Goal: Task Accomplishment & Management: Use online tool/utility

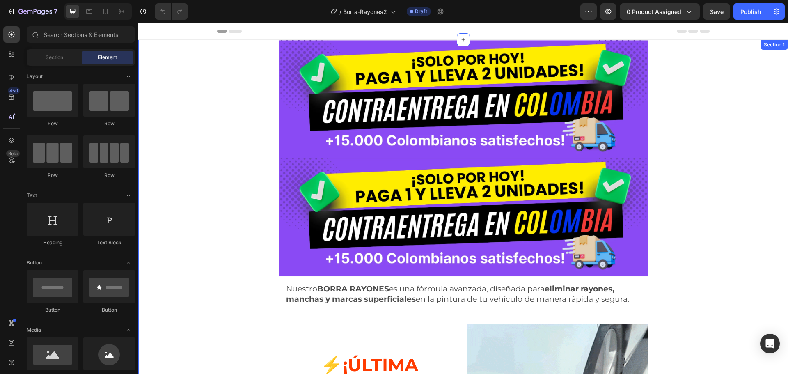
click at [214, 84] on div "Image Image Nuestro BORRA RAYONES es una fórmula avanzada, diseñada para elimin…" at bounding box center [463, 370] width 650 height 660
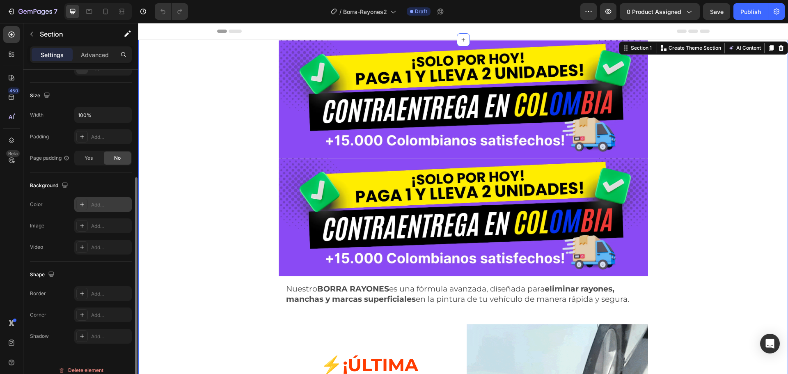
scroll to position [173, 0]
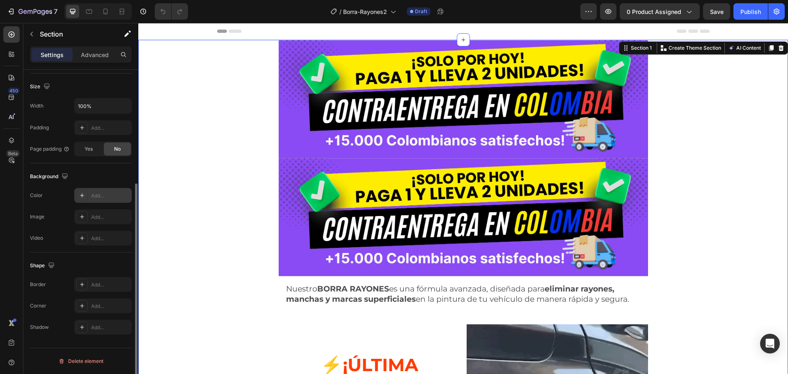
click at [101, 194] on div "Add..." at bounding box center [110, 195] width 39 height 7
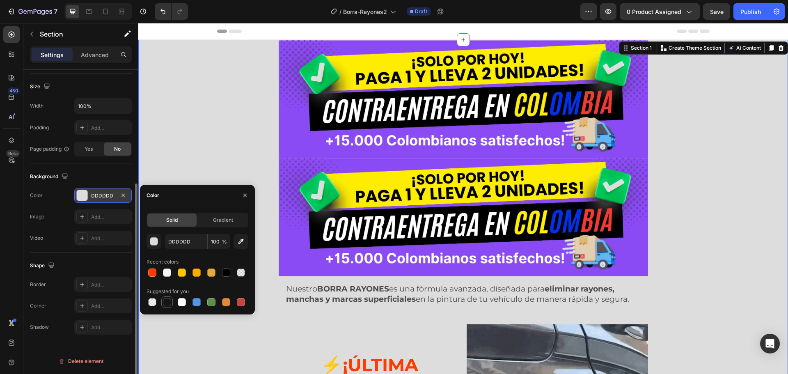
click at [164, 303] on div at bounding box center [167, 302] width 8 height 8
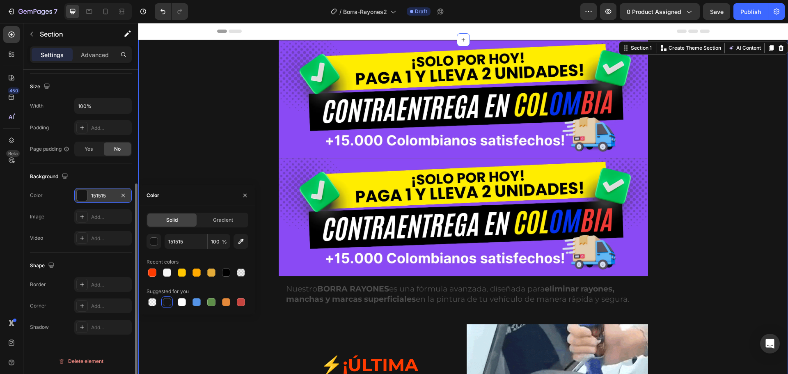
click at [176, 250] on div "151515 100 % Recent colors Suggested for you" at bounding box center [198, 271] width 102 height 74
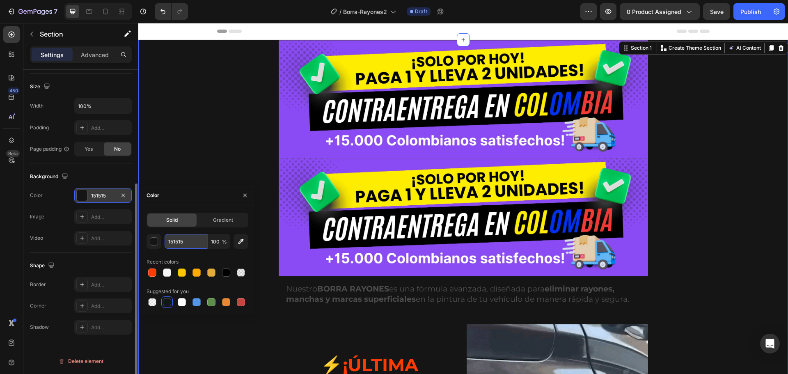
click at [179, 239] on input "151515" at bounding box center [186, 241] width 43 height 15
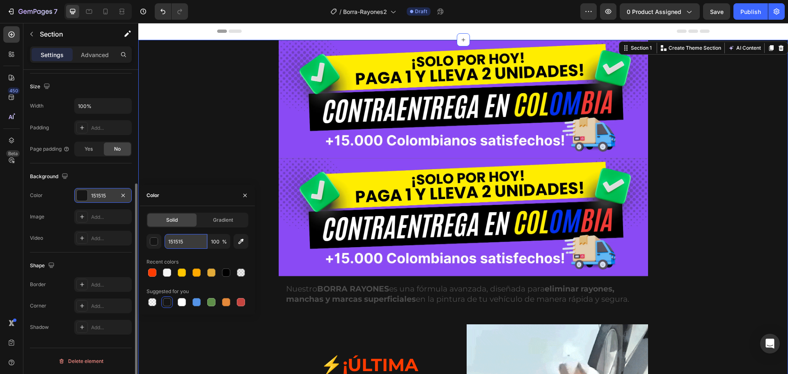
click at [179, 239] on input "151515" at bounding box center [186, 241] width 43 height 15
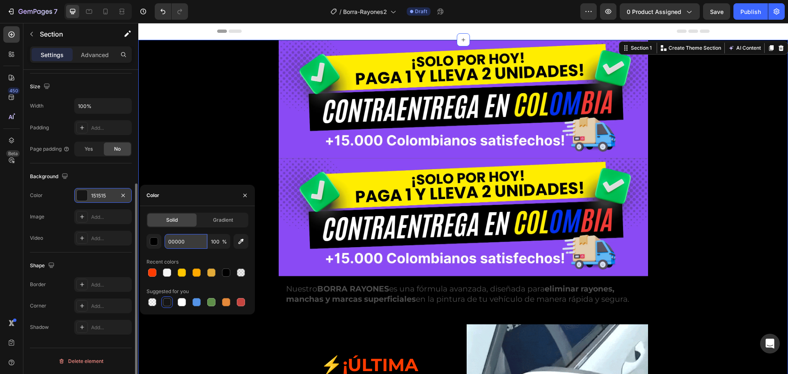
type input "000000"
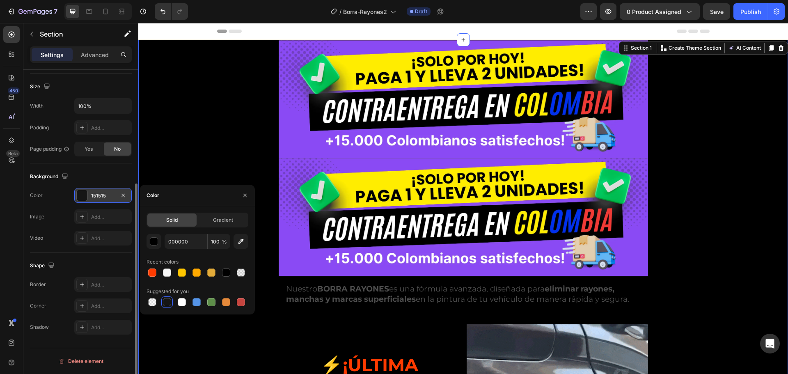
click at [185, 148] on div "Image Image Nuestro BORRA RAYONES es una fórmula avanzada, diseñada para elimin…" at bounding box center [463, 370] width 650 height 660
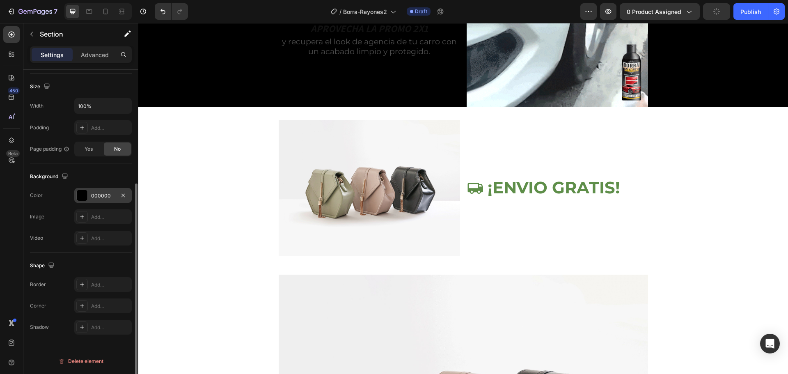
scroll to position [532, 0]
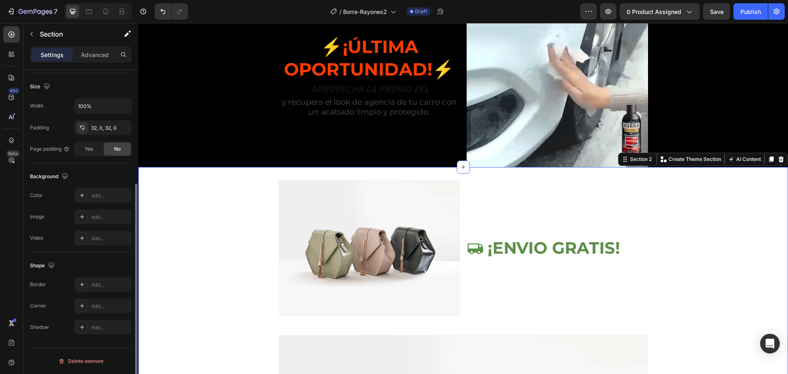
click at [94, 186] on div "Background The changes might be hidden by the video. Color Add... Image Add... …" at bounding box center [81, 207] width 102 height 89
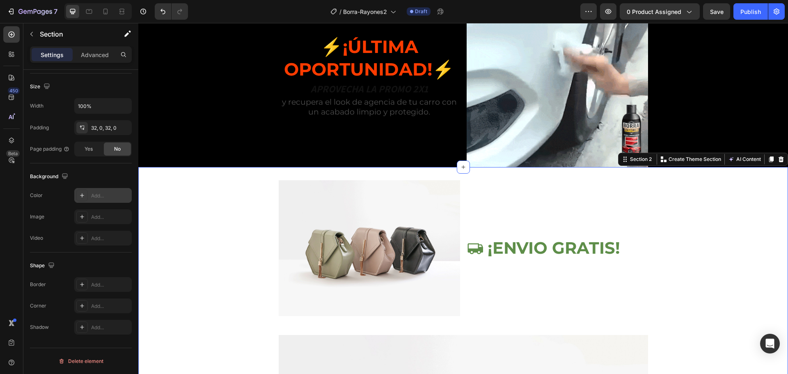
click at [95, 192] on div "Add..." at bounding box center [110, 195] width 39 height 7
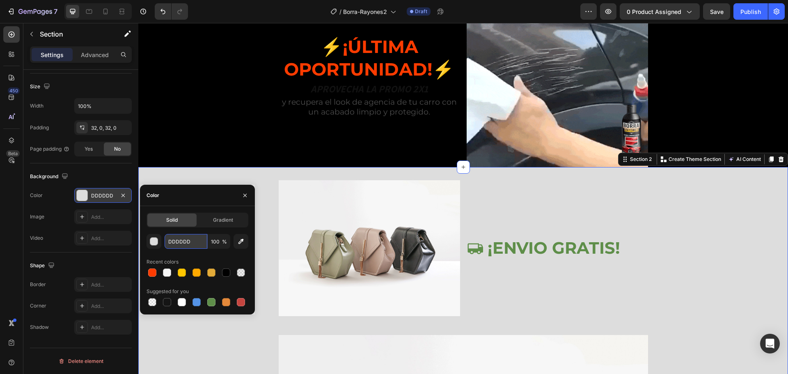
click at [184, 245] on input "DDDDDD" at bounding box center [186, 241] width 43 height 15
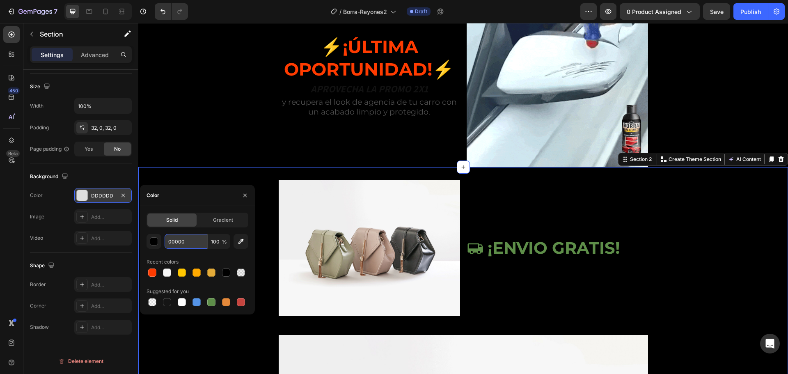
type input "000000"
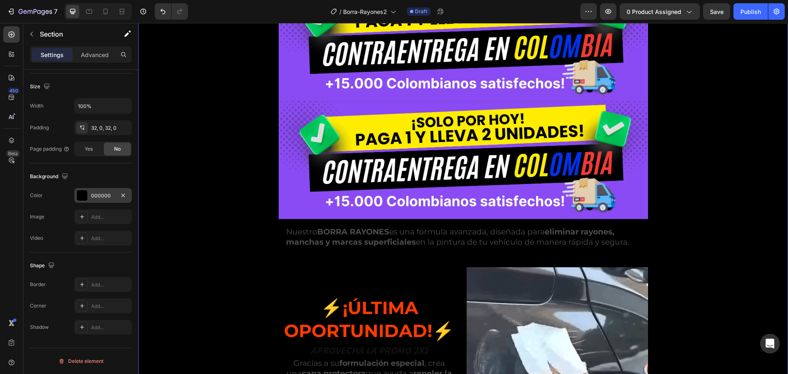
scroll to position [82, 0]
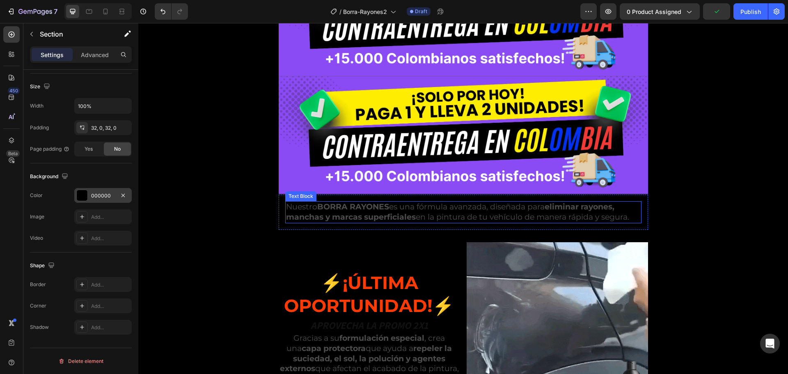
click at [430, 208] on p "Nuestro BORRA RAYONES es una fórmula avanzada, diseñada para eliminar rayones, …" at bounding box center [463, 212] width 355 height 20
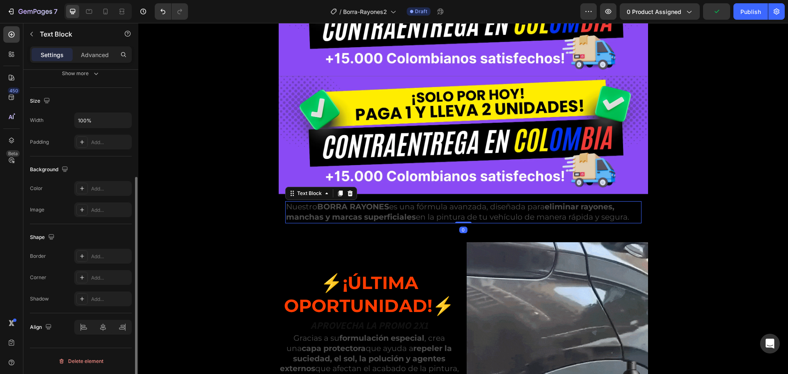
scroll to position [0, 0]
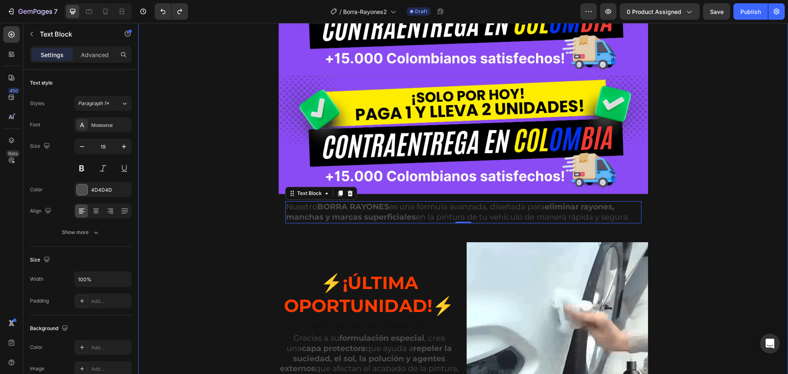
click at [214, 218] on div "Image Image Nuestro BORRA RAYONES es una fórmula avanzada, diseñada para elimin…" at bounding box center [463, 288] width 650 height 660
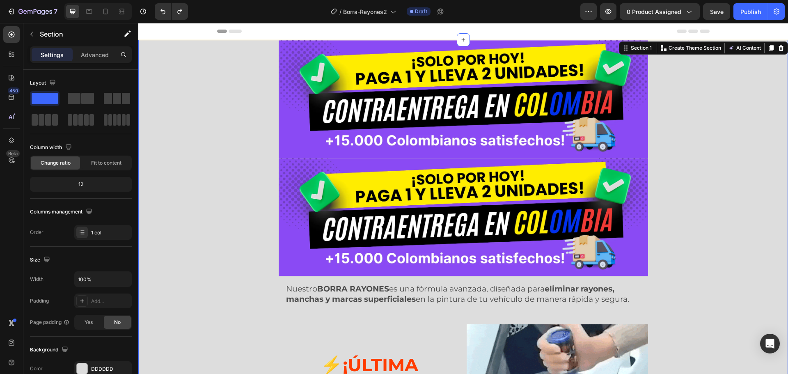
click at [170, 158] on div "Image Image Nuestro BORRA RAYONES es una fórmula avanzada, diseñada para elimin…" at bounding box center [463, 370] width 650 height 660
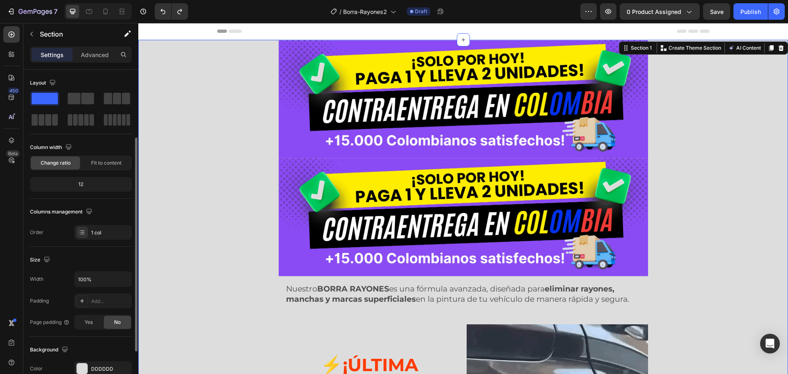
scroll to position [123, 0]
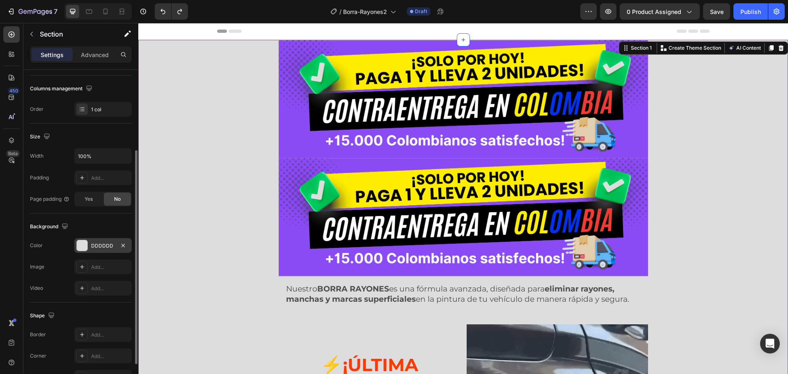
click at [105, 247] on div "DDDDDD" at bounding box center [103, 245] width 24 height 7
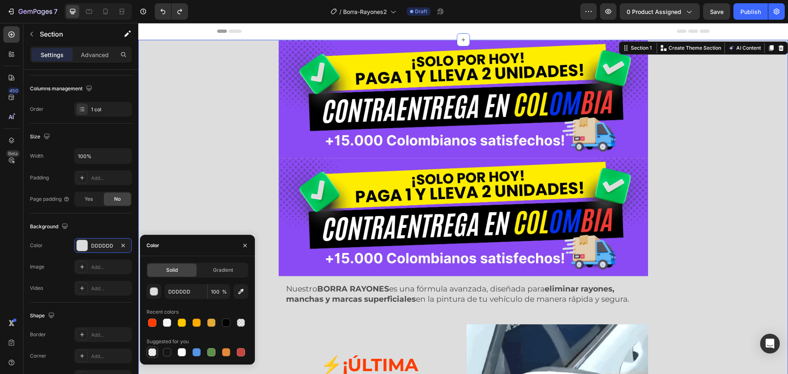
click at [150, 350] on div at bounding box center [152, 352] width 8 height 8
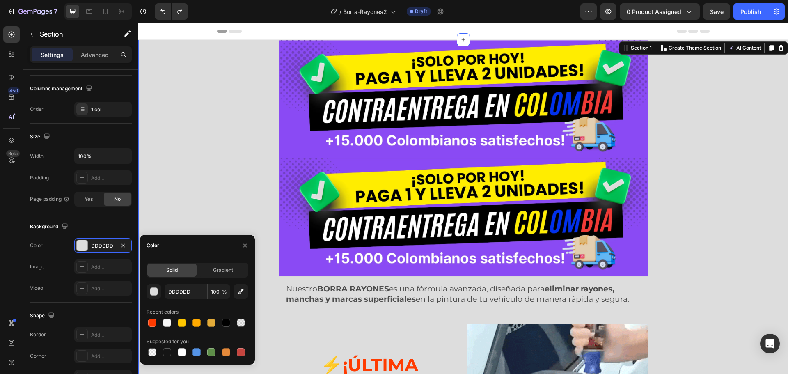
type input "000000"
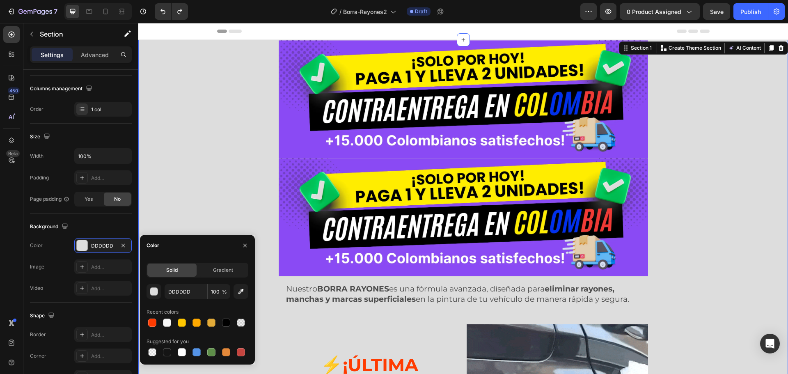
type input "0"
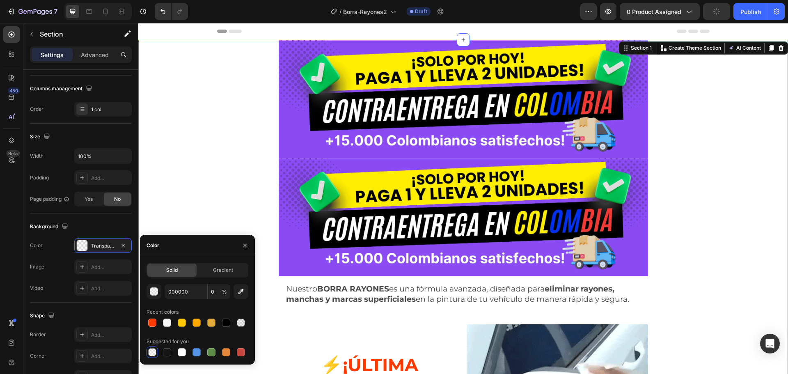
click at [204, 183] on div "Image Image Nuestro BORRA RAYONES es una fórmula avanzada, diseñada para elimin…" at bounding box center [463, 370] width 650 height 660
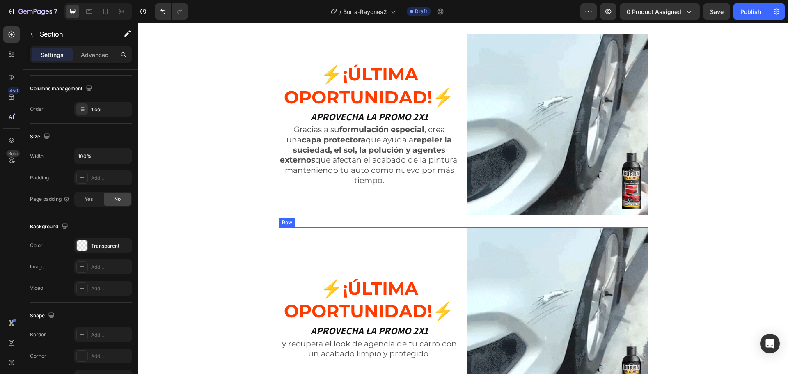
scroll to position [328, 0]
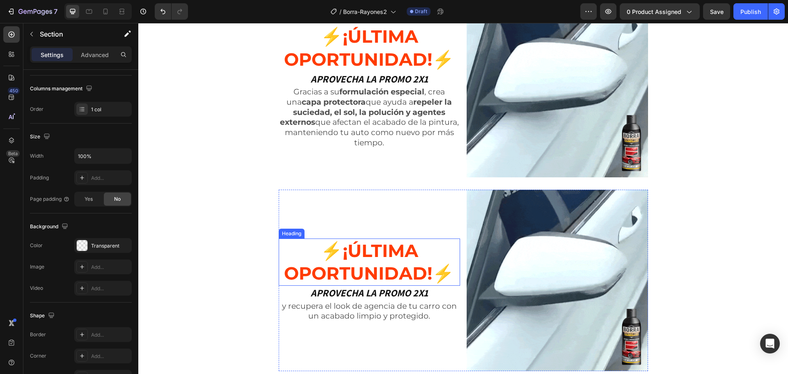
click at [402, 269] on strong "¡Última oportunidad!⚡" at bounding box center [369, 262] width 170 height 45
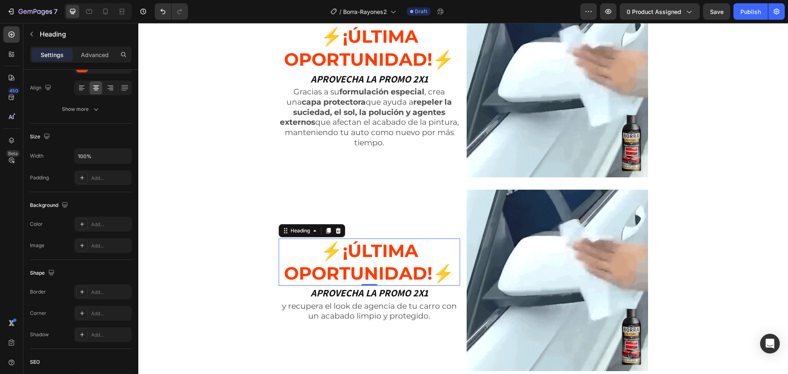
scroll to position [0, 0]
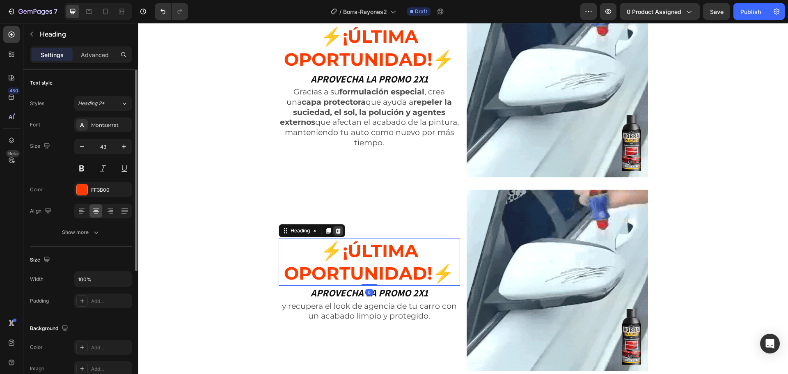
click at [335, 231] on icon at bounding box center [338, 230] width 7 height 7
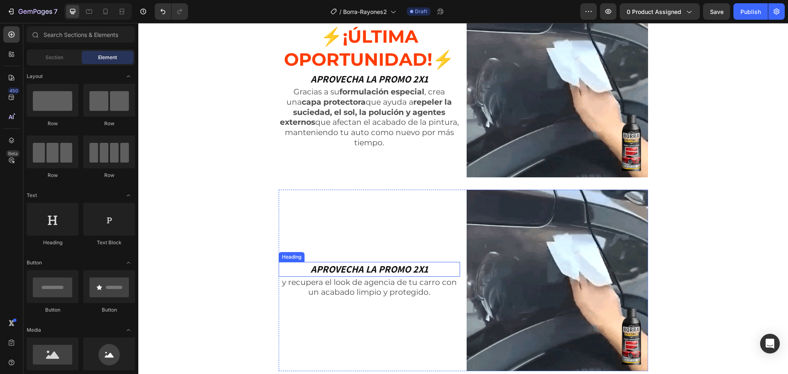
click at [381, 272] on h2 "APROVECHA LA PROMO 2X1" at bounding box center [369, 269] width 181 height 14
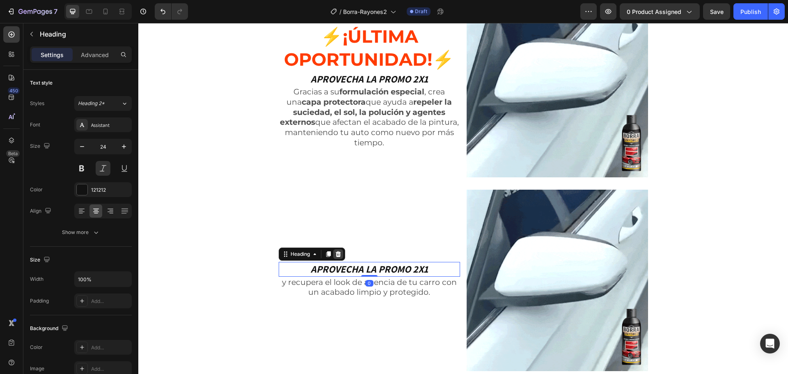
click at [339, 253] on icon at bounding box center [338, 254] width 7 height 7
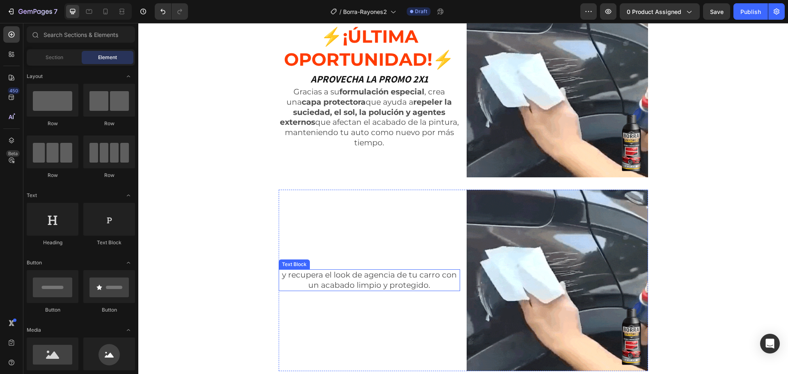
click at [373, 284] on p "y recupera el look de agencia de tu carro con un acabado limpio y protegido." at bounding box center [370, 280] width 180 height 20
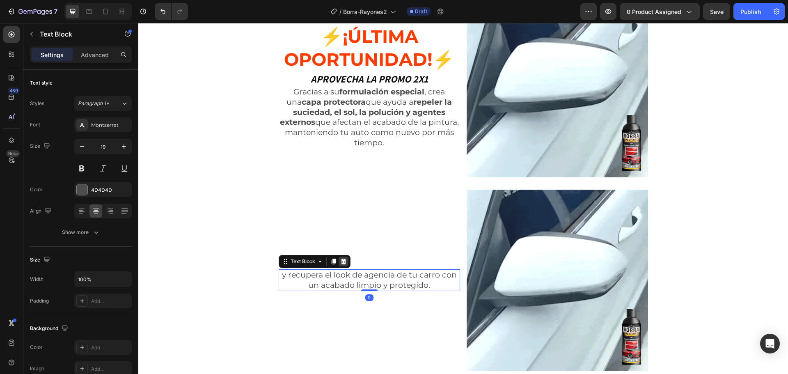
click at [341, 261] on icon at bounding box center [343, 262] width 5 height 6
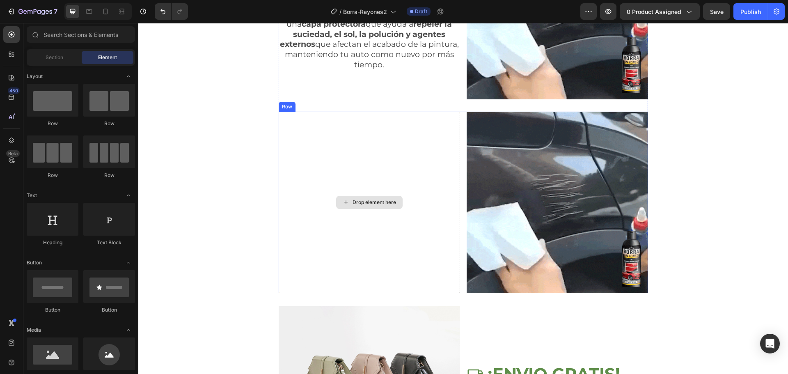
scroll to position [410, 0]
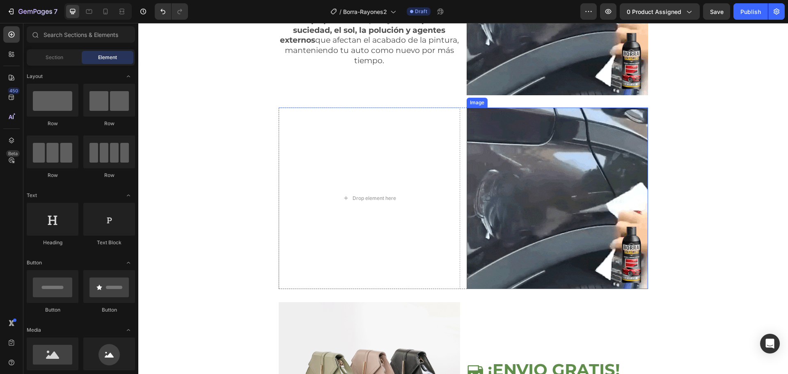
click at [500, 209] on img at bounding box center [557, 198] width 181 height 181
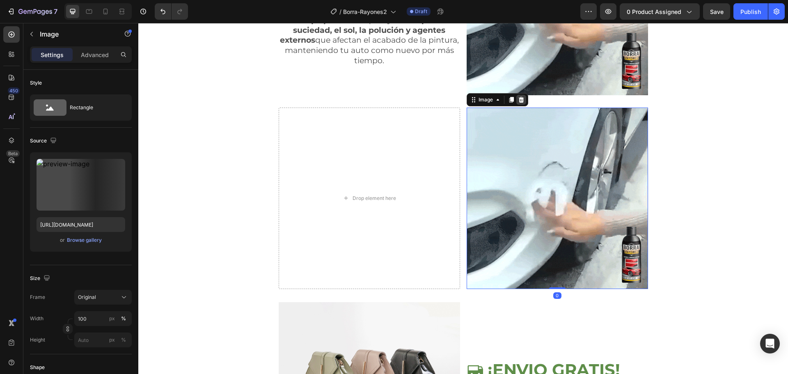
click at [519, 101] on icon at bounding box center [520, 100] width 5 height 6
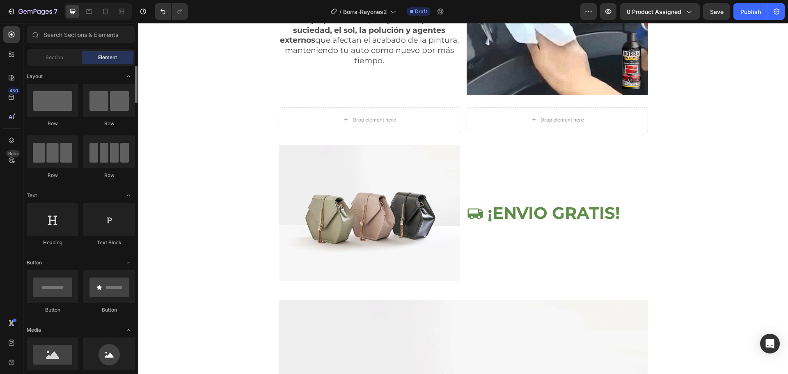
scroll to position [123, 0]
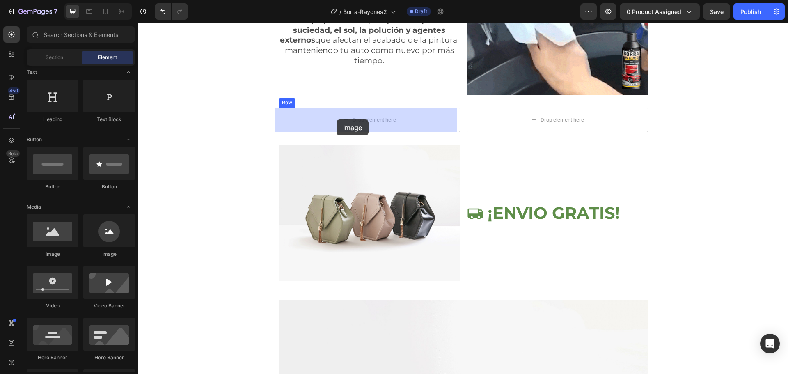
drag, startPoint x: 193, startPoint y: 261, endPoint x: 337, endPoint y: 119, distance: 201.1
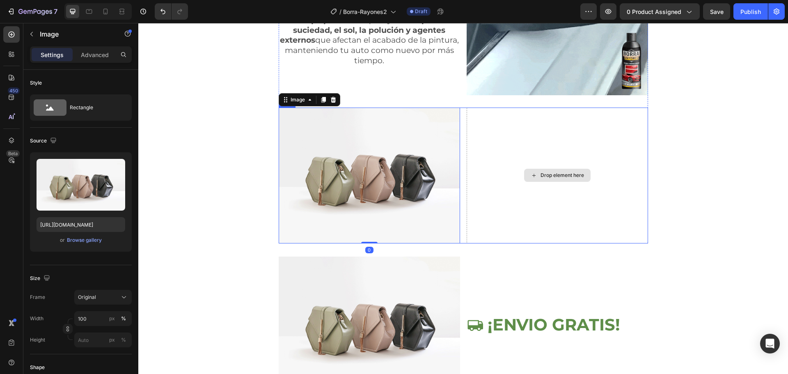
click at [558, 171] on div "Drop element here" at bounding box center [557, 175] width 66 height 13
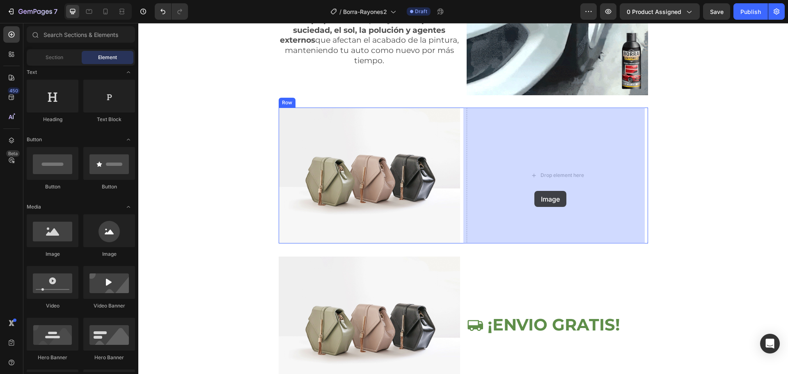
drag, startPoint x: 191, startPoint y: 263, endPoint x: 316, endPoint y: 161, distance: 162.2
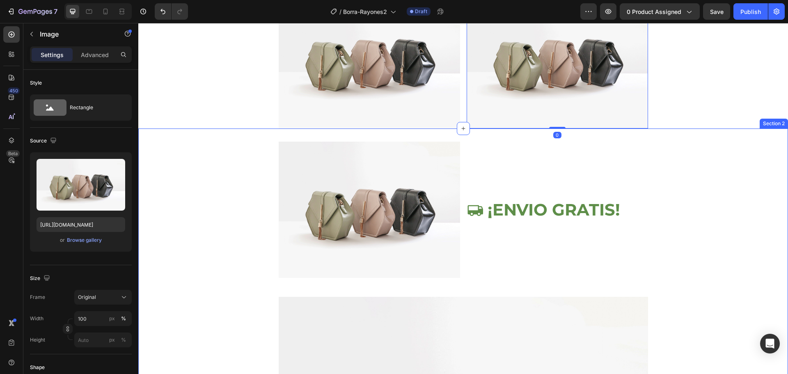
scroll to position [534, 0]
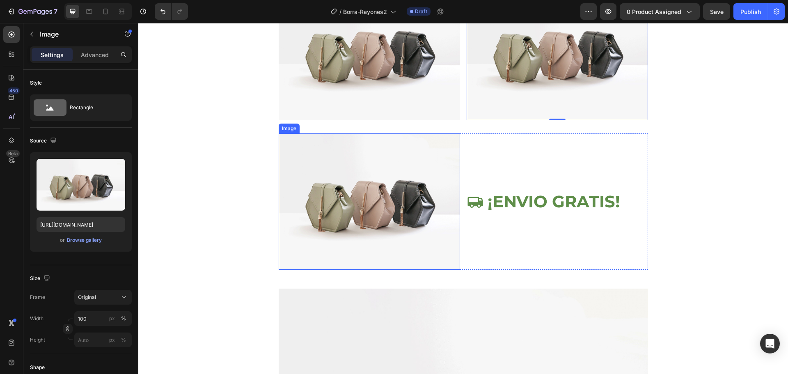
click at [353, 176] on img at bounding box center [369, 201] width 181 height 136
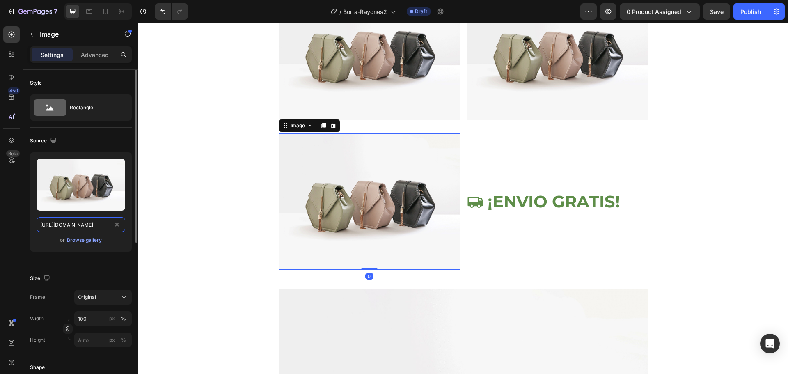
click at [67, 230] on input "[URL][DOMAIN_NAME]" at bounding box center [81, 224] width 89 height 15
paste input "0171/2881/6704/files/G4_2_3000x3000.gif?v=1710710623"
type input "[URL][DOMAIN_NAME]"
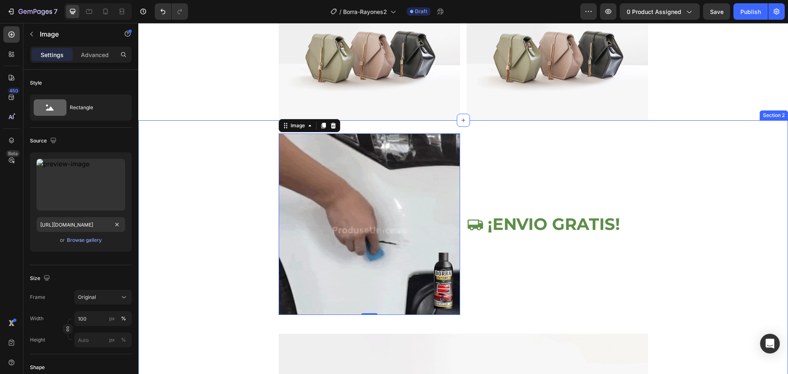
click at [171, 243] on div "Image 0 ¡ENVIO GRATIS! Item List Row Image Row" at bounding box center [463, 371] width 650 height 477
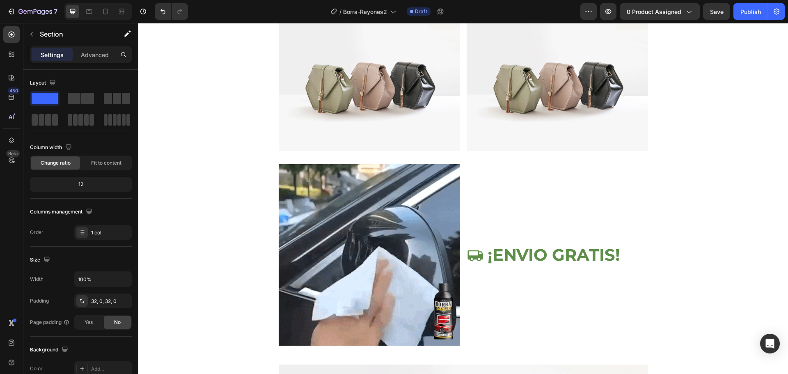
scroll to position [534, 0]
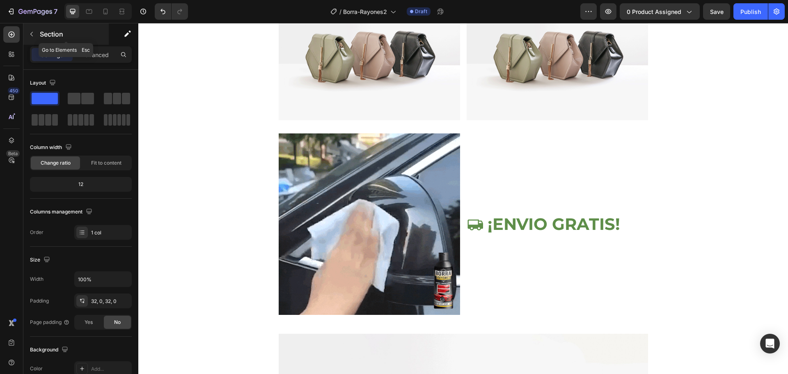
click at [39, 31] on div "Section" at bounding box center [65, 33] width 85 height 21
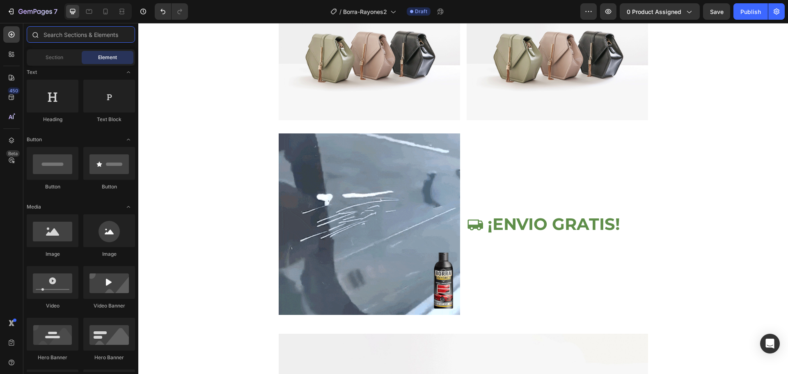
click at [56, 38] on input "text" at bounding box center [81, 34] width 108 height 16
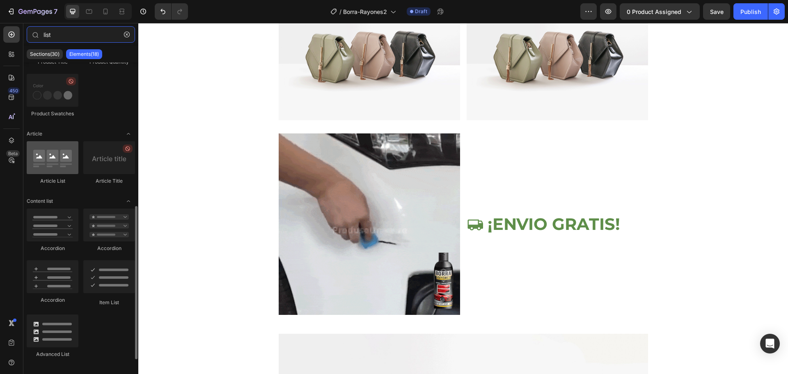
scroll to position [205, 0]
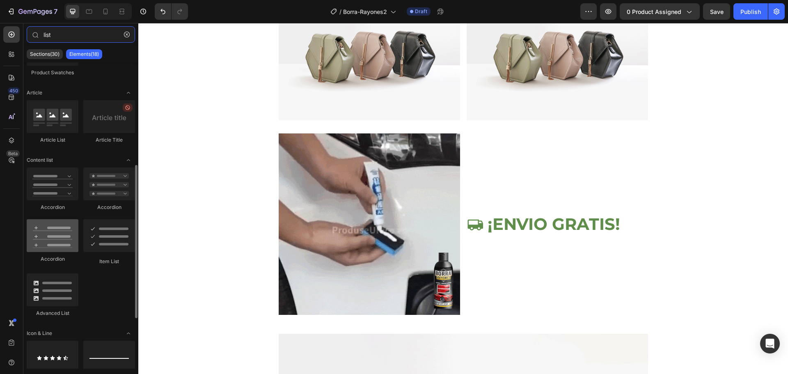
type input "list"
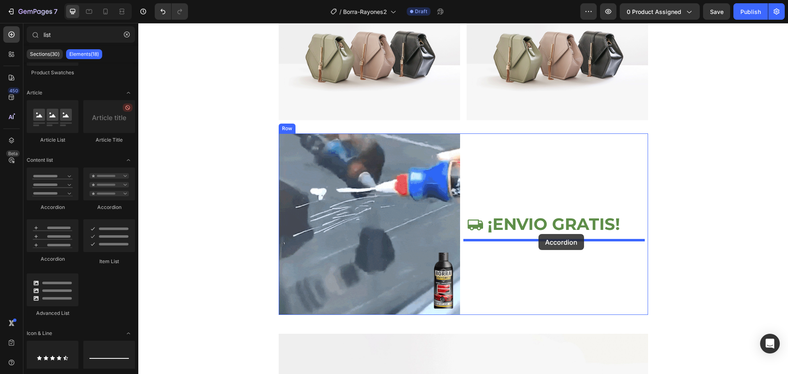
drag, startPoint x: 188, startPoint y: 262, endPoint x: 538, endPoint y: 234, distance: 351.6
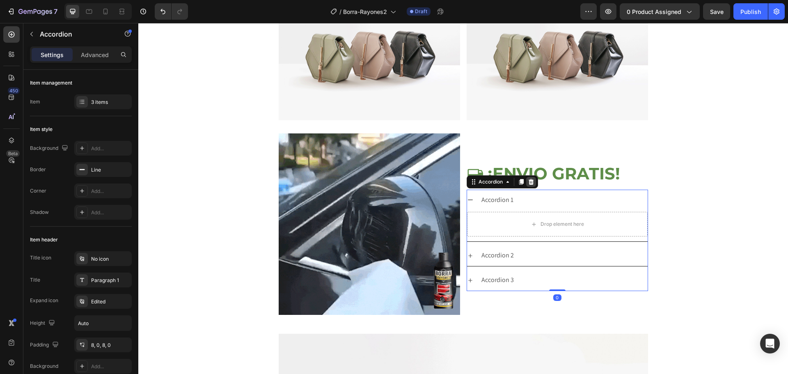
click at [528, 183] on icon at bounding box center [530, 182] width 5 height 6
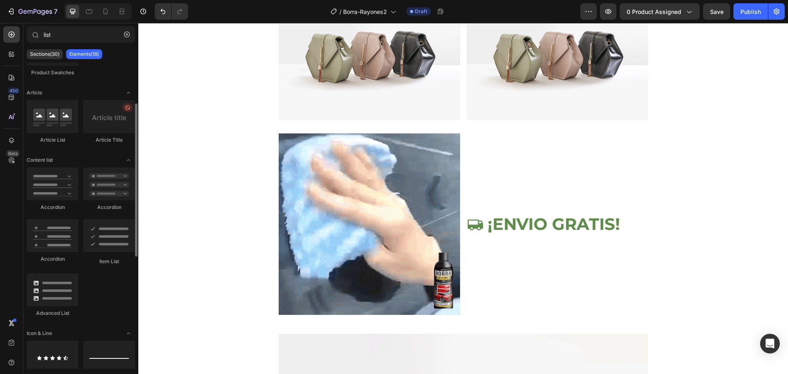
scroll to position [164, 0]
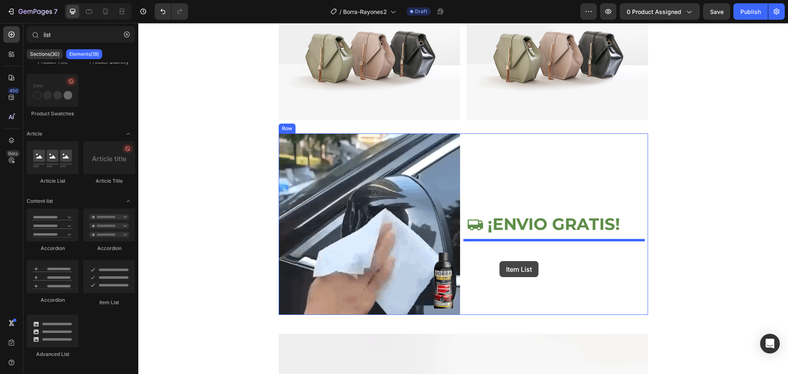
drag, startPoint x: 241, startPoint y: 304, endPoint x: 500, endPoint y: 261, distance: 262.5
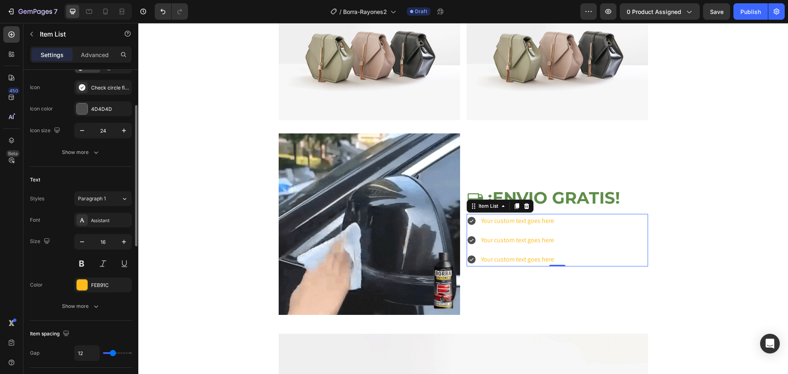
scroll to position [0, 0]
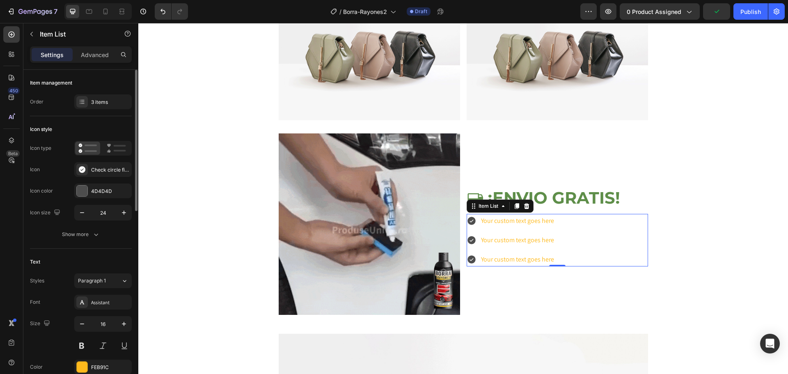
click at [110, 213] on input "24" at bounding box center [102, 212] width 27 height 15
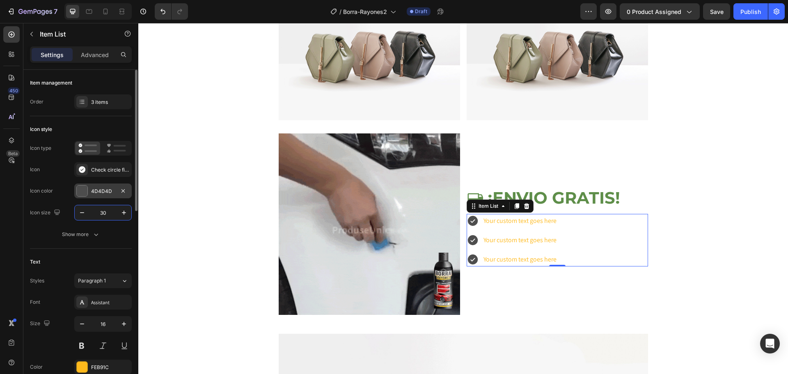
type input "30"
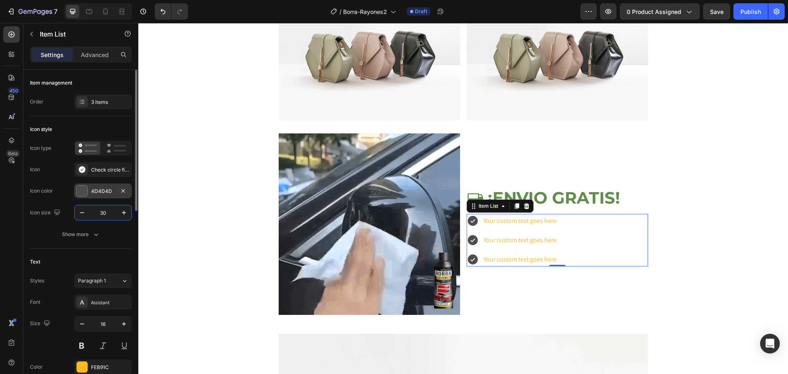
click at [91, 190] on div "4D4D4D" at bounding box center [102, 190] width 57 height 15
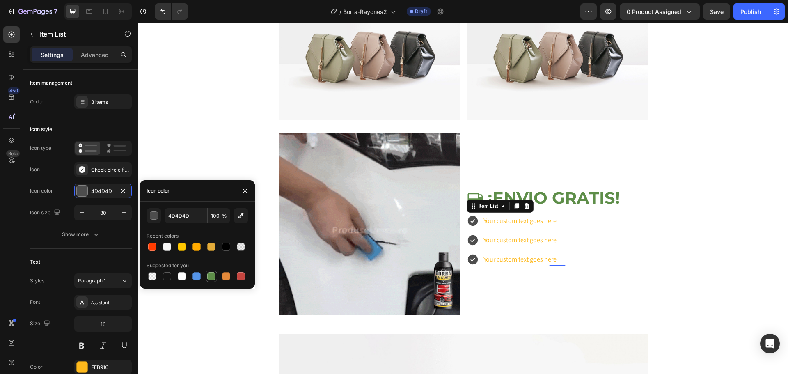
click at [211, 276] on div at bounding box center [211, 276] width 8 height 8
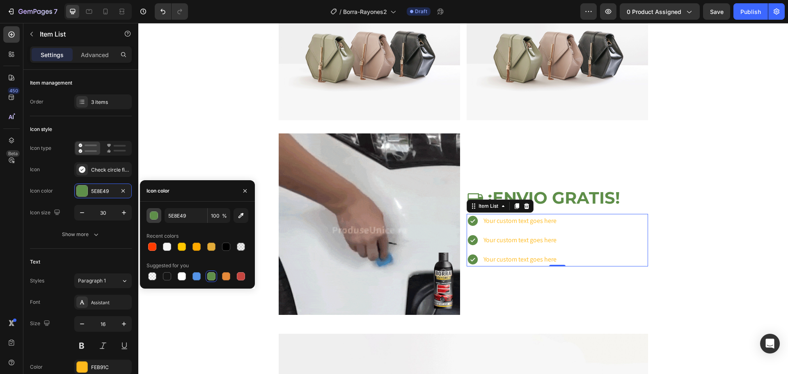
click at [155, 216] on div "button" at bounding box center [154, 216] width 8 height 8
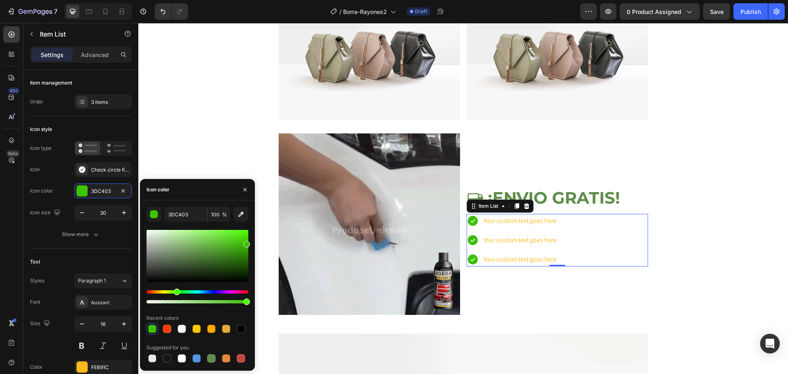
type input "39BF00"
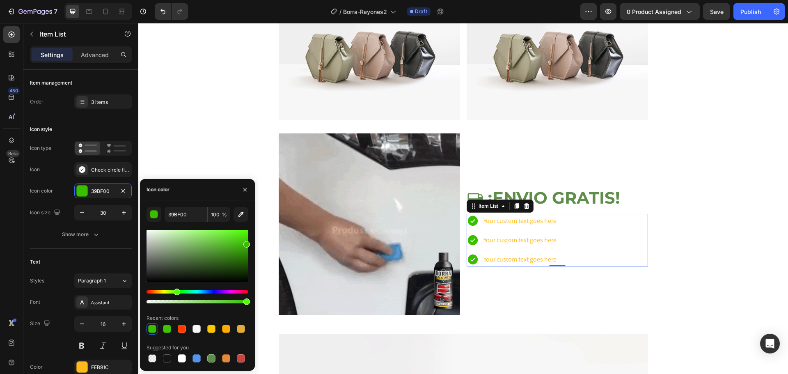
drag, startPoint x: 224, startPoint y: 249, endPoint x: 248, endPoint y: 243, distance: 25.4
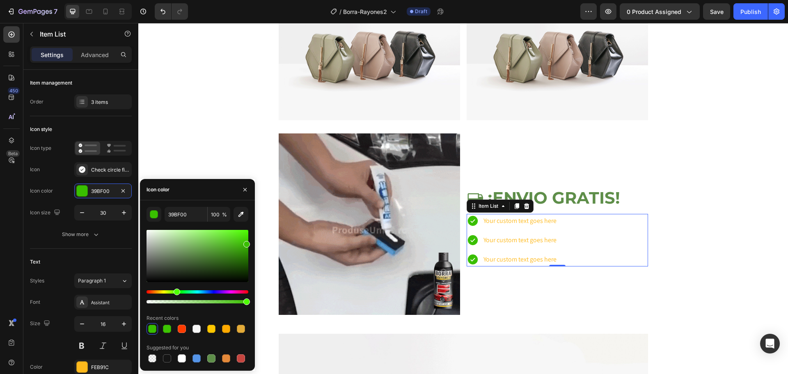
click at [248, 243] on div at bounding box center [198, 256] width 102 height 52
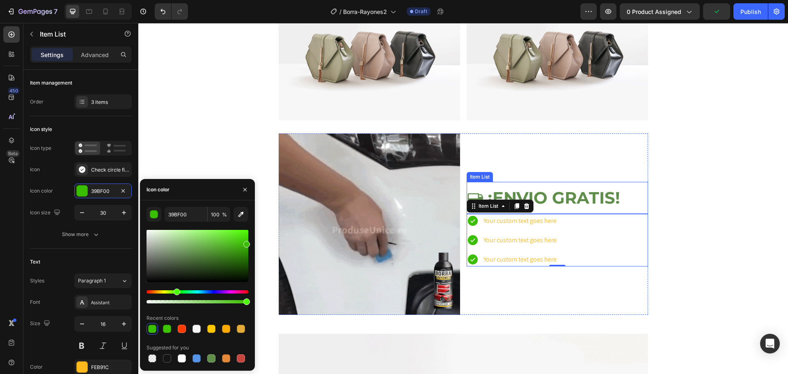
click at [529, 193] on p "¡ENVIO GRATIS!" at bounding box center [554, 198] width 133 height 30
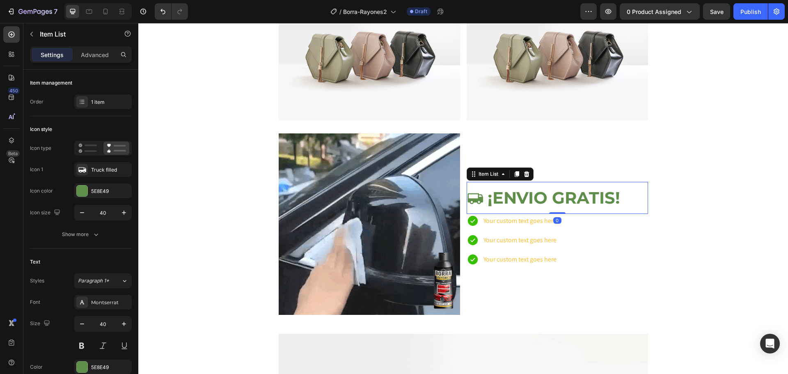
click at [633, 192] on div "¡ENVIO GRATIS!" at bounding box center [557, 198] width 181 height 32
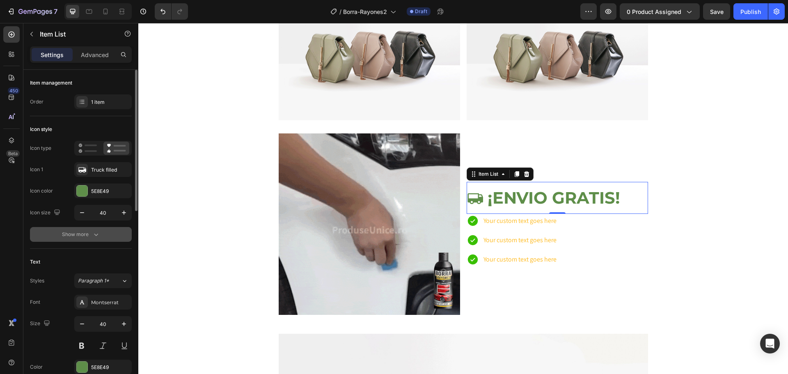
scroll to position [41, 0]
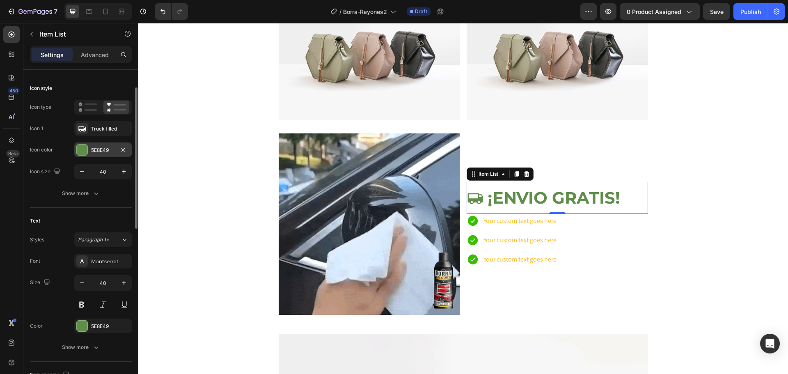
click at [101, 153] on div "5E8E49" at bounding box center [103, 150] width 24 height 7
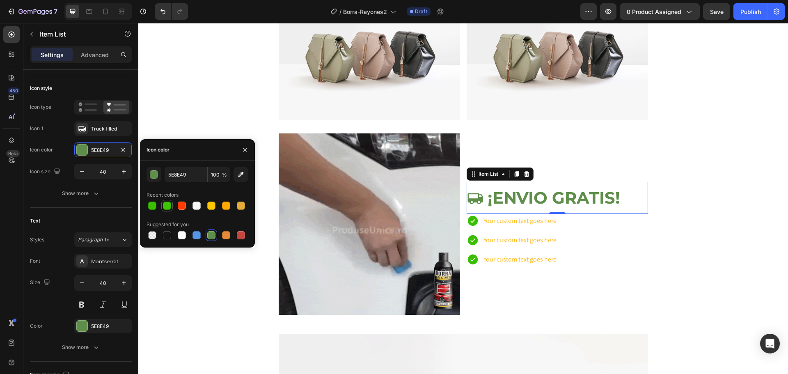
click at [164, 204] on div at bounding box center [167, 206] width 8 height 8
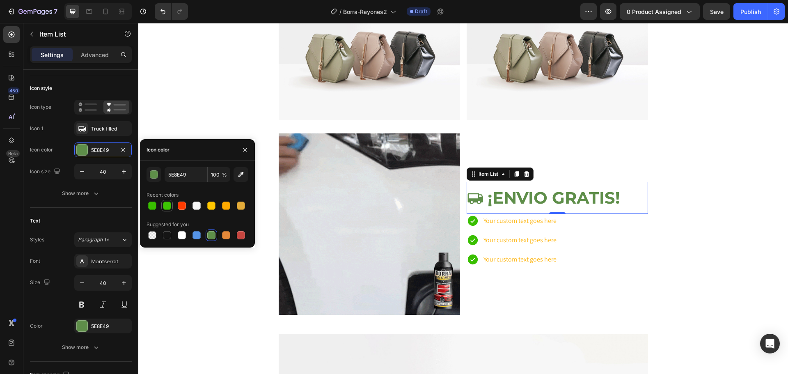
type input "3DC403"
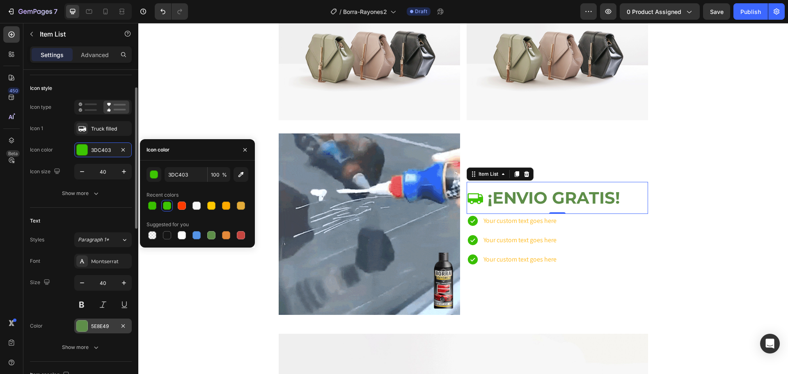
click at [103, 326] on div "5E8E49" at bounding box center [103, 326] width 24 height 7
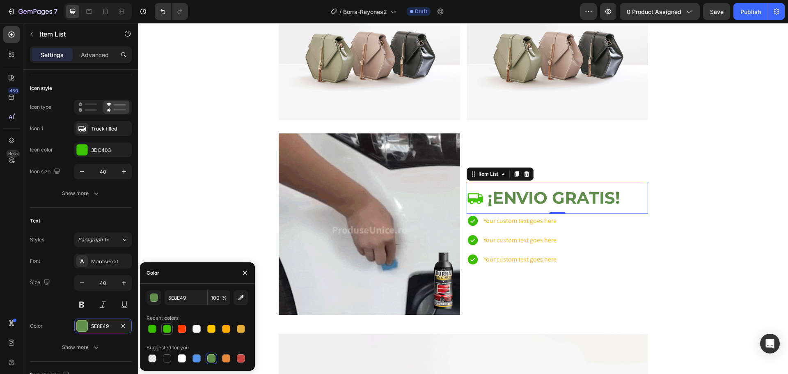
click at [169, 329] on div at bounding box center [167, 329] width 8 height 8
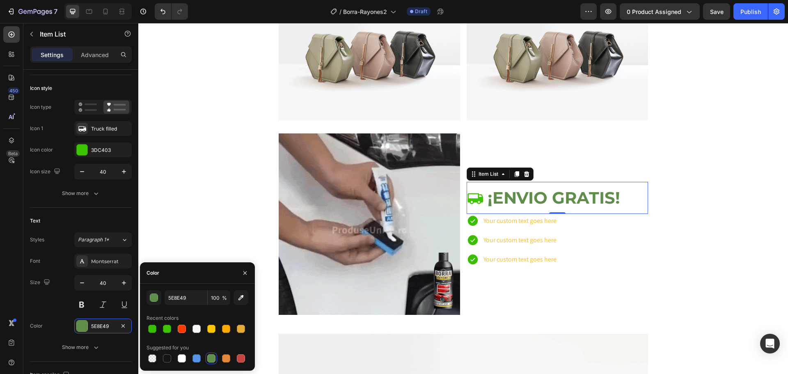
type input "3DC403"
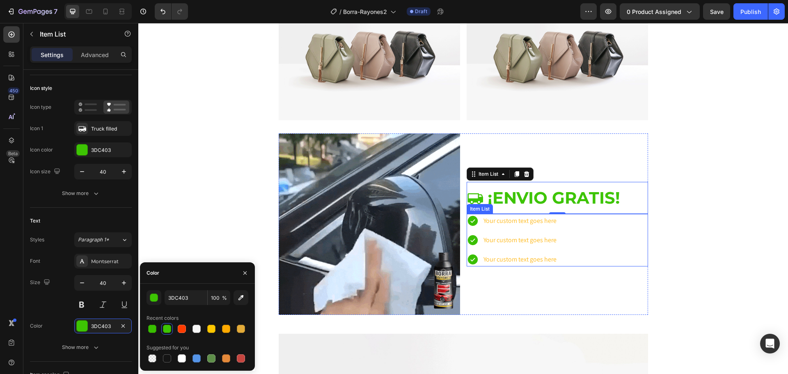
click at [513, 222] on div "Your custom text goes here" at bounding box center [520, 221] width 76 height 14
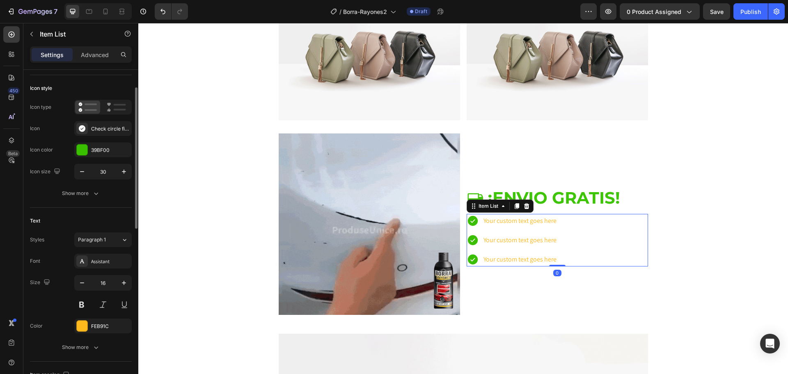
scroll to position [123, 0]
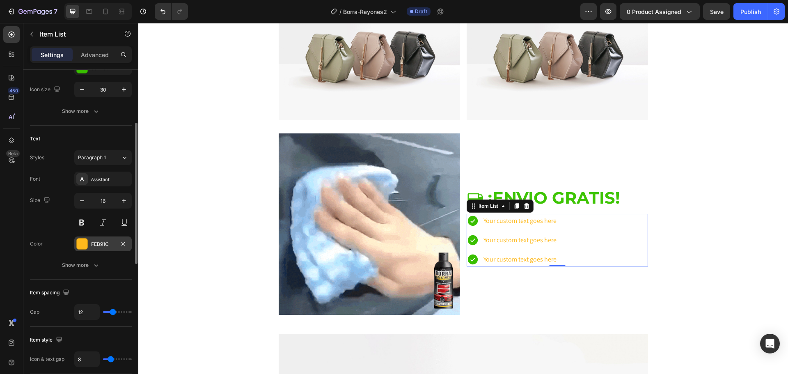
click at [102, 246] on div "FEB91C" at bounding box center [103, 244] width 24 height 7
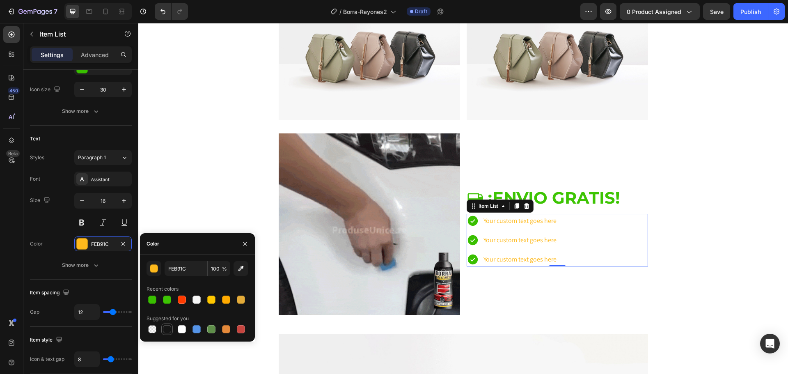
click at [168, 328] on div at bounding box center [167, 329] width 8 height 8
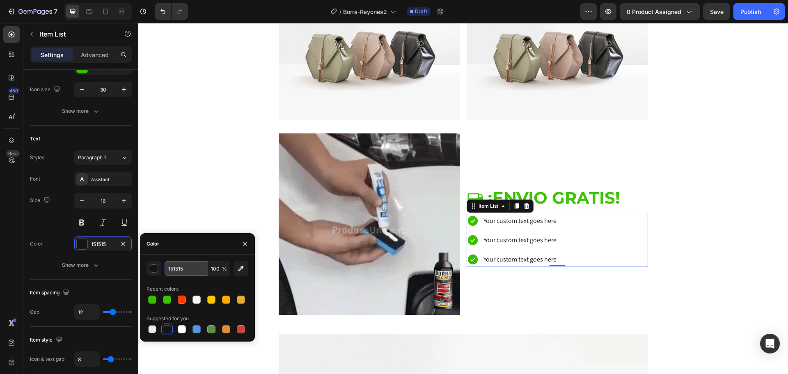
click at [179, 267] on input "151515" at bounding box center [186, 268] width 43 height 15
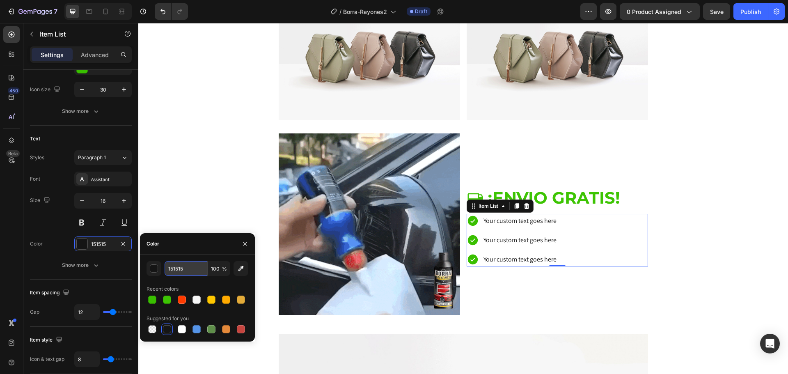
click at [179, 267] on input "151515" at bounding box center [186, 268] width 43 height 15
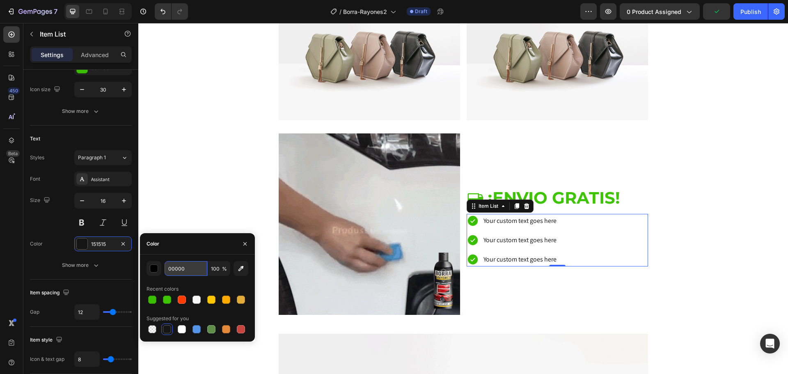
type input "000000"
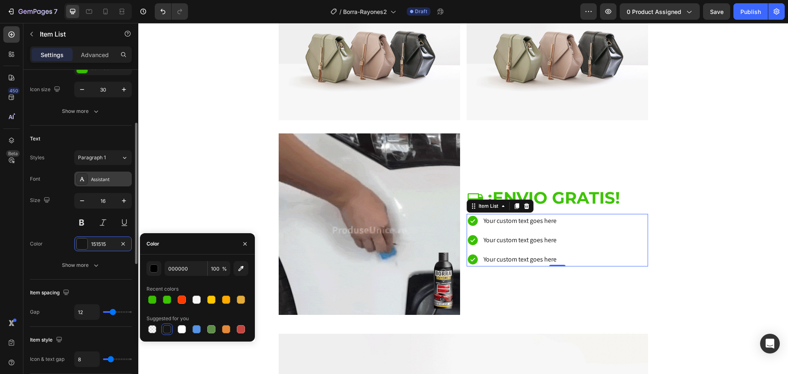
click at [108, 186] on div "Assistant" at bounding box center [102, 179] width 57 height 15
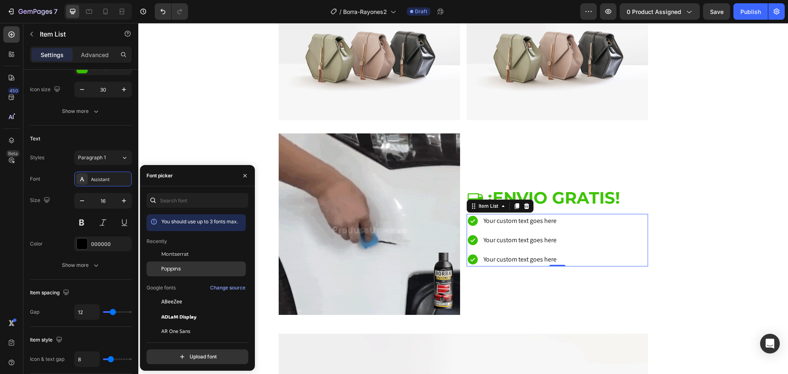
click at [179, 353] on div "Poppins" at bounding box center [196, 360] width 99 height 15
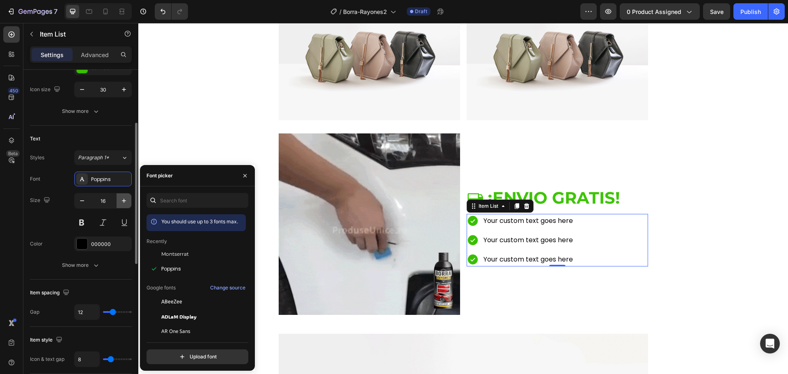
click at [119, 202] on button "button" at bounding box center [124, 200] width 15 height 15
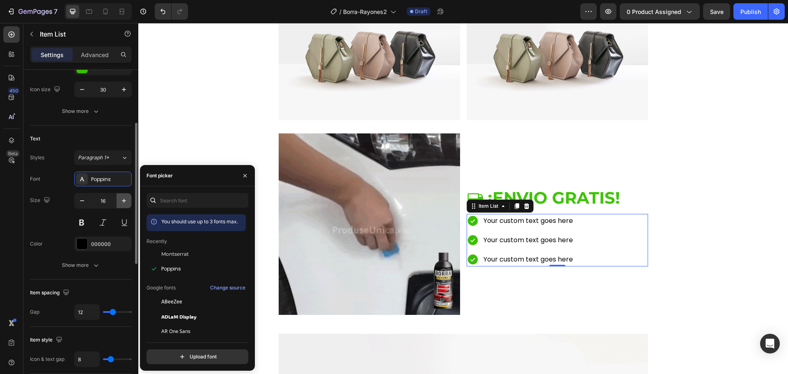
click at [119, 202] on button "button" at bounding box center [124, 200] width 15 height 15
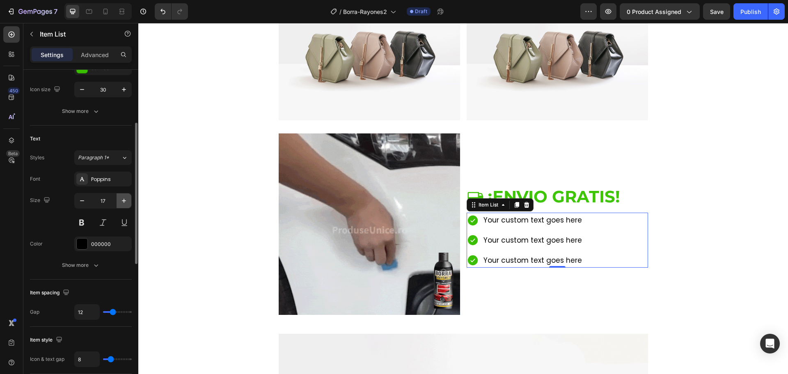
click at [119, 202] on button "button" at bounding box center [124, 200] width 15 height 15
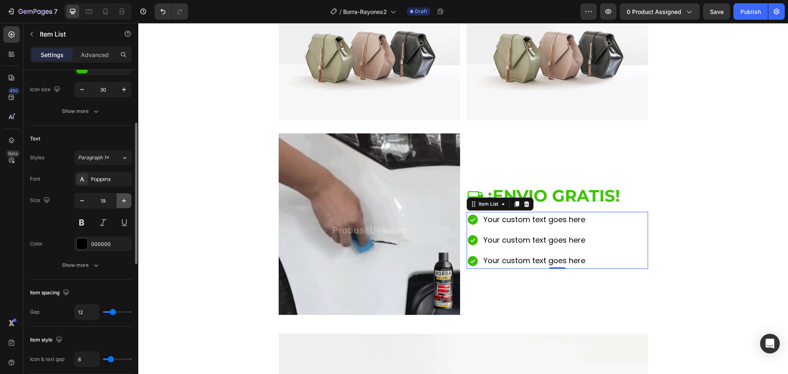
click at [119, 202] on button "button" at bounding box center [124, 200] width 15 height 15
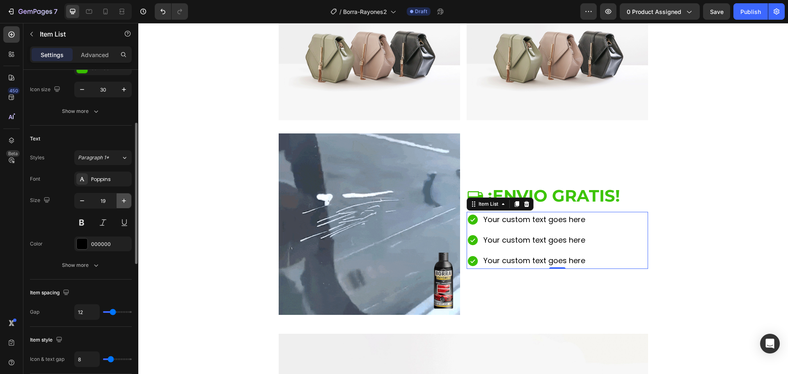
click at [119, 202] on button "button" at bounding box center [124, 200] width 15 height 15
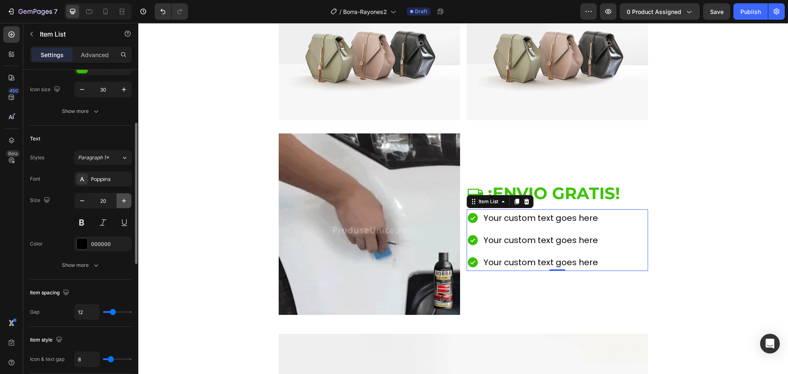
click at [119, 202] on button "button" at bounding box center [124, 200] width 15 height 15
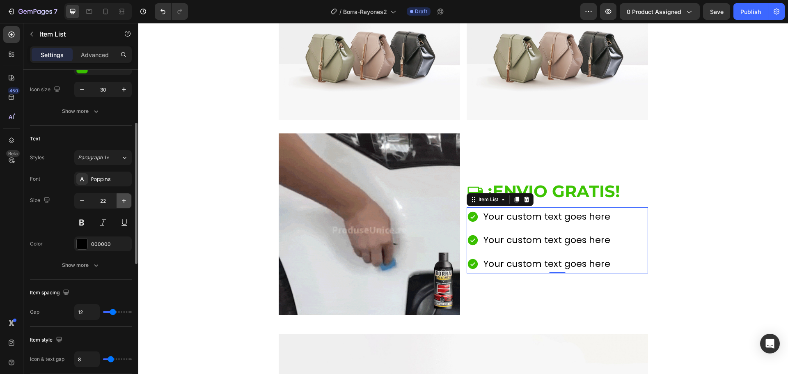
click at [119, 202] on button "button" at bounding box center [124, 200] width 15 height 15
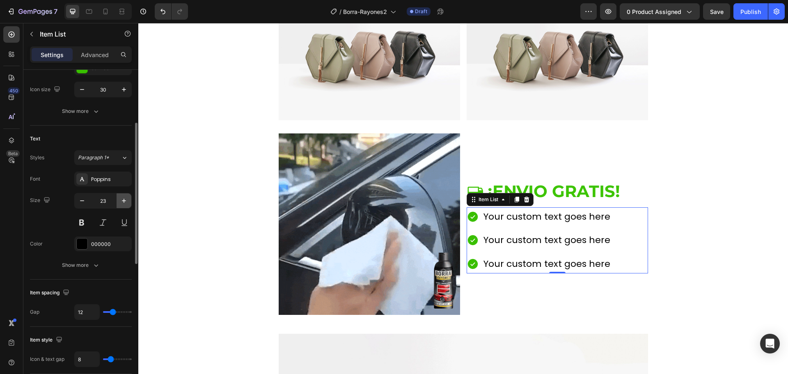
click at [119, 202] on button "button" at bounding box center [124, 200] width 15 height 15
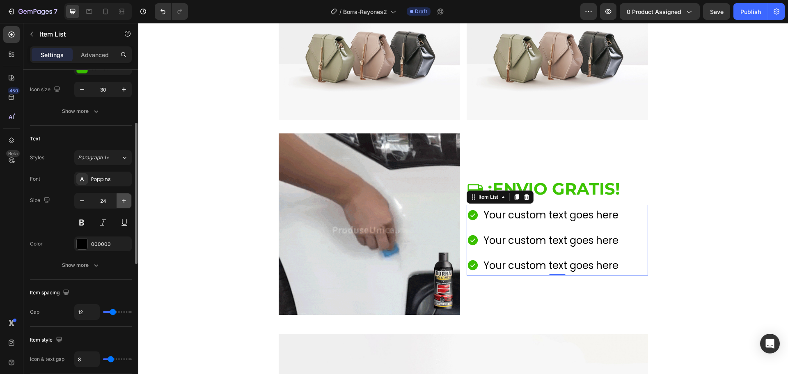
click at [119, 202] on button "button" at bounding box center [124, 200] width 15 height 15
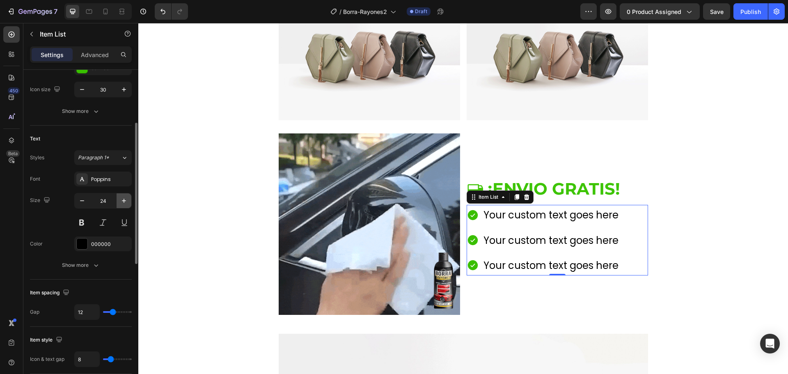
type input "25"
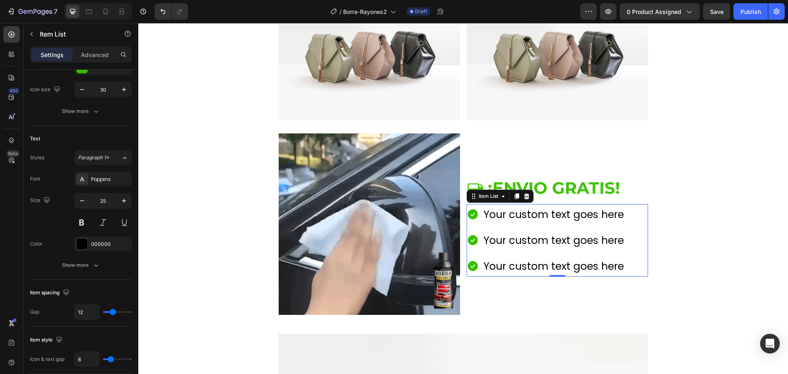
click at [506, 220] on div "Your custom text goes here" at bounding box center [553, 214] width 143 height 21
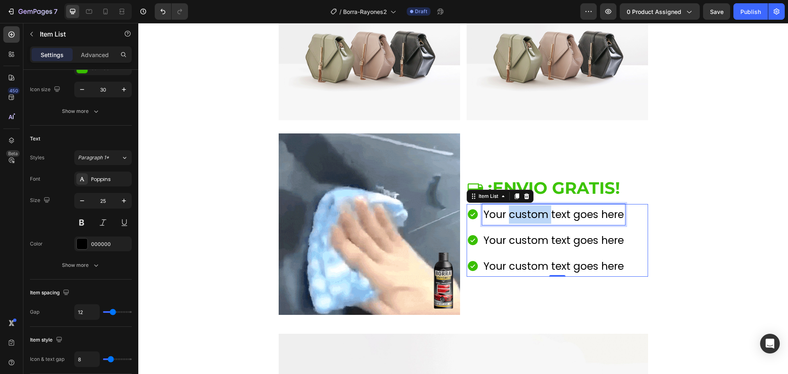
click at [506, 220] on p "Your custom text goes here" at bounding box center [553, 214] width 140 height 18
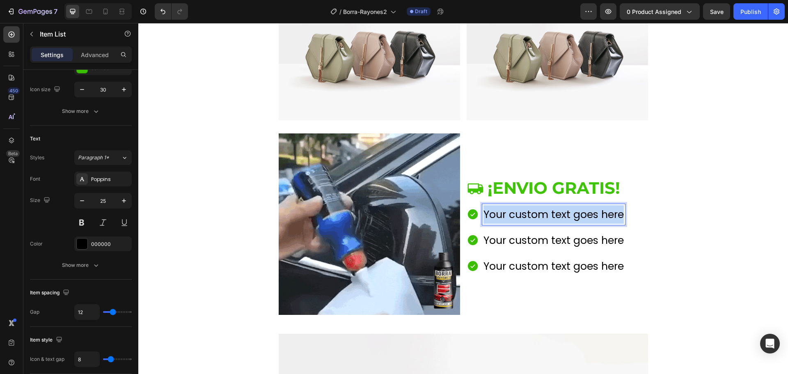
click at [506, 220] on p "Your custom text goes here" at bounding box center [553, 214] width 140 height 18
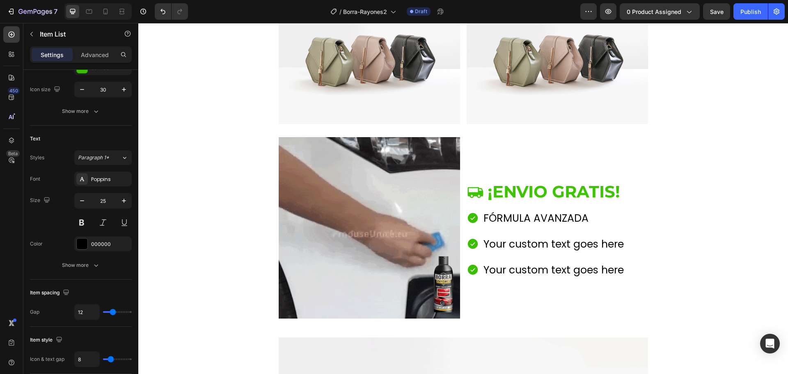
scroll to position [575, 0]
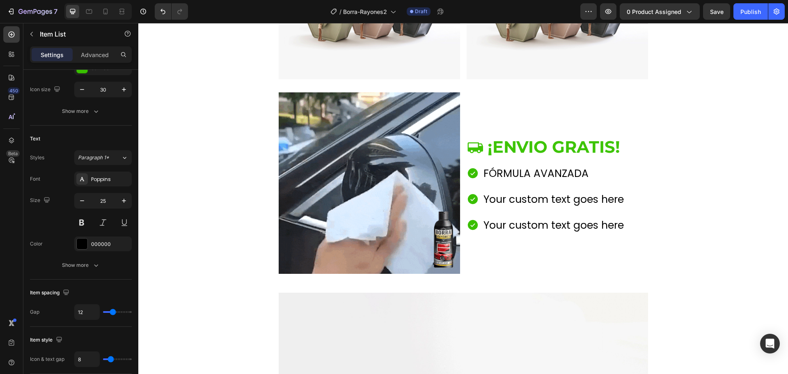
click at [495, 200] on p "Your custom text goes here" at bounding box center [553, 199] width 140 height 18
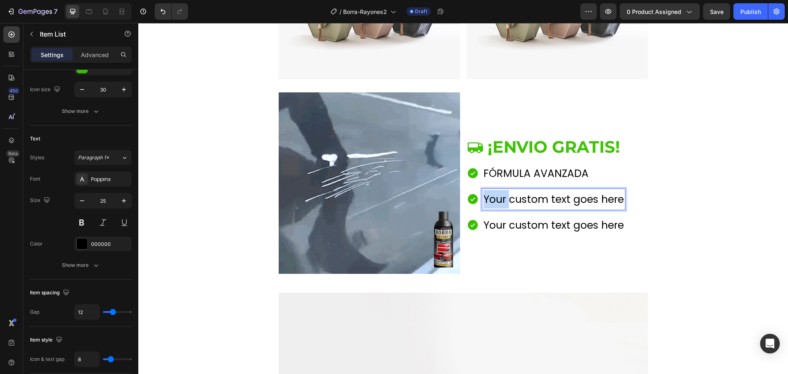
click at [495, 200] on p "Your custom text goes here" at bounding box center [553, 199] width 140 height 18
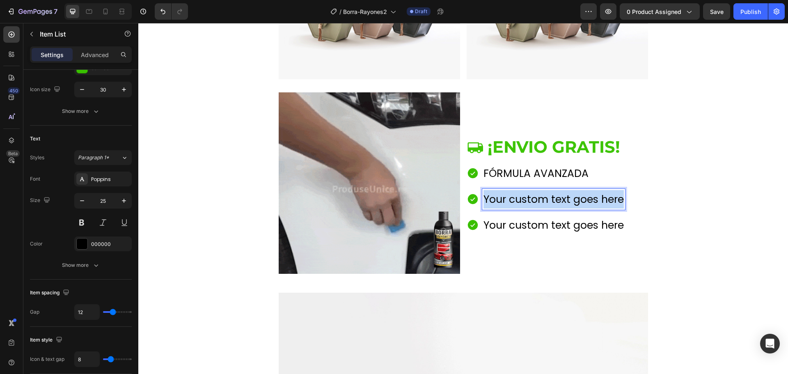
click at [495, 200] on p "Your custom text goes here" at bounding box center [553, 199] width 140 height 18
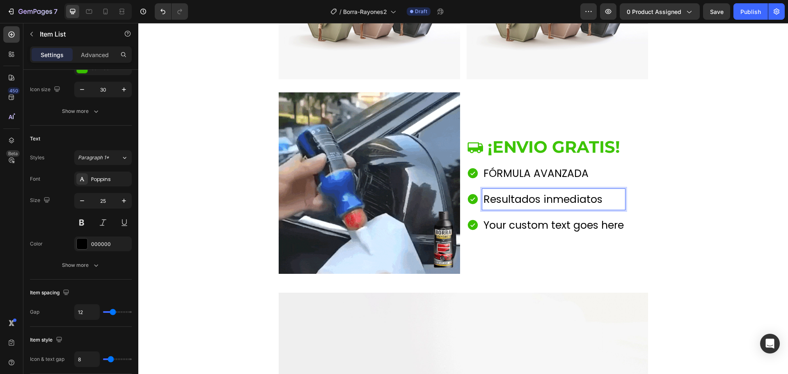
click at [495, 200] on p "Resultados inmediatos" at bounding box center [553, 199] width 140 height 18
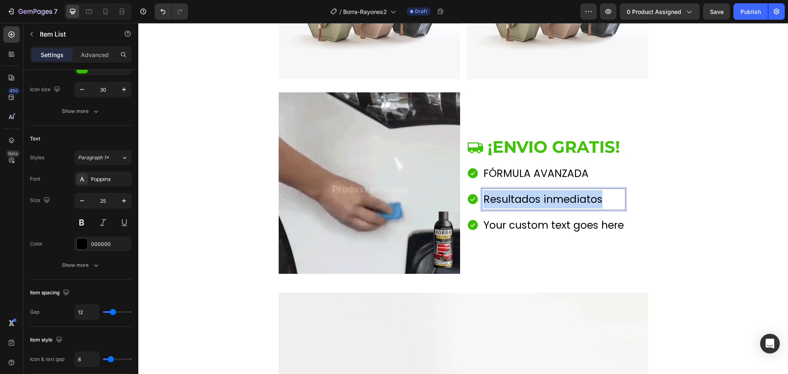
click at [495, 200] on p "Resultados inmediatos" at bounding box center [553, 199] width 140 height 18
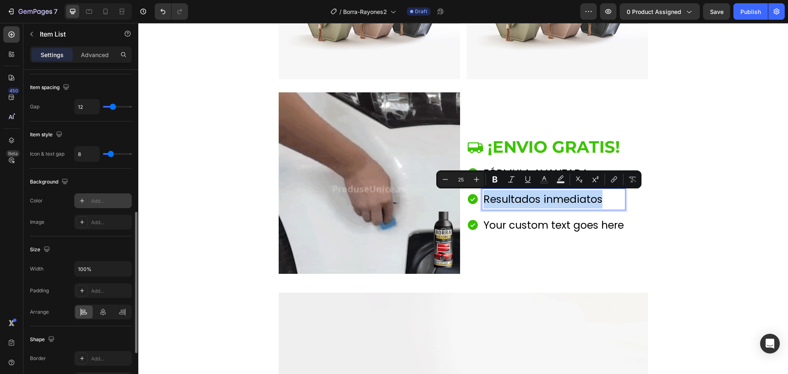
scroll to position [410, 0]
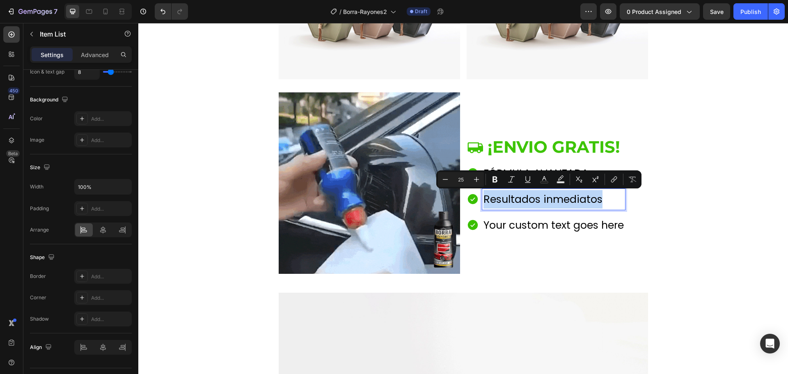
click at [541, 199] on p "Resultados inmediatos" at bounding box center [553, 199] width 140 height 18
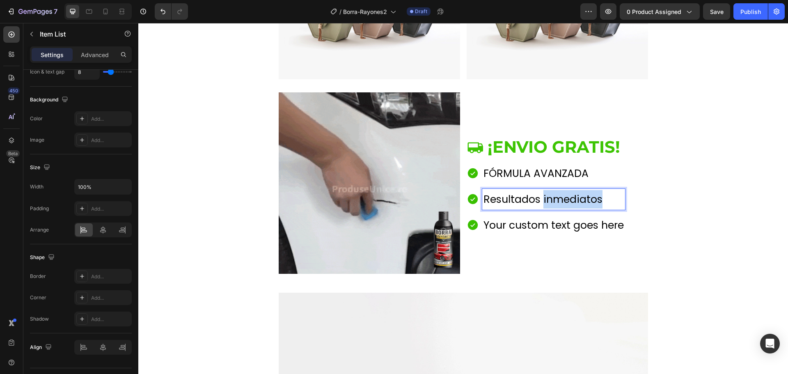
click at [541, 199] on p "Resultados inmediatos" at bounding box center [553, 199] width 140 height 18
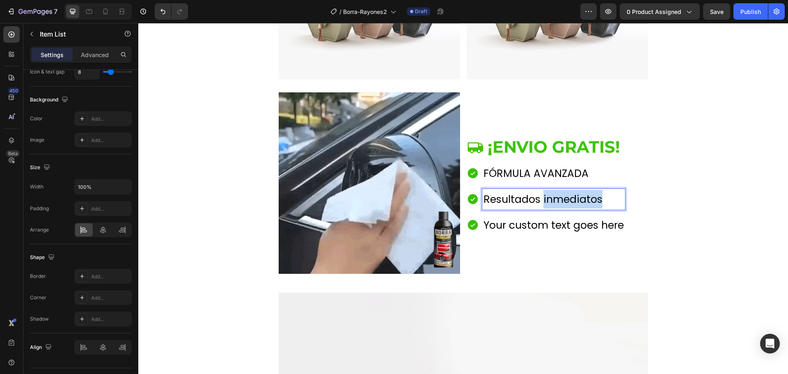
click at [541, 199] on p "Resultados inmediatos" at bounding box center [553, 199] width 140 height 18
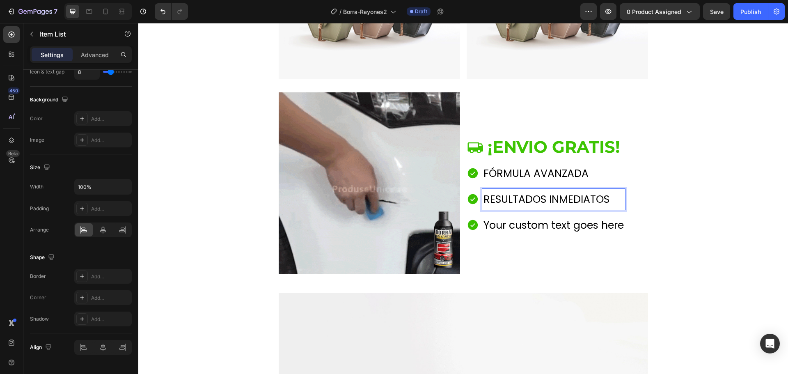
click at [532, 229] on p "Your custom text goes here" at bounding box center [553, 225] width 140 height 18
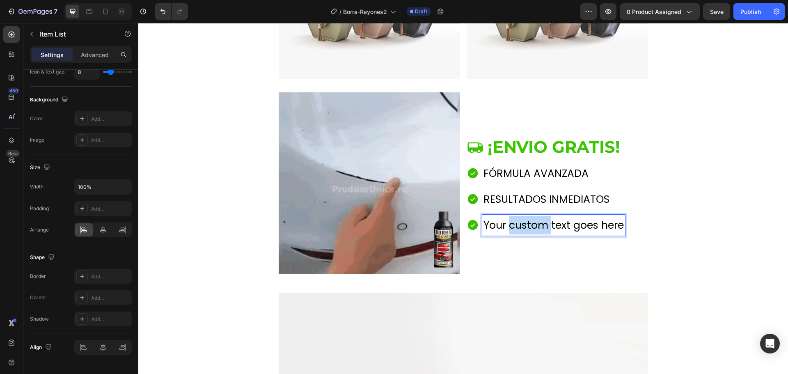
click at [532, 229] on p "Your custom text goes here" at bounding box center [553, 225] width 140 height 18
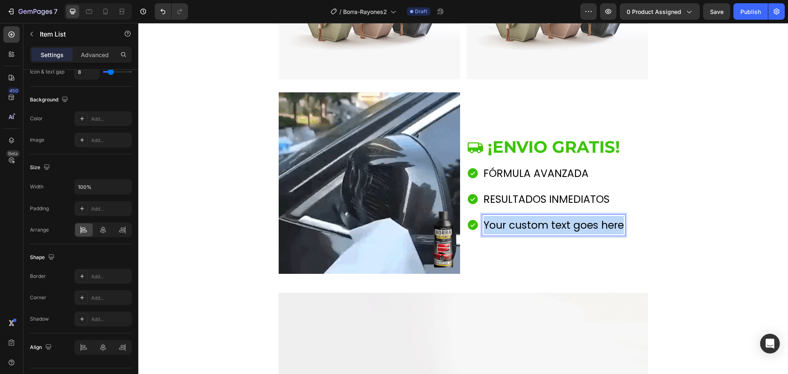
click at [532, 229] on p "Your custom text goes here" at bounding box center [553, 225] width 140 height 18
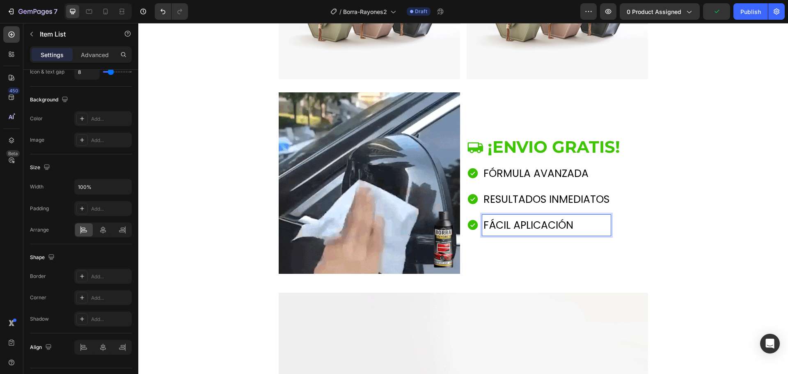
click at [557, 174] on p "FÓRMULA AVANZADA" at bounding box center [546, 173] width 126 height 18
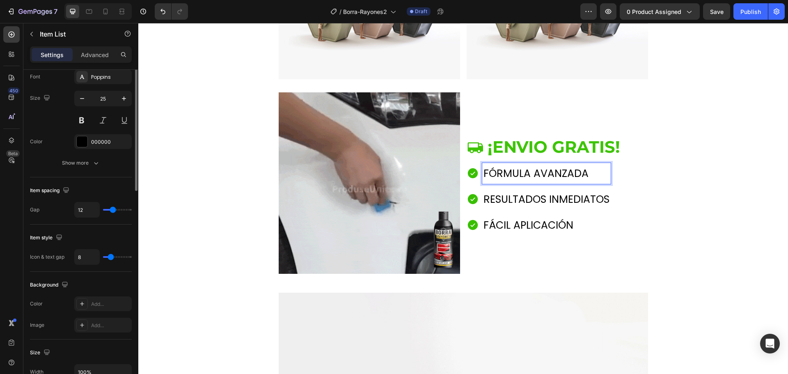
scroll to position [143, 0]
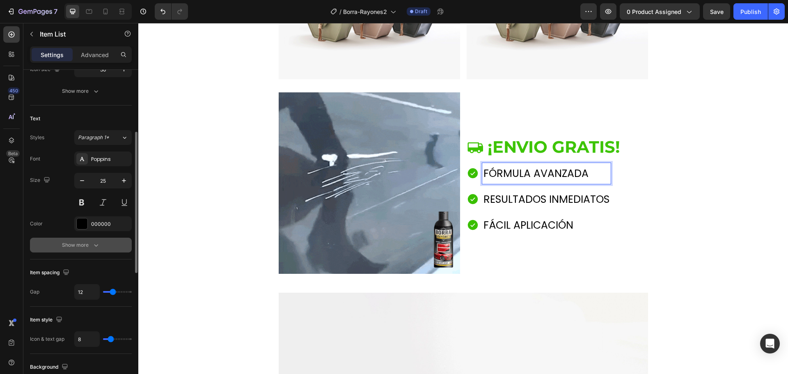
click at [94, 241] on icon "button" at bounding box center [96, 245] width 8 height 8
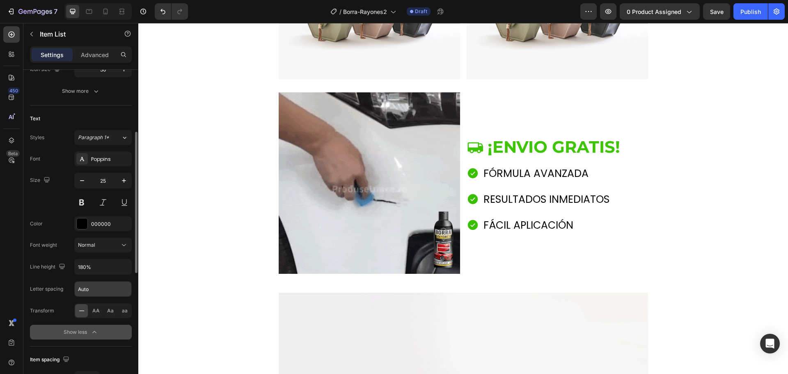
click at [102, 291] on input "Auto" at bounding box center [103, 289] width 57 height 15
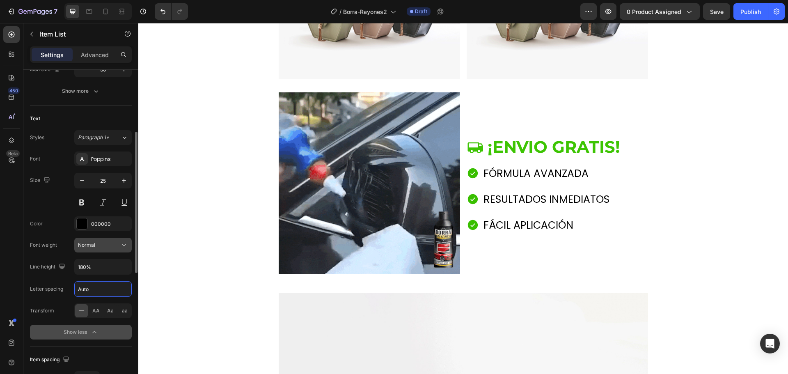
click at [104, 251] on button "Normal" at bounding box center [102, 245] width 57 height 15
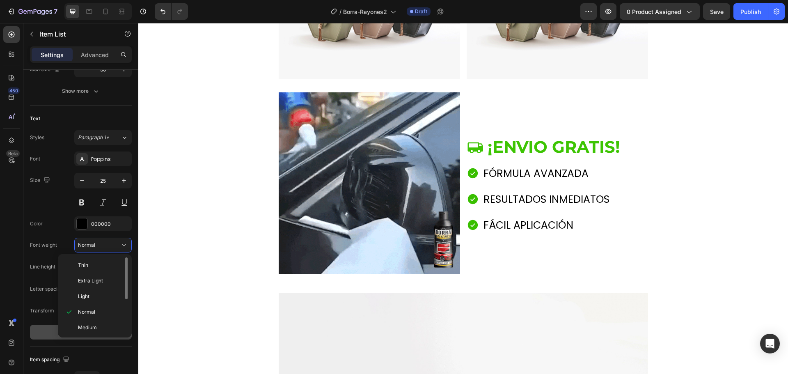
scroll to position [41, 0]
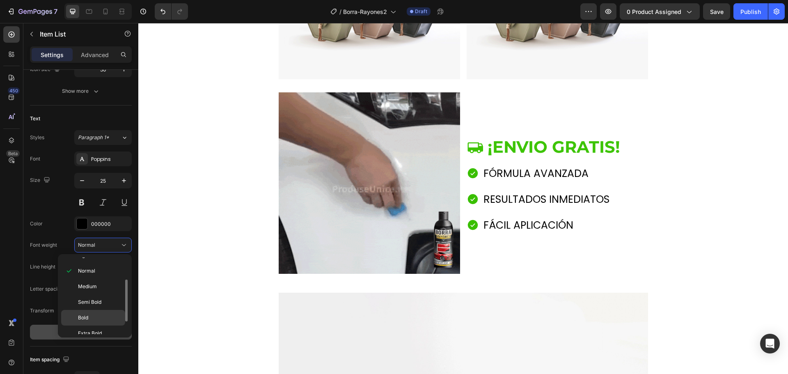
click at [104, 316] on p "Bold" at bounding box center [100, 317] width 44 height 7
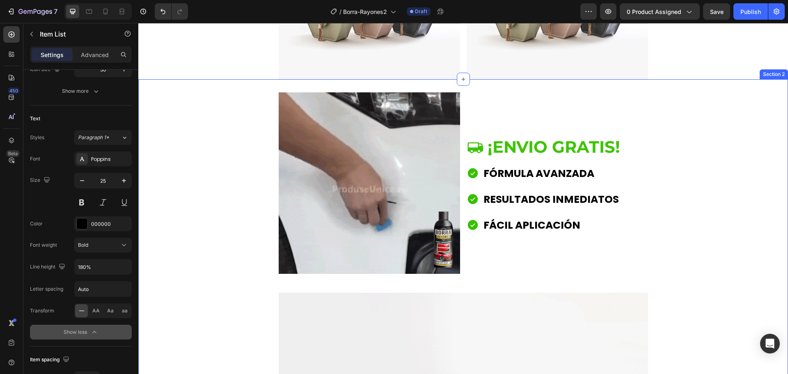
click at [203, 294] on div "Image ¡ENVIO GRATIS! Item List FÓRMULA AVANZADA RESULTADOS INMEDIATOS FÁCIL APL…" at bounding box center [463, 330] width 650 height 477
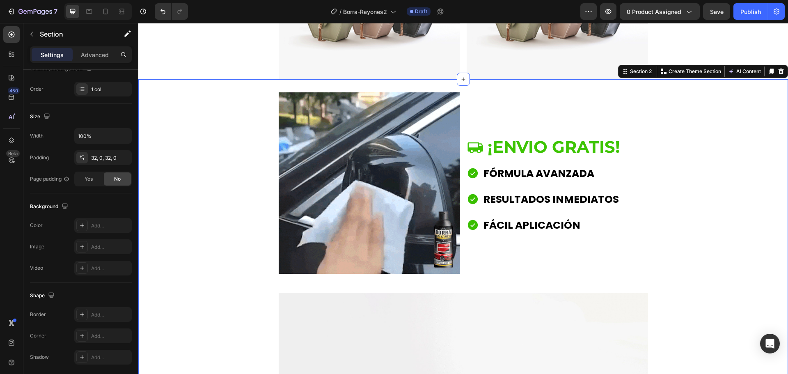
scroll to position [0, 0]
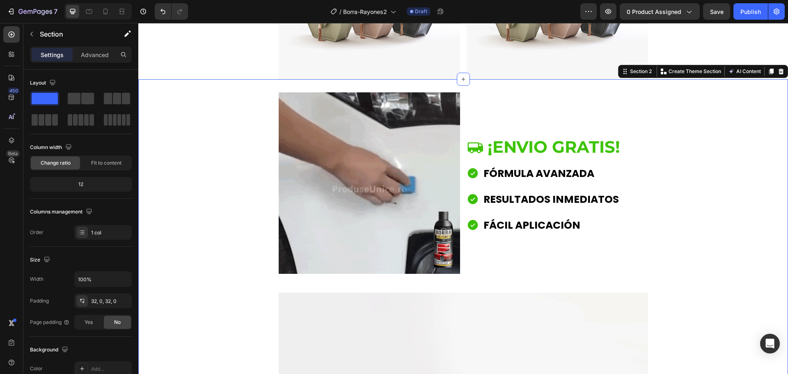
click at [203, 294] on div "Image ¡ENVIO GRATIS! Item List FÓRMULA AVANZADA RESULTADOS INMEDIATOS FÁCIL APL…" at bounding box center [463, 330] width 650 height 477
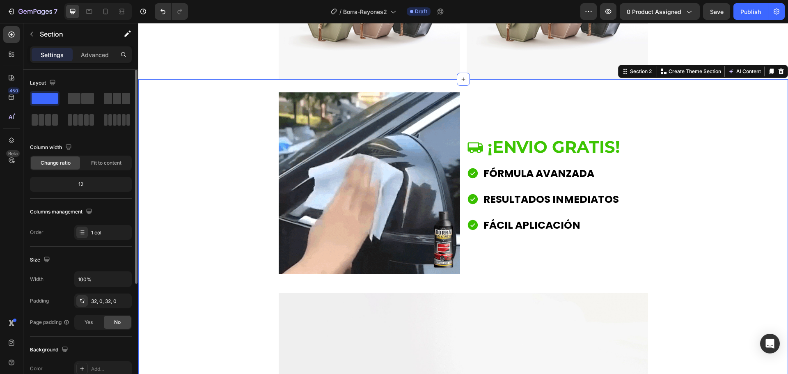
click at [203, 294] on div "Image ¡ENVIO GRATIS! Item List FÓRMULA AVANZADA RESULTADOS INMEDIATOS FÁCIL APL…" at bounding box center [463, 330] width 650 height 477
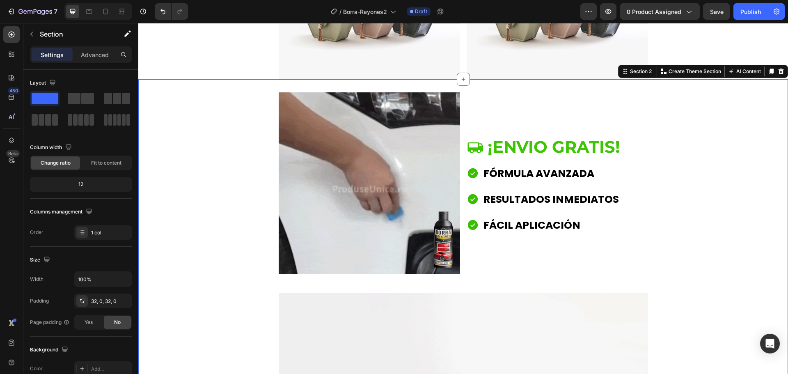
click at [729, 249] on div "Image ¡ENVIO GRATIS! Item List FÓRMULA AVANZADA RESULTADOS INMEDIATOS FÁCIL APL…" at bounding box center [463, 330] width 650 height 477
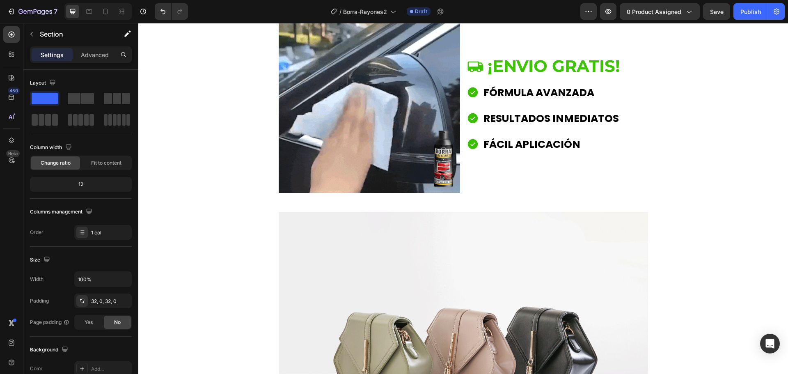
scroll to position [573, 0]
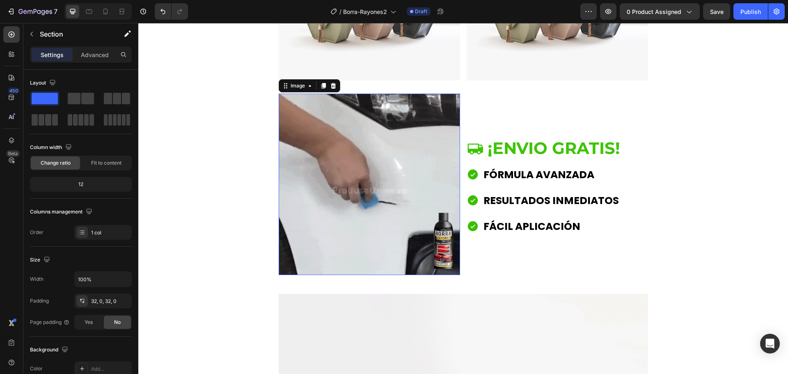
click at [352, 160] on img at bounding box center [369, 184] width 181 height 181
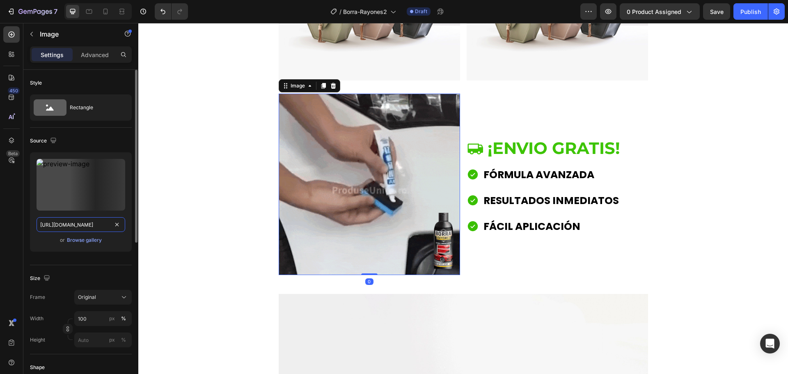
click at [73, 219] on input "[URL][DOMAIN_NAME]" at bounding box center [81, 224] width 89 height 15
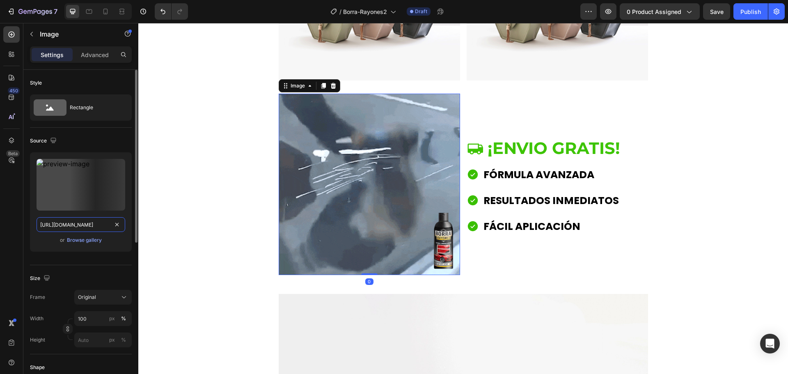
paste input "1_2_3000x3000.gif?v=1710710619"
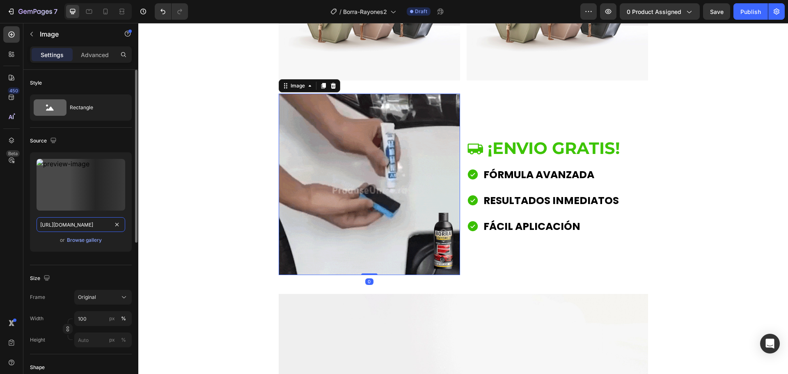
scroll to position [0, 141]
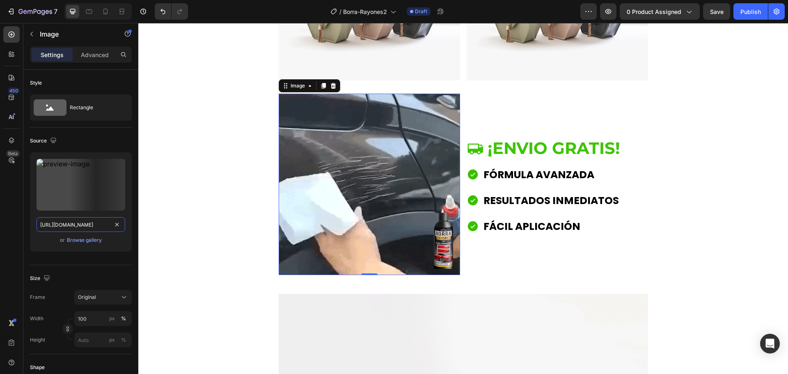
type input "[URL][DOMAIN_NAME]"
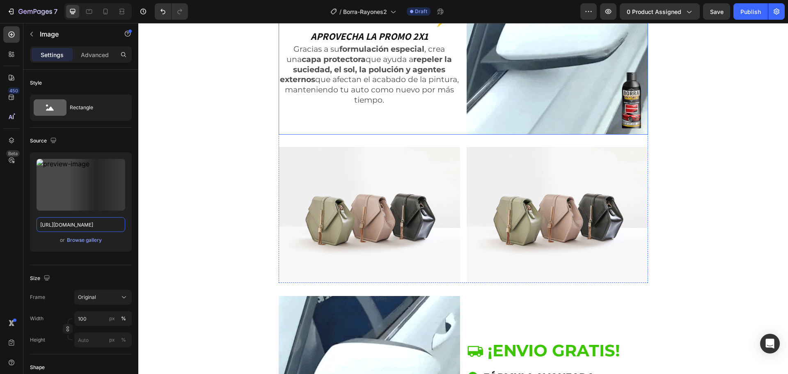
scroll to position [410, 0]
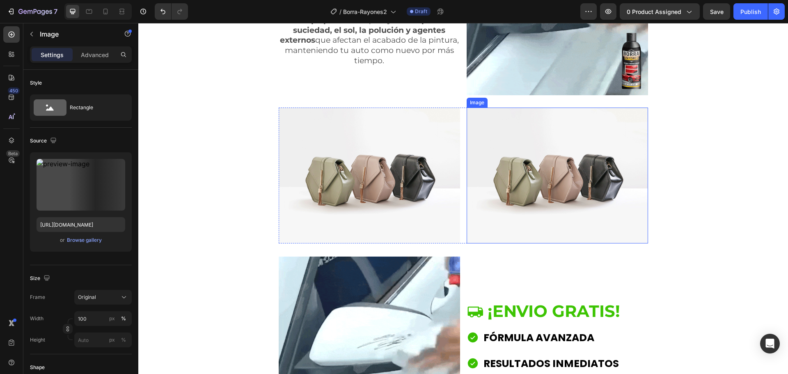
click at [504, 160] on img at bounding box center [557, 176] width 181 height 136
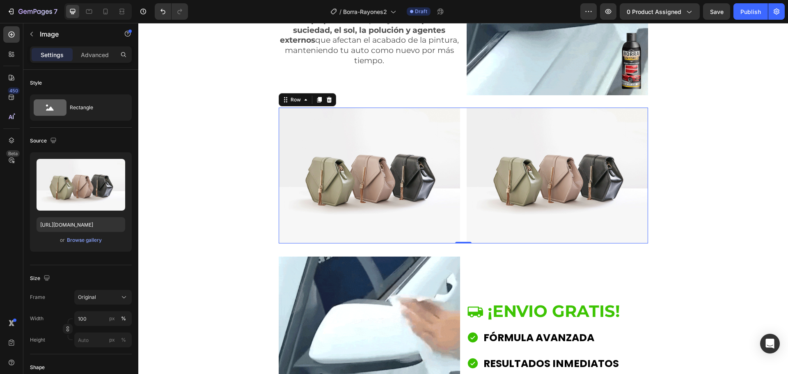
click at [462, 159] on div "Image Image Row 0" at bounding box center [463, 176] width 369 height 136
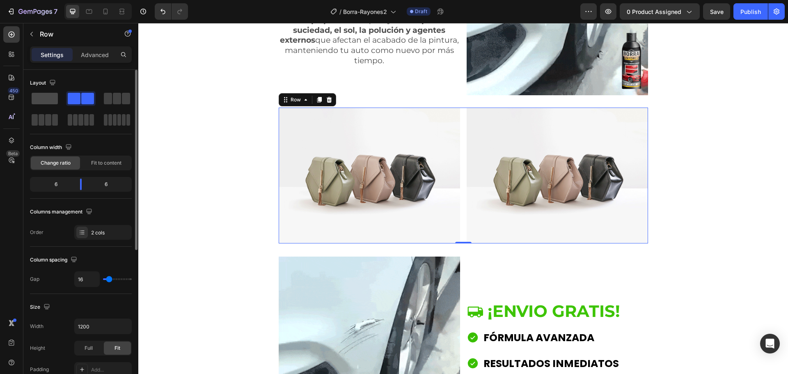
click at [52, 98] on span at bounding box center [45, 98] width 26 height 11
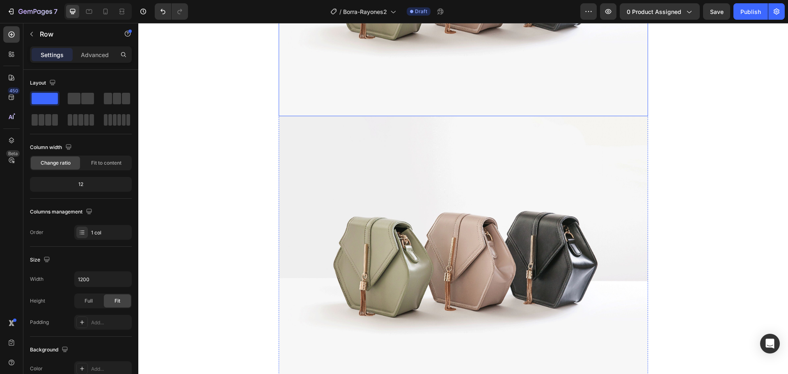
scroll to position [698, 0]
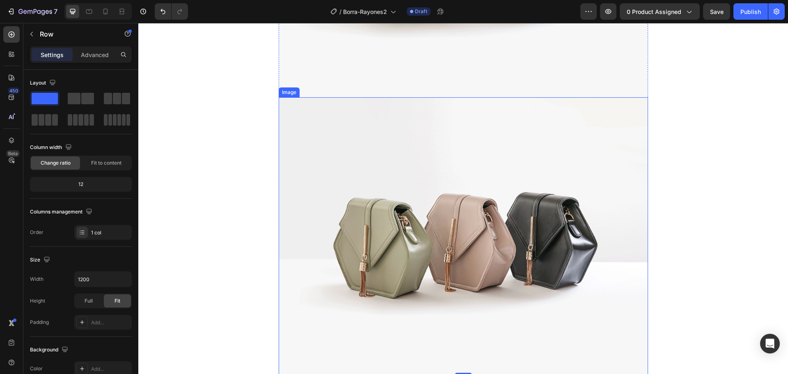
click at [471, 222] on img at bounding box center [463, 235] width 369 height 277
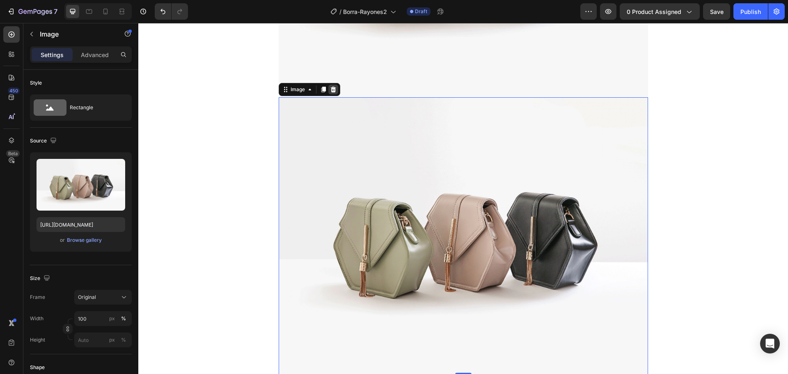
click at [330, 87] on icon at bounding box center [332, 90] width 5 height 6
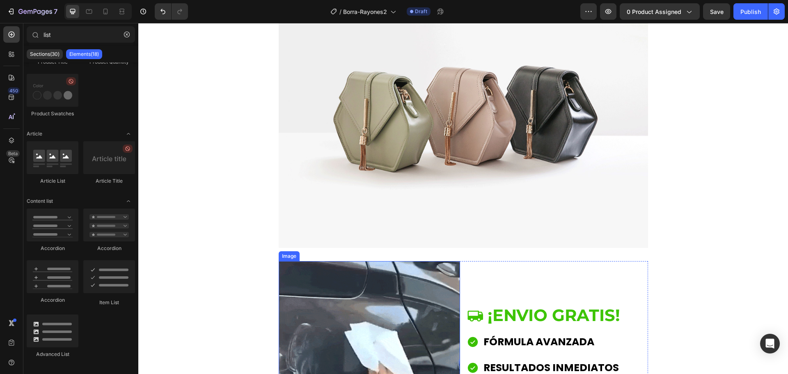
scroll to position [616, 0]
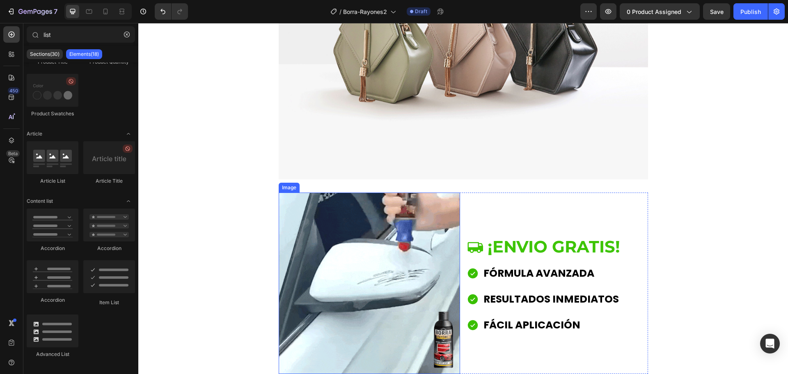
click at [369, 225] on img at bounding box center [369, 282] width 181 height 181
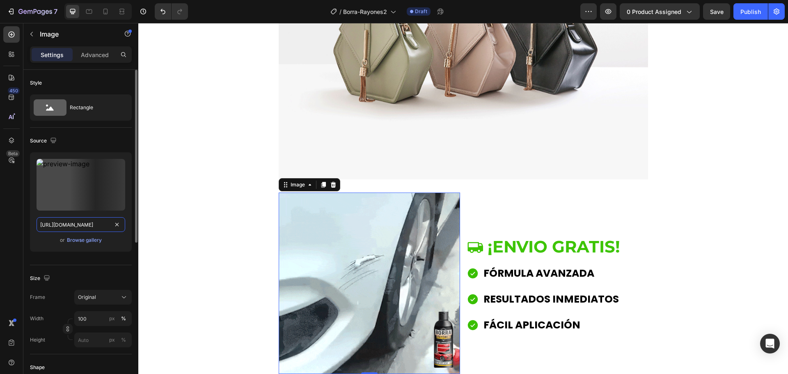
click at [83, 223] on input "[URL][DOMAIN_NAME]" at bounding box center [81, 224] width 89 height 15
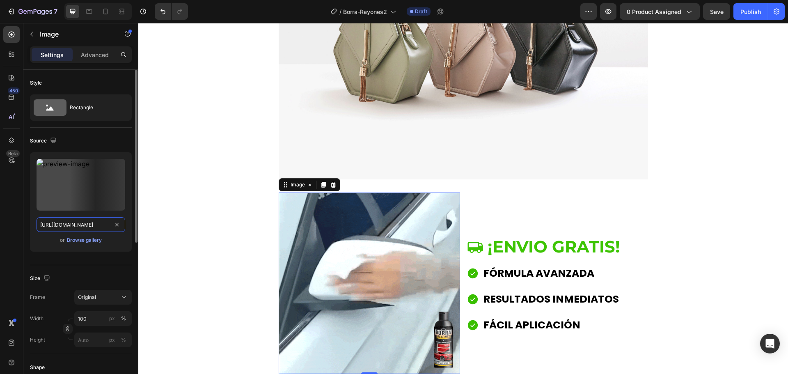
paste input "3_2_3000x3000.gif?v=1710710621"
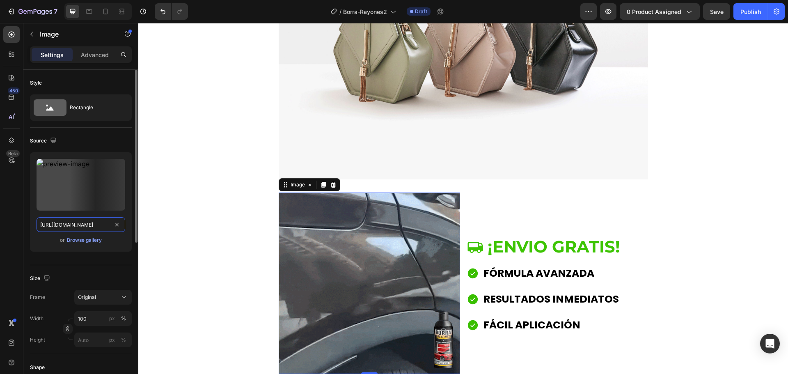
scroll to position [0, 142]
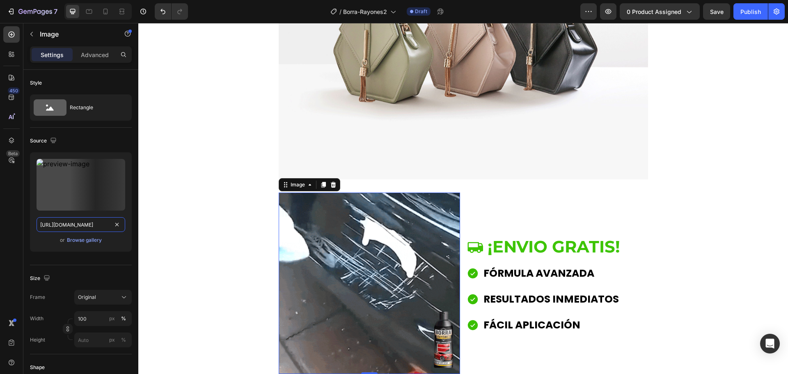
type input "[URL][DOMAIN_NAME]"
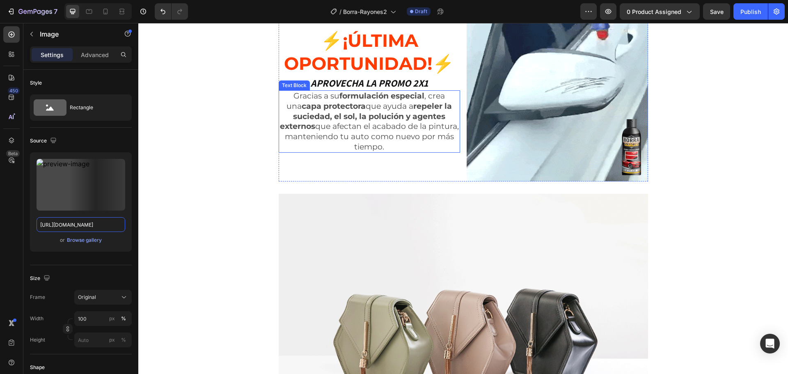
scroll to position [427, 0]
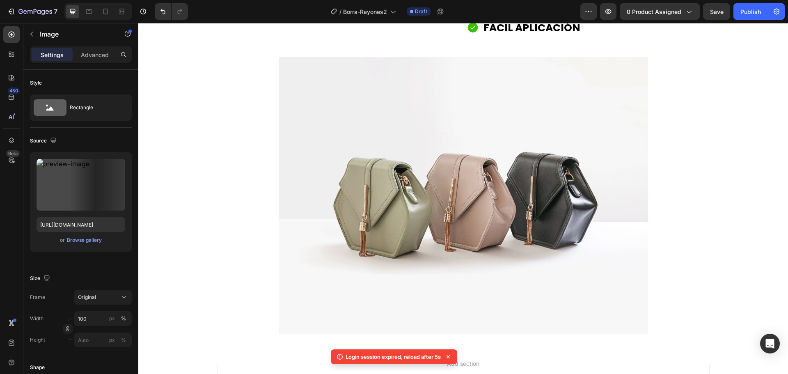
scroll to position [797, 0]
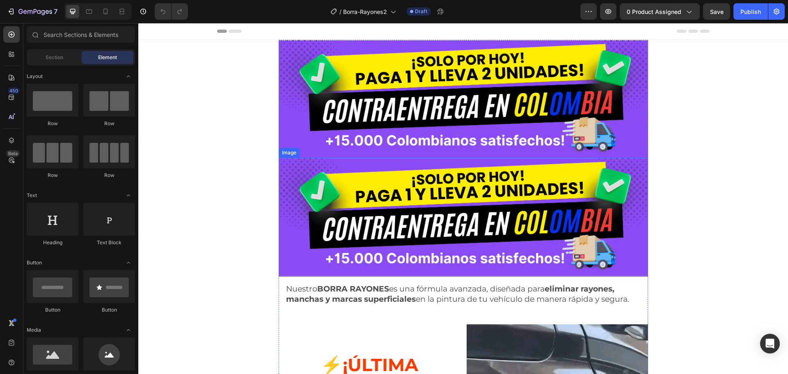
drag, startPoint x: 424, startPoint y: 227, endPoint x: 438, endPoint y: 220, distance: 14.9
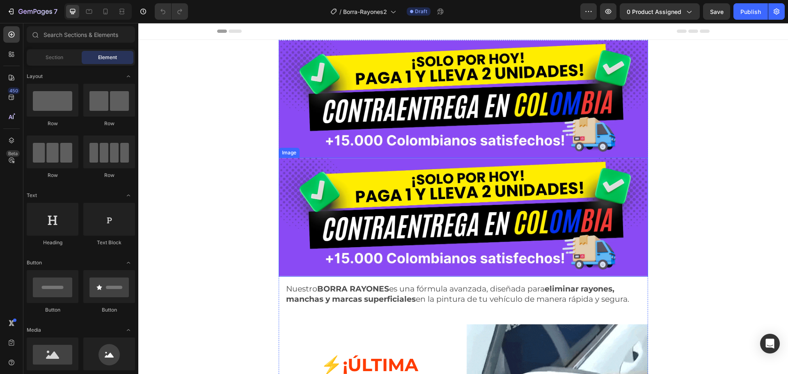
click at [424, 227] on img at bounding box center [463, 217] width 369 height 119
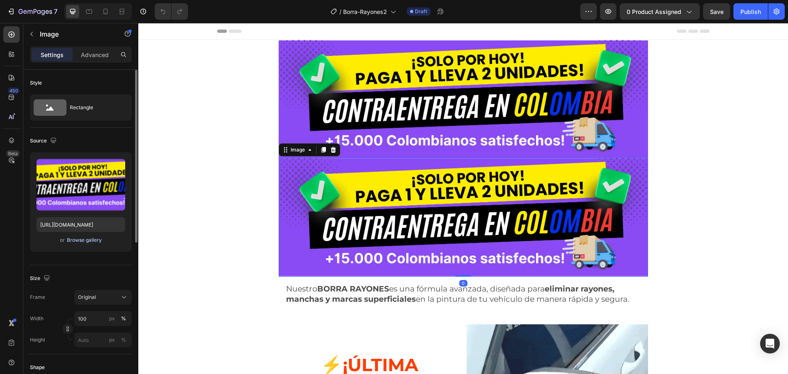
click at [88, 240] on div "Browse gallery" at bounding box center [84, 239] width 35 height 7
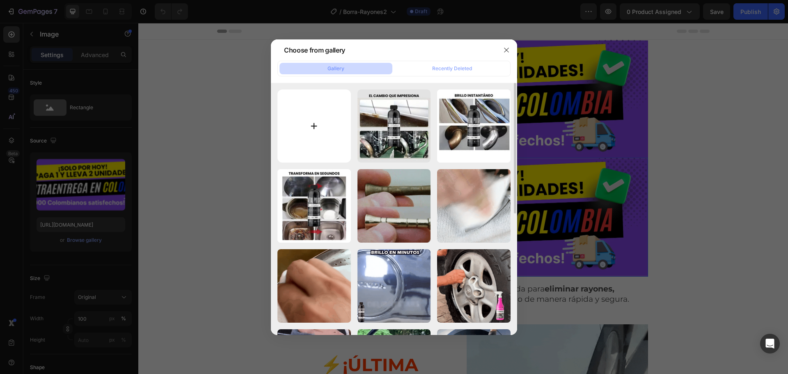
click at [314, 130] on input "file" at bounding box center [313, 125] width 73 height 73
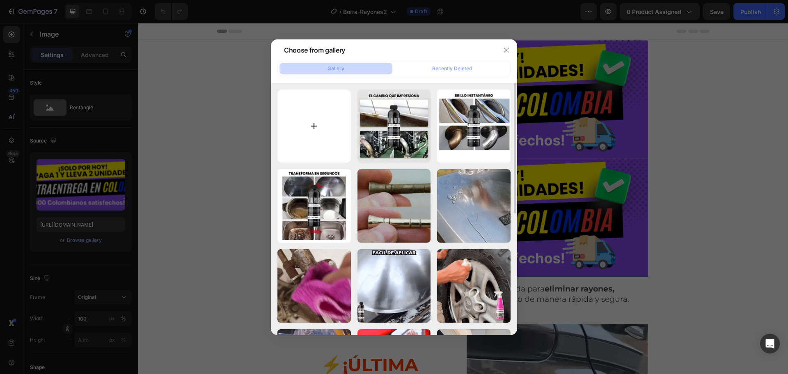
type input "C:\fakepath\3_1_11zon.webp"
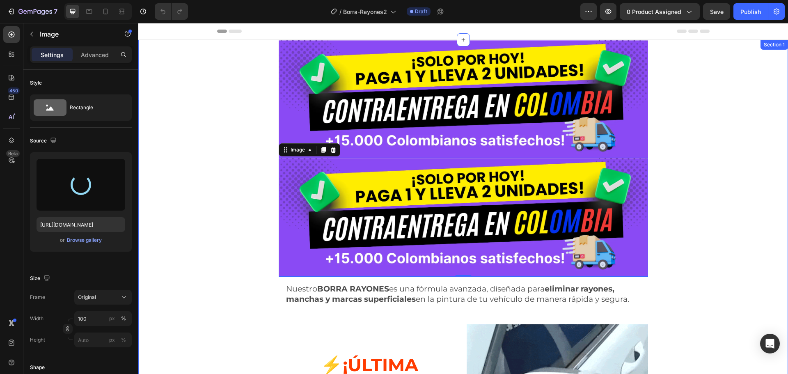
type input "https://cdn.shopify.com/s/files/1/0171/2881/6704/files/gempages_490664747021108…"
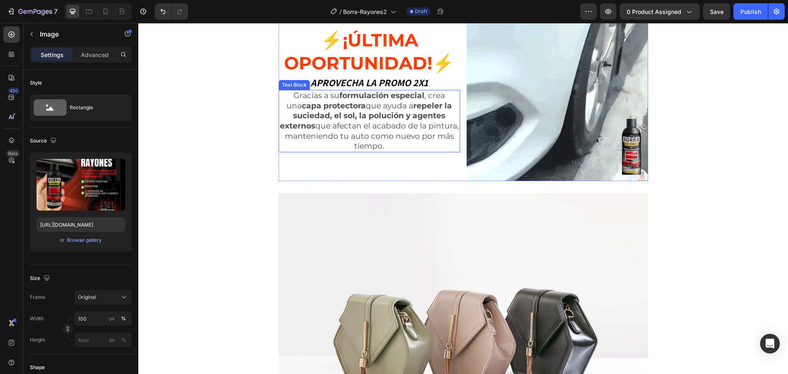
scroll to position [698, 0]
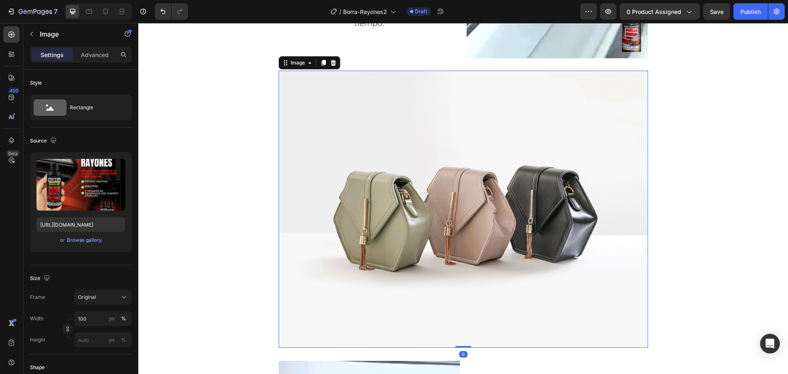
click at [419, 161] on img at bounding box center [463, 209] width 369 height 277
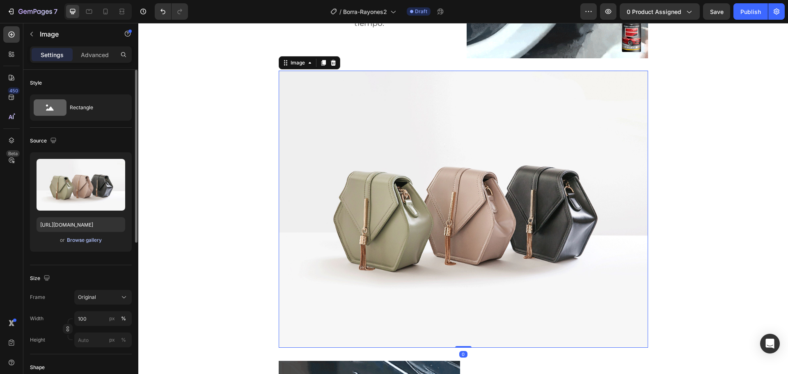
click at [96, 240] on div "Browse gallery" at bounding box center [84, 239] width 35 height 7
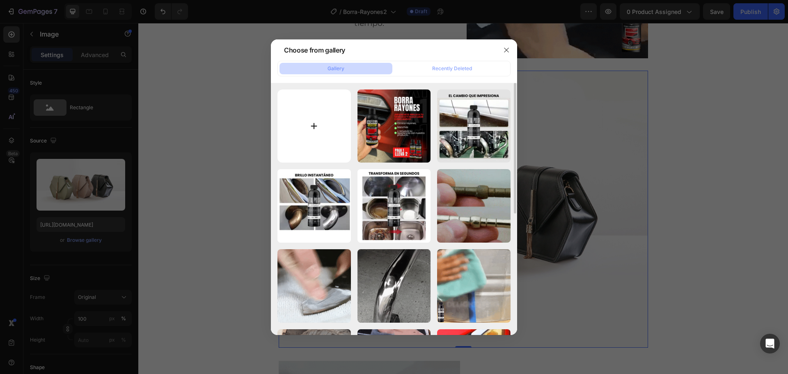
click at [315, 127] on input "file" at bounding box center [313, 125] width 73 height 73
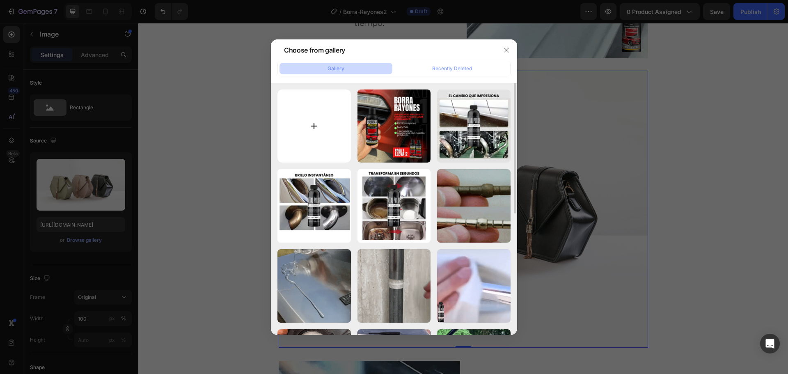
type input "C:\fakepath\4_2_11zon.webp"
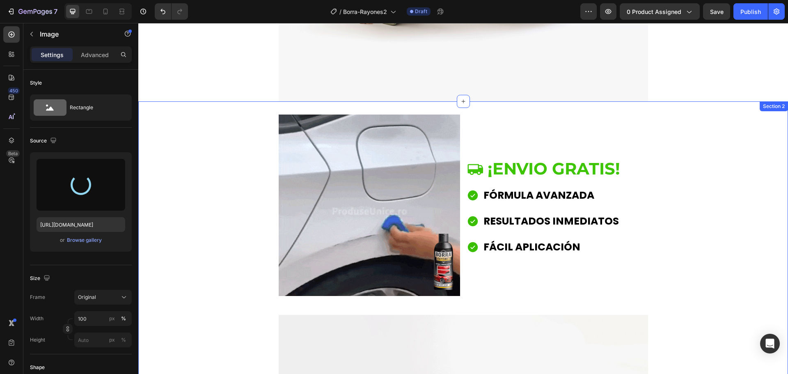
type input "https://cdn.shopify.com/s/files/1/0171/2881/6704/files/gempages_490664747021108…"
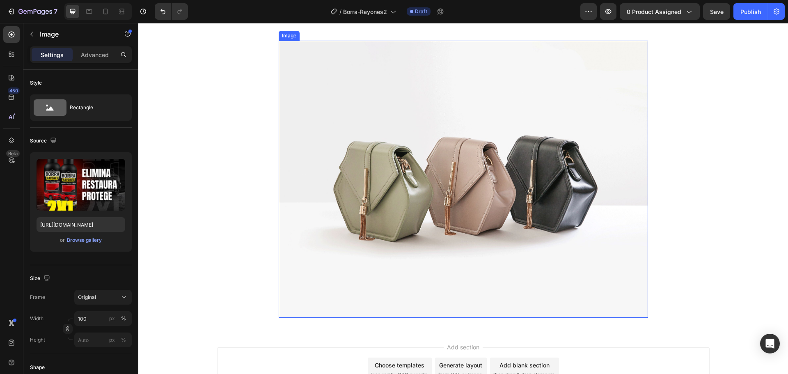
scroll to position [1313, 0]
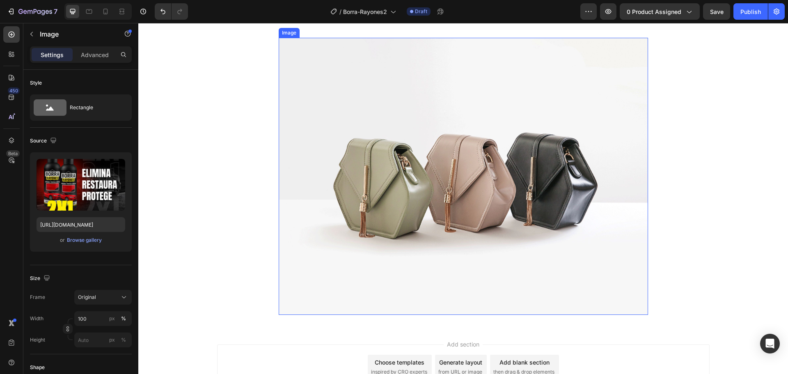
click at [424, 166] on img at bounding box center [463, 176] width 369 height 277
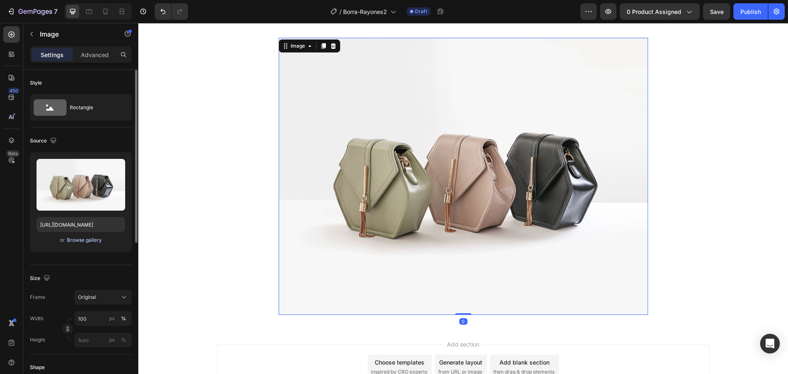
click at [78, 241] on div "Browse gallery" at bounding box center [84, 239] width 35 height 7
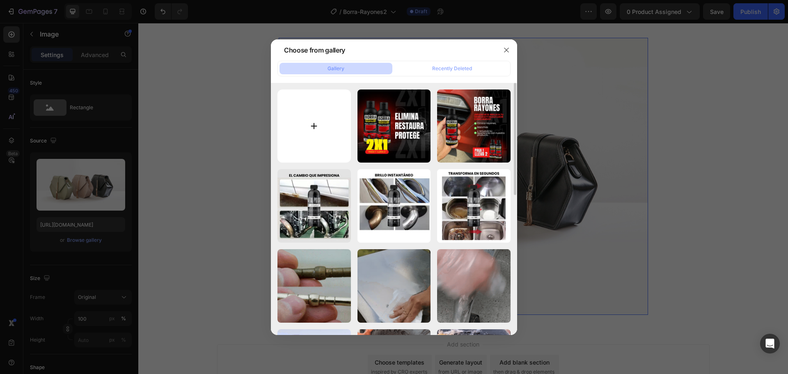
click at [314, 124] on input "file" at bounding box center [313, 125] width 73 height 73
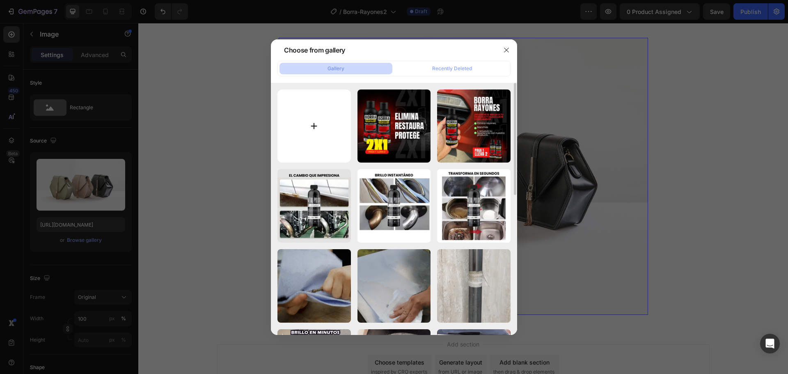
type input "C:\fakepath\5_3_11zon.webp"
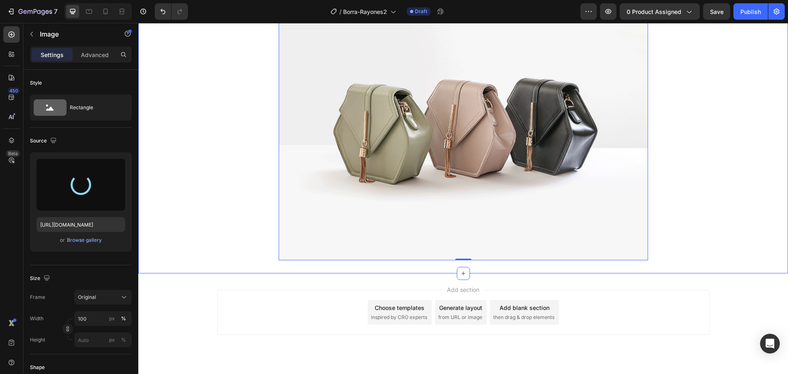
scroll to position [985, 0]
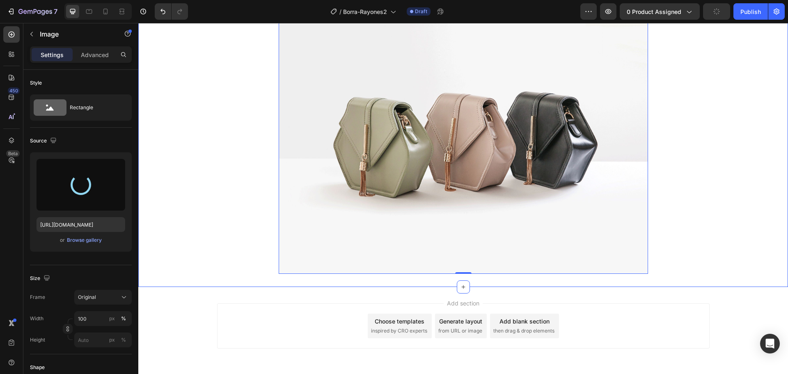
type input "https://cdn.shopify.com/s/files/1/0171/2881/6704/files/gempages_490664747021108…"
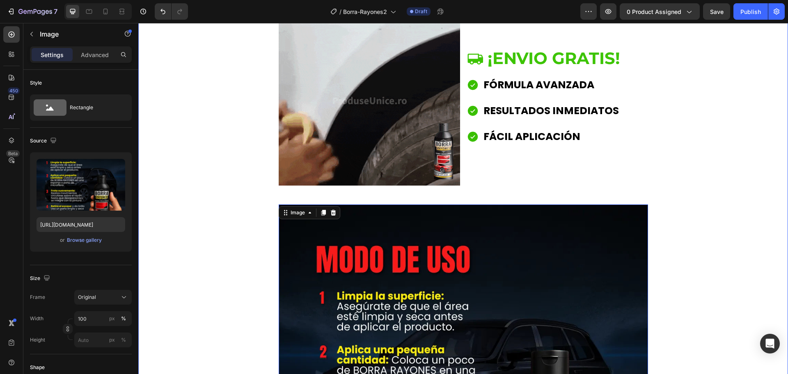
scroll to position [1067, 0]
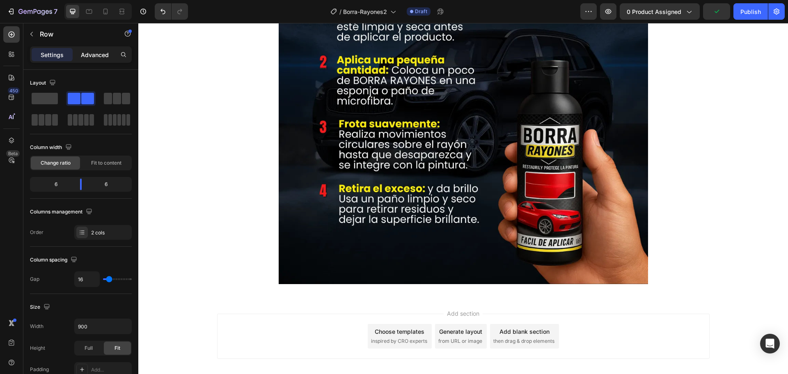
click at [82, 53] on p "Advanced" at bounding box center [95, 54] width 28 height 9
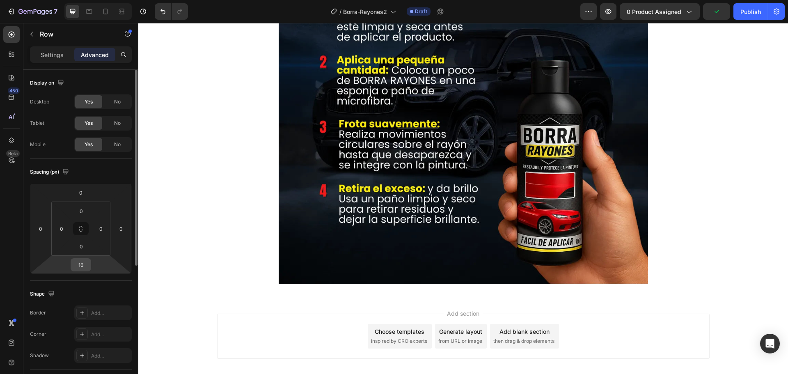
click at [82, 263] on input "16" at bounding box center [81, 265] width 16 height 12
type input "0"
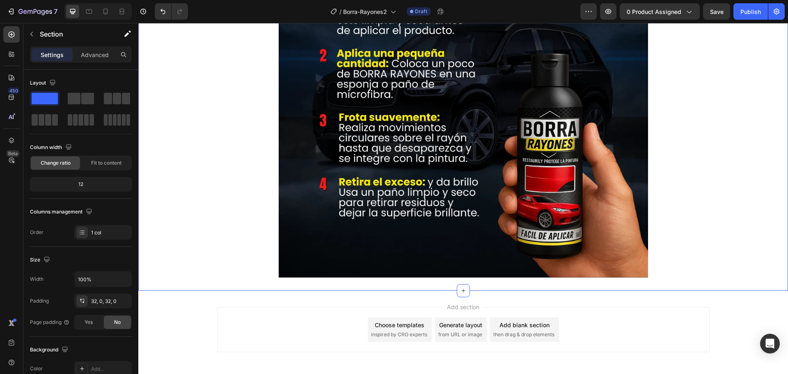
click at [88, 56] on p "Advanced" at bounding box center [95, 54] width 28 height 9
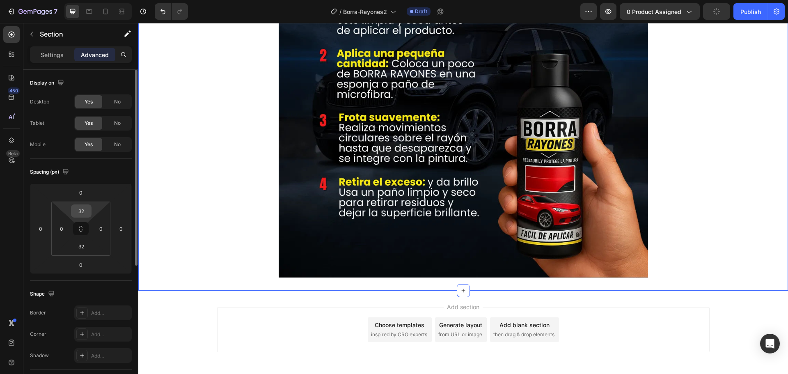
click at [82, 214] on input "32" at bounding box center [81, 211] width 16 height 12
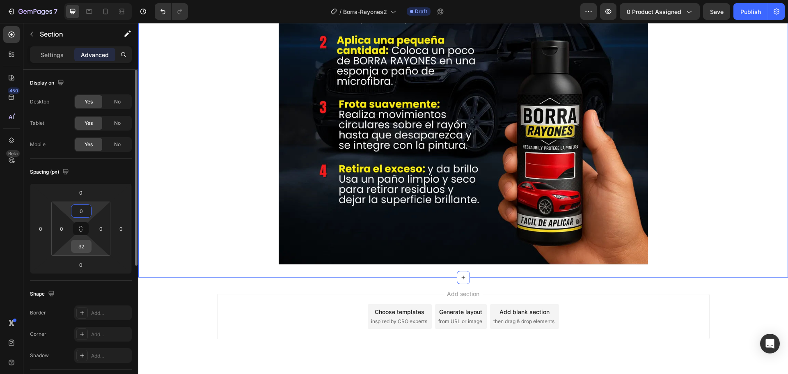
type input "0"
click at [79, 243] on input "32" at bounding box center [81, 246] width 16 height 12
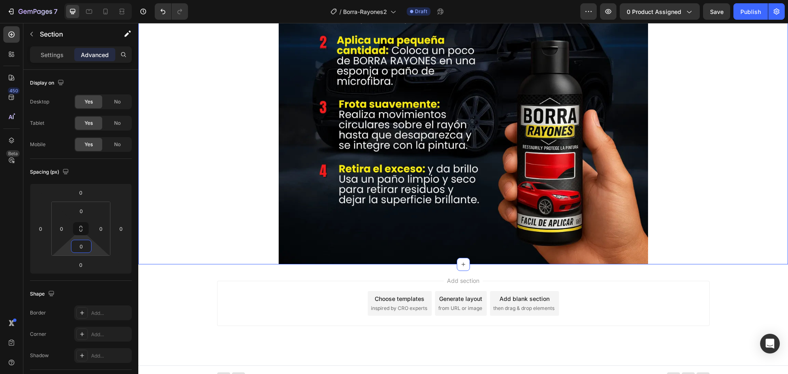
type input "0"
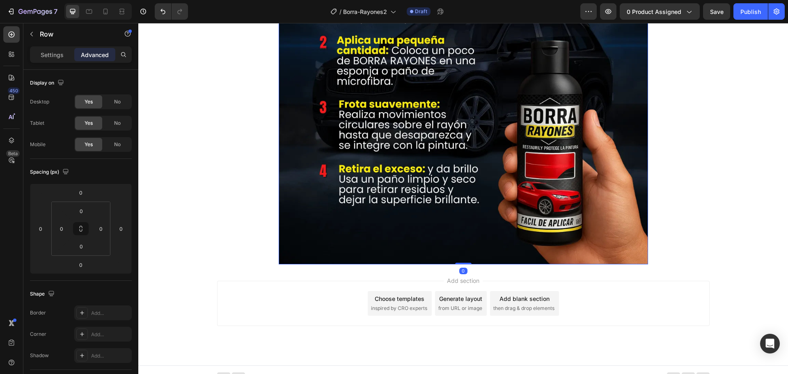
click at [475, 264] on img at bounding box center [463, 79] width 369 height 369
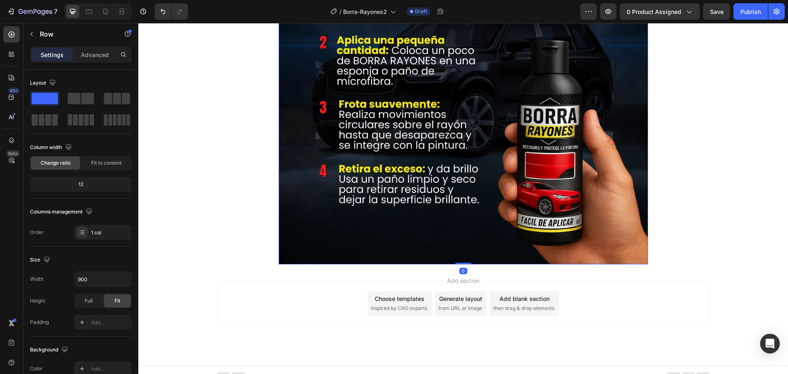
click at [101, 61] on div "Settings Advanced" at bounding box center [81, 54] width 102 height 16
click at [99, 57] on p "Advanced" at bounding box center [95, 54] width 28 height 9
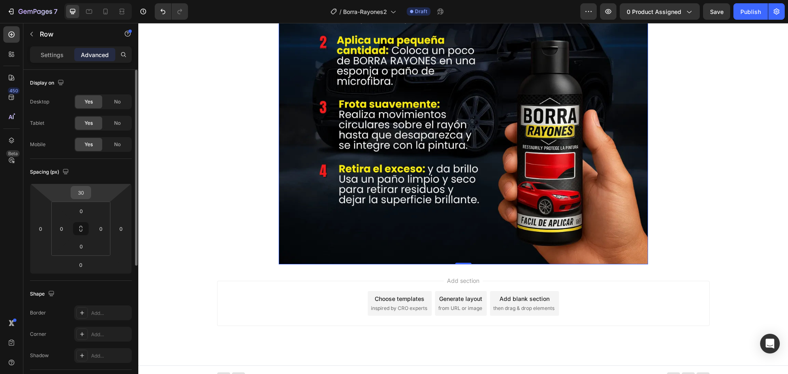
click at [78, 195] on input "30" at bounding box center [81, 192] width 16 height 12
type input "0"
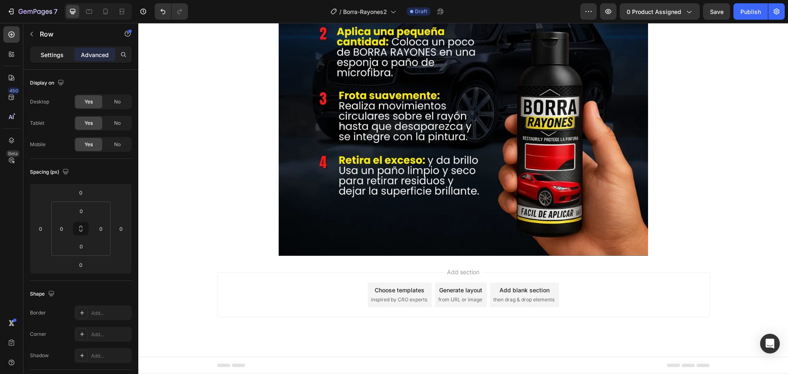
click at [54, 53] on p "Settings" at bounding box center [52, 54] width 23 height 9
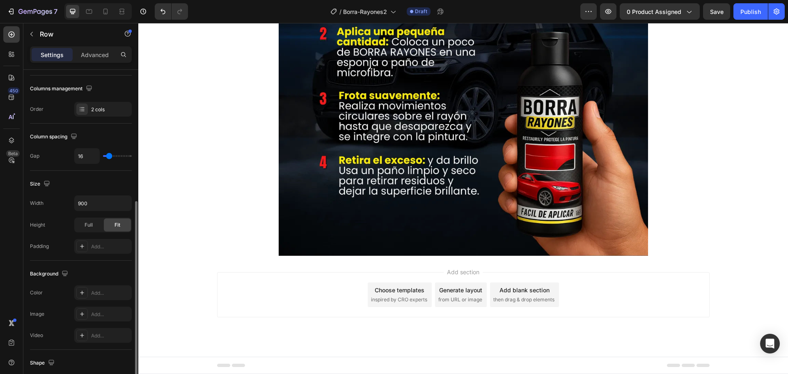
scroll to position [164, 0]
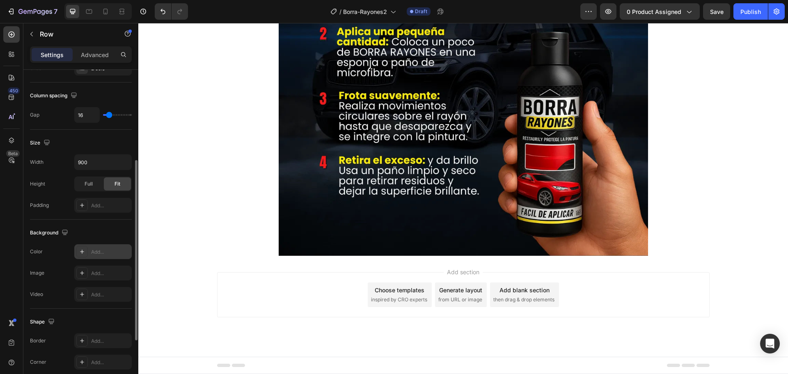
click at [97, 253] on div "Add..." at bounding box center [110, 251] width 39 height 7
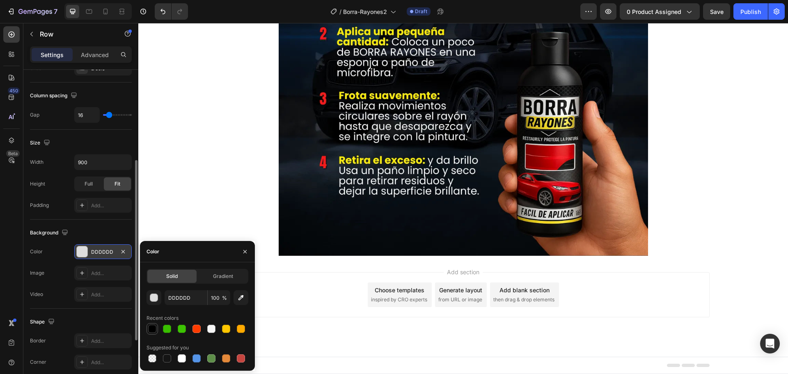
click at [153, 332] on div at bounding box center [152, 329] width 8 height 8
type input "000000"
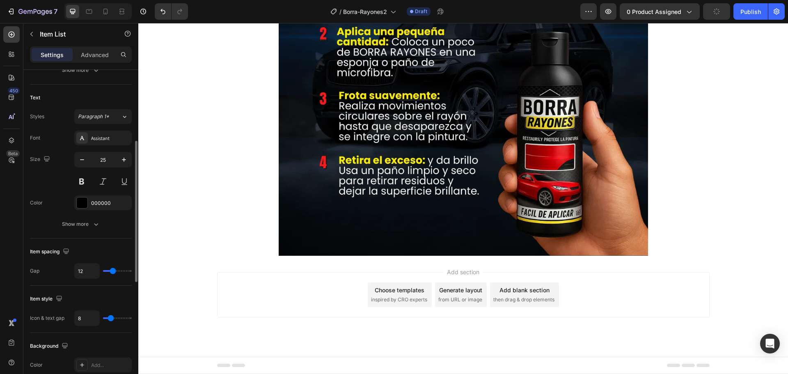
scroll to position [0, 0]
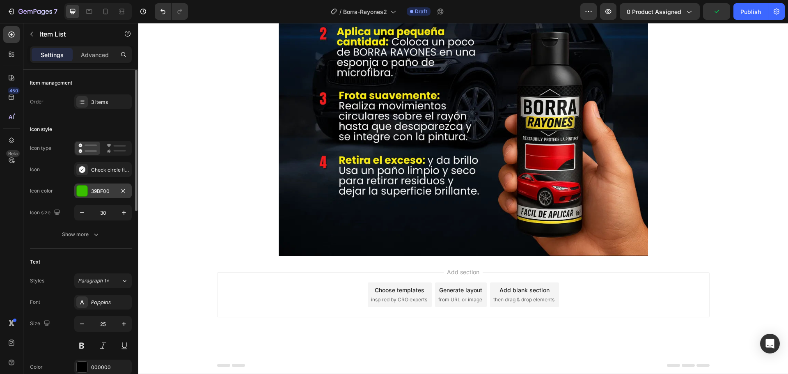
click at [101, 190] on div "39BF00" at bounding box center [103, 191] width 24 height 7
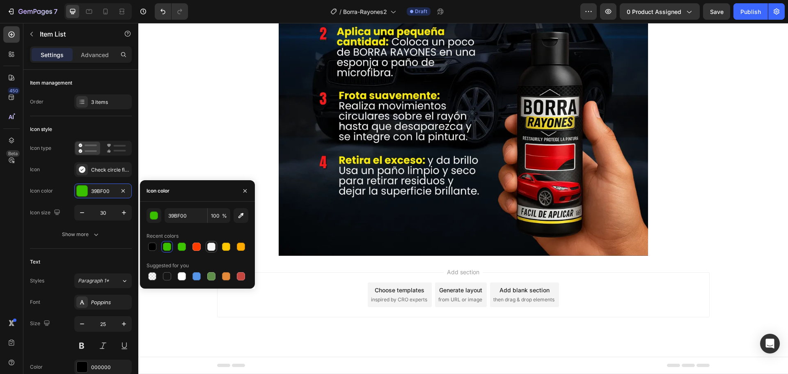
click at [211, 246] on div at bounding box center [211, 247] width 8 height 8
click at [184, 221] on input "F6F6F6" at bounding box center [186, 215] width 43 height 15
type input "0"
type input "ffffff"
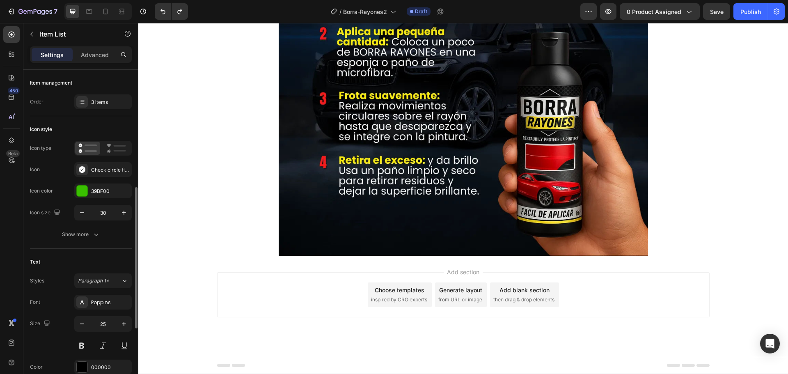
scroll to position [82, 0]
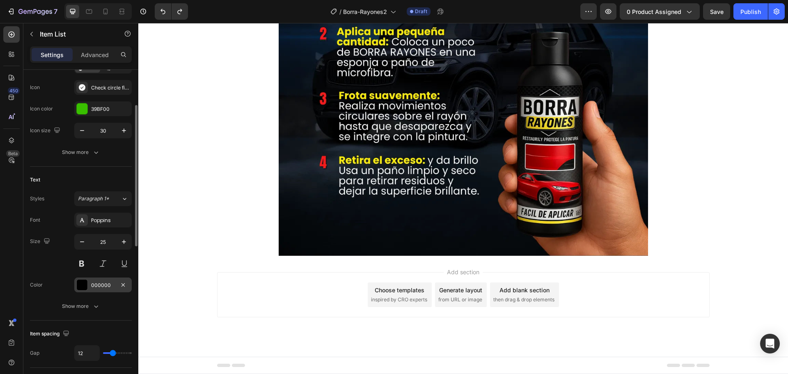
click at [95, 282] on div "000000" at bounding box center [103, 285] width 24 height 7
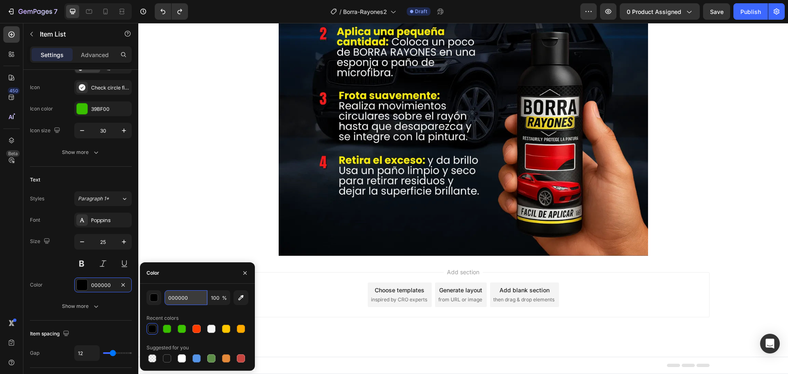
click at [176, 296] on input "000000" at bounding box center [186, 297] width 43 height 15
type input "ffffff"
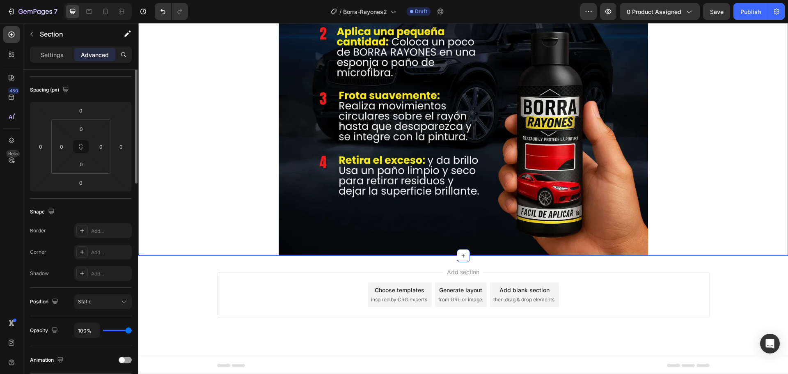
scroll to position [0, 0]
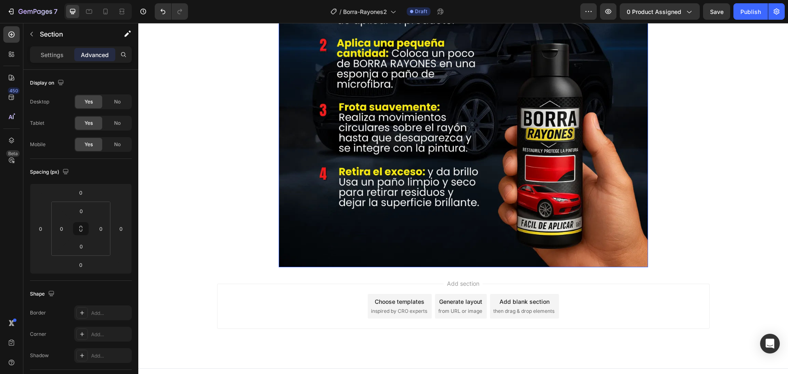
scroll to position [1433, 0]
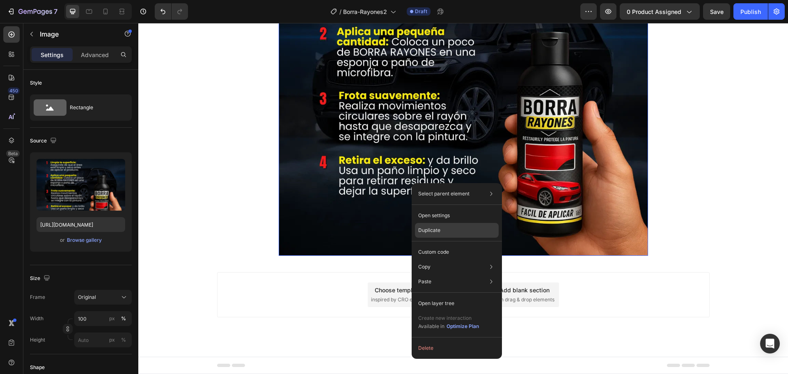
click at [433, 232] on p "Duplicate" at bounding box center [429, 230] width 22 height 7
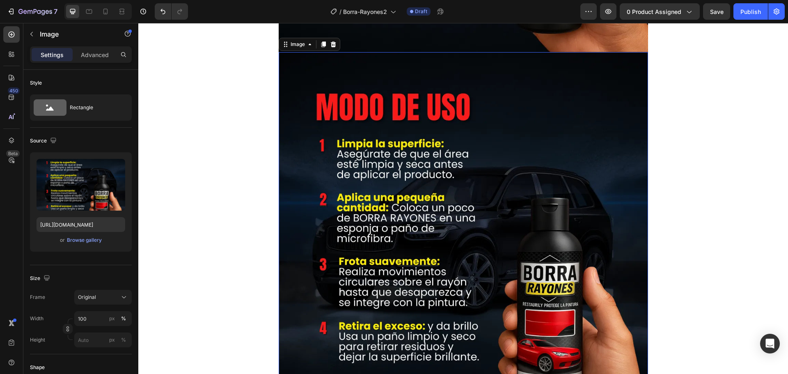
scroll to position [1637, 0]
click at [356, 197] on img at bounding box center [463, 236] width 369 height 369
click at [92, 240] on div "Browse gallery" at bounding box center [84, 239] width 35 height 7
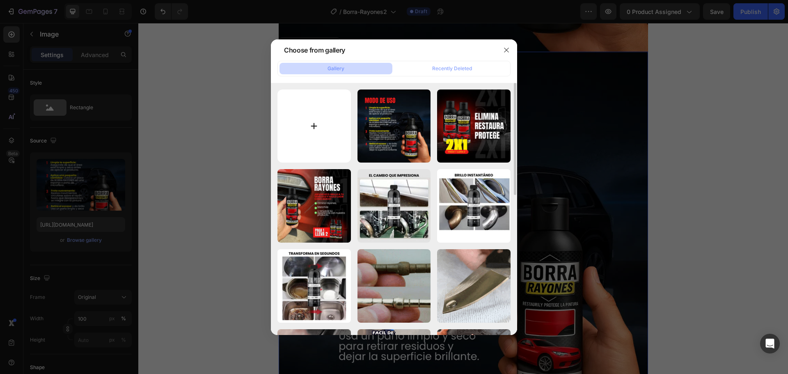
click at [319, 124] on input "file" at bounding box center [313, 125] width 73 height 73
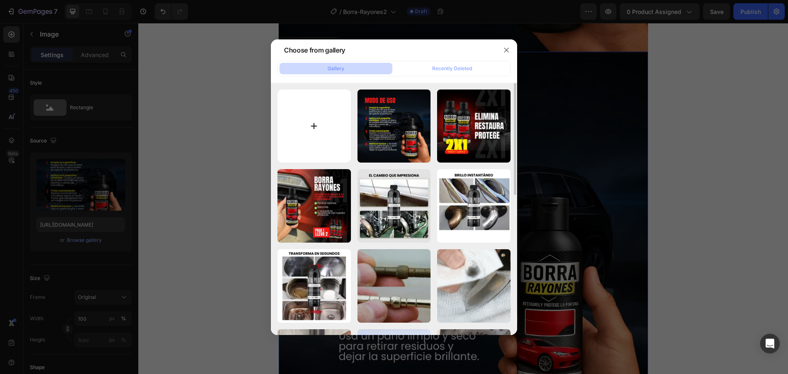
type input "C:\fakepath\Transforma en segundos.webp"
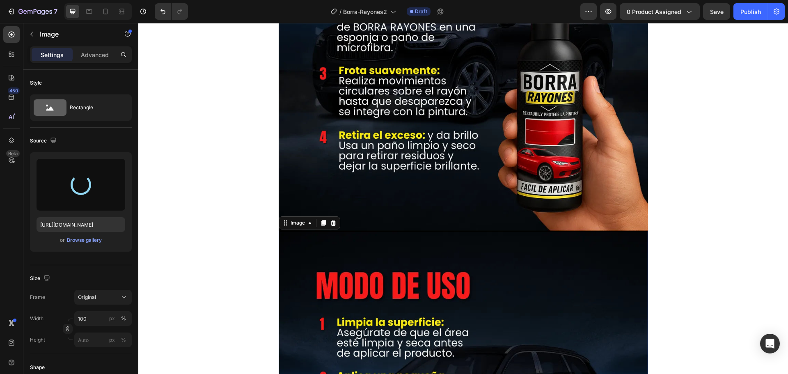
scroll to position [1473, 0]
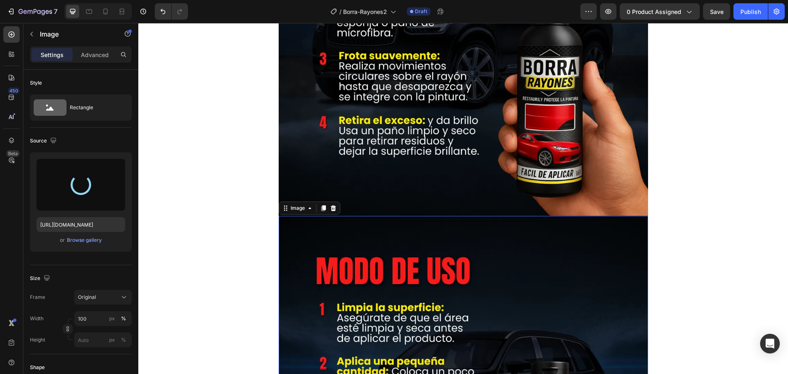
type input "https://cdn.shopify.com/s/files/1/0171/2881/6704/files/gempages_490664747021108…"
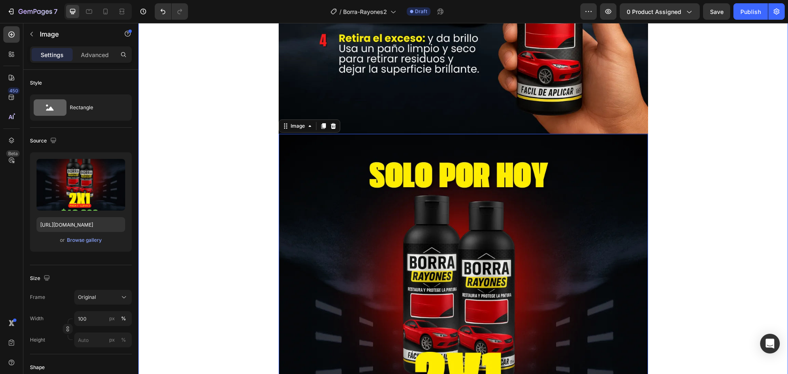
click at [240, 148] on div "Image ¡ENVIO GRATIS! Item List FÓRMULA AVANZADA RESULTADOS INMEDIATOS FÁCIL APL…" at bounding box center [463, 43] width 650 height 920
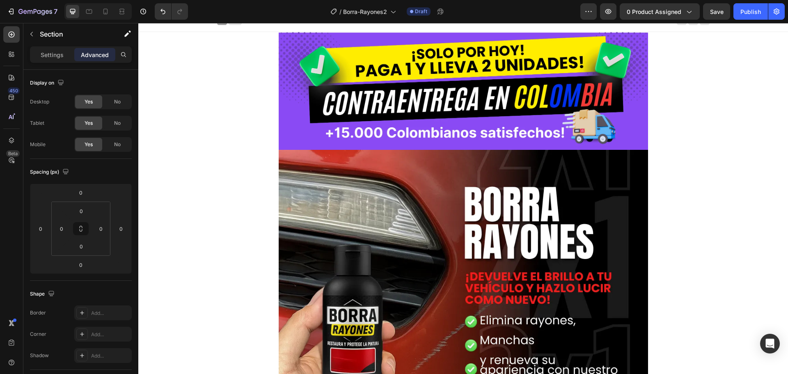
scroll to position [0, 0]
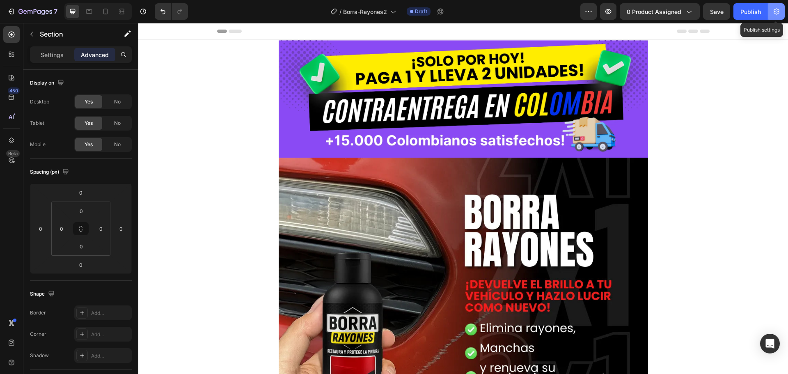
click at [780, 9] on icon "button" at bounding box center [776, 11] width 8 height 8
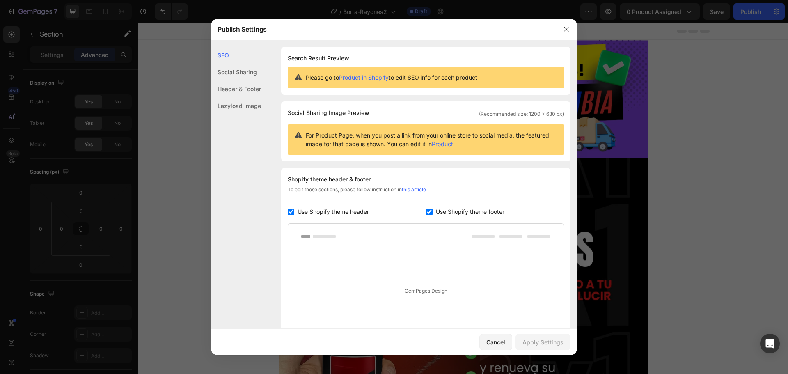
click at [314, 212] on span "Use Shopify theme header" at bounding box center [333, 212] width 71 height 10
checkbox input "false"
click at [442, 213] on span "Use Shopify theme footer" at bounding box center [470, 212] width 69 height 10
checkbox input "false"
click at [540, 337] on button "Apply Settings" at bounding box center [543, 342] width 55 height 16
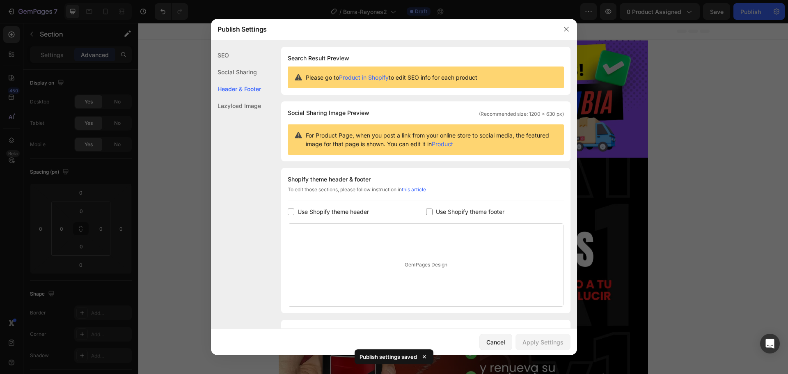
click at [190, 306] on div at bounding box center [394, 187] width 788 height 374
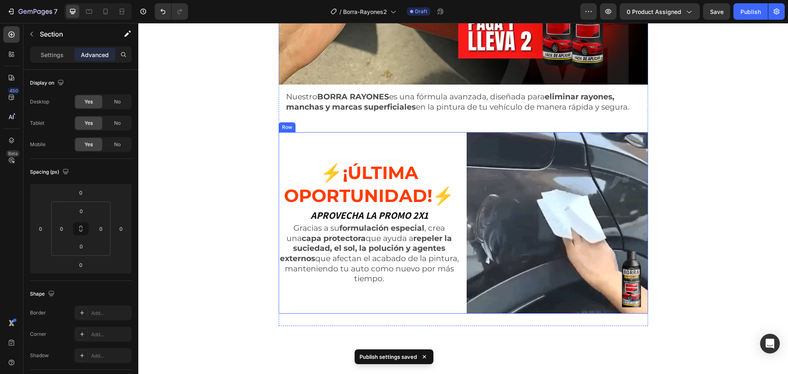
scroll to position [451, 0]
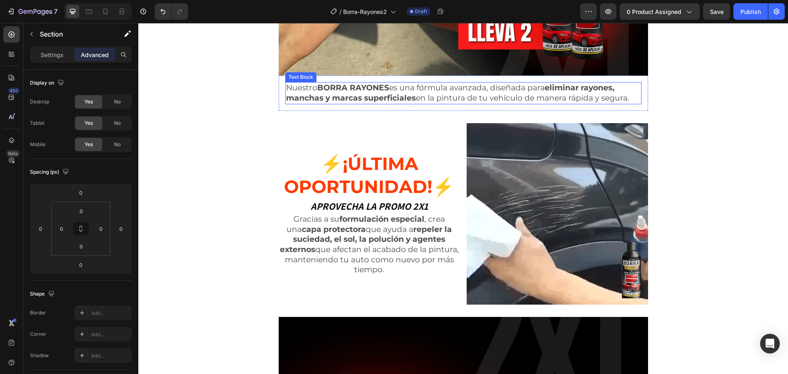
click at [305, 79] on div "Text Block" at bounding box center [301, 76] width 28 height 7
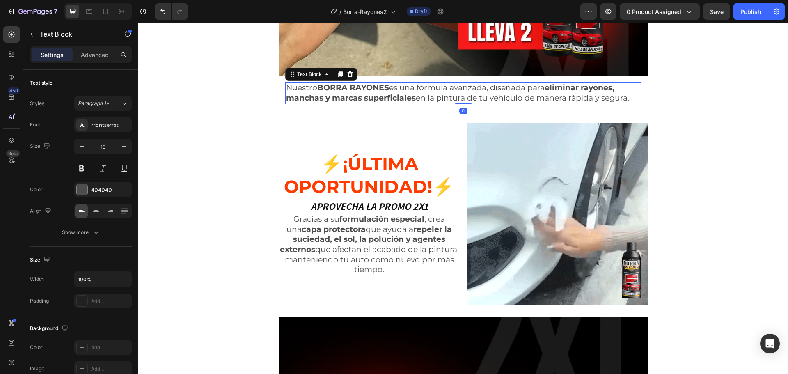
click at [306, 80] on div "Text Block" at bounding box center [321, 74] width 72 height 13
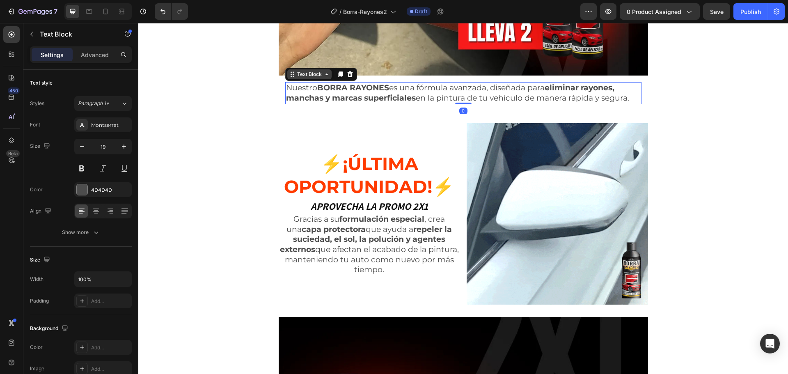
click at [307, 76] on div "Text Block" at bounding box center [310, 74] width 28 height 7
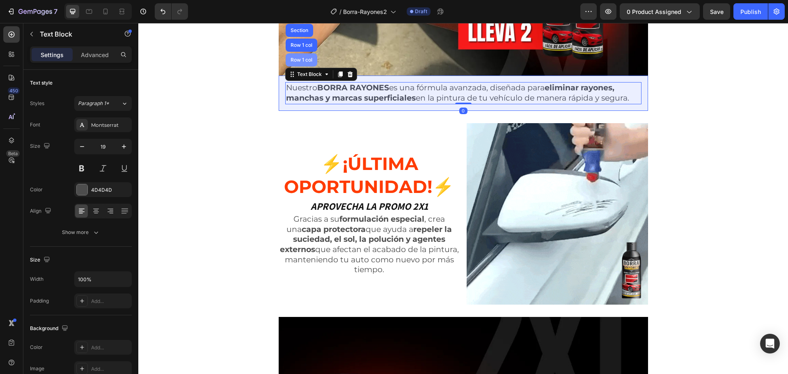
click at [304, 62] on div "Row 1 col" at bounding box center [301, 59] width 25 height 5
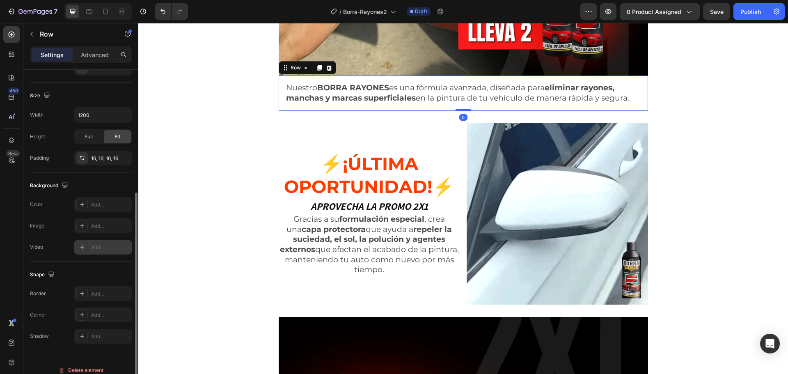
scroll to position [173, 0]
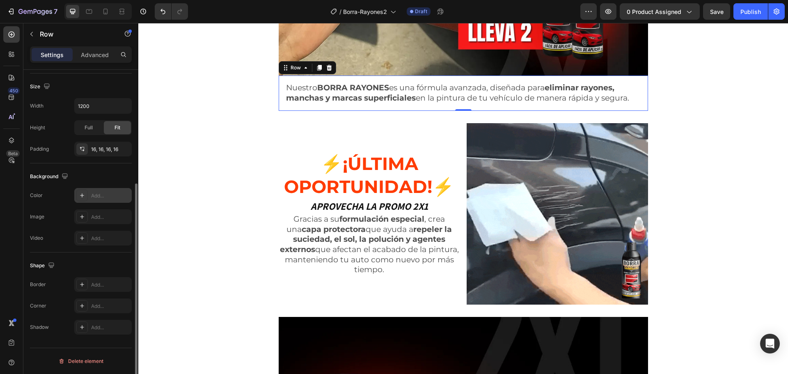
click at [99, 195] on div "Add..." at bounding box center [110, 195] width 39 height 7
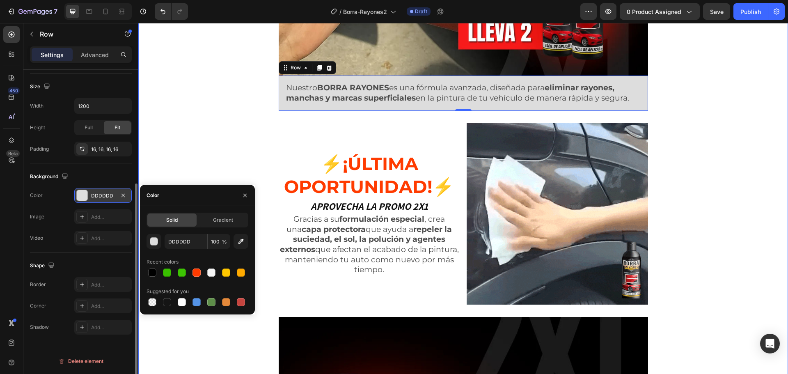
click at [171, 142] on div "Image Image Nuestro BORRA RAYONES es una fórmula avanzada, diseñada para elimin…" at bounding box center [463, 137] width 650 height 1098
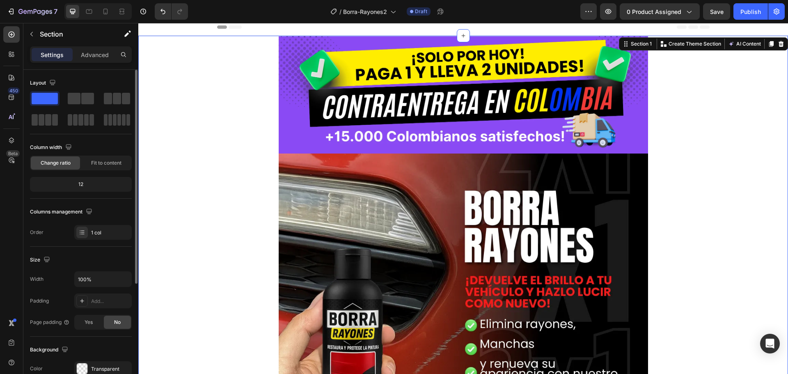
scroll to position [0, 0]
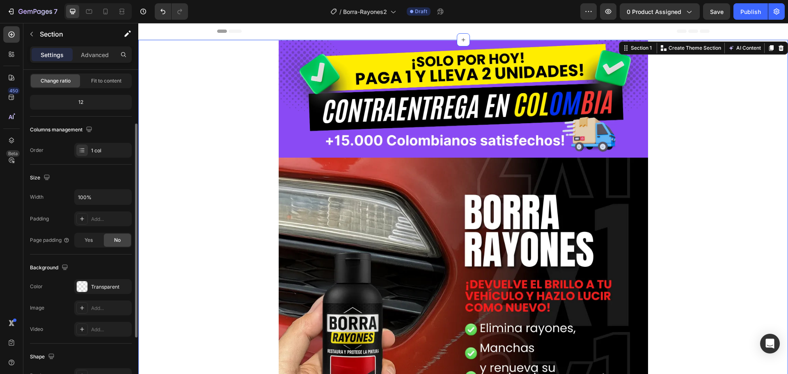
scroll to position [164, 0]
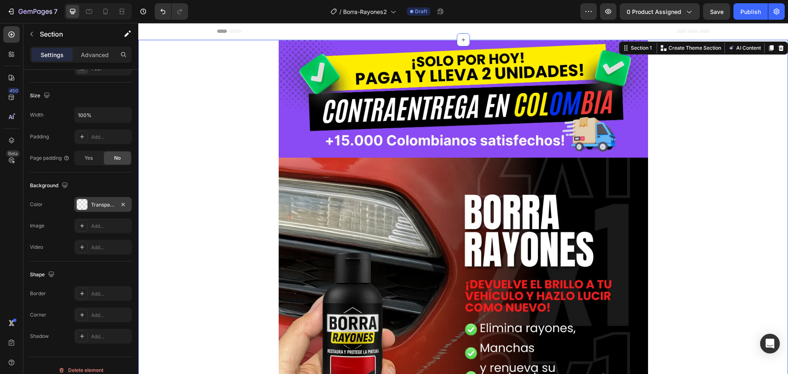
click at [107, 202] on div "Transparent" at bounding box center [103, 204] width 24 height 7
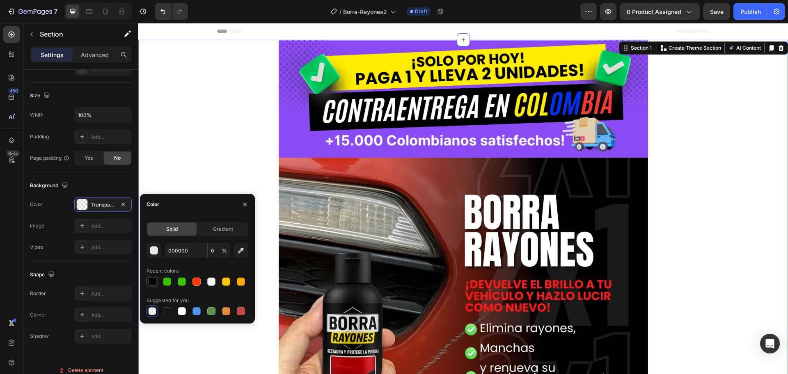
click at [155, 282] on div at bounding box center [152, 281] width 8 height 8
type input "100"
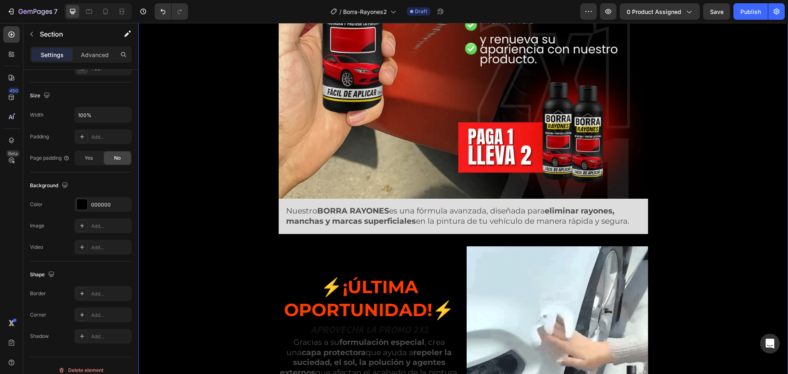
scroll to position [369, 0]
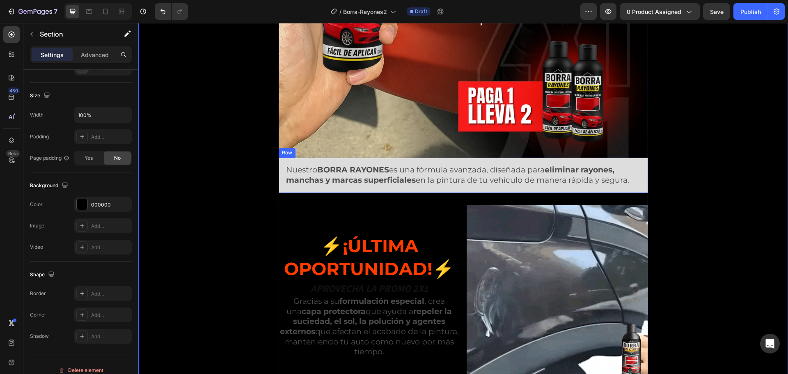
click at [280, 162] on div "Nuestro BORRA RAYONES es una fórmula avanzada, diseñada para eliminar rayones, …" at bounding box center [463, 175] width 369 height 35
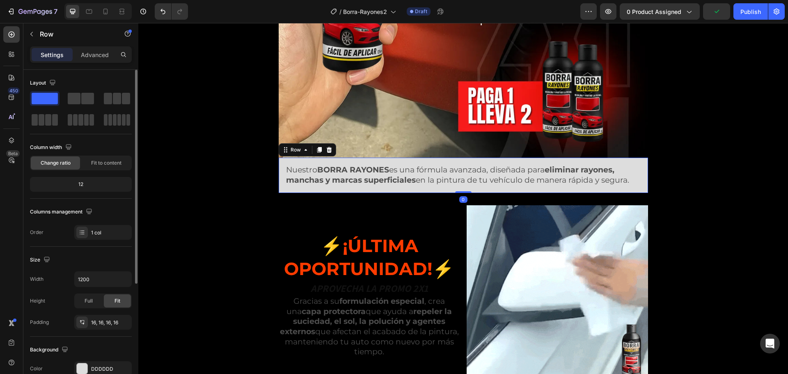
scroll to position [123, 0]
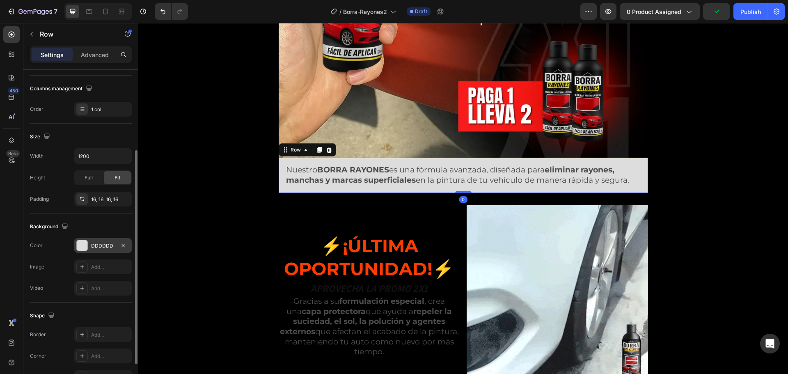
click at [101, 244] on div "DDDDDD" at bounding box center [103, 245] width 24 height 7
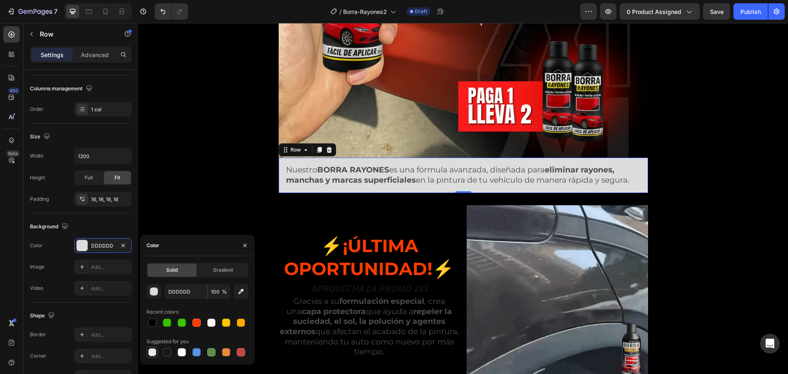
click at [153, 354] on div at bounding box center [152, 352] width 8 height 8
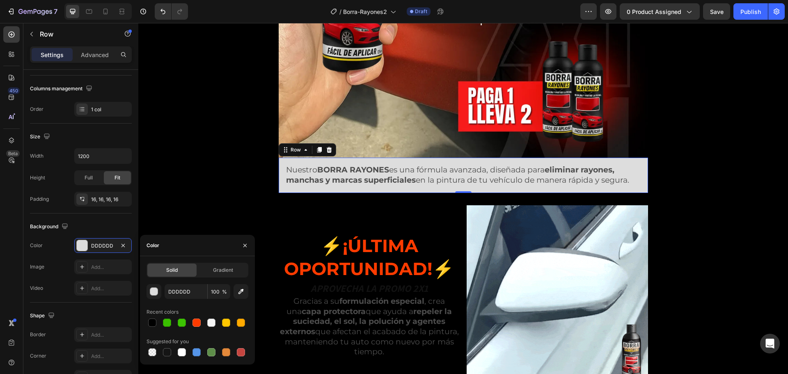
type input "000000"
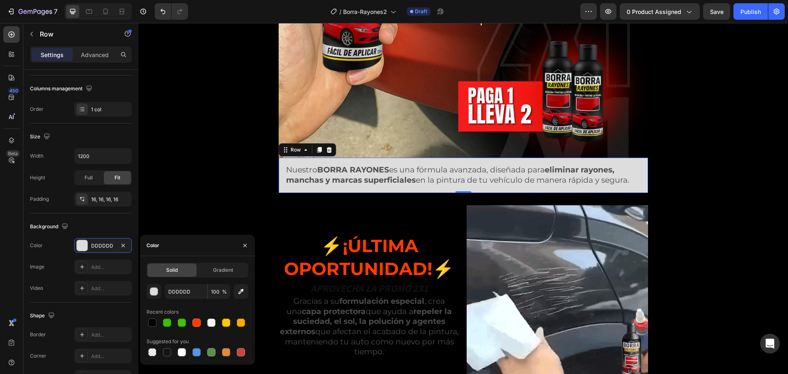
type input "0"
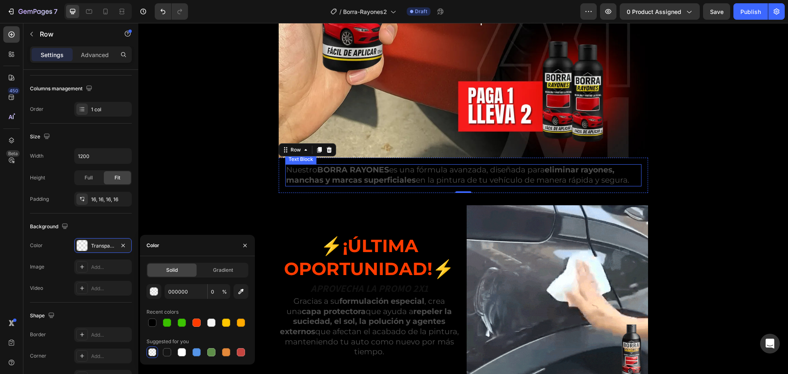
click at [365, 167] on strong "BORRA RAYONES" at bounding box center [353, 169] width 72 height 9
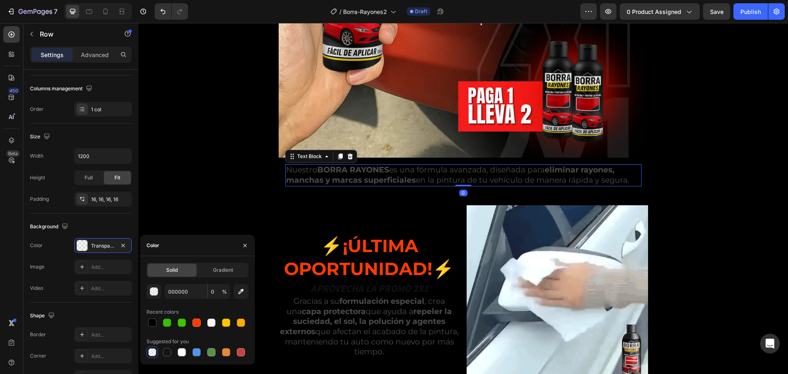
scroll to position [0, 0]
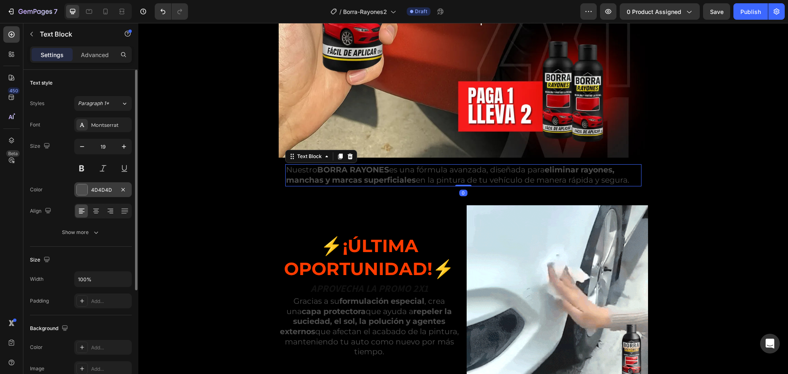
click at [93, 187] on div "4D4D4D" at bounding box center [103, 189] width 24 height 7
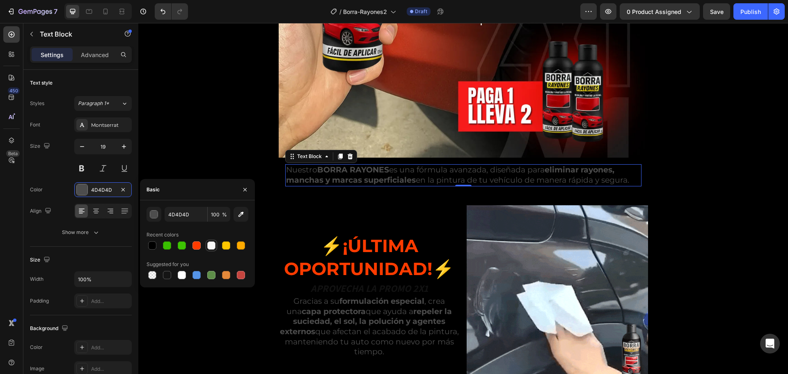
click at [214, 247] on div at bounding box center [211, 245] width 8 height 8
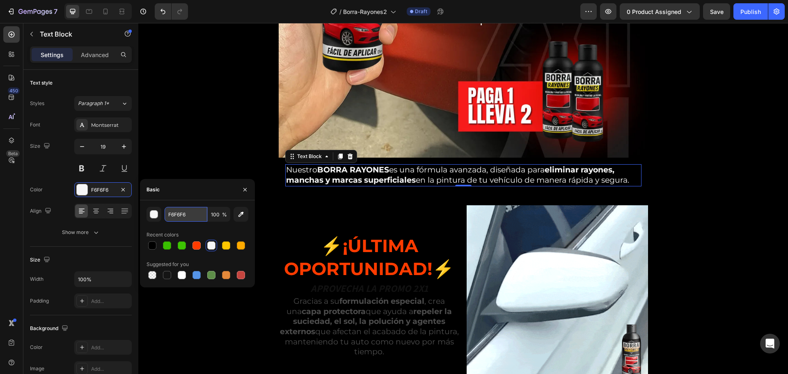
click at [184, 213] on input "F6F6F6" at bounding box center [186, 214] width 43 height 15
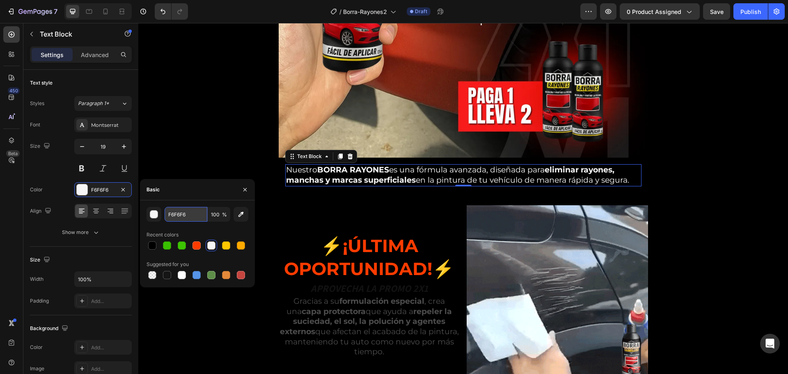
click at [184, 213] on input "F6F6F6" at bounding box center [186, 214] width 43 height 15
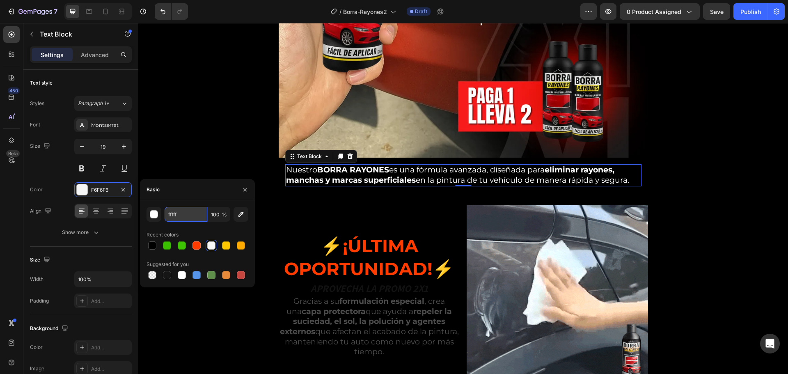
type input "ffffff"
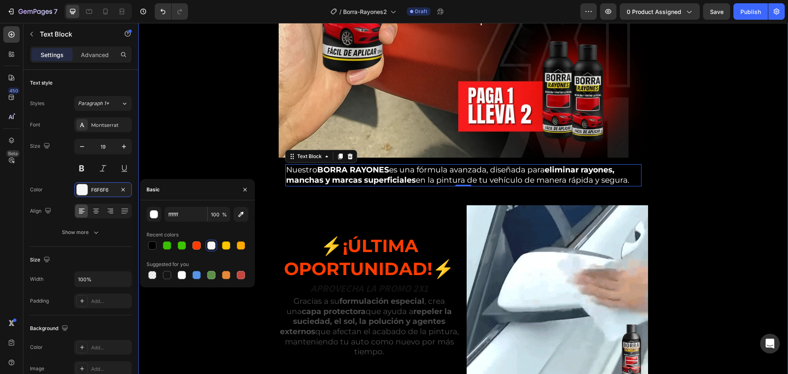
click at [194, 153] on div "Image Image Nuestro BORRA RAYONES es una fórmula avanzada, diseñada para elimin…" at bounding box center [463, 219] width 650 height 1098
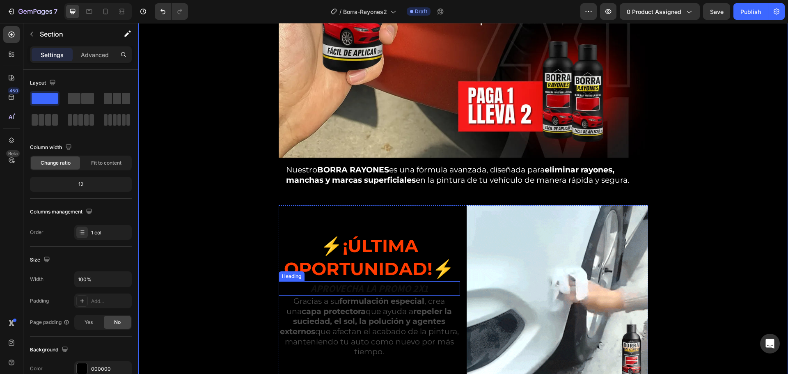
click at [348, 288] on h2 "APROVECHA LA PROMO 2X1" at bounding box center [369, 288] width 181 height 14
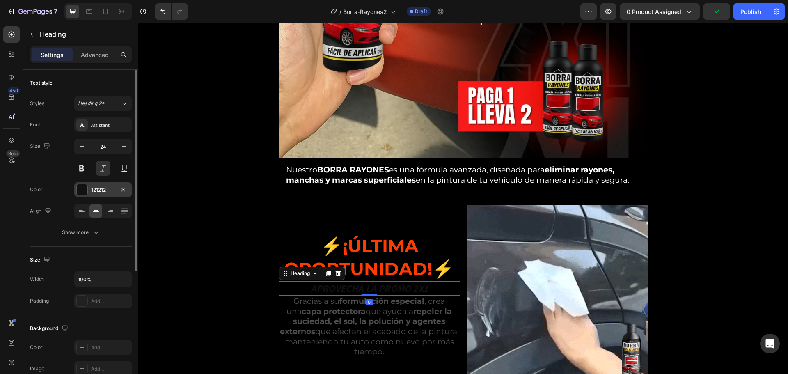
click at [84, 186] on div at bounding box center [82, 189] width 11 height 11
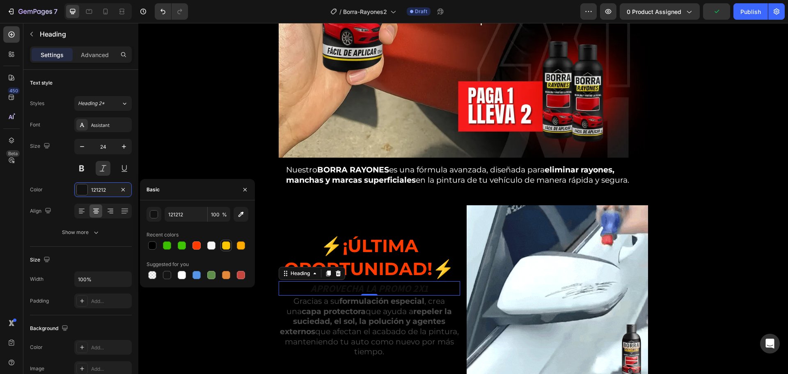
click at [229, 241] on div at bounding box center [226, 245] width 8 height 8
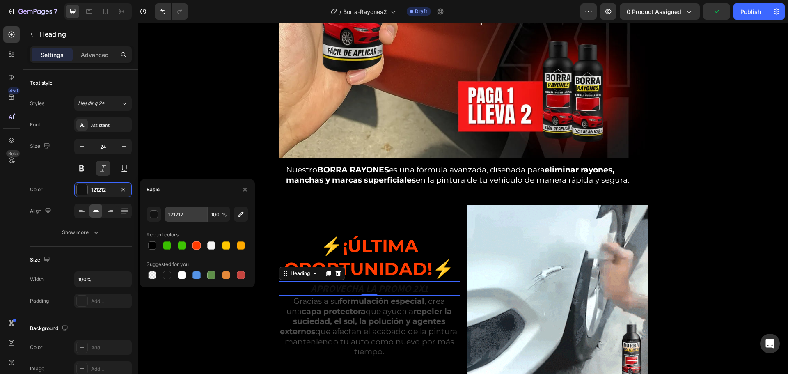
type input "FFC700"
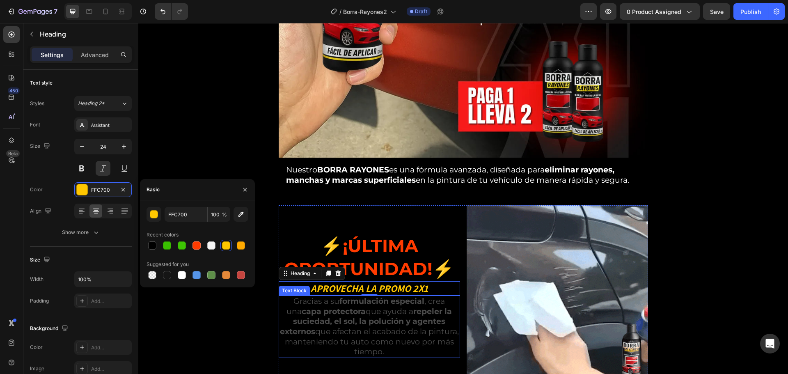
click at [341, 309] on strong "capa protectora" at bounding box center [334, 311] width 64 height 9
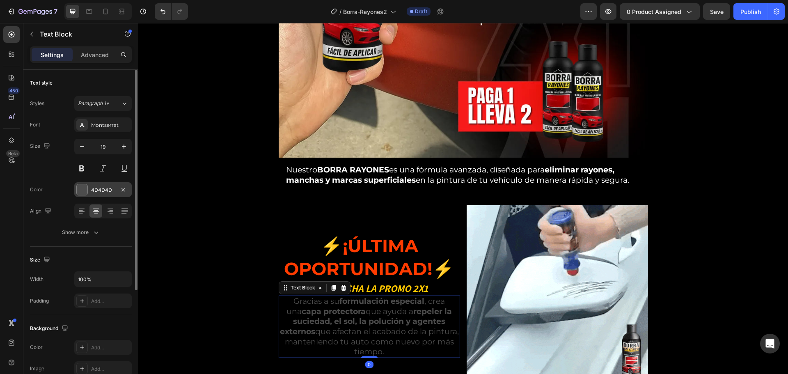
click at [90, 187] on div "4D4D4D" at bounding box center [102, 189] width 57 height 15
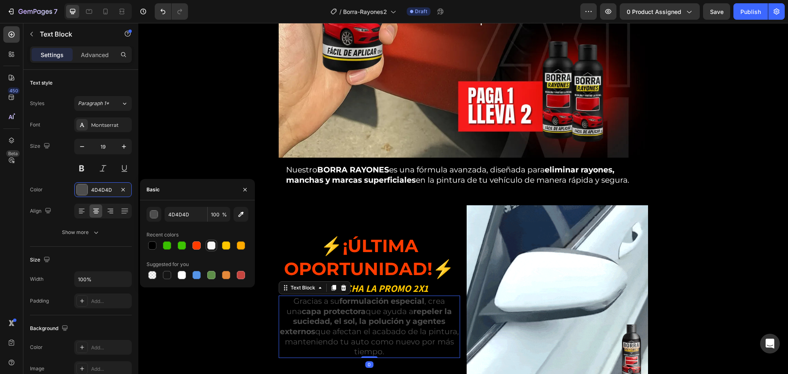
click at [212, 247] on div at bounding box center [211, 245] width 8 height 8
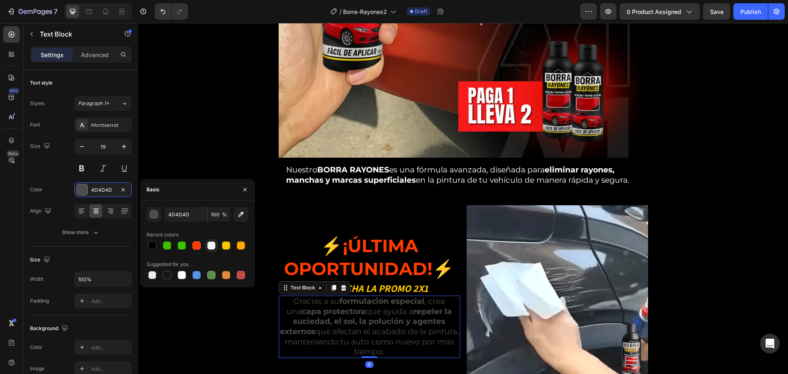
type input "F6F6F6"
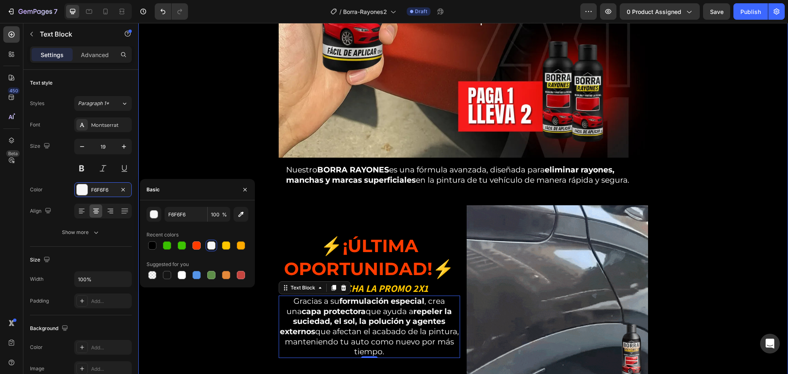
click at [211, 152] on div "Image Image Nuestro BORRA RAYONES es una fórmula avanzada, diseñada para elimin…" at bounding box center [463, 219] width 650 height 1098
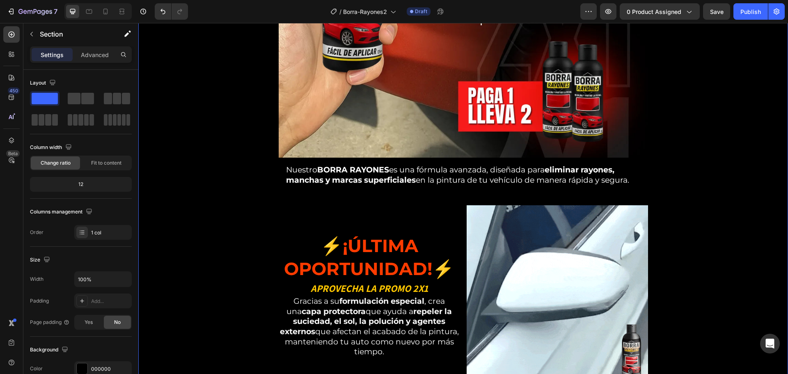
click at [211, 152] on div "Image Image Nuestro BORRA RAYONES es una fórmula avanzada, diseñada para elimin…" at bounding box center [463, 219] width 650 height 1098
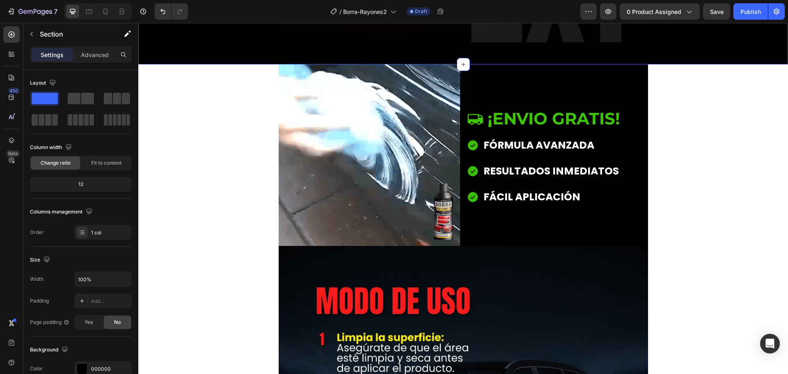
scroll to position [1149, 0]
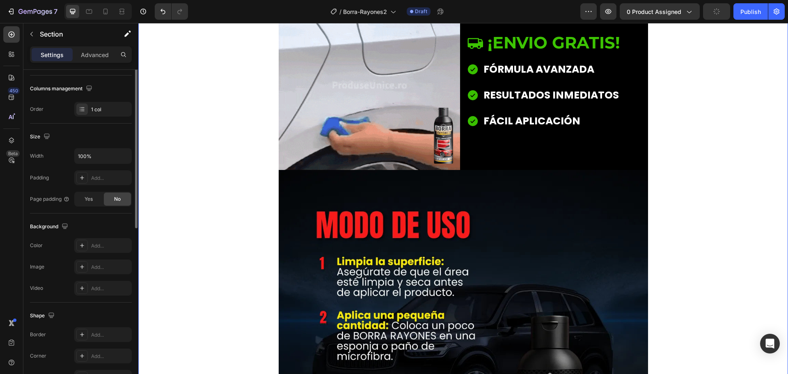
scroll to position [173, 0]
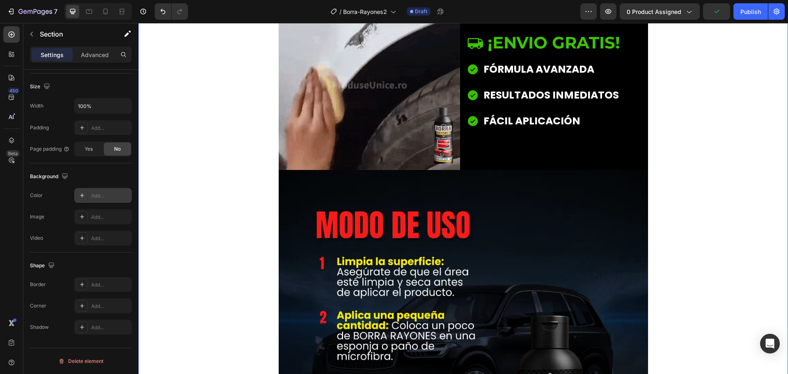
click at [101, 193] on div "Add..." at bounding box center [110, 195] width 39 height 7
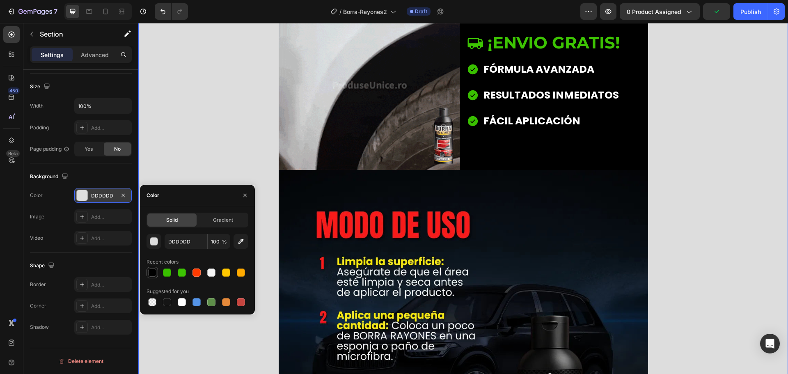
click at [155, 273] on div at bounding box center [152, 272] width 8 height 8
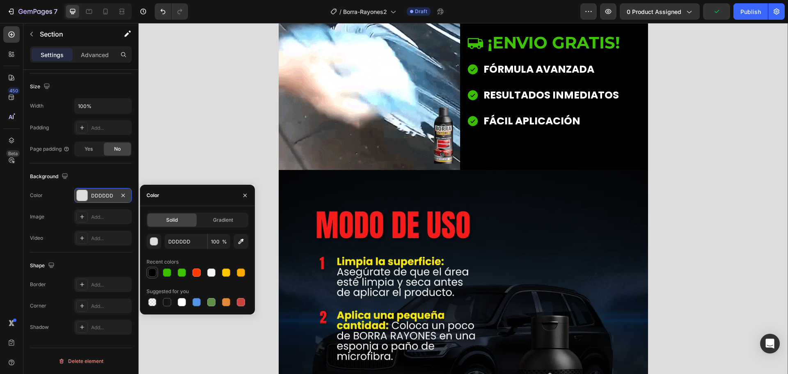
type input "000000"
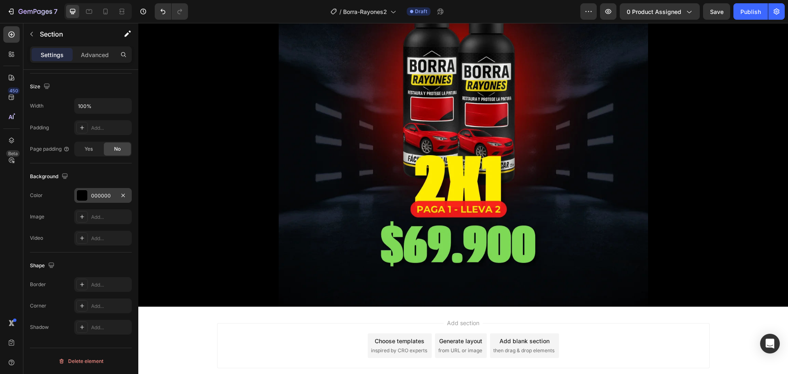
scroll to position [1783, 0]
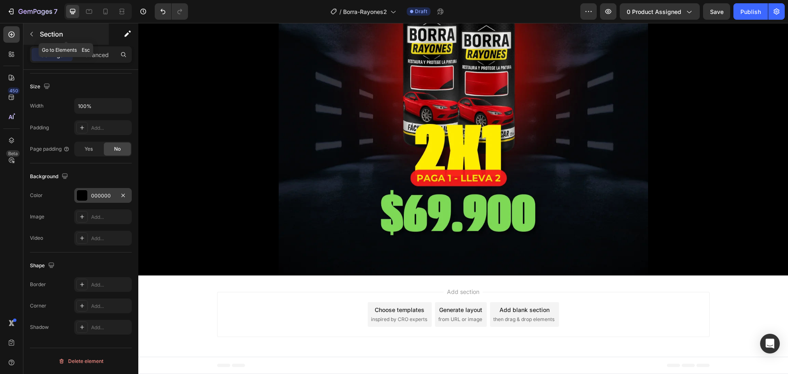
click at [37, 35] on button "button" at bounding box center [31, 33] width 13 height 13
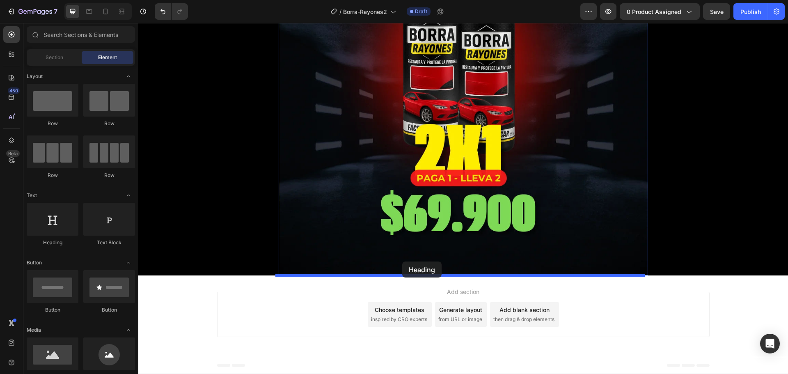
drag, startPoint x: 197, startPoint y: 256, endPoint x: 402, endPoint y: 261, distance: 204.9
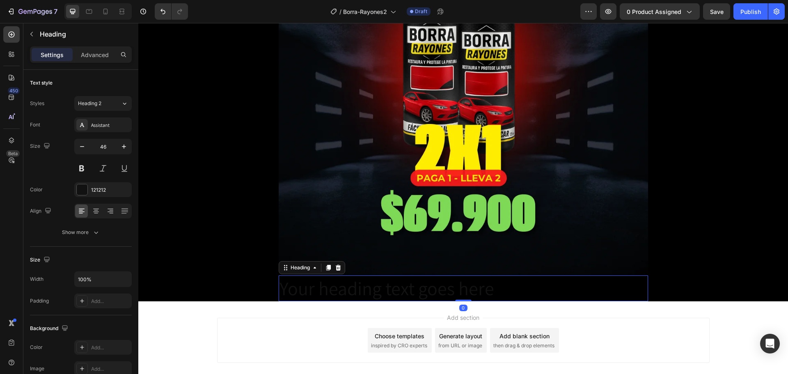
click at [324, 288] on h2 "Your heading text goes here" at bounding box center [463, 288] width 369 height 26
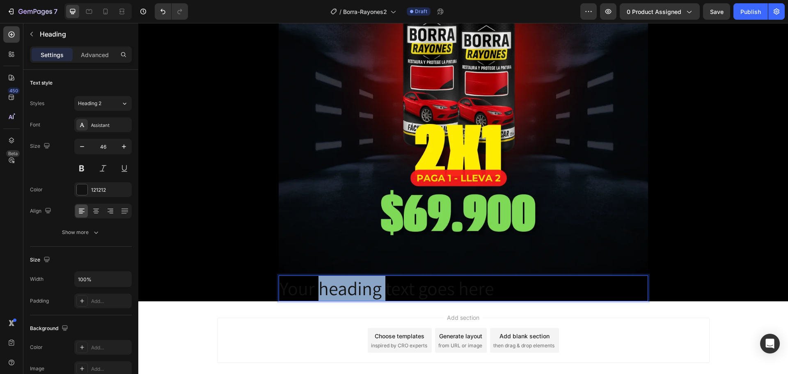
click at [324, 288] on p "Your heading text goes here" at bounding box center [464, 288] width 368 height 25
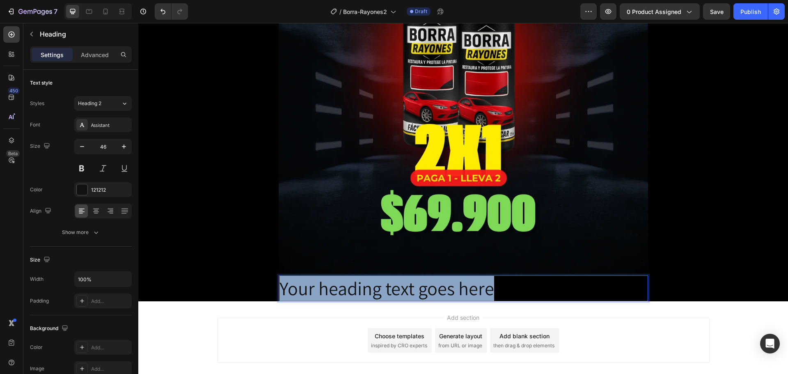
click at [324, 288] on p "Your heading text goes here" at bounding box center [464, 288] width 368 height 25
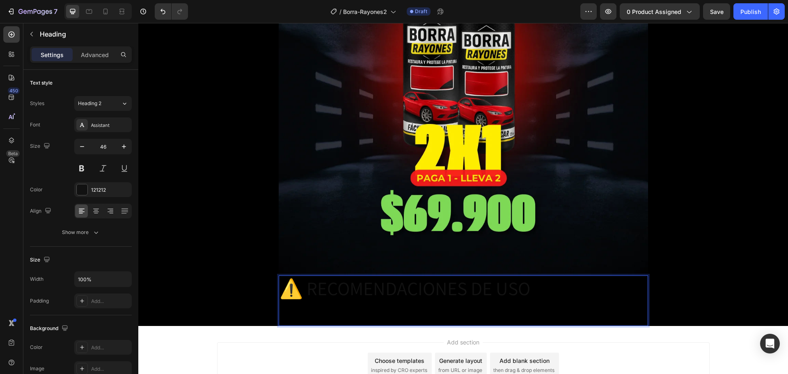
click at [347, 293] on p "⚠️ RECOMENDACIONES DE USO" at bounding box center [464, 288] width 368 height 25
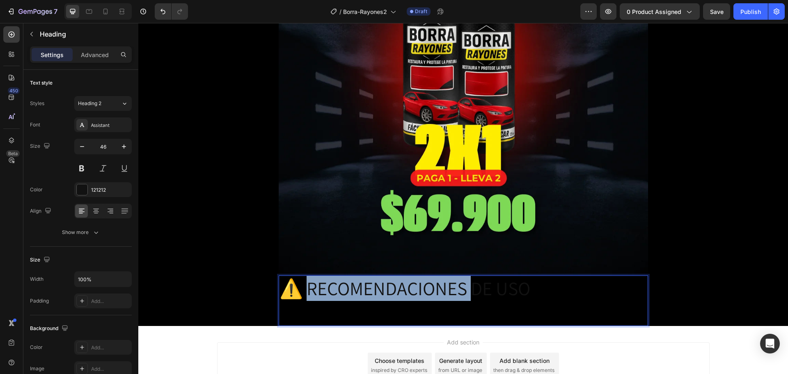
click at [348, 293] on p "⚠️ RECOMENDACIONES DE USO" at bounding box center [464, 288] width 368 height 25
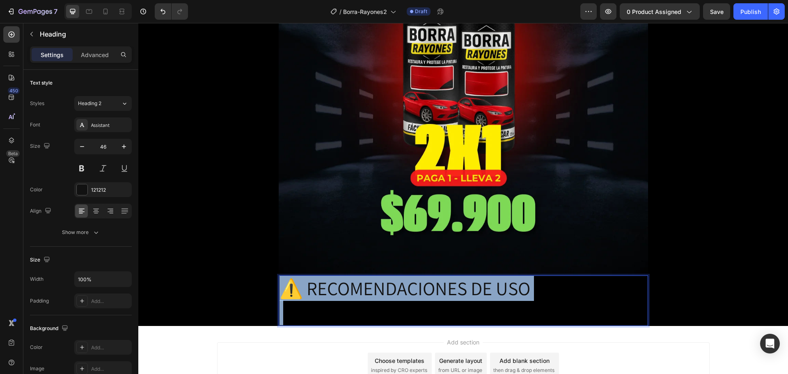
click at [348, 293] on p "⚠️ RECOMENDACIONES DE USO" at bounding box center [464, 288] width 368 height 25
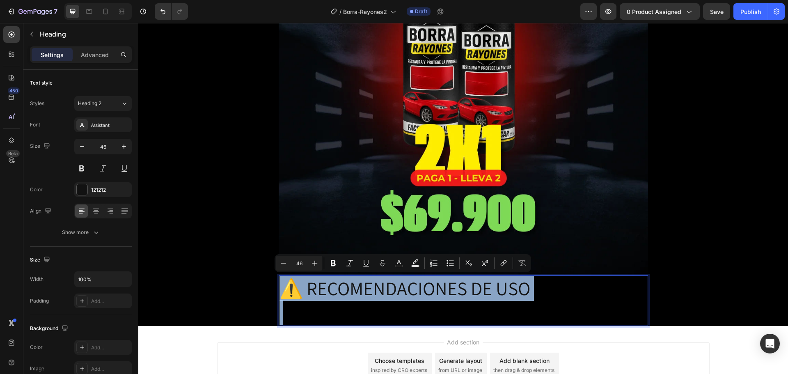
click at [343, 291] on p "⚠️ RECOMENDACIONES DE USO" at bounding box center [464, 288] width 368 height 25
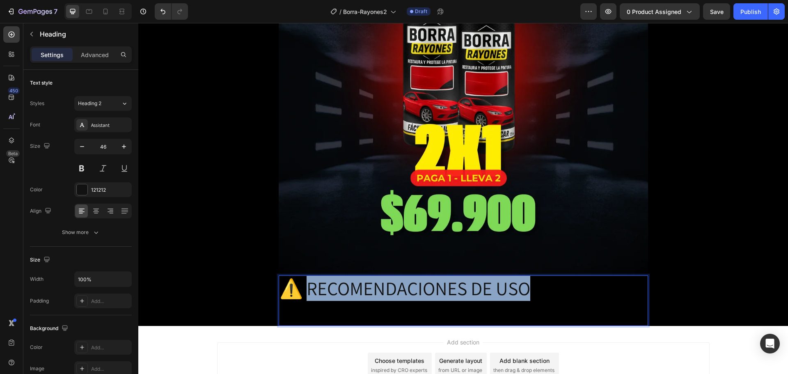
drag, startPoint x: 307, startPoint y: 288, endPoint x: 589, endPoint y: 284, distance: 282.0
click at [589, 284] on p "⚠️ RECOMENDACIONES DE USO" at bounding box center [464, 288] width 368 height 25
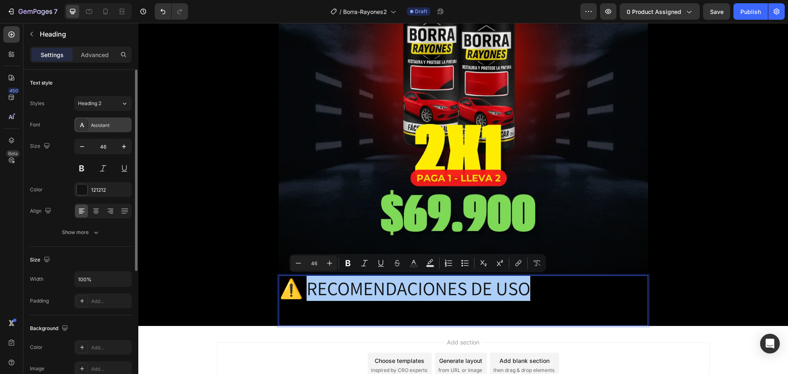
click at [105, 128] on div "Assistant" at bounding box center [110, 124] width 39 height 7
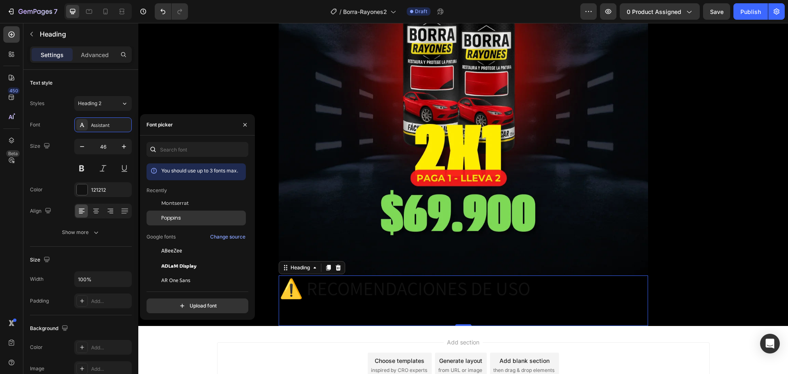
click at [174, 215] on span "Poppins" at bounding box center [171, 217] width 20 height 7
click at [96, 188] on div "121212" at bounding box center [103, 189] width 24 height 7
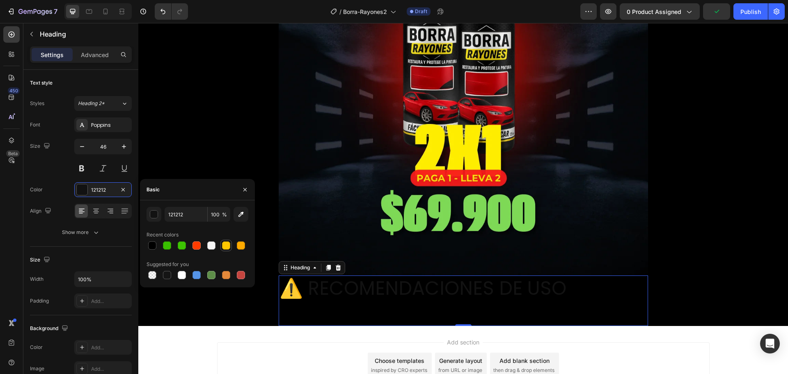
click at [226, 243] on div at bounding box center [226, 245] width 8 height 8
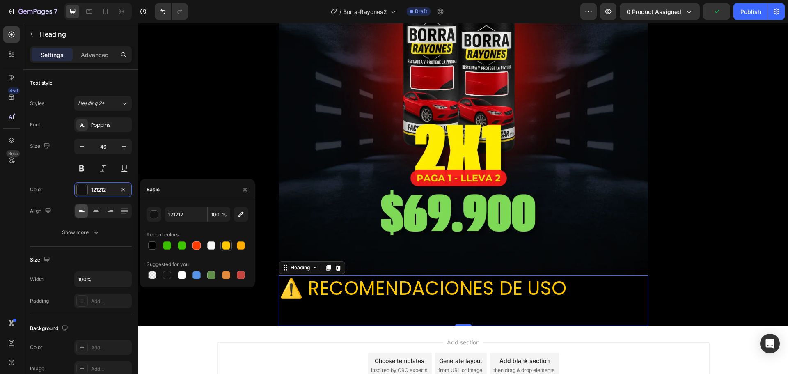
type input "FFC700"
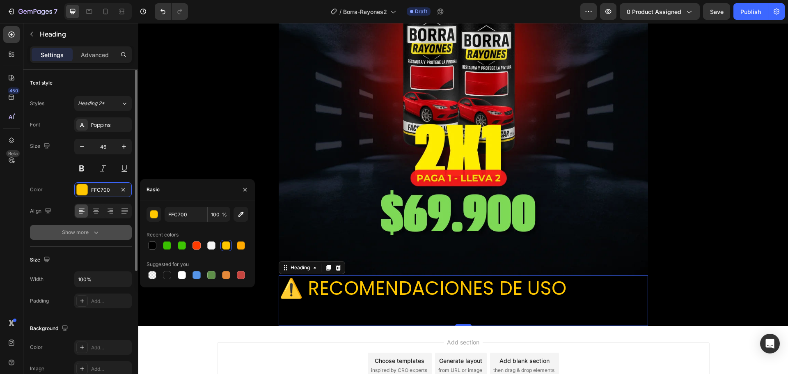
click at [99, 228] on icon "button" at bounding box center [96, 232] width 8 height 8
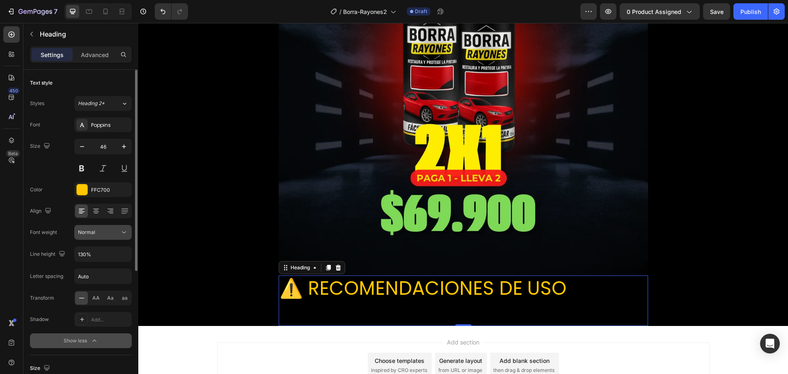
click at [106, 227] on button "Normal" at bounding box center [102, 232] width 57 height 15
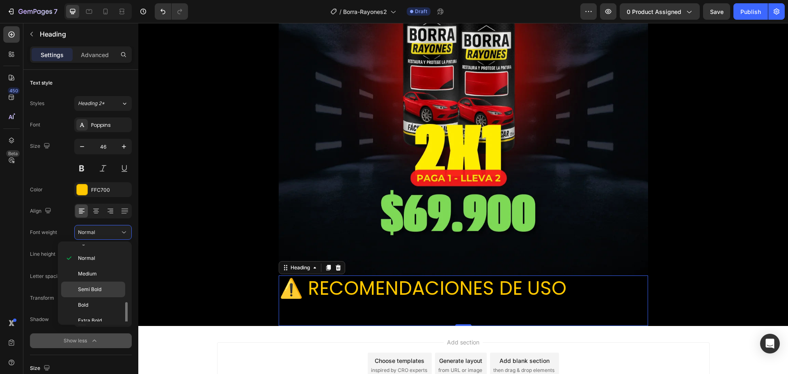
scroll to position [64, 0]
click at [96, 283] on p "Bold" at bounding box center [100, 282] width 44 height 7
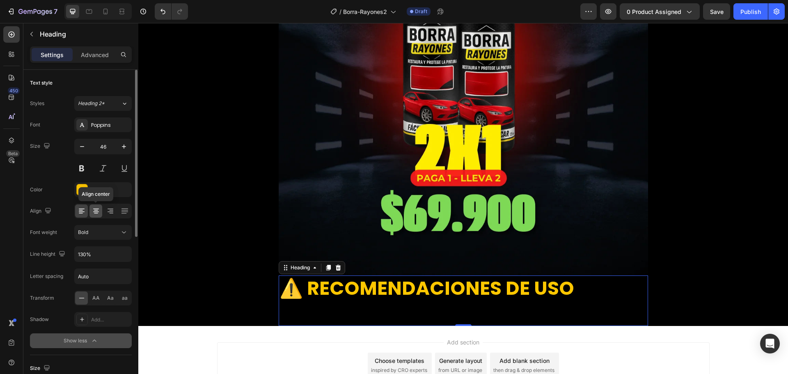
click at [97, 210] on icon at bounding box center [96, 211] width 8 height 8
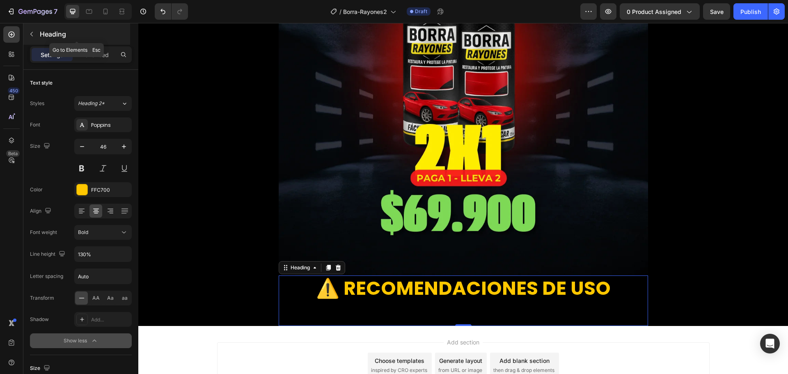
click at [33, 33] on icon "button" at bounding box center [31, 34] width 7 height 7
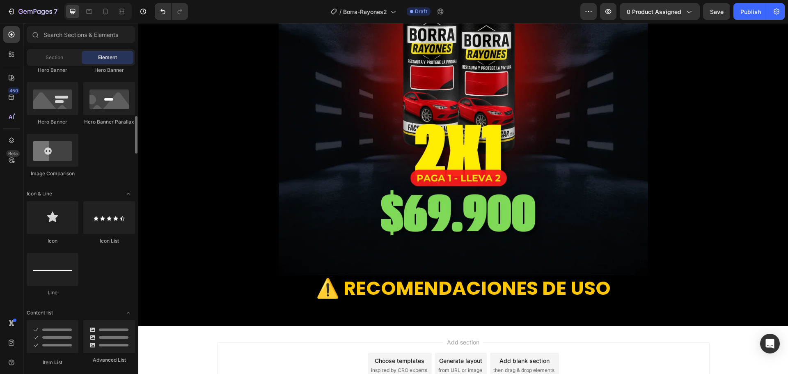
scroll to position [493, 0]
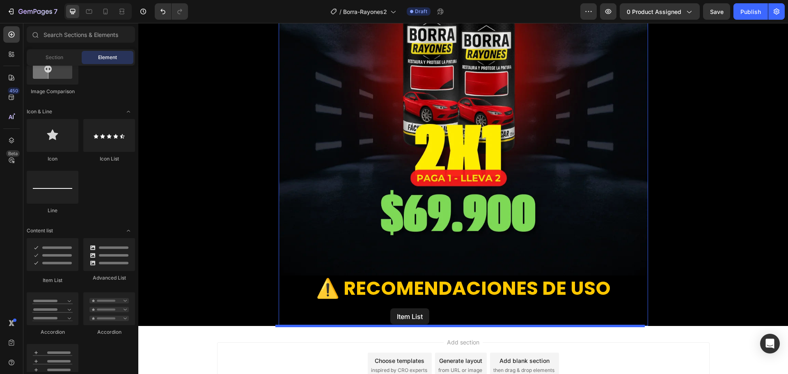
drag, startPoint x: 198, startPoint y: 290, endPoint x: 379, endPoint y: 261, distance: 183.7
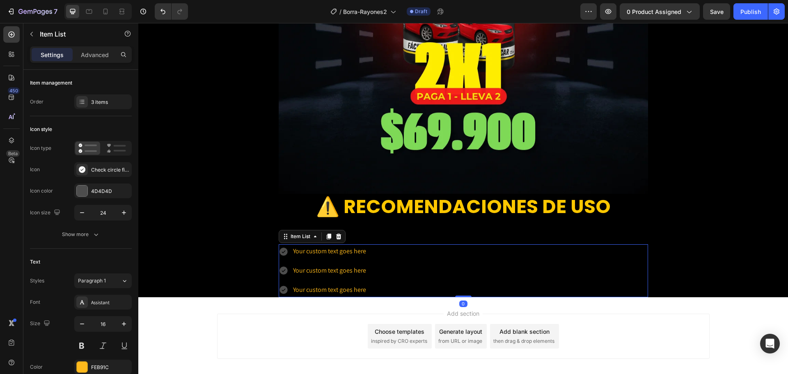
scroll to position [1865, 0]
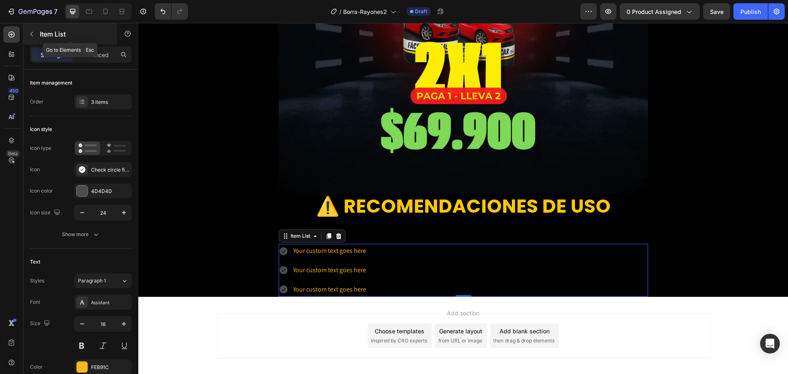
click at [34, 34] on icon "button" at bounding box center [31, 34] width 7 height 7
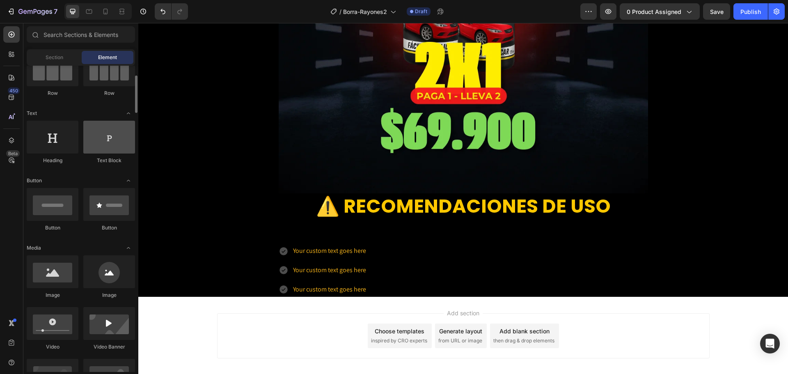
scroll to position [0, 0]
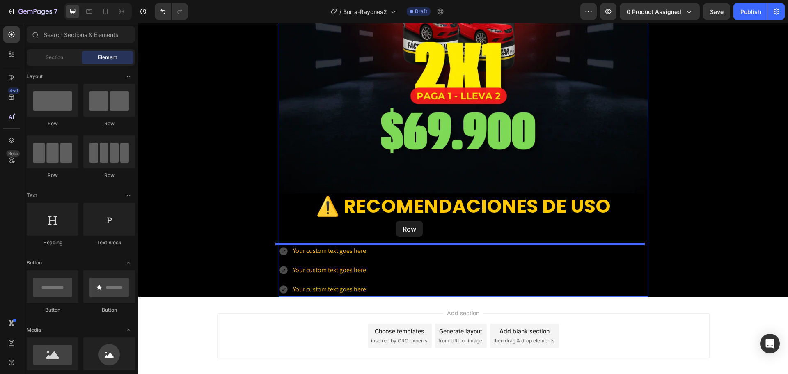
drag, startPoint x: 195, startPoint y: 127, endPoint x: 396, endPoint y: 221, distance: 221.6
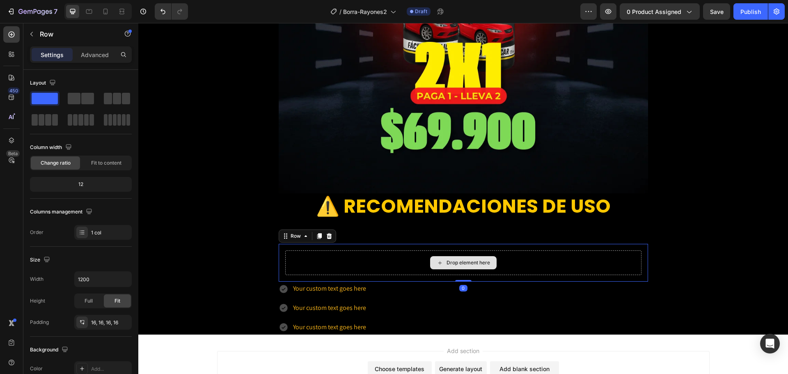
click at [359, 262] on div "Drop element here" at bounding box center [463, 262] width 356 height 25
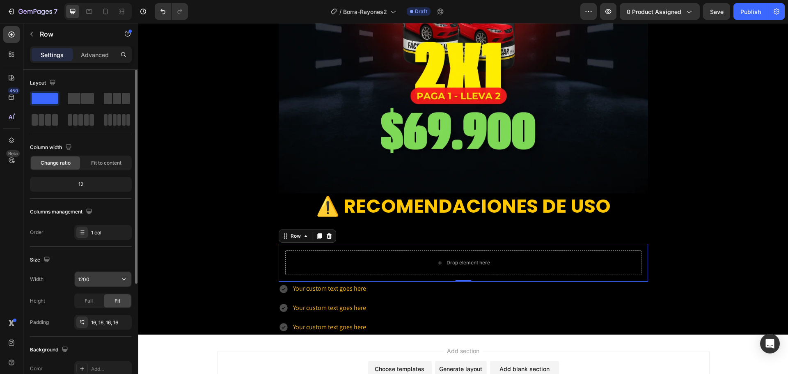
click at [89, 282] on input "1200" at bounding box center [103, 279] width 57 height 15
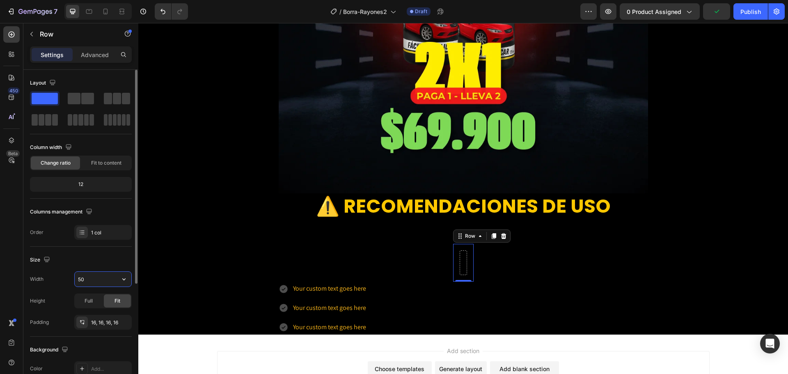
type input "500"
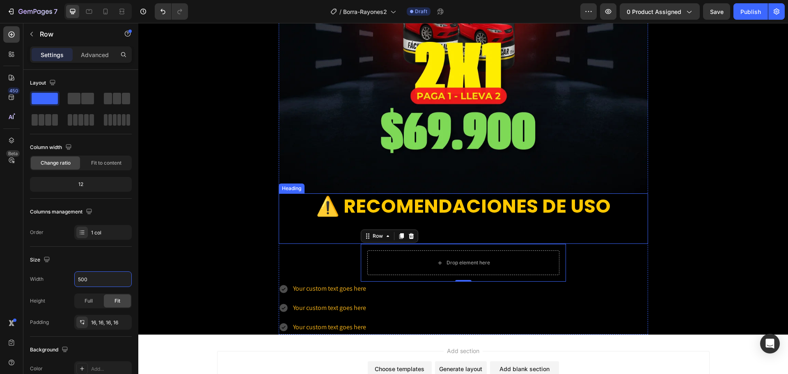
click at [338, 224] on h2 "⚠️ RECOMENDACIONES DE USO" at bounding box center [463, 218] width 369 height 51
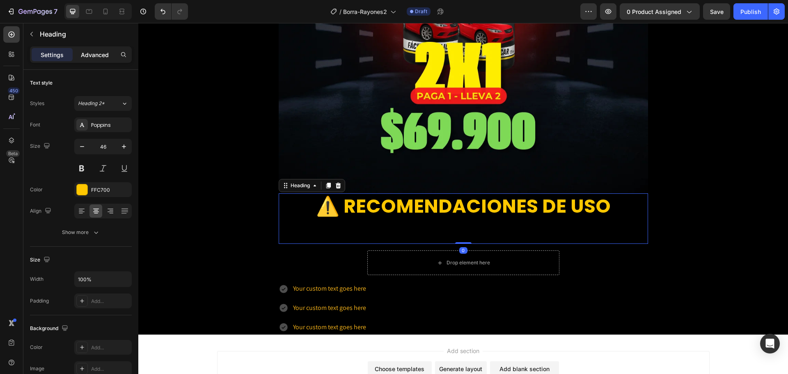
click at [89, 58] on p "Advanced" at bounding box center [95, 54] width 28 height 9
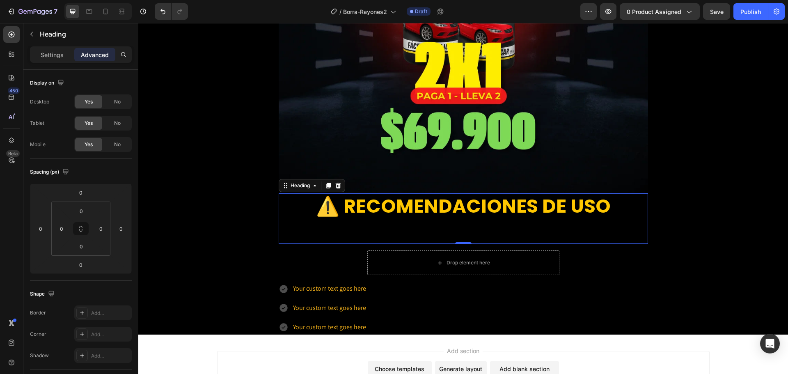
click at [331, 225] on h2 "⚠️ RECOMENDACIONES DE USO" at bounding box center [463, 218] width 369 height 51
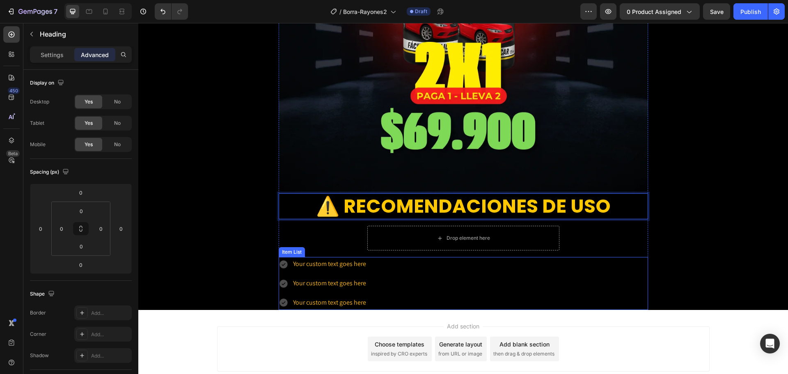
click at [376, 266] on div "Your custom text goes here Your custom text goes here Your custom text goes here" at bounding box center [463, 283] width 369 height 53
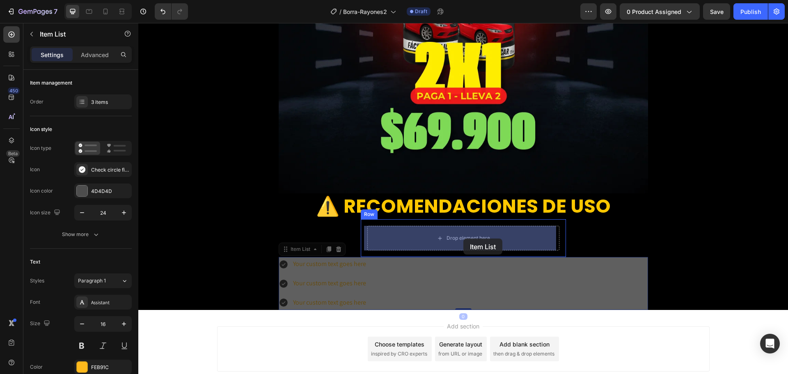
drag, startPoint x: 302, startPoint y: 252, endPoint x: 463, endPoint y: 238, distance: 161.5
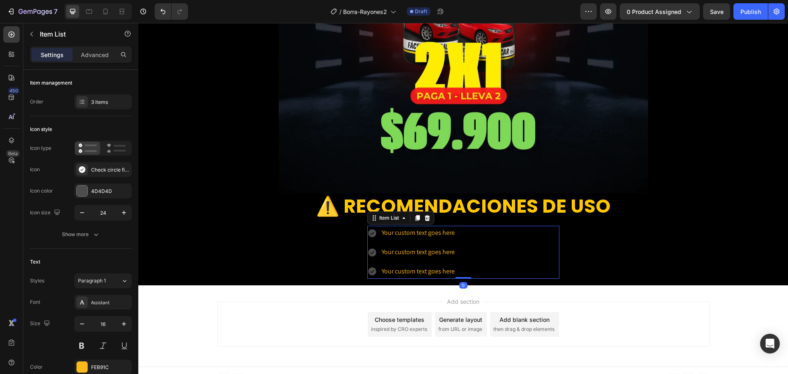
click at [426, 234] on div "Your custom text goes here" at bounding box center [418, 233] width 76 height 14
click at [426, 234] on p "Your custom text goes here" at bounding box center [418, 233] width 73 height 12
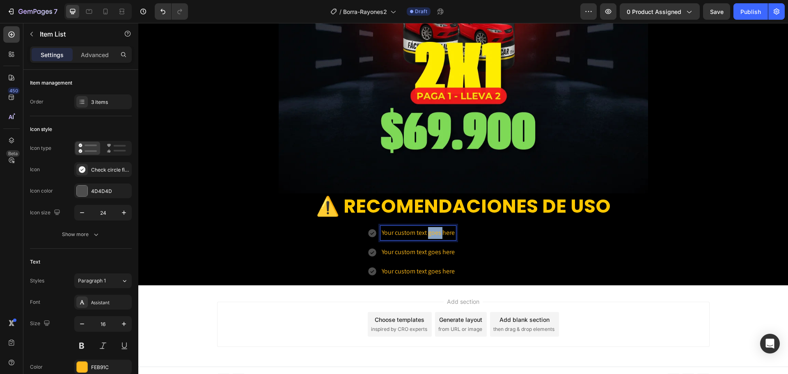
click at [426, 234] on p "Your custom text goes here" at bounding box center [418, 233] width 73 height 12
click at [397, 251] on p "Your custom text goes here" at bounding box center [418, 252] width 73 height 12
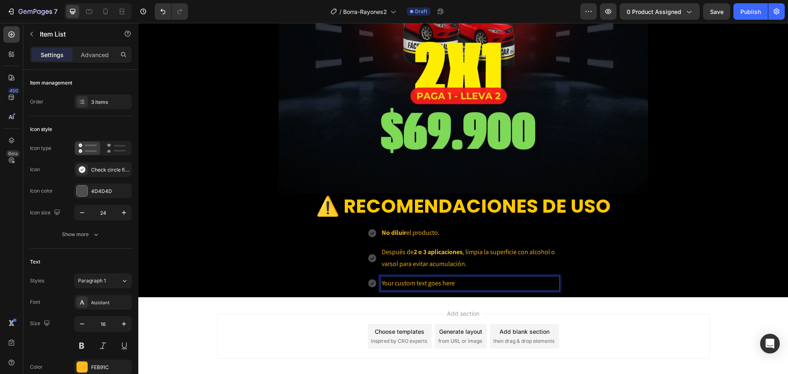
click at [410, 282] on p "Your custom text goes here" at bounding box center [470, 283] width 176 height 12
click at [410, 283] on p "Your custom text goes here" at bounding box center [470, 283] width 176 height 12
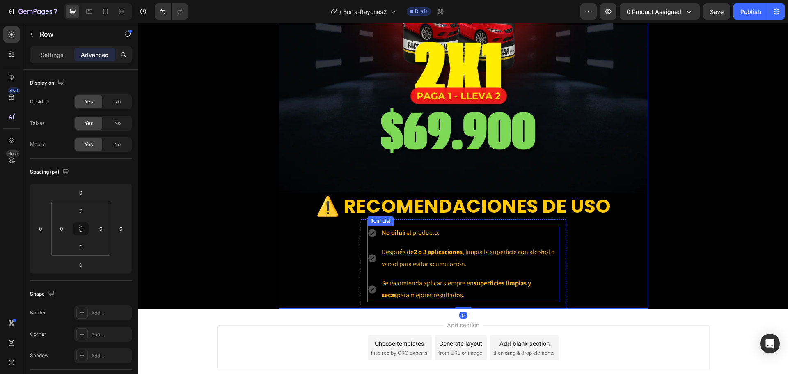
click at [391, 243] on div "No diluir el producto. Después de 2 o 3 aplicaciones , limpia la superficie con…" at bounding box center [463, 264] width 192 height 76
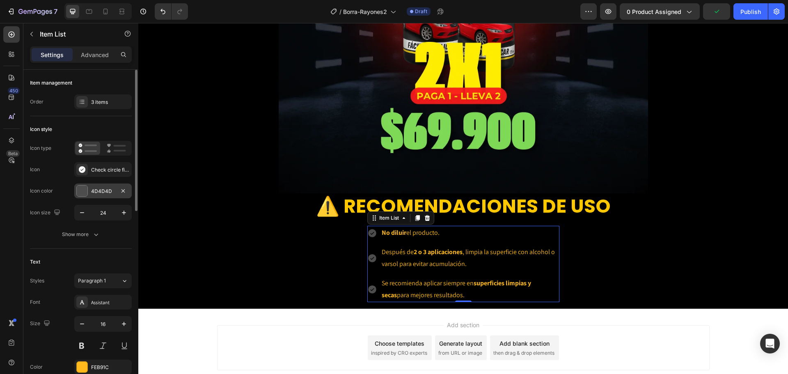
click at [102, 191] on div "4D4D4D" at bounding box center [103, 191] width 24 height 7
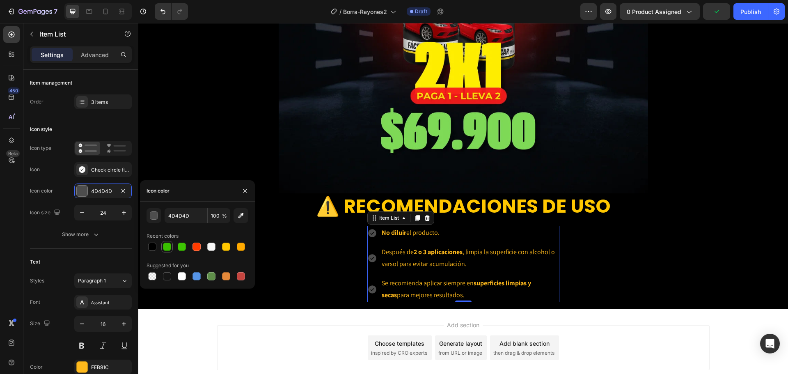
click at [166, 245] on div at bounding box center [167, 247] width 8 height 8
type input "39BF00"
click at [100, 362] on div "FEB91C" at bounding box center [102, 367] width 57 height 15
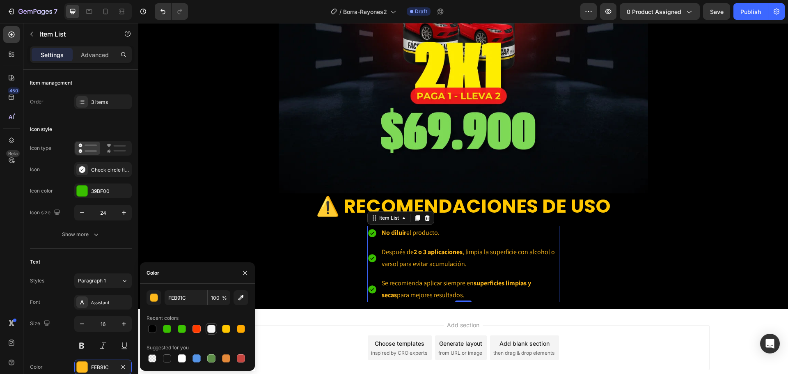
click at [210, 328] on div at bounding box center [211, 329] width 8 height 8
type input "F6F6F6"
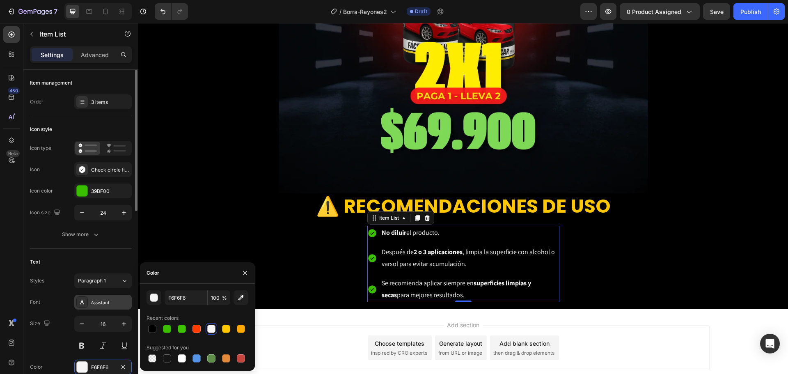
click at [99, 298] on div "Assistant" at bounding box center [102, 302] width 57 height 15
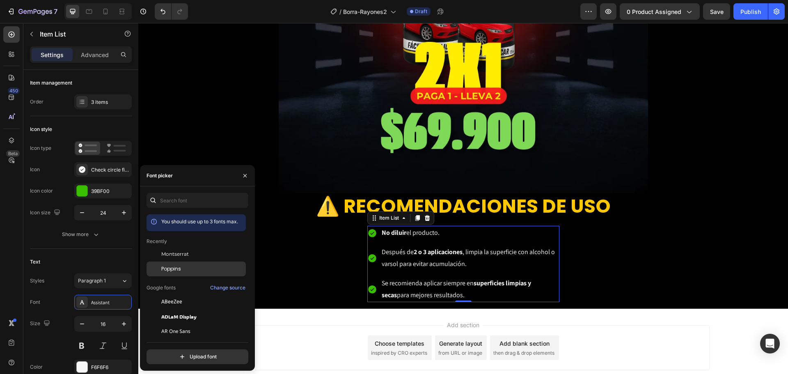
click at [178, 267] on span "Poppins" at bounding box center [171, 268] width 20 height 7
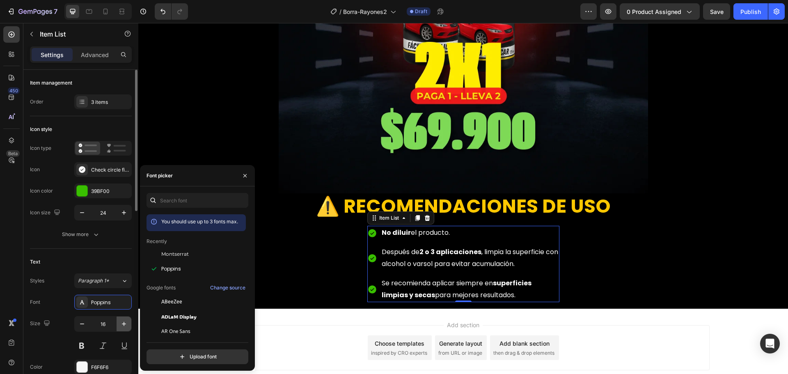
click at [126, 322] on icon "button" at bounding box center [124, 324] width 8 height 8
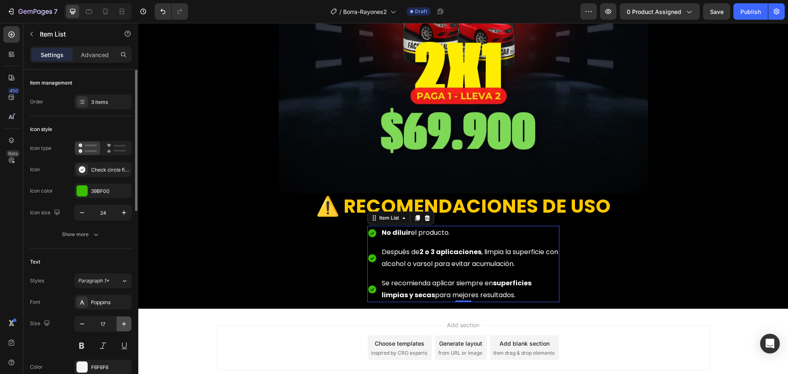
click at [126, 322] on icon "button" at bounding box center [124, 324] width 8 height 8
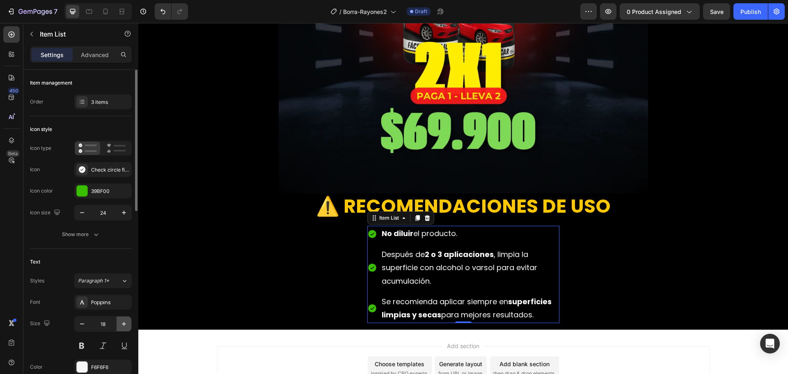
click at [126, 322] on icon "button" at bounding box center [124, 324] width 8 height 8
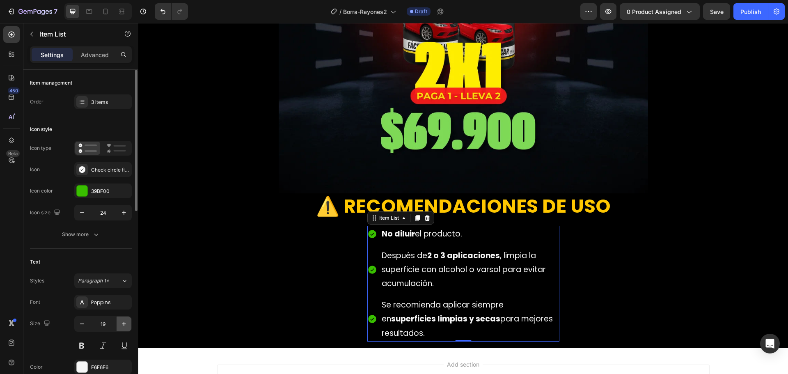
type input "20"
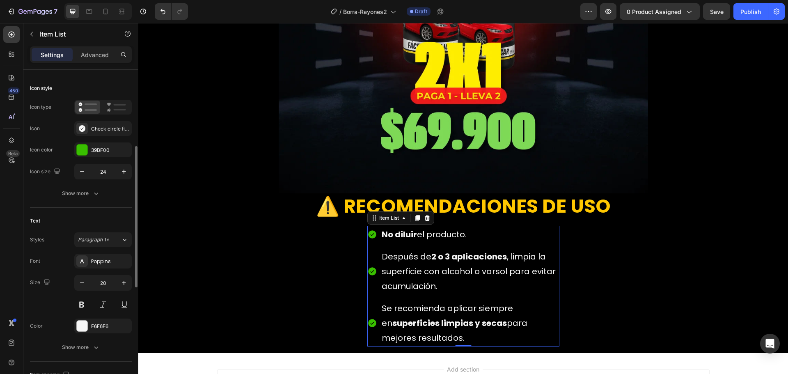
scroll to position [82, 0]
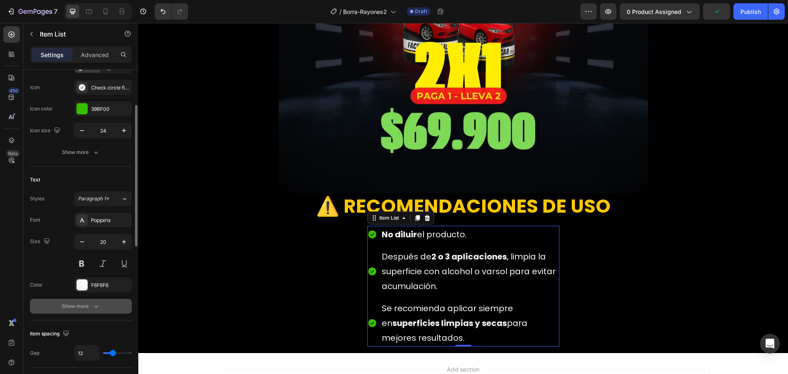
click at [92, 305] on icon "button" at bounding box center [96, 306] width 8 height 8
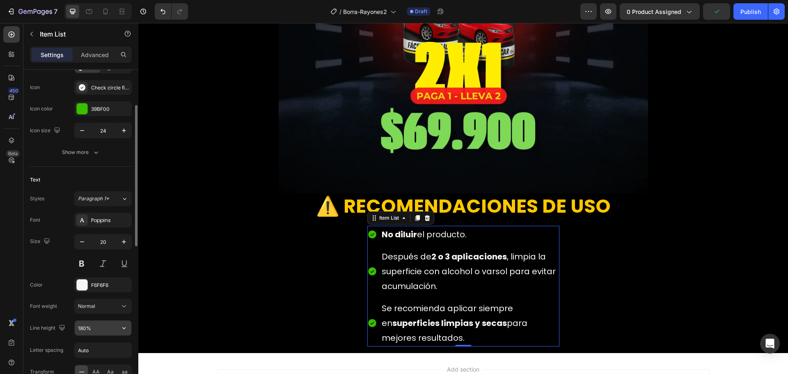
click at [91, 326] on input "180%" at bounding box center [103, 328] width 57 height 15
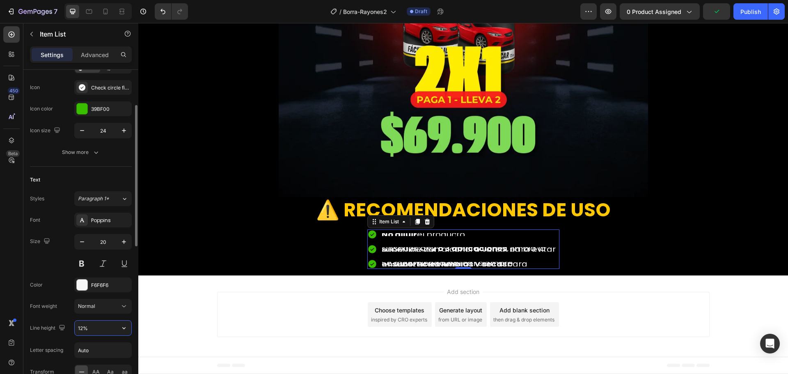
type input "120%"
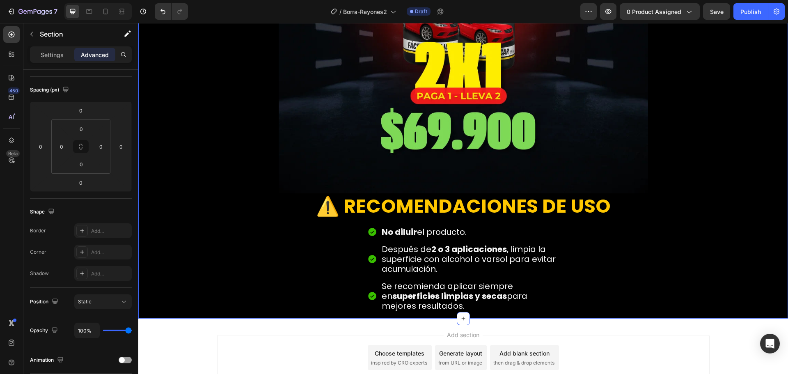
scroll to position [0, 0]
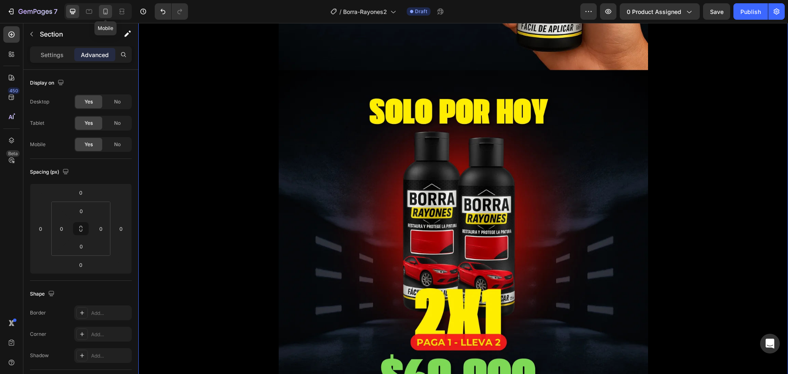
click at [105, 9] on icon at bounding box center [105, 12] width 5 height 6
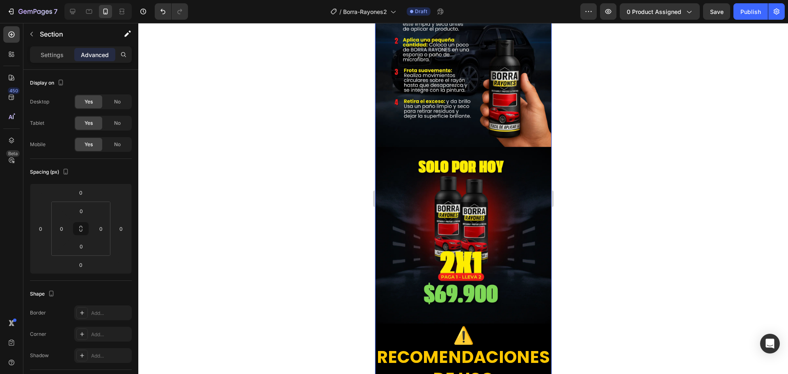
scroll to position [540, 0]
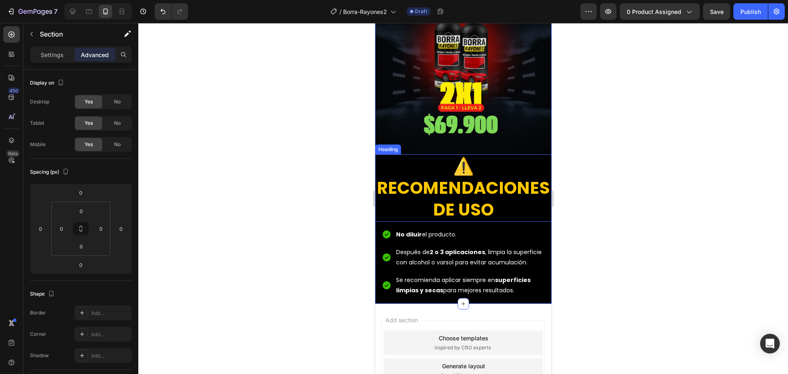
click at [472, 178] on p "⚠️ RECOMENDACIONES DE USO" at bounding box center [463, 188] width 175 height 66
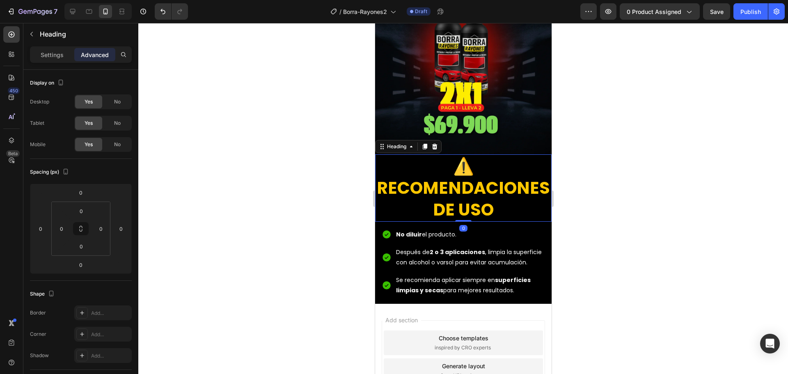
click at [57, 65] on div "Settings Advanced" at bounding box center [80, 57] width 115 height 23
click at [58, 60] on div "Settings" at bounding box center [52, 54] width 41 height 13
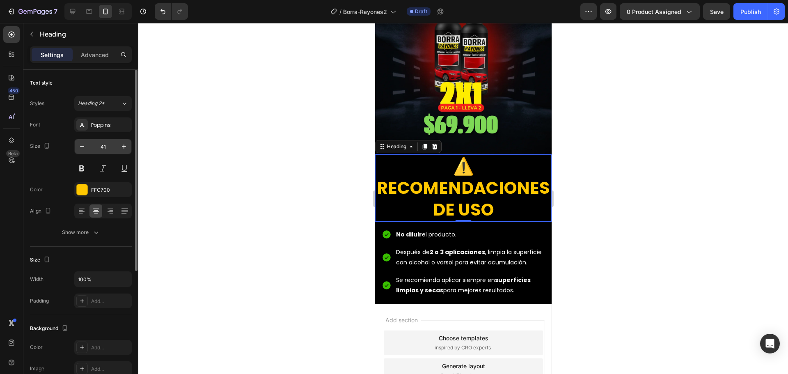
click at [103, 146] on input "41" at bounding box center [102, 146] width 27 height 15
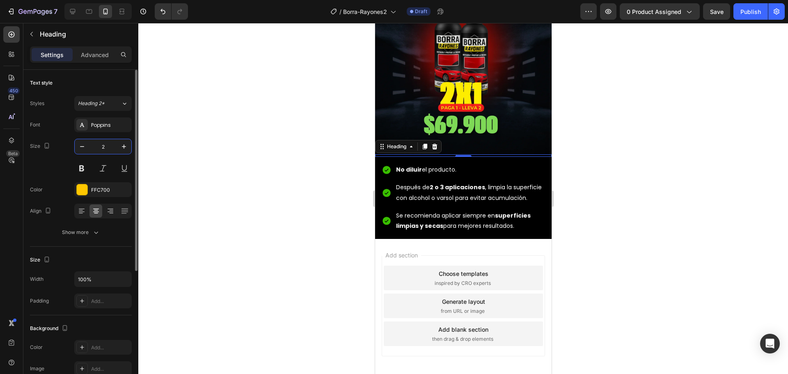
type input "25"
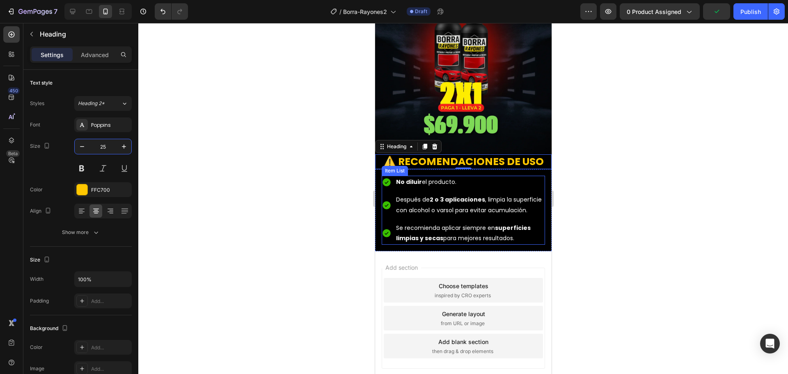
click at [440, 195] on strong "2 o 3 aplicaciones" at bounding box center [456, 199] width 55 height 8
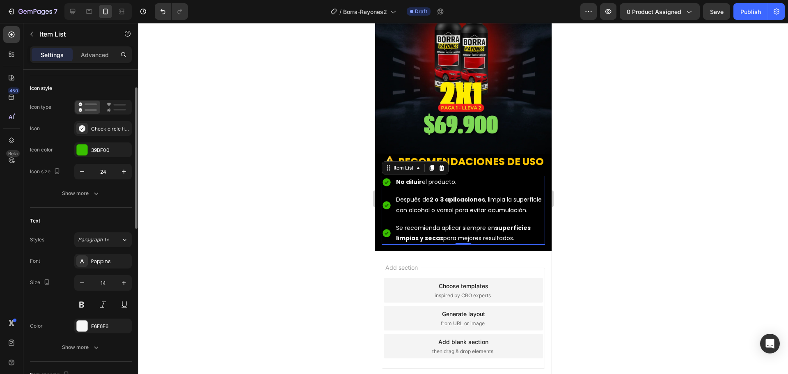
scroll to position [123, 0]
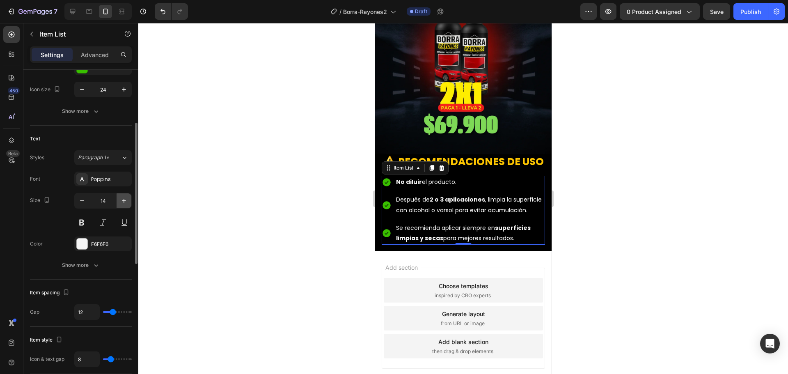
click at [124, 200] on icon "button" at bounding box center [124, 201] width 8 height 8
type input "16"
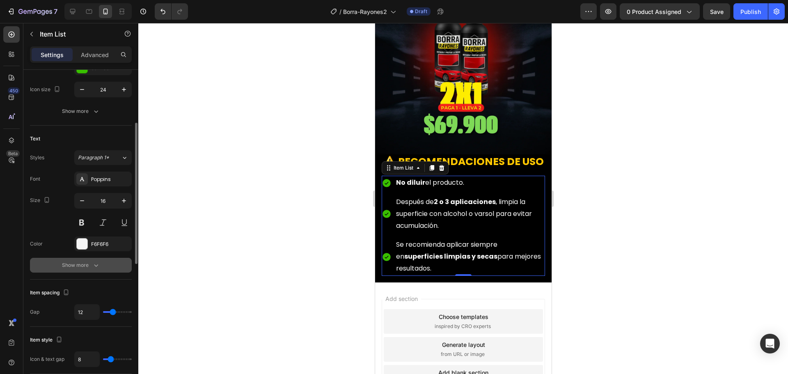
click at [93, 261] on icon "button" at bounding box center [96, 265] width 8 height 8
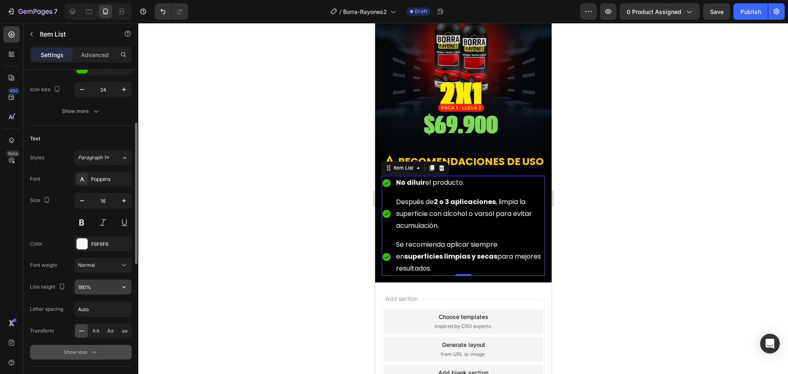
click at [100, 289] on input "180%" at bounding box center [103, 287] width 57 height 15
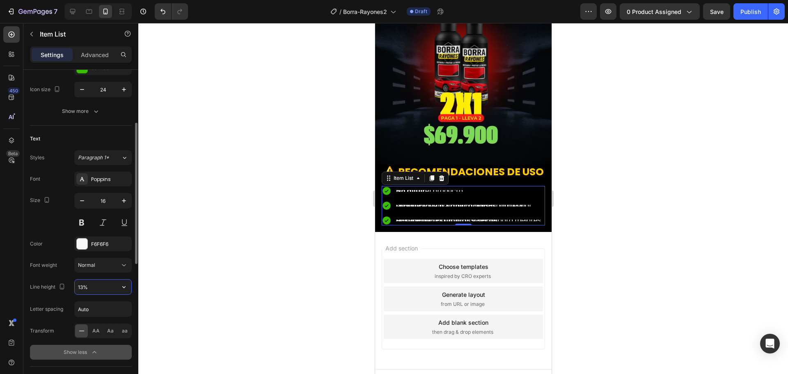
type input "130%"
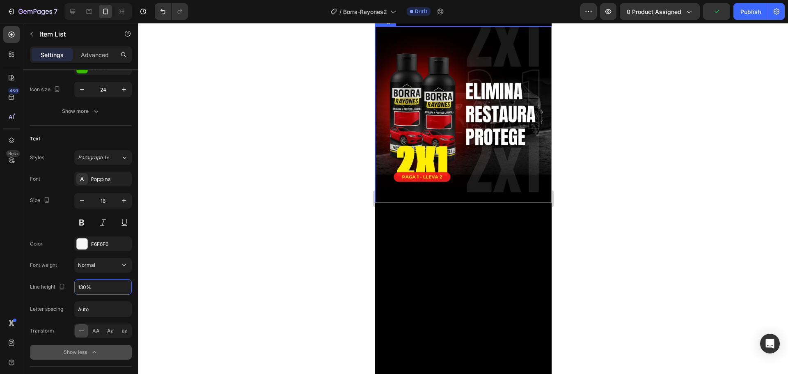
scroll to position [232, 0]
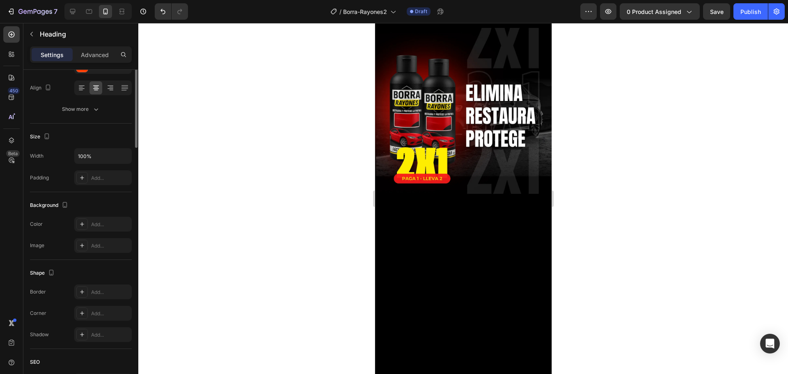
scroll to position [0, 0]
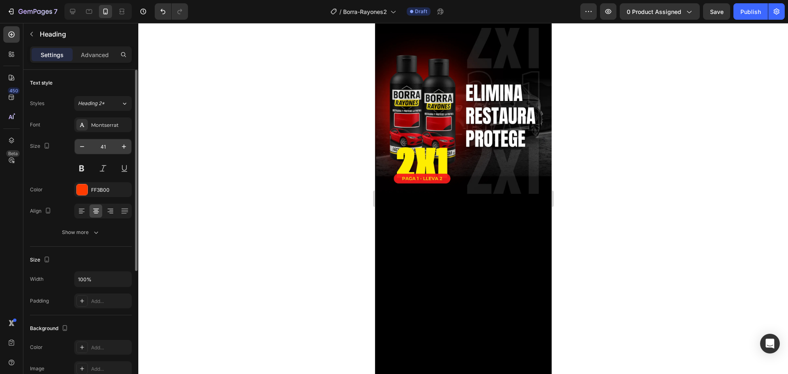
click at [105, 149] on input "41" at bounding box center [102, 146] width 27 height 15
type input "25"
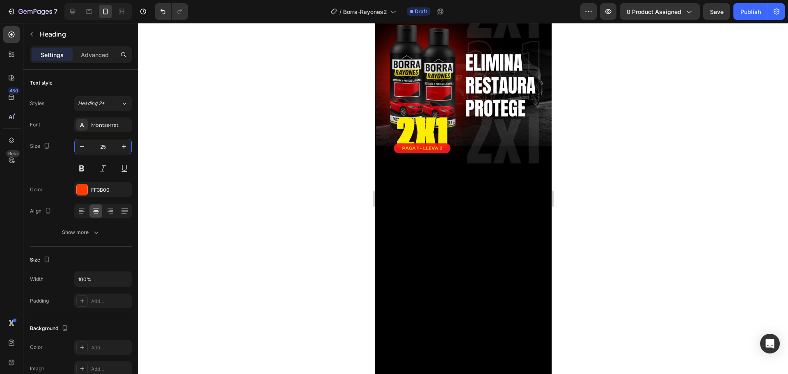
click at [105, 146] on input "41" at bounding box center [102, 146] width 27 height 15
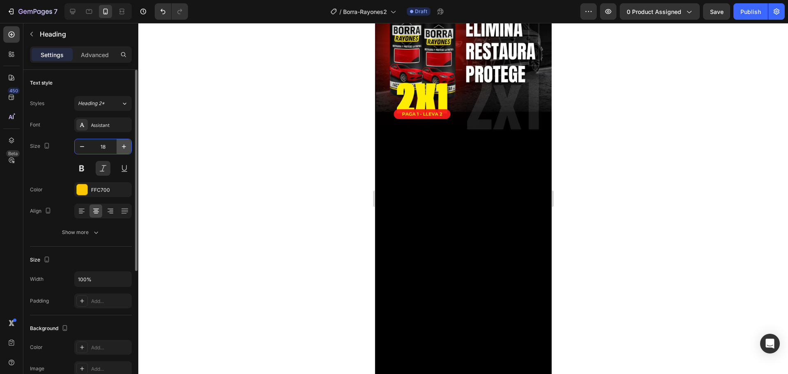
click at [121, 148] on icon "button" at bounding box center [124, 146] width 8 height 8
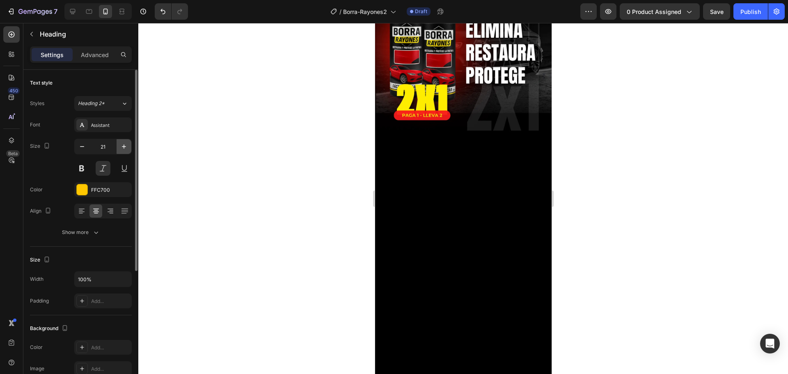
click at [121, 148] on icon "button" at bounding box center [124, 146] width 8 height 8
type input "22"
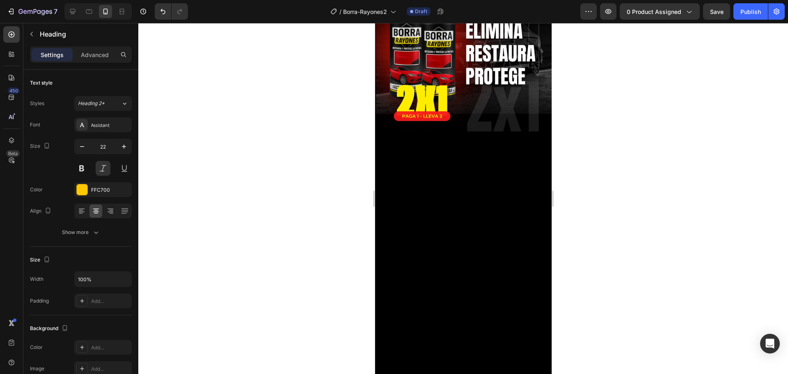
click at [125, 145] on icon "button" at bounding box center [124, 146] width 8 height 8
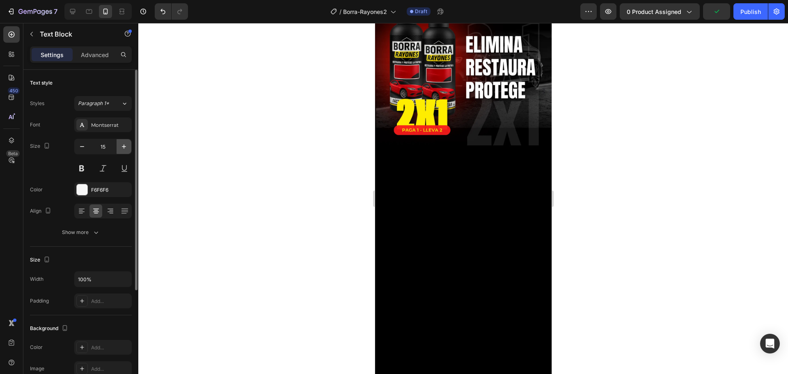
type input "16"
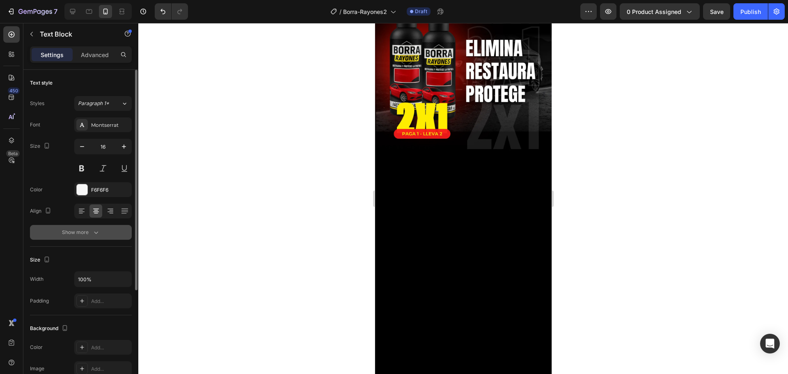
click at [97, 230] on icon "button" at bounding box center [96, 232] width 8 height 8
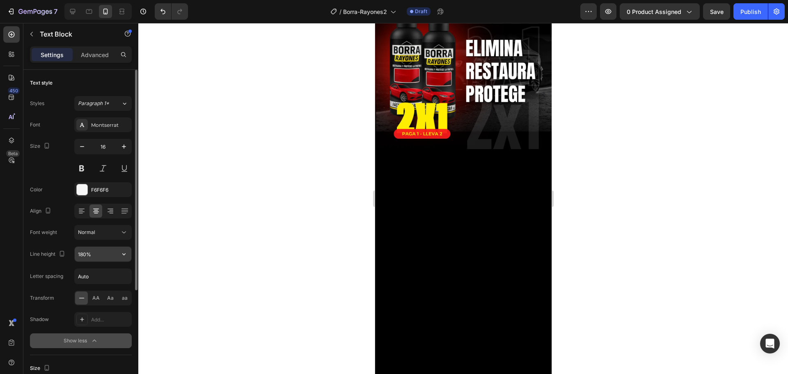
click at [99, 253] on input "180%" at bounding box center [103, 254] width 57 height 15
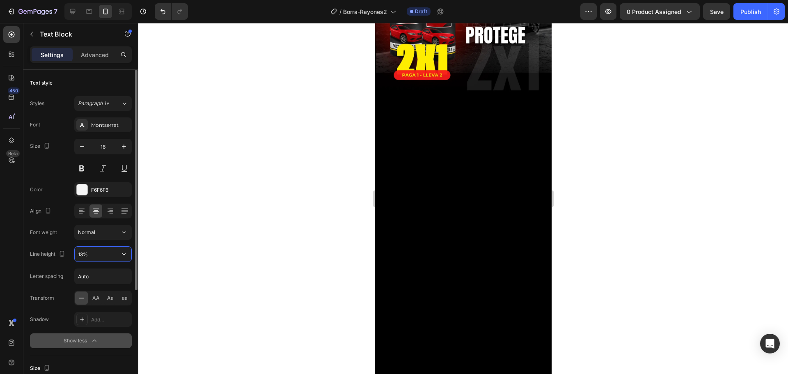
type input "130%"
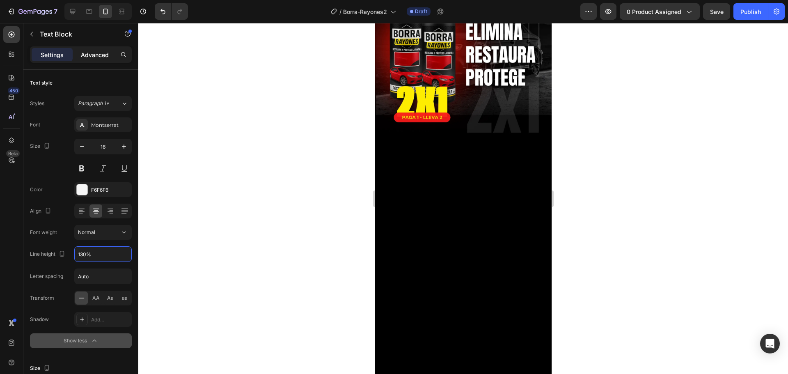
click at [94, 51] on p "Advanced" at bounding box center [95, 54] width 28 height 9
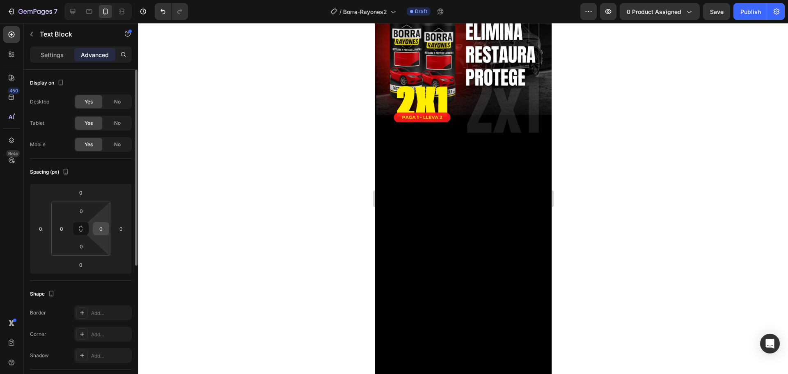
click at [103, 231] on input "0" at bounding box center [101, 228] width 12 height 12
type input "20"
click at [63, 230] on input "0" at bounding box center [61, 228] width 12 height 12
type input "20"
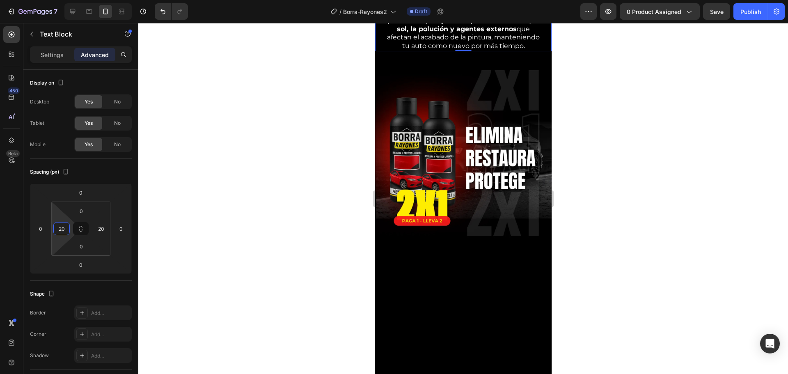
scroll to position [109, 0]
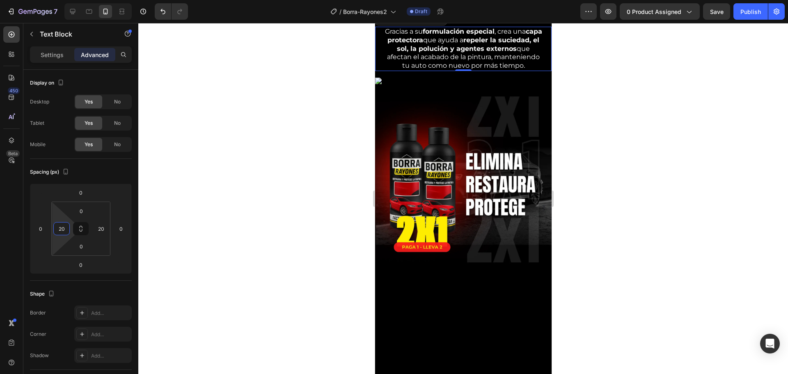
click at [59, 45] on div "Text Block" at bounding box center [70, 34] width 94 height 23
click at [53, 55] on p "Settings" at bounding box center [52, 54] width 23 height 9
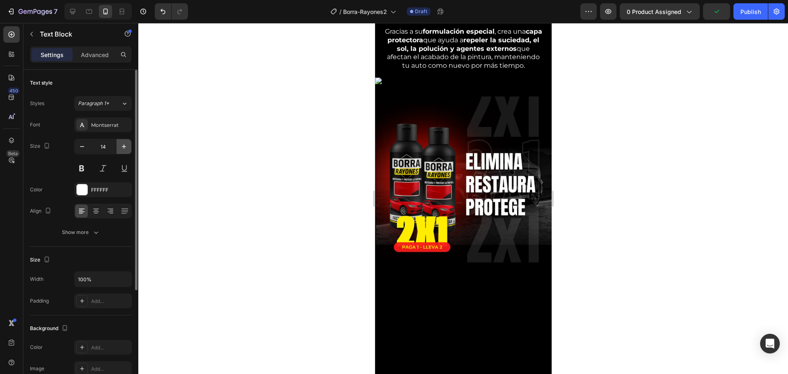
click at [124, 151] on button "button" at bounding box center [124, 146] width 15 height 15
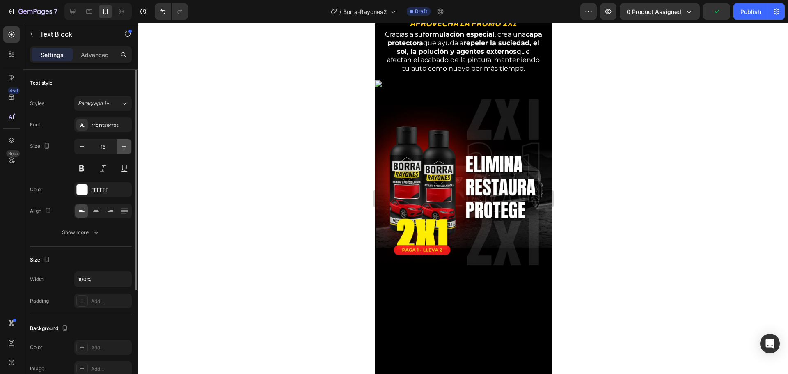
type input "16"
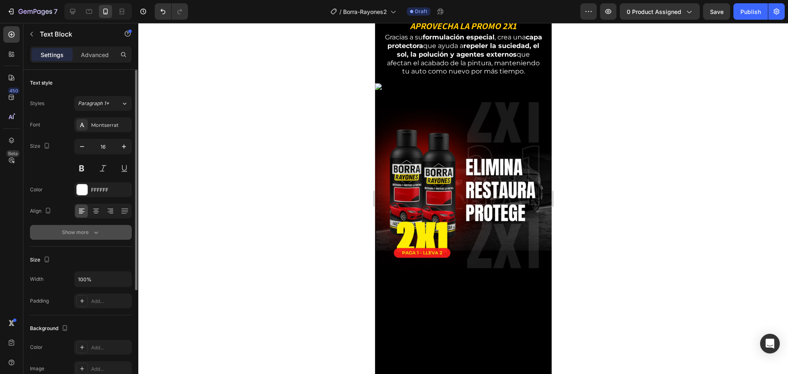
click at [89, 232] on div "Show more" at bounding box center [81, 232] width 38 height 8
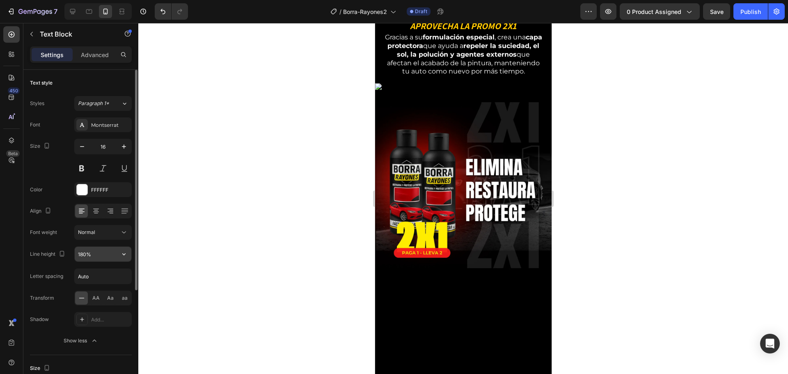
click at [89, 258] on input "180%" at bounding box center [103, 254] width 57 height 15
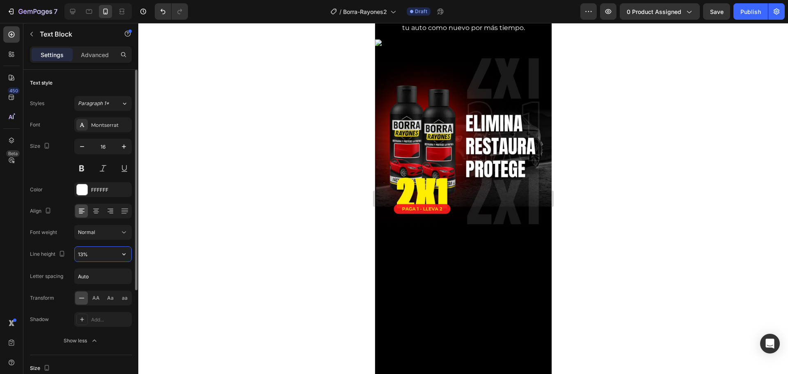
type input "130%"
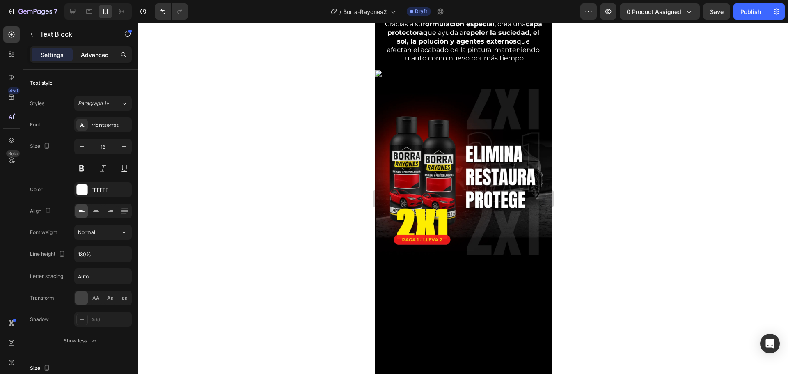
click at [100, 52] on p "Advanced" at bounding box center [95, 54] width 28 height 9
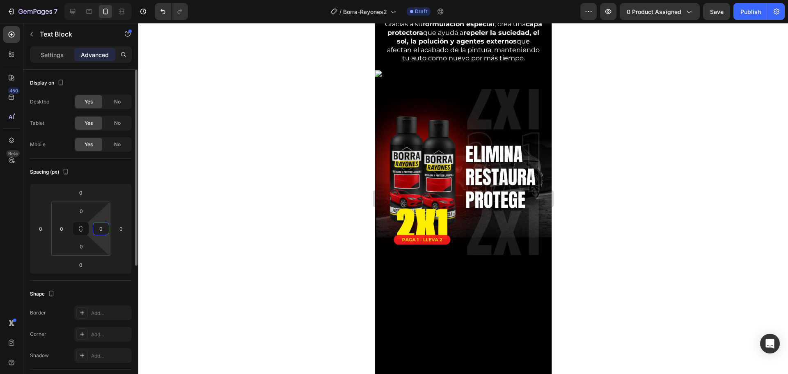
click at [103, 234] on input "0" at bounding box center [101, 228] width 12 height 12
type input "20"
click at [64, 228] on input "0" at bounding box center [61, 228] width 12 height 12
type input "20"
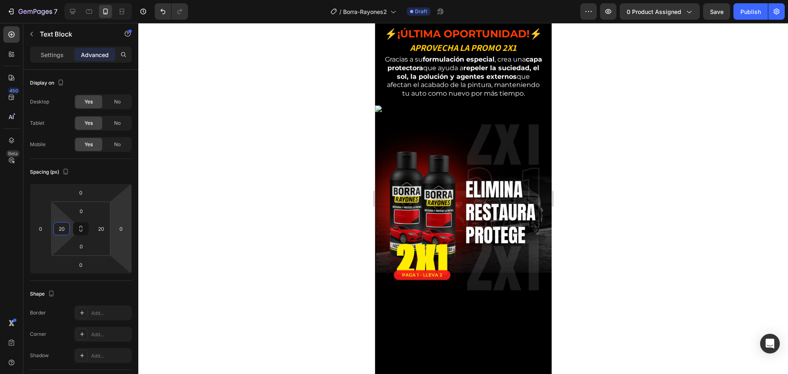
scroll to position [68, 0]
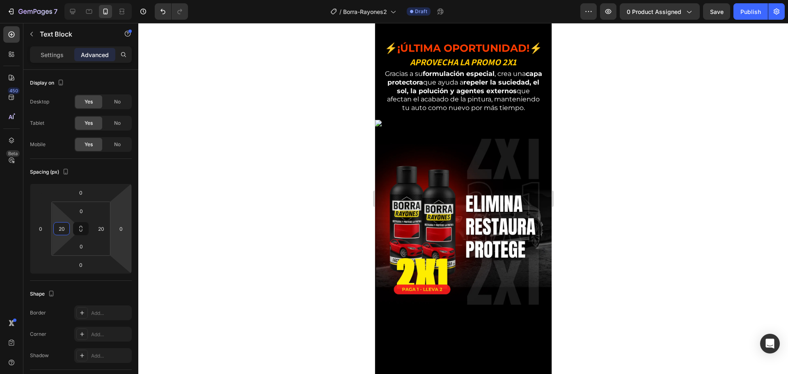
click at [302, 185] on div at bounding box center [463, 198] width 650 height 351
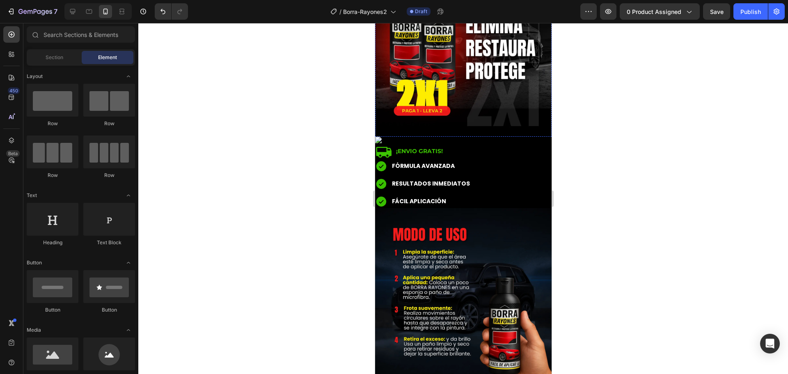
scroll to position [287, 0]
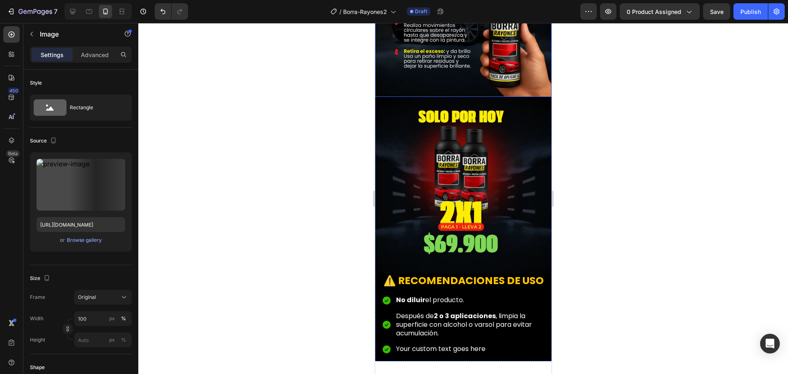
scroll to position [534, 0]
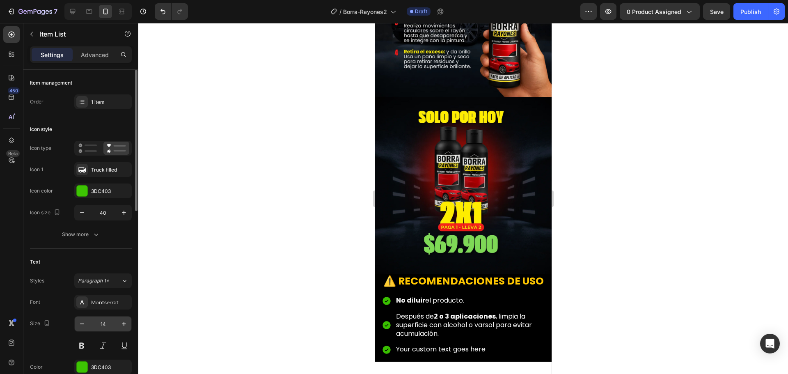
click at [103, 324] on input "14" at bounding box center [102, 323] width 27 height 15
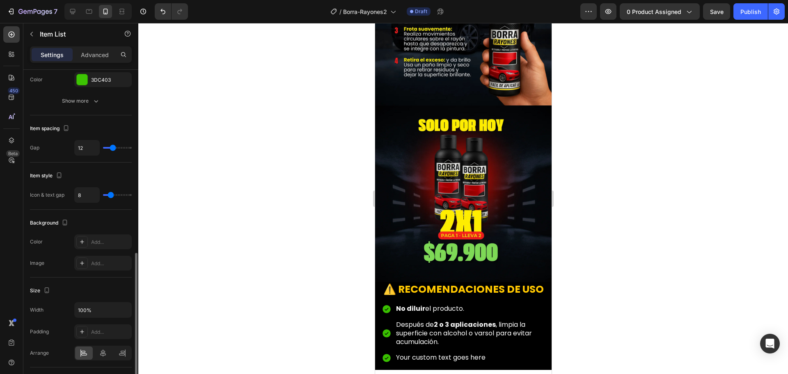
scroll to position [328, 0]
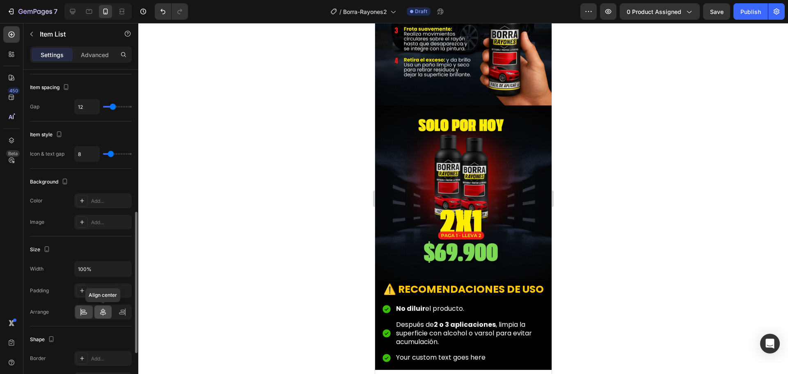
type input "30"
click at [102, 310] on icon at bounding box center [103, 311] width 6 height 7
click at [102, 309] on icon at bounding box center [103, 312] width 8 height 8
click at [289, 215] on div at bounding box center [463, 198] width 650 height 351
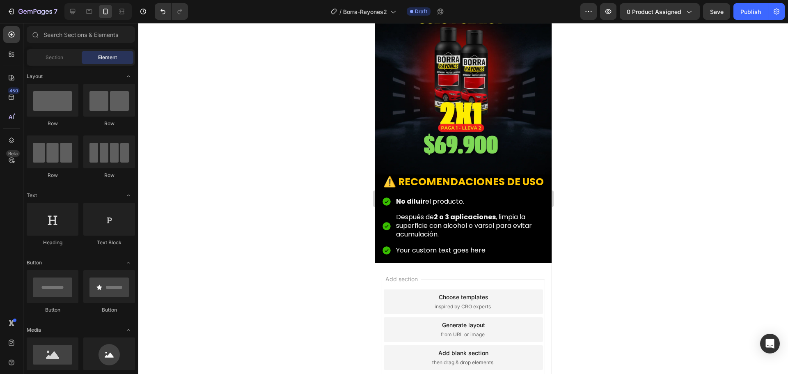
scroll to position [899, 0]
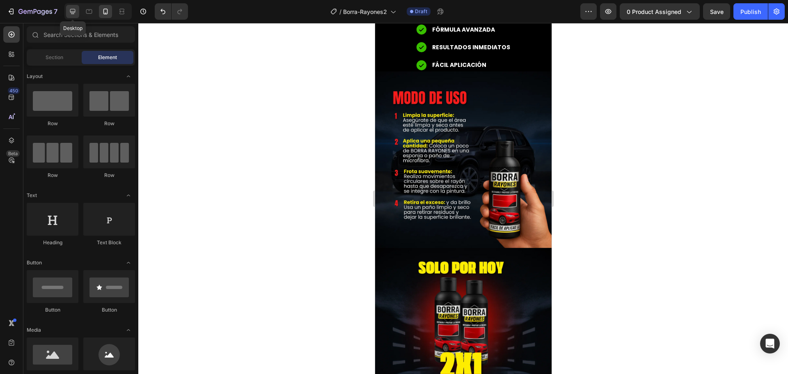
click at [74, 13] on icon at bounding box center [72, 11] width 5 height 5
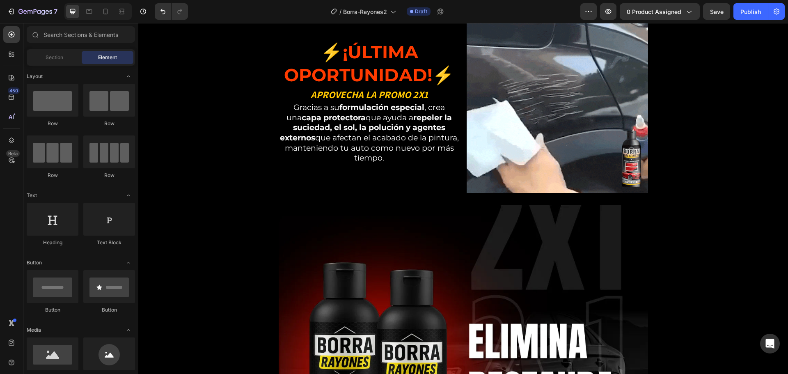
scroll to position [1090, 0]
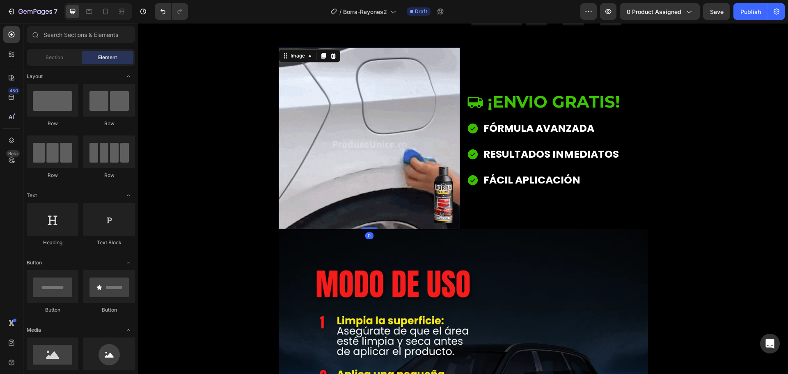
click at [358, 141] on img at bounding box center [369, 138] width 181 height 181
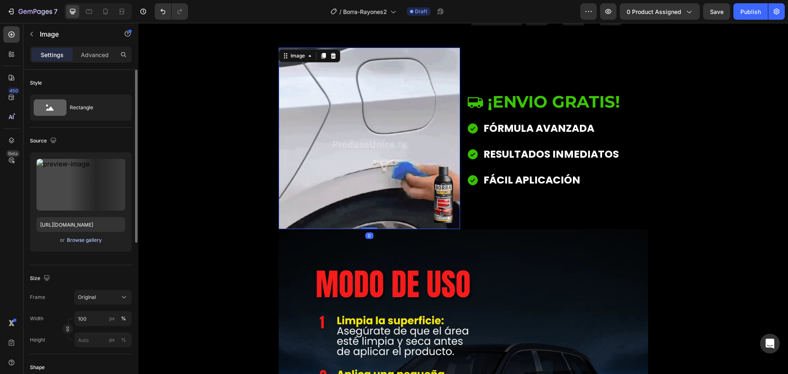
click at [94, 238] on div "Browse gallery" at bounding box center [84, 239] width 35 height 7
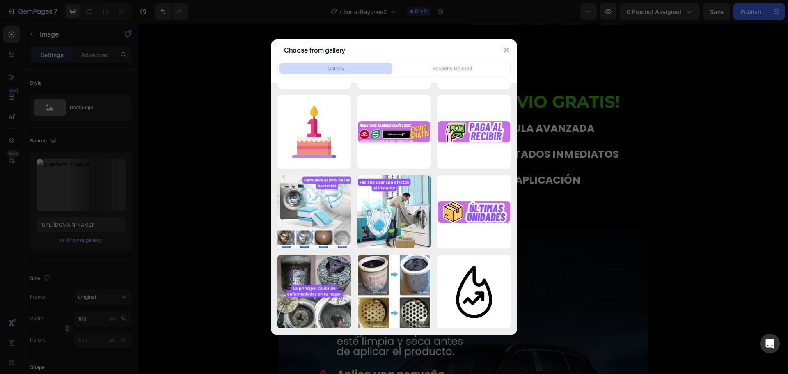
scroll to position [1672, 0]
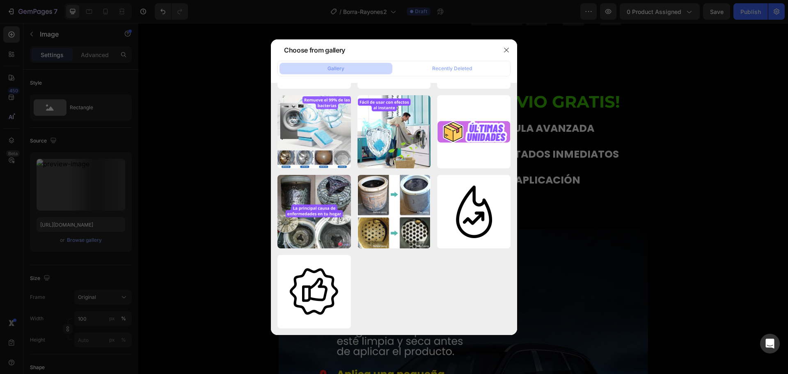
click at [231, 229] on div at bounding box center [394, 187] width 788 height 374
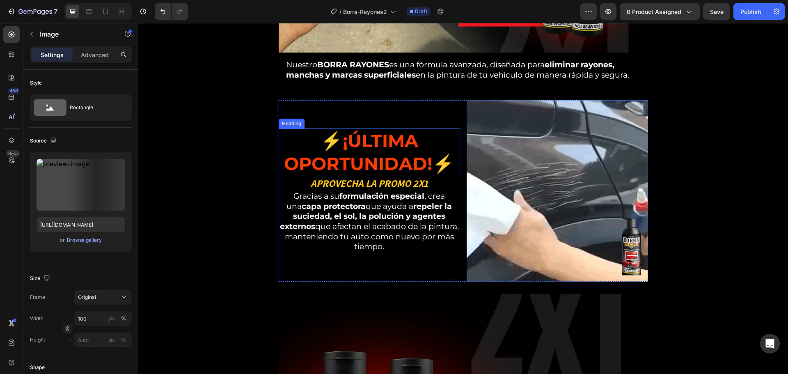
scroll to position [433, 0]
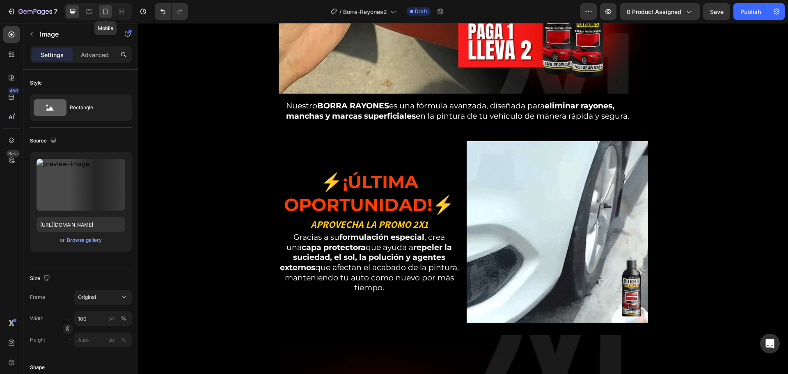
click at [106, 10] on icon at bounding box center [105, 11] width 8 height 8
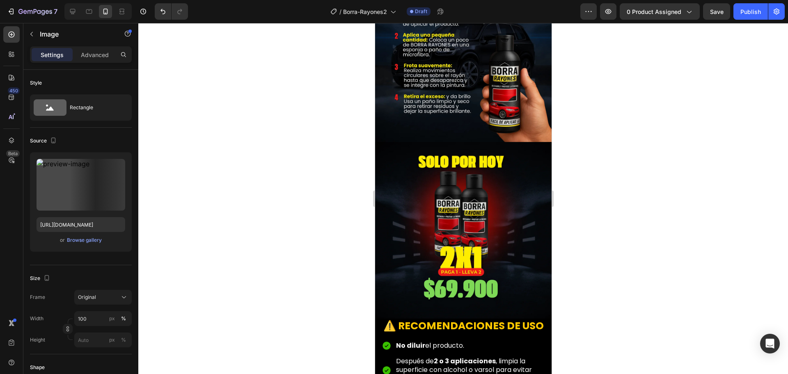
scroll to position [899, 0]
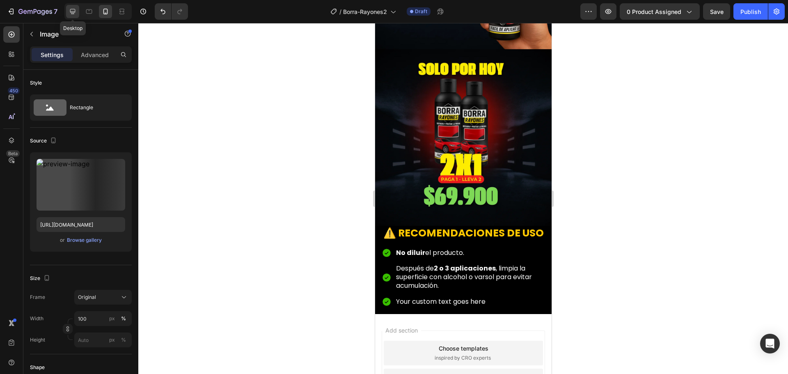
click at [70, 14] on icon at bounding box center [73, 11] width 8 height 8
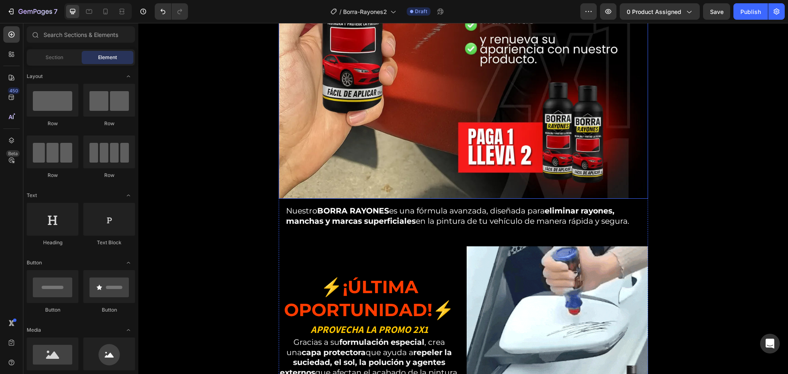
scroll to position [451, 0]
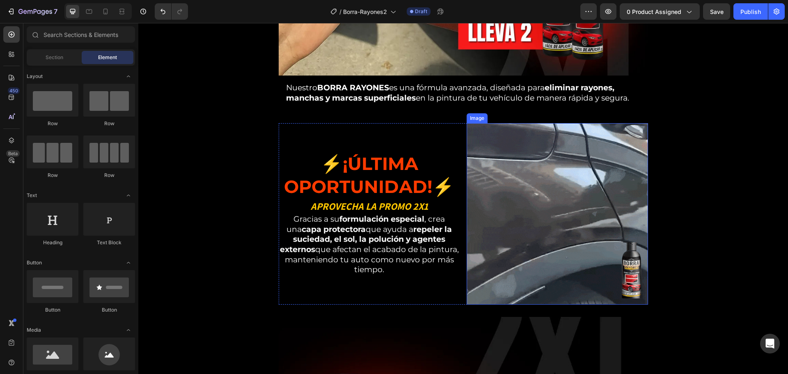
click at [535, 209] on img at bounding box center [557, 213] width 181 height 181
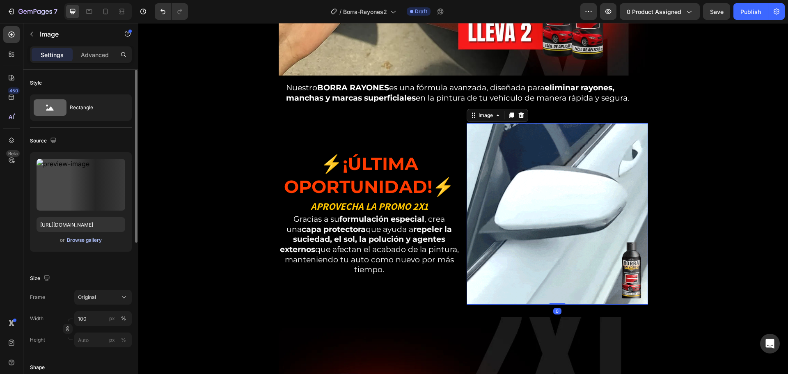
click at [72, 243] on div "Browse gallery" at bounding box center [84, 239] width 35 height 7
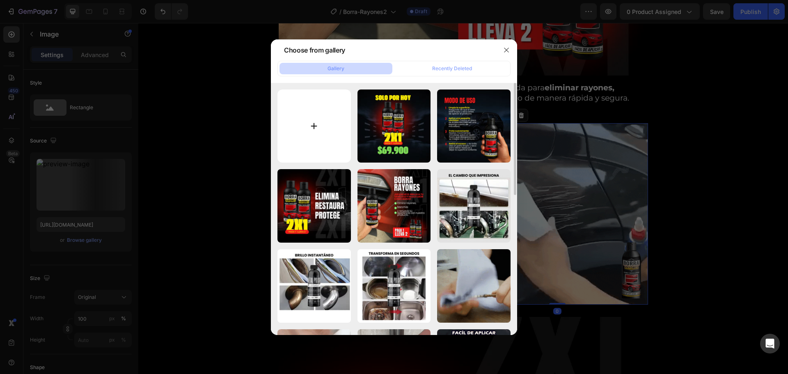
click at [318, 118] on input "file" at bounding box center [313, 125] width 73 height 73
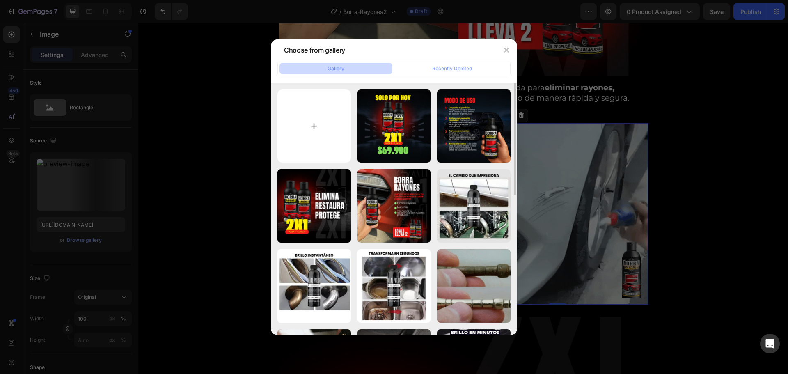
type input "C:\fakepath\G1_2_3000x3000.webp"
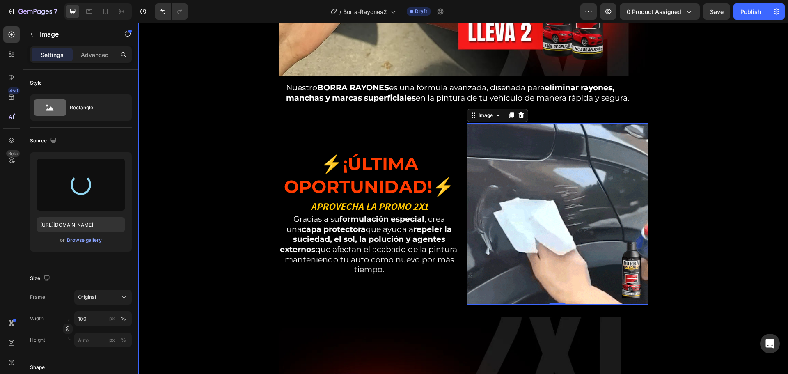
type input "https://cdn.shopify.com/s/files/1/0171/2881/6704/files/gempages_490664747021108…"
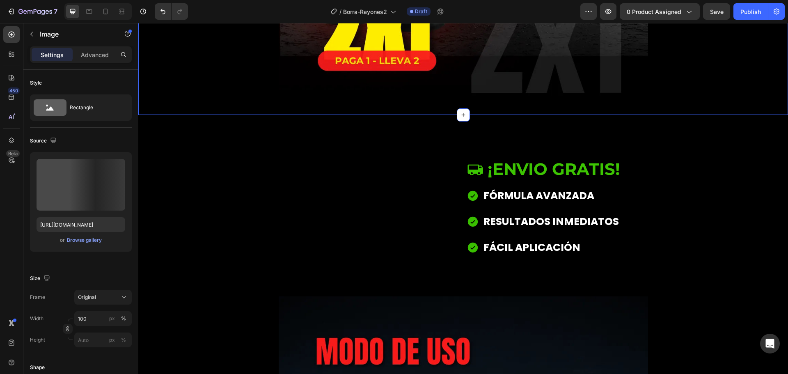
scroll to position [1026, 0]
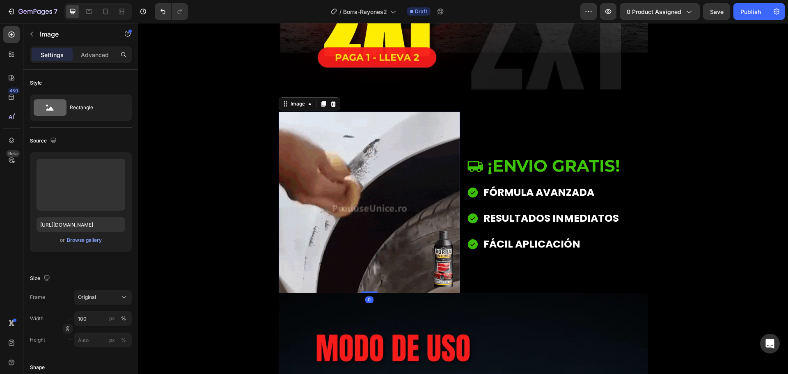
click at [364, 197] on img at bounding box center [369, 202] width 181 height 181
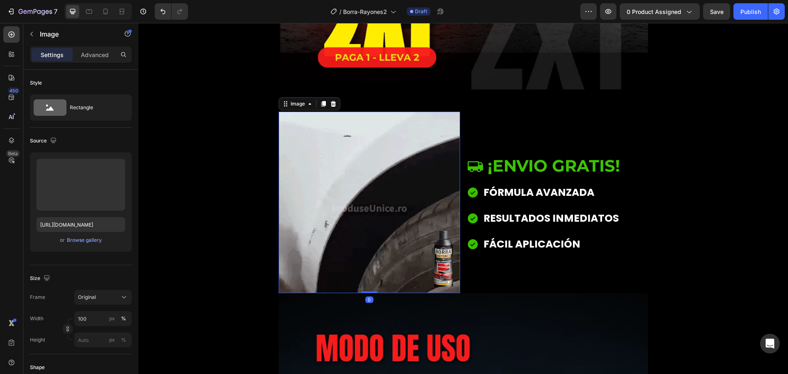
scroll to position [235, 0]
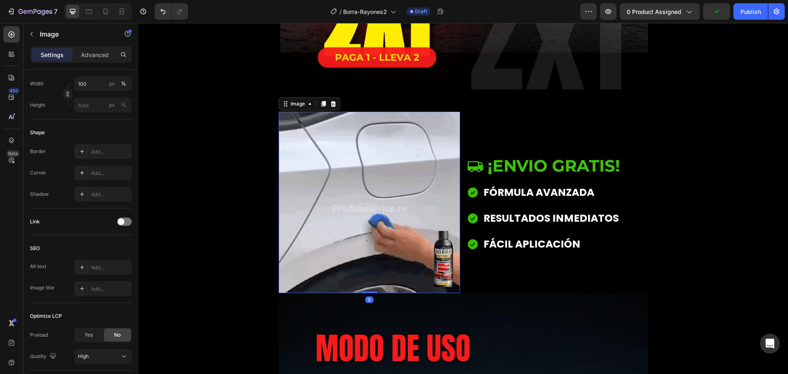
click at [304, 197] on img at bounding box center [369, 202] width 181 height 181
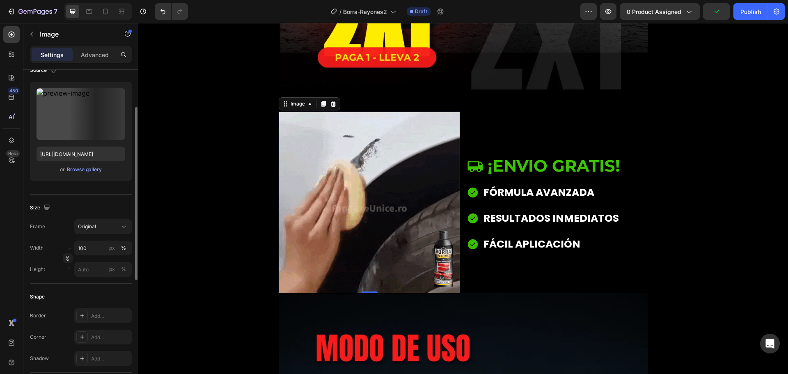
scroll to position [0, 0]
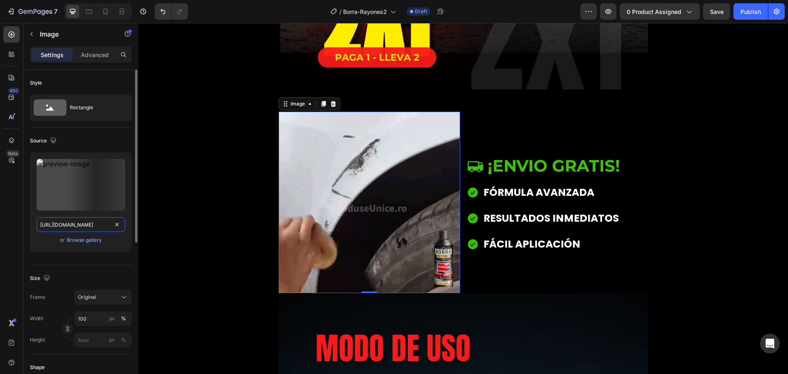
click at [79, 217] on input "[URL][DOMAIN_NAME]" at bounding box center [81, 224] width 89 height 15
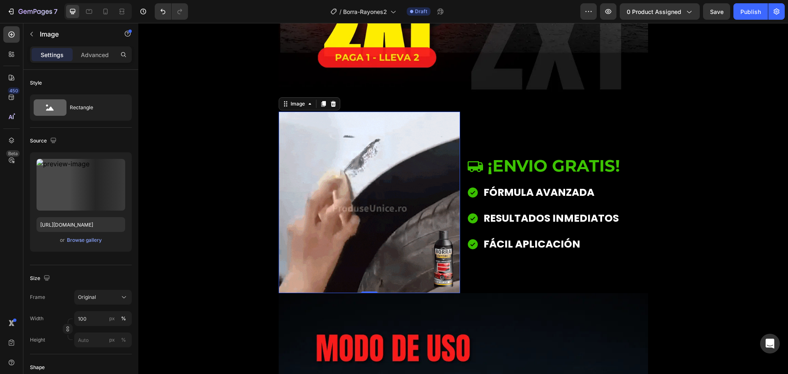
click at [358, 200] on img at bounding box center [369, 202] width 181 height 181
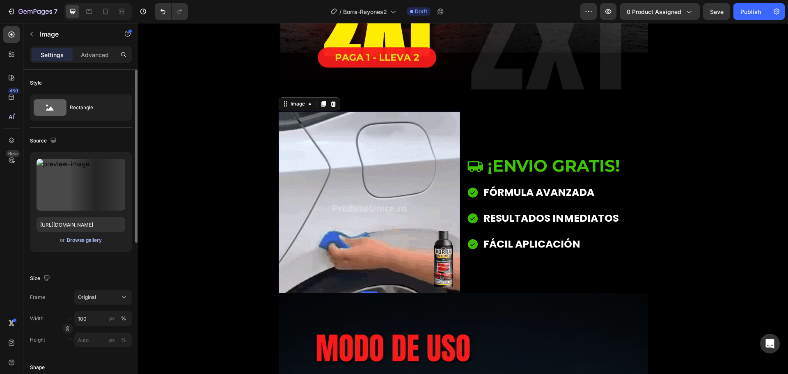
click at [94, 240] on div "Browse gallery" at bounding box center [84, 239] width 35 height 7
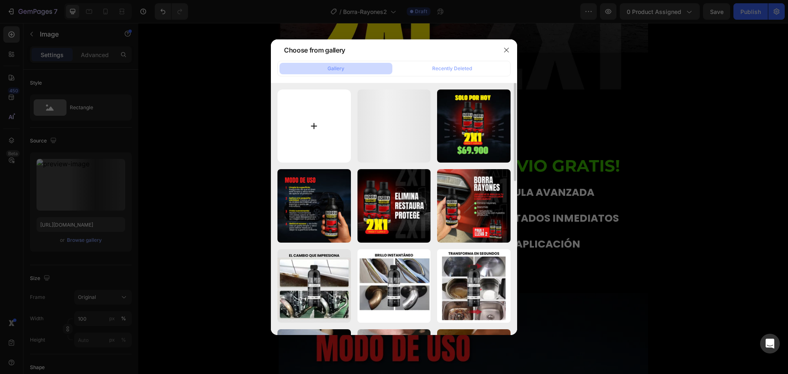
click at [314, 126] on input "file" at bounding box center [313, 125] width 73 height 73
type input "C:\fakepath\G3_2_3000x3000.webp"
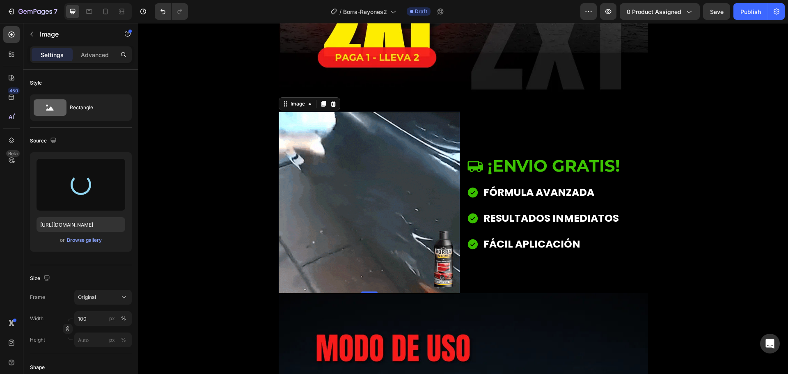
type input "https://cdn.shopify.com/s/files/1/0171/2881/6704/files/gempages_490664747021108…"
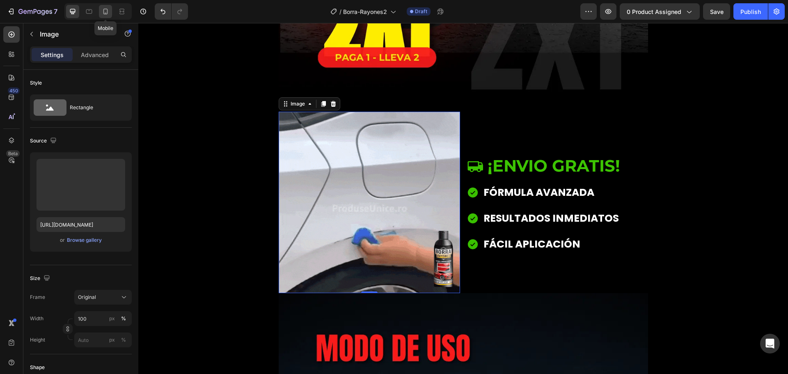
click at [104, 8] on icon at bounding box center [105, 11] width 8 height 8
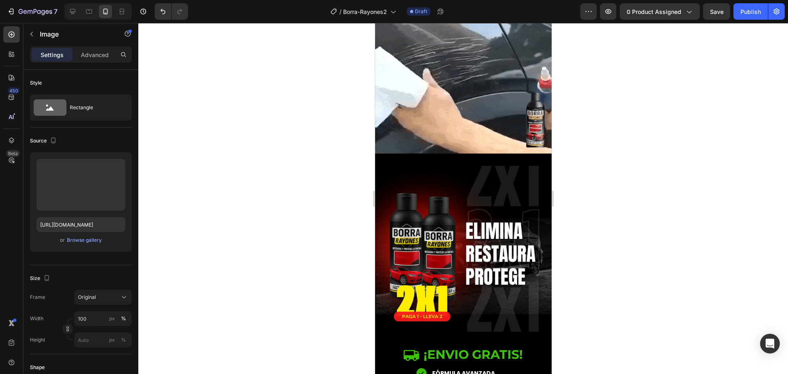
scroll to position [445, 0]
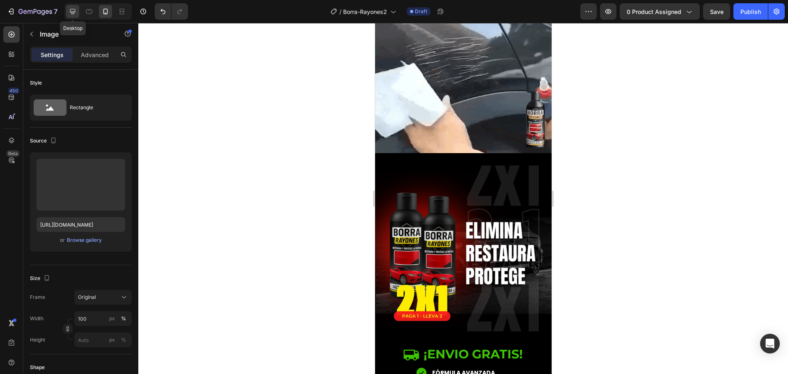
click at [77, 11] on div at bounding box center [72, 11] width 13 height 13
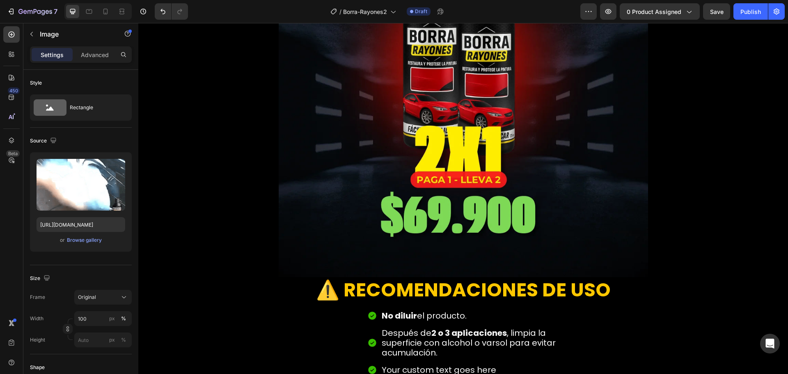
scroll to position [1888, 0]
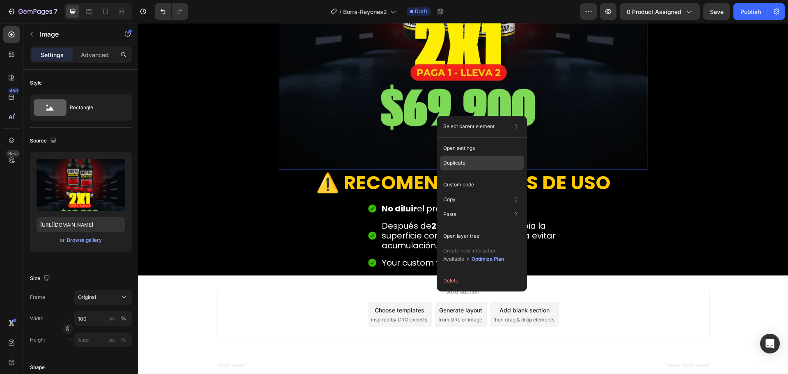
click at [455, 161] on p "Duplicate" at bounding box center [454, 162] width 22 height 7
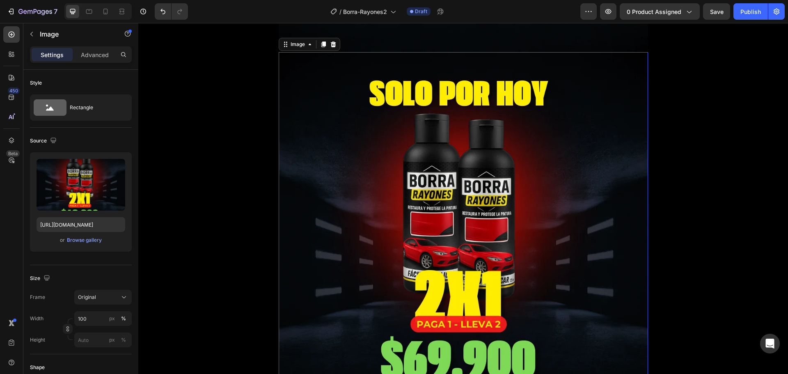
scroll to position [2006, 0]
click at [431, 169] on img at bounding box center [463, 236] width 369 height 369
click at [89, 226] on input "https://cdn.shopify.com/s/files/1/0171/2881/6704/files/gempages_490664747021108…" at bounding box center [81, 224] width 89 height 15
paste input "ucarecdn.com/72500941-75be-430c-9a57-495aaa86b736/-/format/auto/-/preview/3000x…"
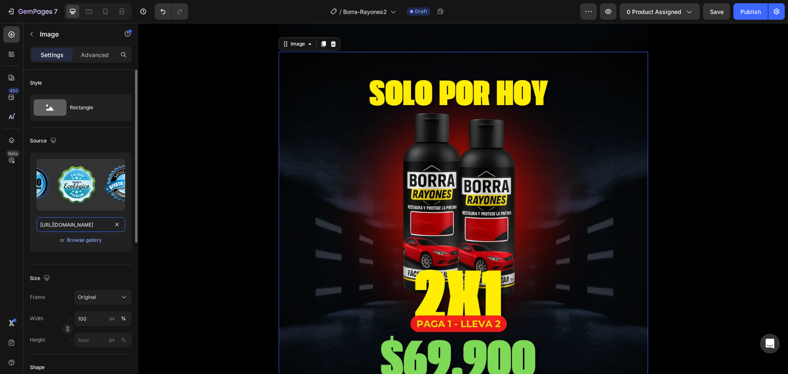
scroll to position [0, 238]
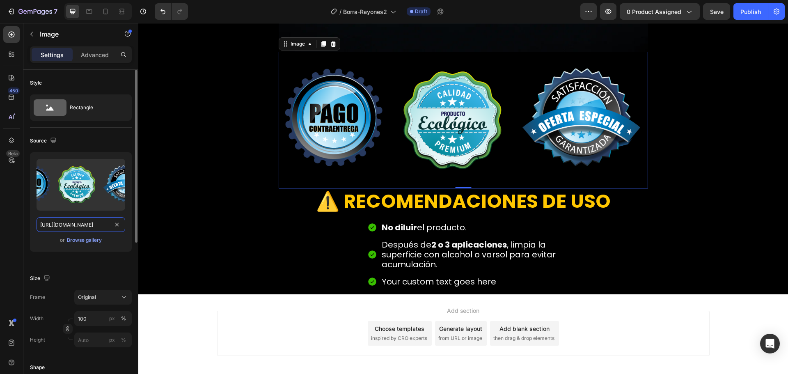
type input "https://ucarecdn.com/72500941-75be-430c-9a57-495aaa86b736/-/format/auto/-/previ…"
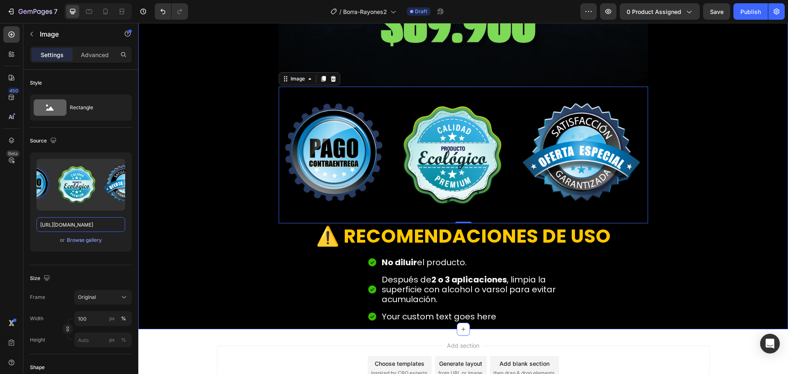
scroll to position [1842, 0]
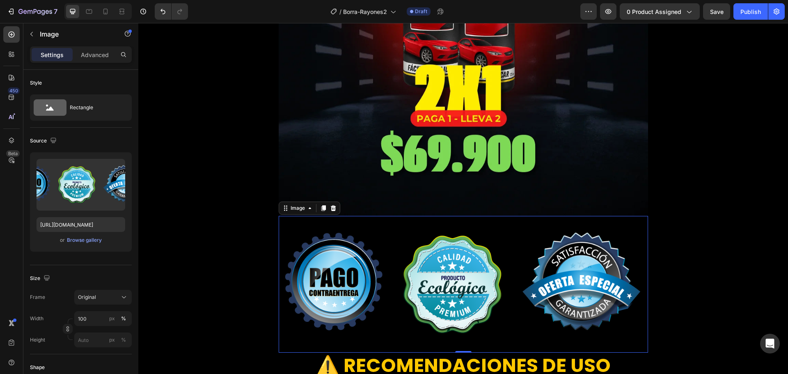
click at [361, 281] on img at bounding box center [463, 284] width 369 height 137
click at [87, 319] on input "100" at bounding box center [102, 318] width 57 height 15
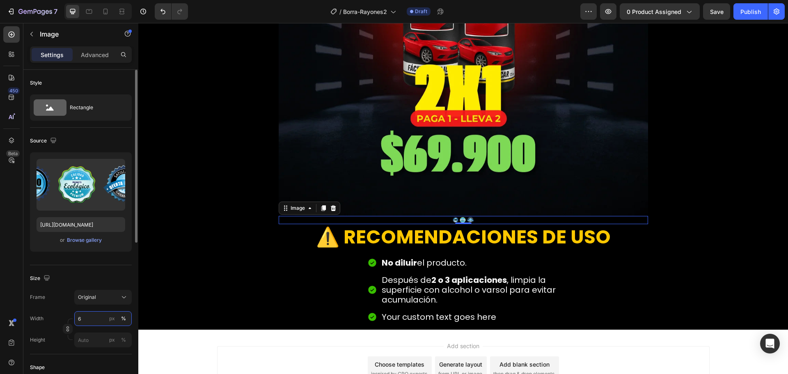
type input "60"
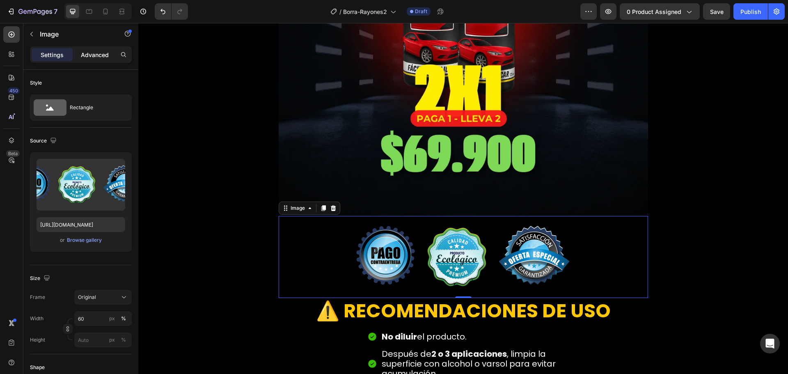
click at [89, 57] on p "Advanced" at bounding box center [95, 54] width 28 height 9
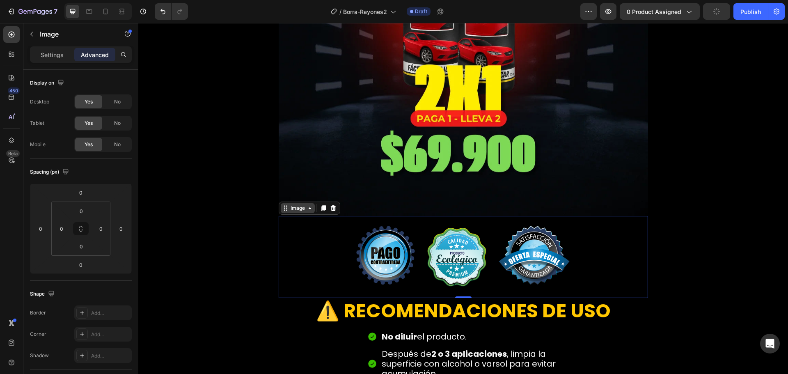
click at [296, 211] on div "Image" at bounding box center [298, 207] width 18 height 7
click at [309, 238] on div at bounding box center [463, 257] width 369 height 82
click at [369, 241] on img at bounding box center [464, 257] width 222 height 82
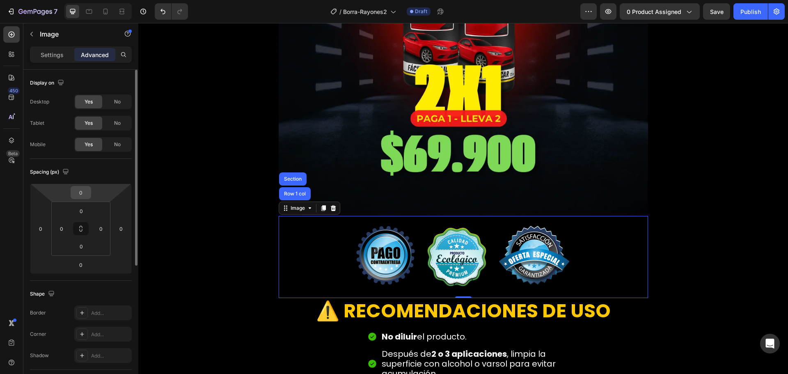
click at [76, 198] on input "0" at bounding box center [81, 192] width 16 height 12
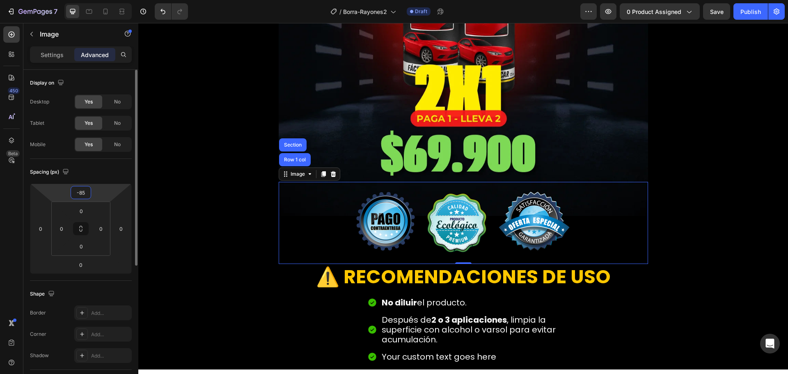
type input "-86"
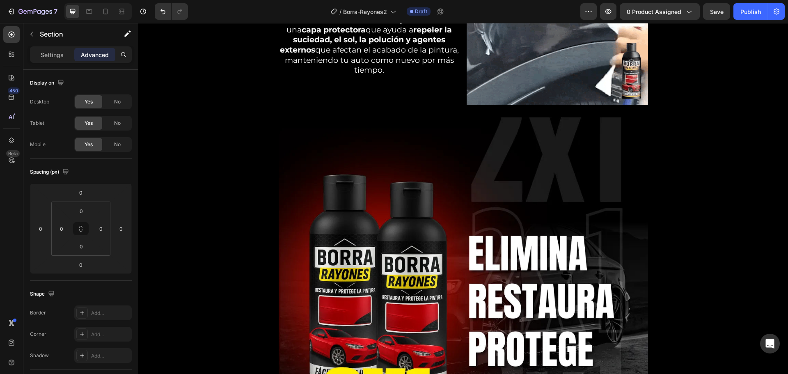
scroll to position [575, 0]
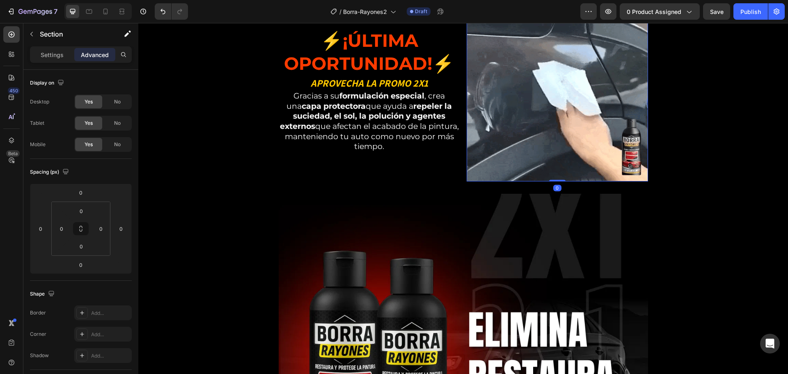
click at [543, 107] on img at bounding box center [557, 90] width 181 height 181
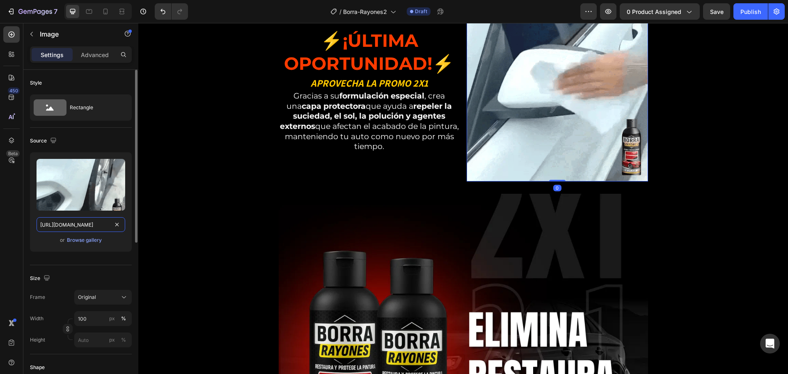
click at [100, 223] on input "https://cdn.shopify.com/s/files/1/0171/2881/6704/files/gempages_490664747021108…" at bounding box center [81, 224] width 89 height 15
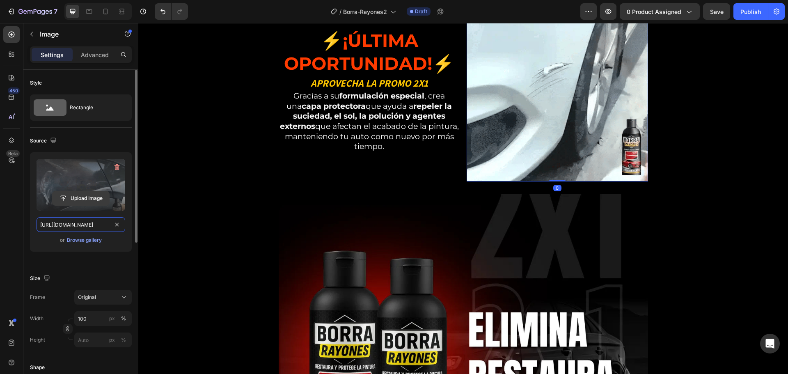
paste input "G1_2_3000x3000.gif?v=1710710619"
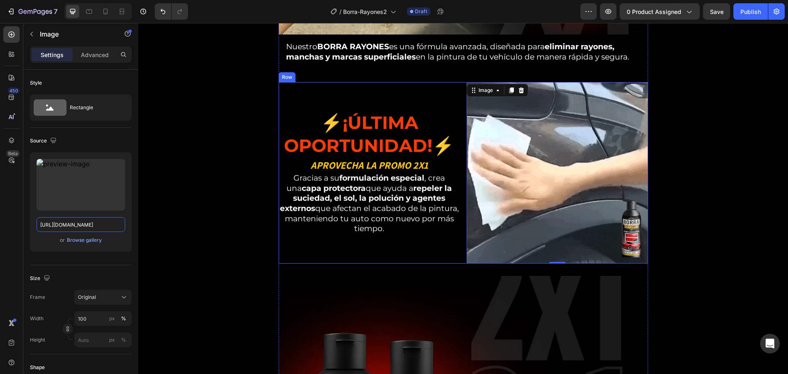
scroll to position [410, 0]
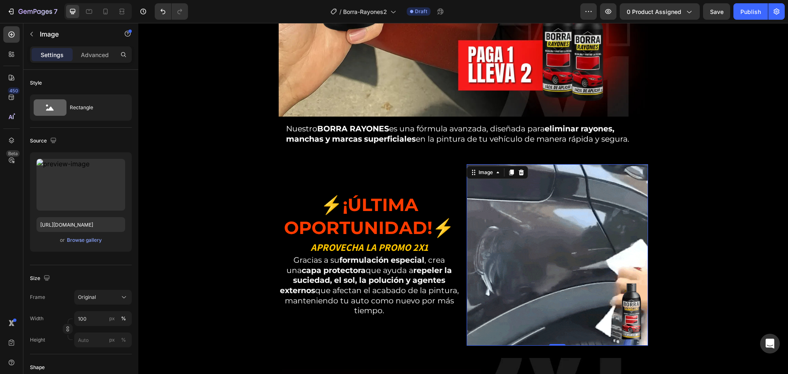
click at [549, 218] on img at bounding box center [557, 254] width 181 height 181
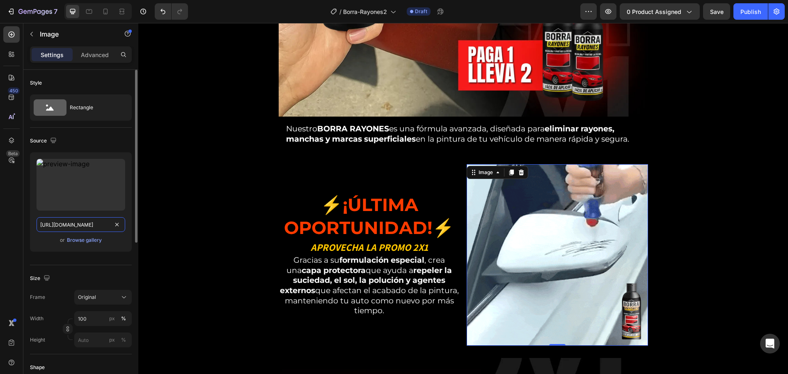
click at [100, 220] on input "[URL][DOMAIN_NAME]" at bounding box center [81, 224] width 89 height 15
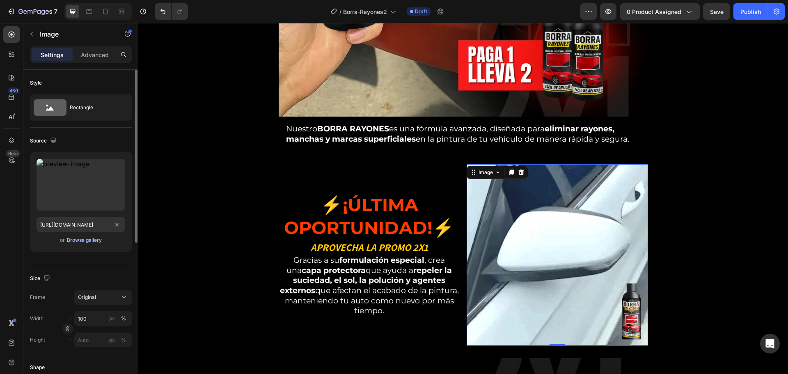
click at [93, 241] on div "Browse gallery" at bounding box center [84, 239] width 35 height 7
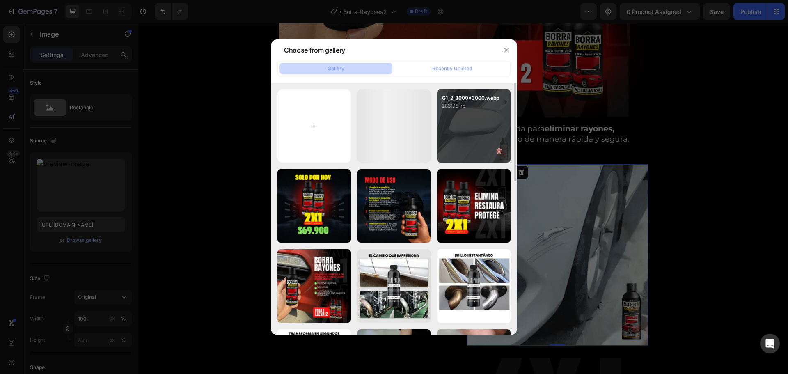
click at [469, 122] on div "G1_2_3000x3000.webp 2831.18 kb" at bounding box center [473, 125] width 73 height 73
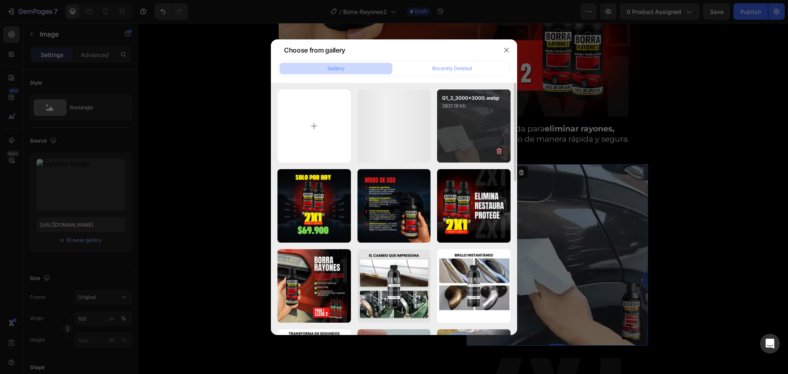
type input "https://cdn.shopify.com/s/files/1/0171/2881/6704/files/gempages_490664747021108…"
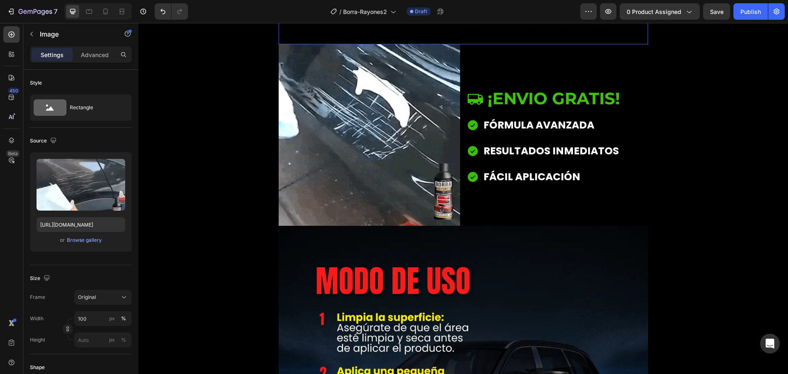
scroll to position [1108, 0]
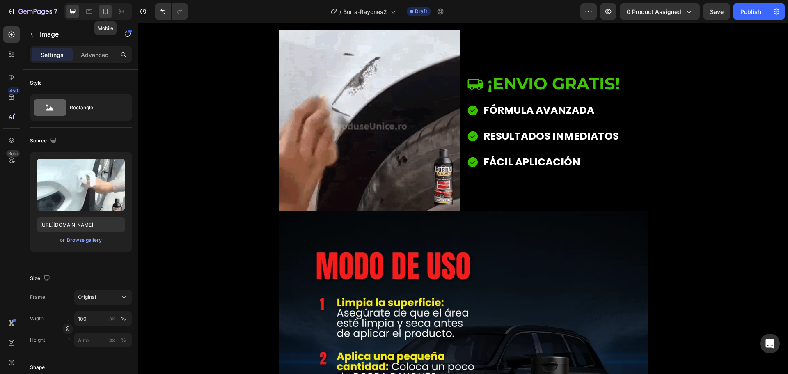
click at [108, 11] on icon at bounding box center [105, 11] width 8 height 8
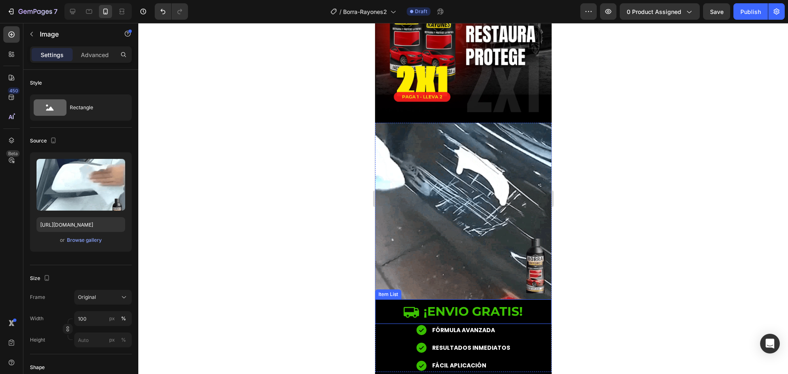
scroll to position [655, 0]
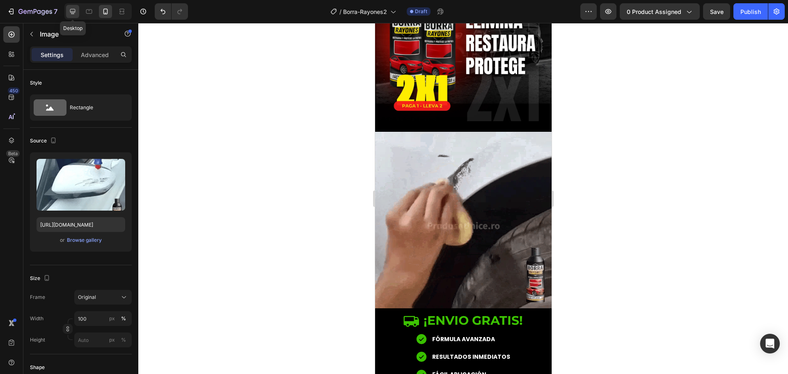
click at [72, 7] on icon at bounding box center [73, 11] width 8 height 8
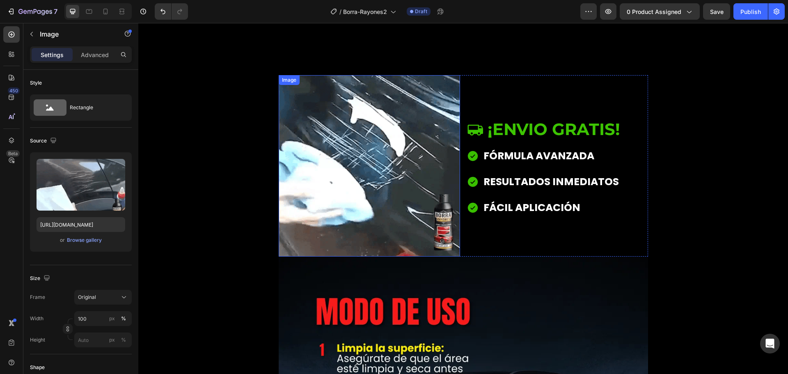
scroll to position [1056, 0]
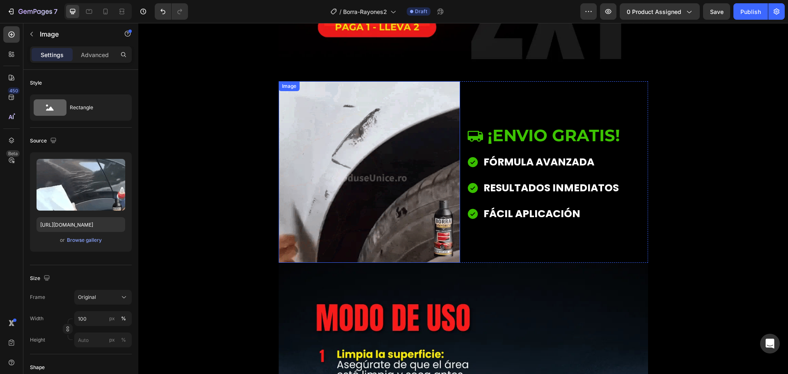
click at [380, 170] on img at bounding box center [369, 171] width 181 height 181
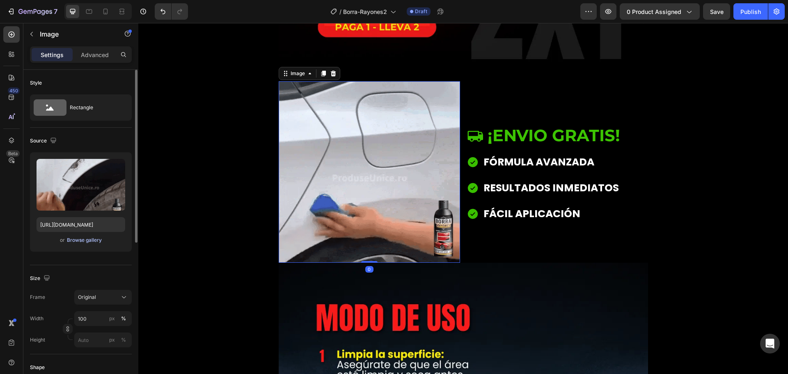
click at [90, 239] on div "Browse gallery" at bounding box center [84, 239] width 35 height 7
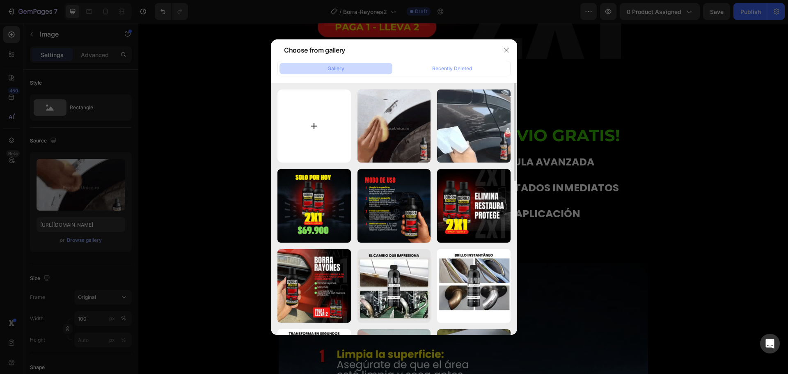
click at [310, 122] on input "file" at bounding box center [313, 125] width 73 height 73
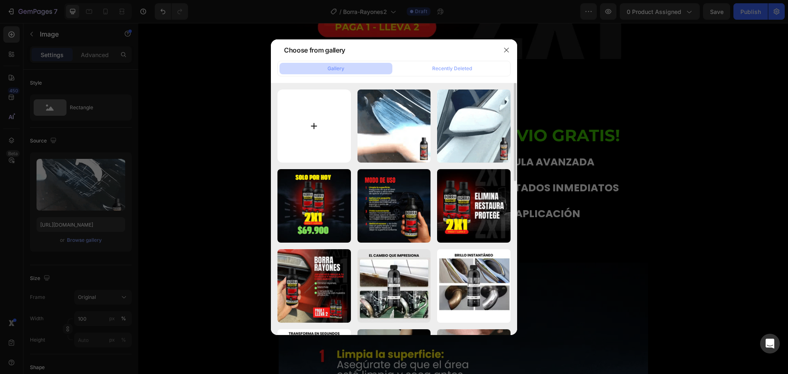
type input "C:\fakepath\G4_2_3000x3000.webp"
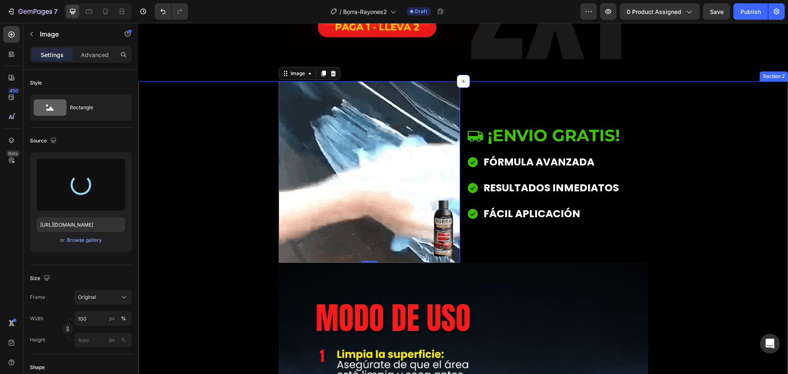
type input "https://cdn.shopify.com/s/files/1/0171/2881/6704/files/gempages_490664747021108…"
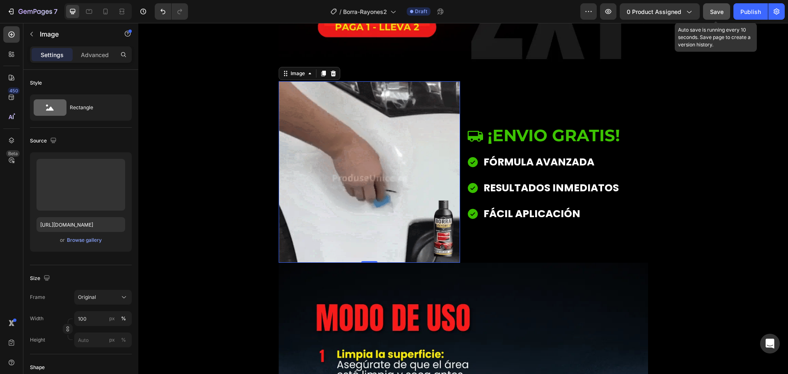
click at [715, 14] on span "Save" at bounding box center [717, 11] width 14 height 7
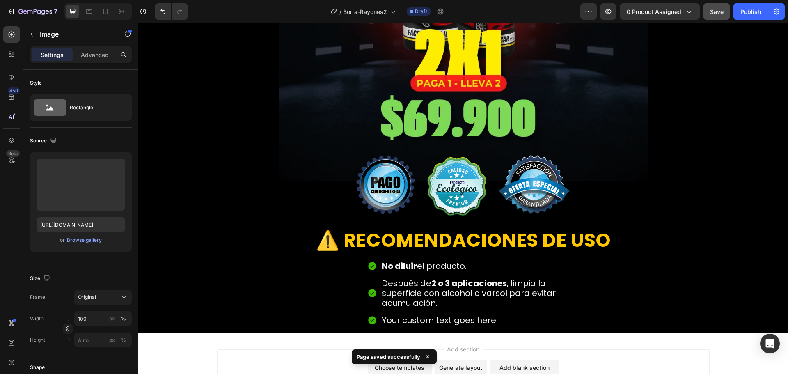
scroll to position [1935, 0]
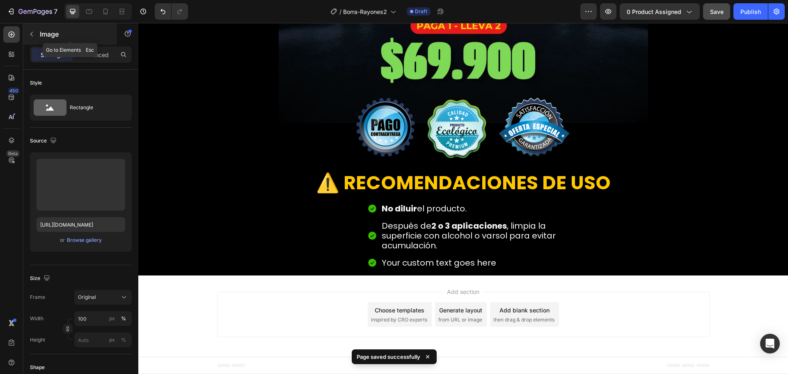
click at [42, 37] on p "Image" at bounding box center [75, 34] width 70 height 10
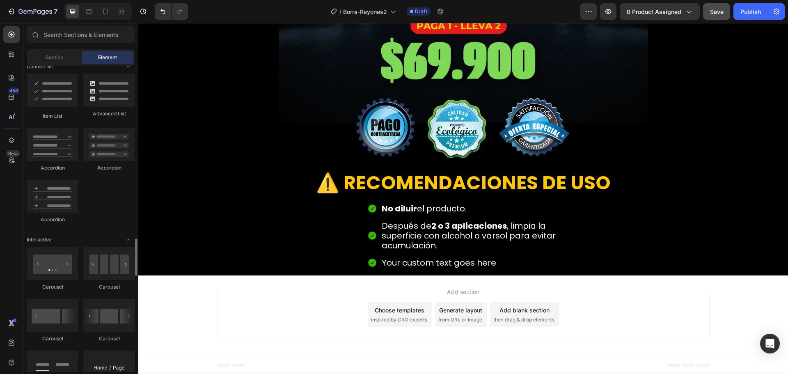
scroll to position [739, 0]
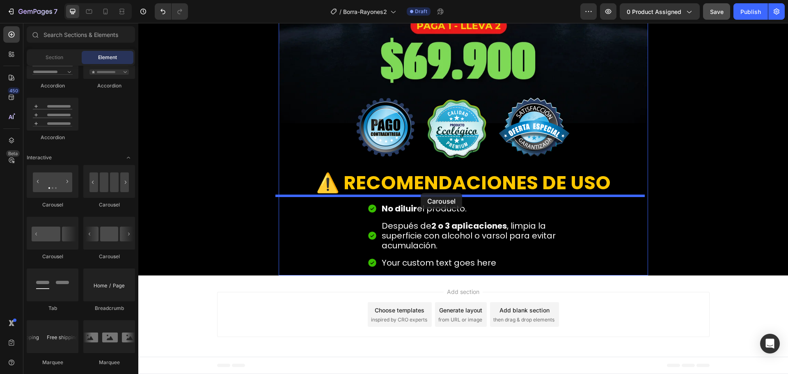
drag, startPoint x: 244, startPoint y: 218, endPoint x: 421, endPoint y: 193, distance: 178.7
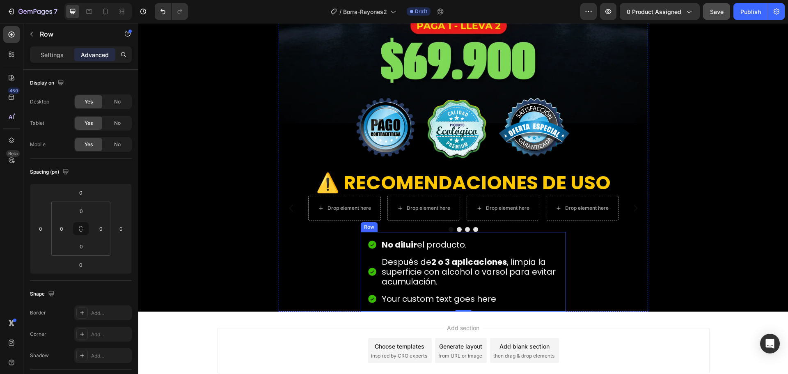
click at [361, 238] on div "No diluir el producto. Después de 2 o 3 aplicaciones , limpia la superficie con…" at bounding box center [463, 272] width 205 height 80
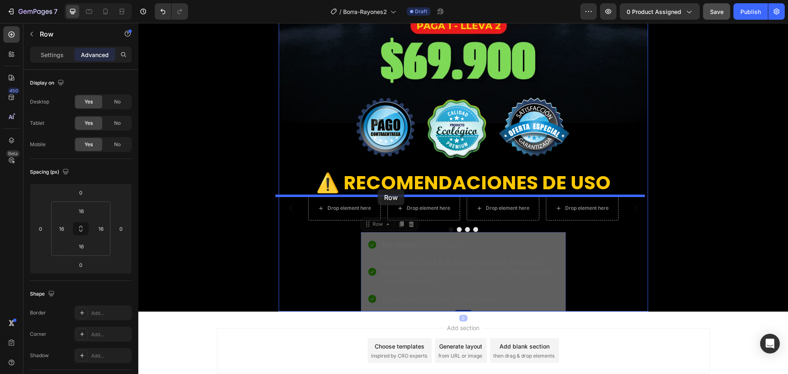
drag, startPoint x: 376, startPoint y: 226, endPoint x: 378, endPoint y: 189, distance: 37.0
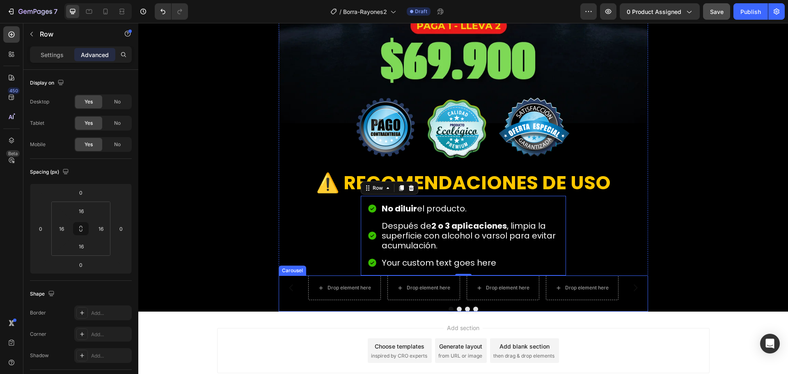
click at [295, 286] on button "Carousel Back Arrow" at bounding box center [291, 287] width 23 height 23
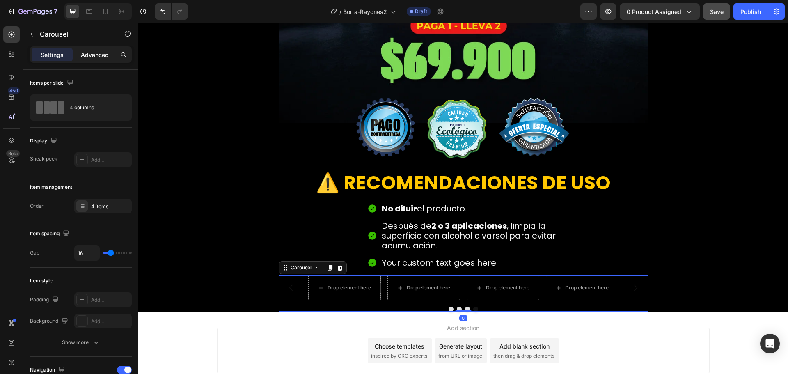
click at [105, 57] on p "Advanced" at bounding box center [95, 54] width 28 height 9
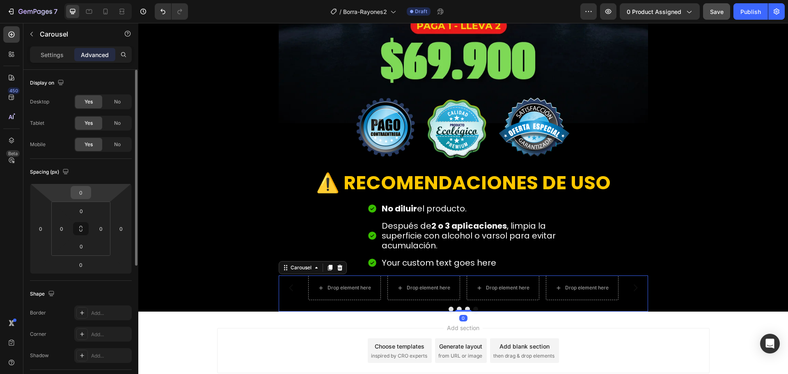
click at [78, 190] on input "0" at bounding box center [81, 192] width 16 height 12
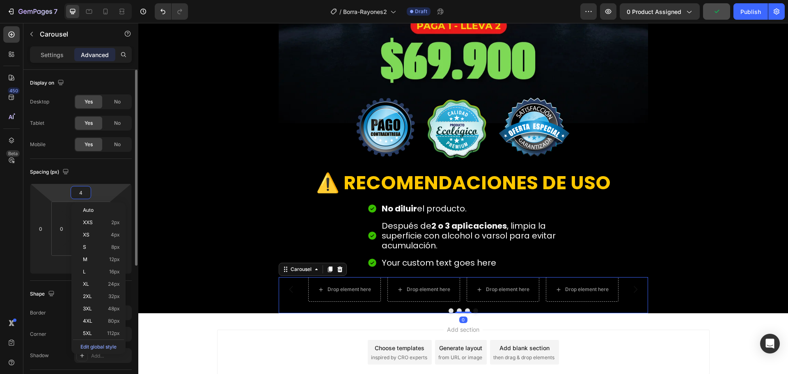
type input "40"
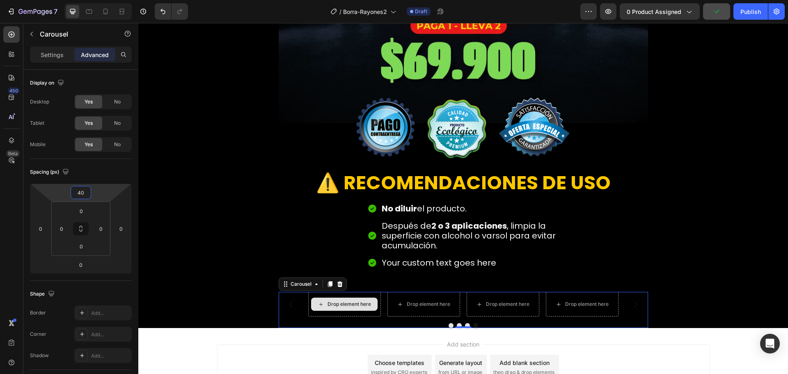
click at [335, 302] on div "Drop element here" at bounding box center [350, 304] width 44 height 7
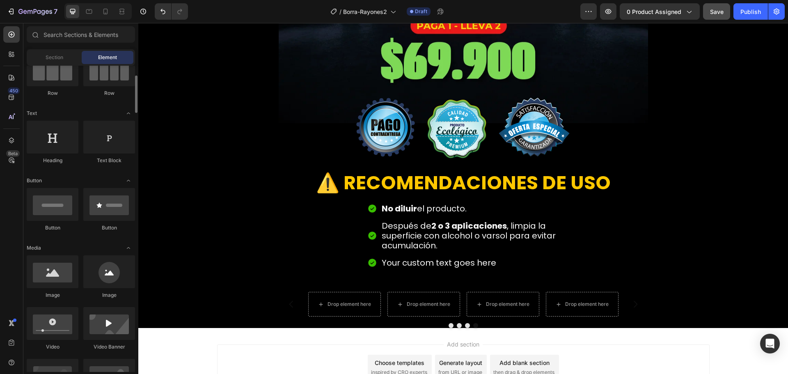
scroll to position [0, 0]
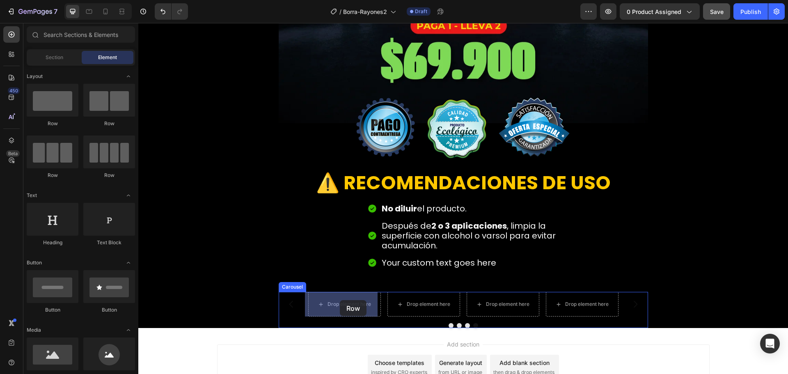
drag, startPoint x: 195, startPoint y: 137, endPoint x: 337, endPoint y: 291, distance: 208.6
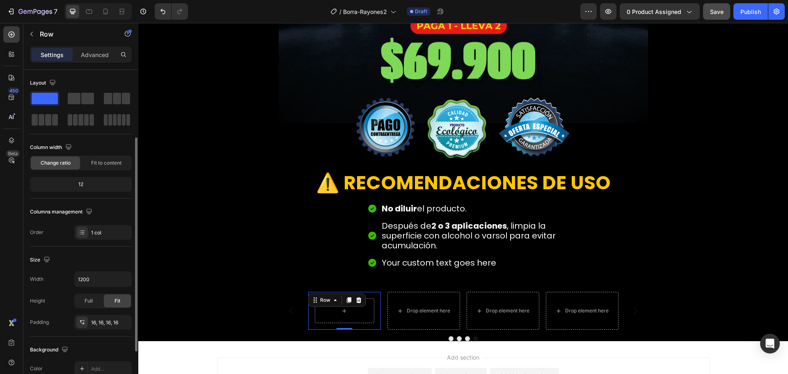
scroll to position [123, 0]
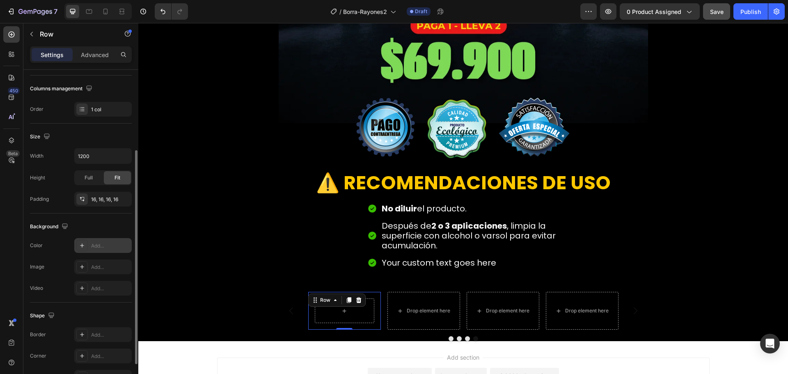
click at [97, 250] on div "Add..." at bounding box center [102, 245] width 57 height 15
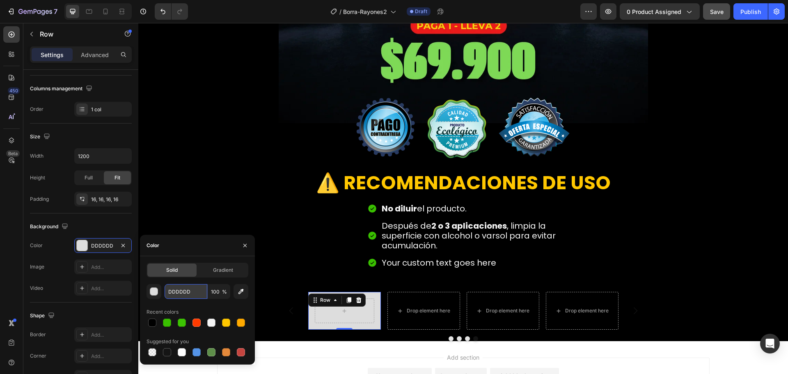
click at [176, 291] on input "DDDDDD" at bounding box center [186, 291] width 43 height 15
type input "ffffff"
click at [88, 57] on p "Advanced" at bounding box center [95, 54] width 28 height 9
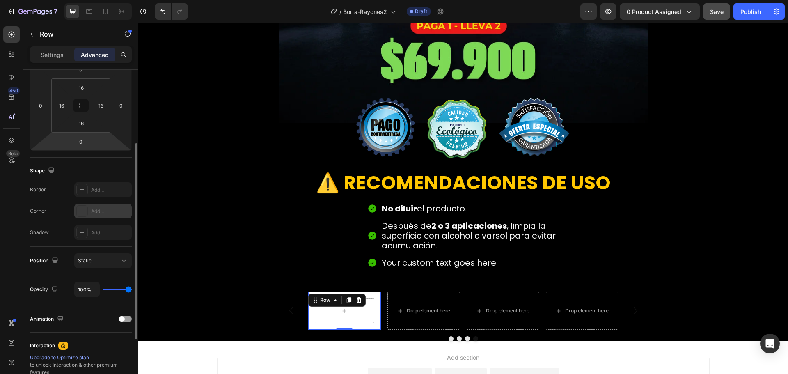
click at [100, 209] on div "Add..." at bounding box center [110, 211] width 39 height 7
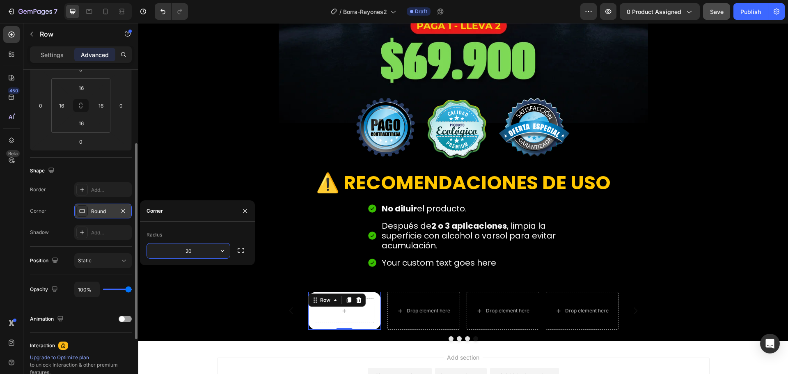
click at [198, 253] on input "20" at bounding box center [188, 250] width 83 height 15
type input "15"
click at [32, 36] on icon "button" at bounding box center [31, 34] width 7 height 7
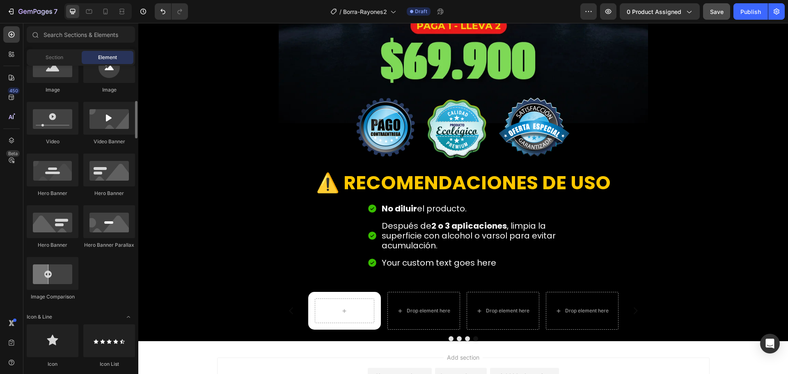
scroll to position [369, 0]
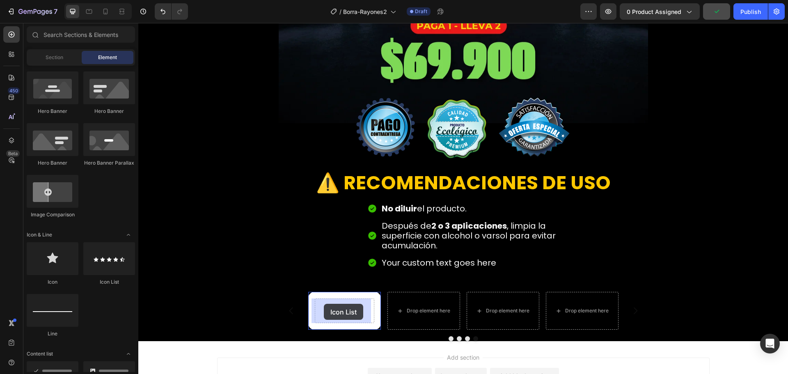
drag, startPoint x: 248, startPoint y: 287, endPoint x: 325, endPoint y: 304, distance: 78.1
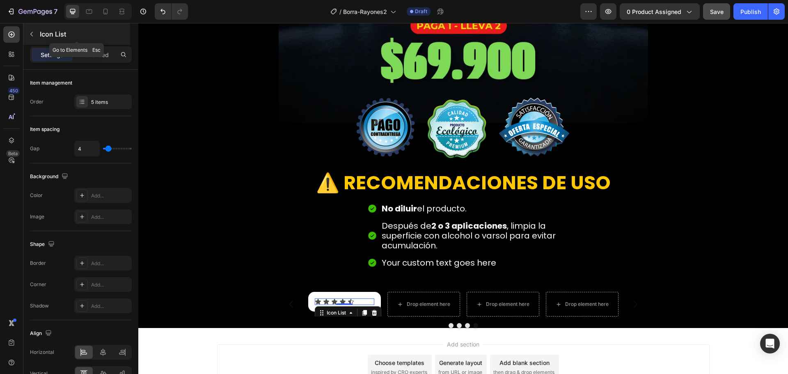
click at [33, 32] on icon "button" at bounding box center [31, 34] width 2 height 5
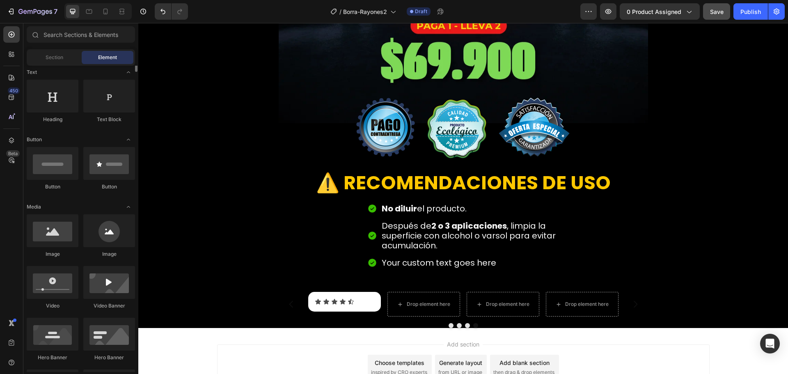
scroll to position [82, 0]
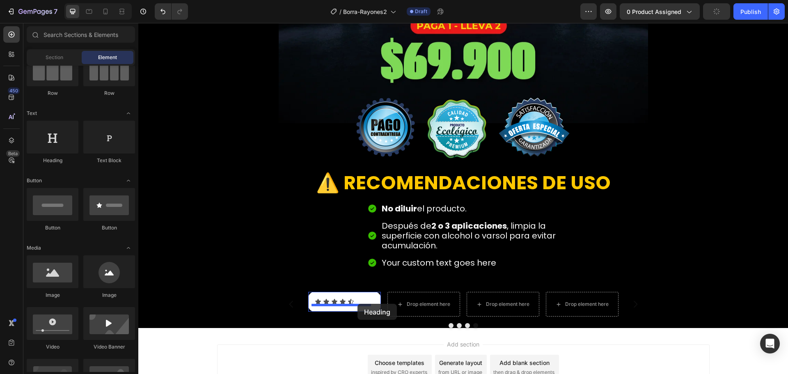
drag, startPoint x: 199, startPoint y: 162, endPoint x: 357, endPoint y: 304, distance: 212.8
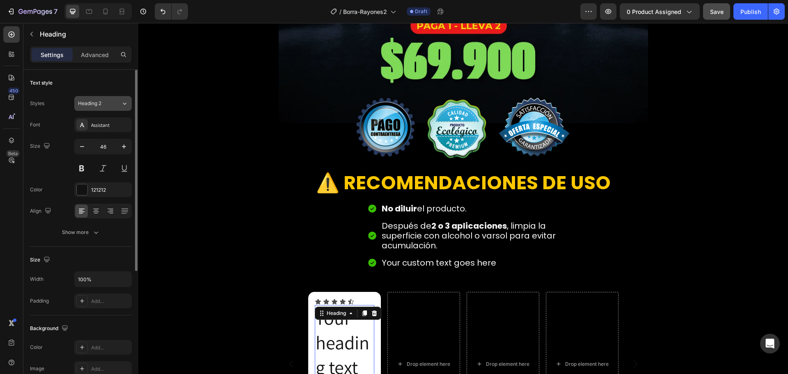
click at [103, 103] on div "Heading 2" at bounding box center [94, 103] width 33 height 7
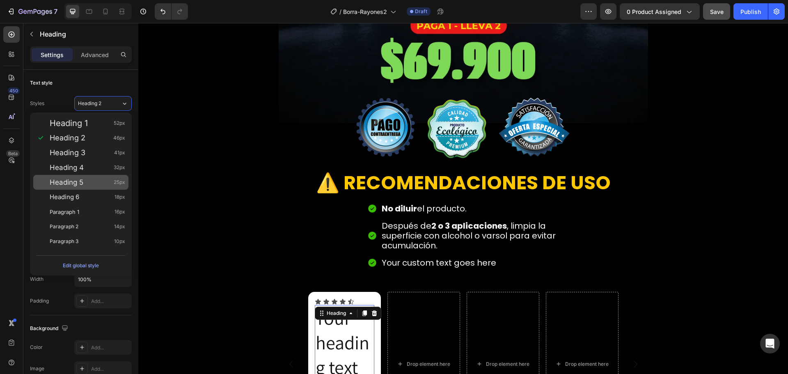
click at [98, 179] on div "Heading 5 25px" at bounding box center [88, 182] width 76 height 8
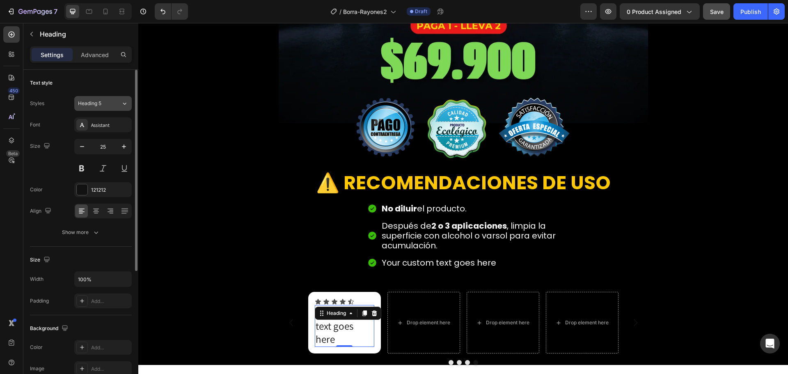
click at [104, 108] on button "Heading 5" at bounding box center [102, 103] width 57 height 15
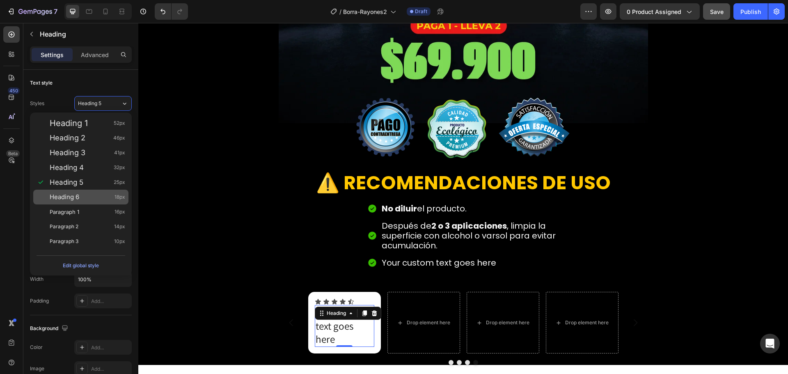
click at [90, 195] on div "Heading 6 18px" at bounding box center [88, 197] width 76 height 8
type input "18"
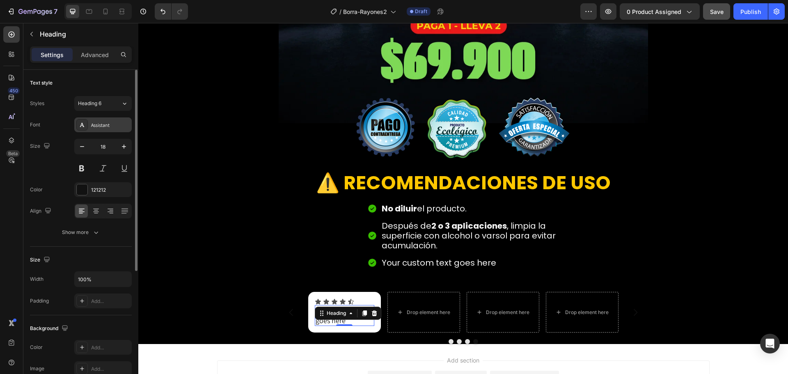
click at [99, 122] on div "Assistant" at bounding box center [110, 124] width 39 height 7
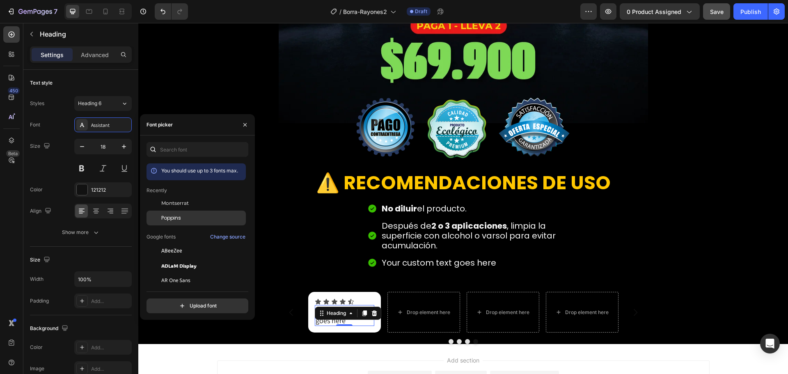
click at [168, 216] on span "Poppins" at bounding box center [171, 217] width 20 height 7
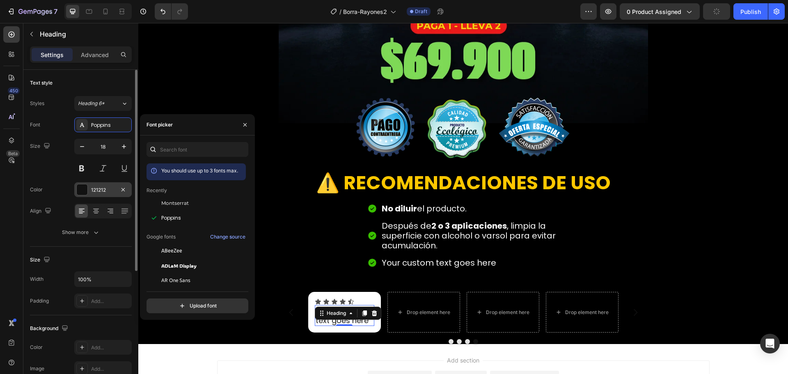
click at [94, 188] on div "121212" at bounding box center [103, 189] width 24 height 7
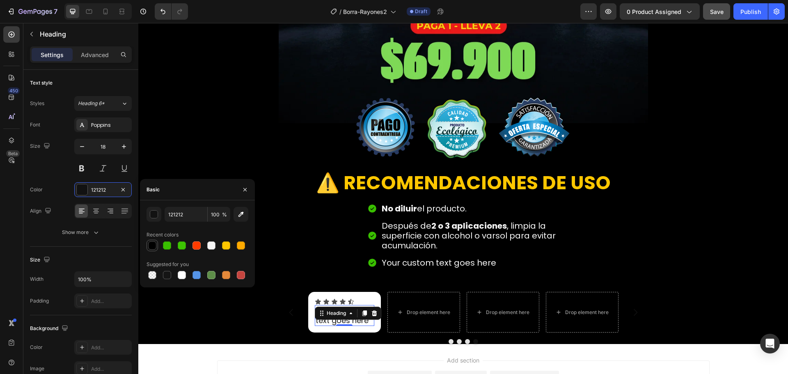
click at [155, 243] on div at bounding box center [152, 245] width 8 height 8
type input "000000"
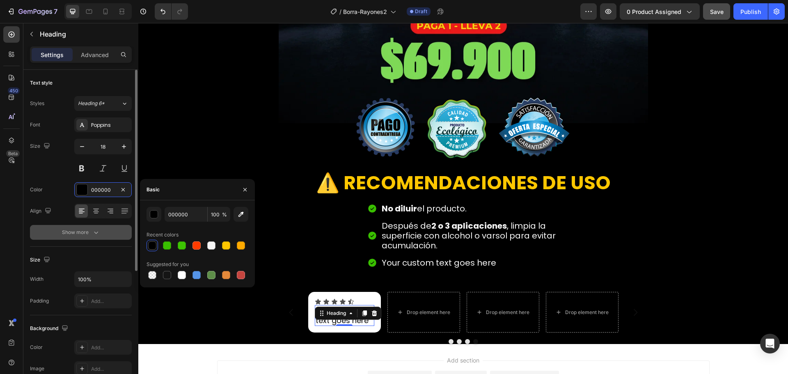
click at [97, 229] on icon "button" at bounding box center [96, 232] width 8 height 8
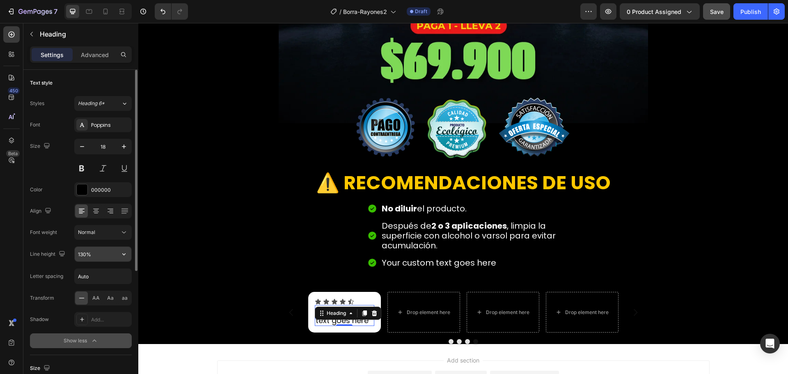
click at [103, 254] on input "130%" at bounding box center [103, 254] width 57 height 15
click at [63, 192] on div "Color 000000" at bounding box center [81, 189] width 102 height 15
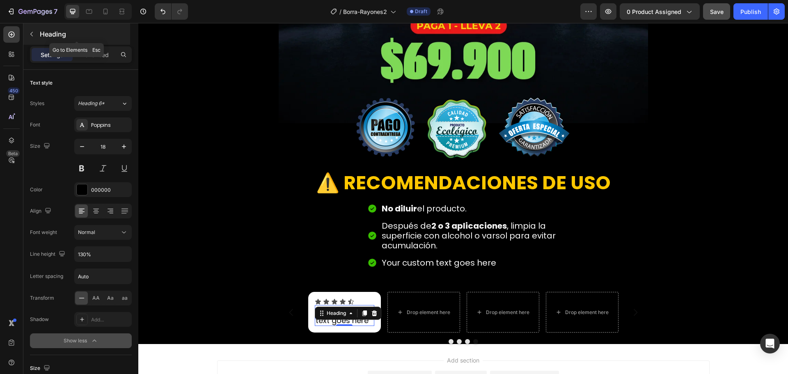
click at [32, 38] on button "button" at bounding box center [31, 33] width 13 height 13
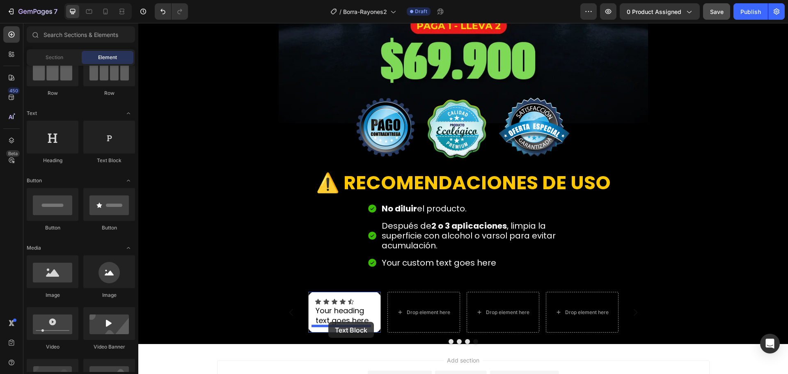
drag, startPoint x: 250, startPoint y: 163, endPoint x: 328, endPoint y: 322, distance: 177.3
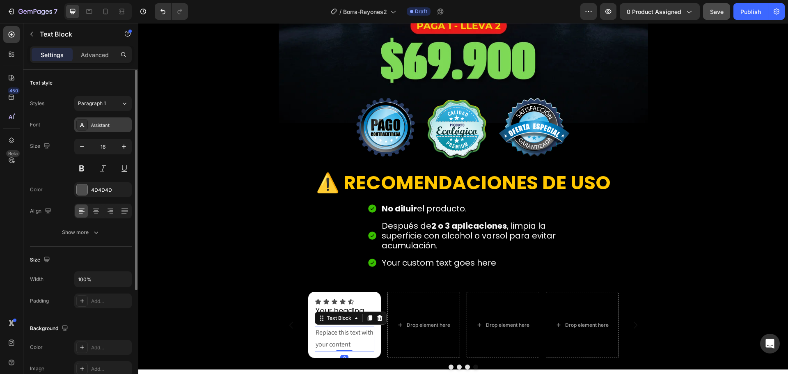
click at [113, 121] on div "Assistant" at bounding box center [110, 124] width 39 height 7
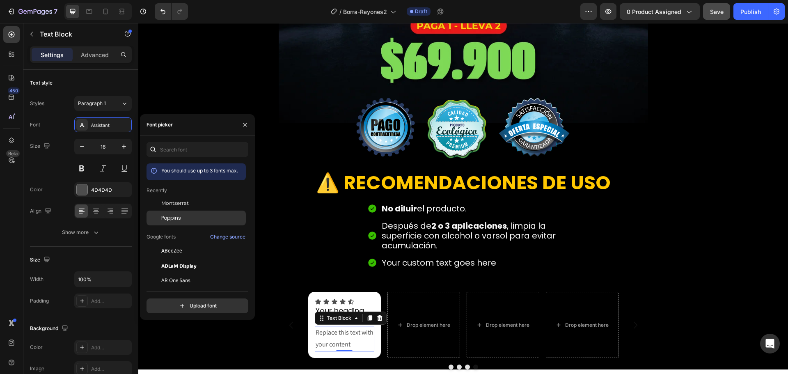
click at [185, 302] on div "Poppins" at bounding box center [196, 309] width 99 height 15
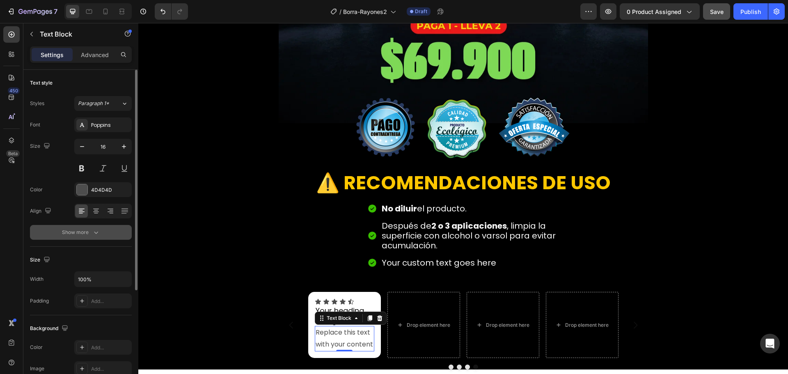
click at [97, 230] on icon "button" at bounding box center [96, 232] width 8 height 8
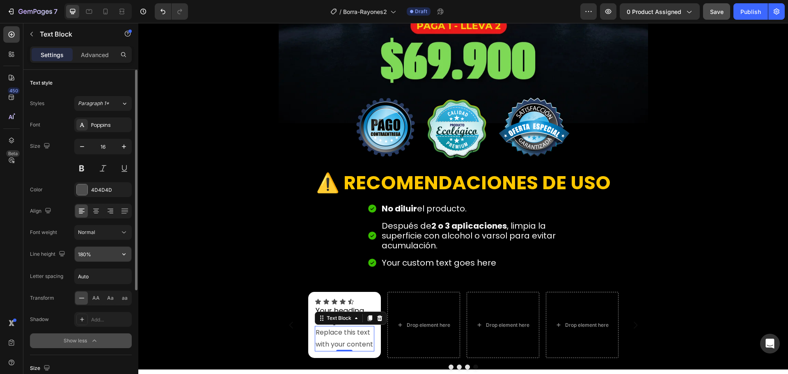
click at [101, 257] on input "180%" at bounding box center [103, 254] width 57 height 15
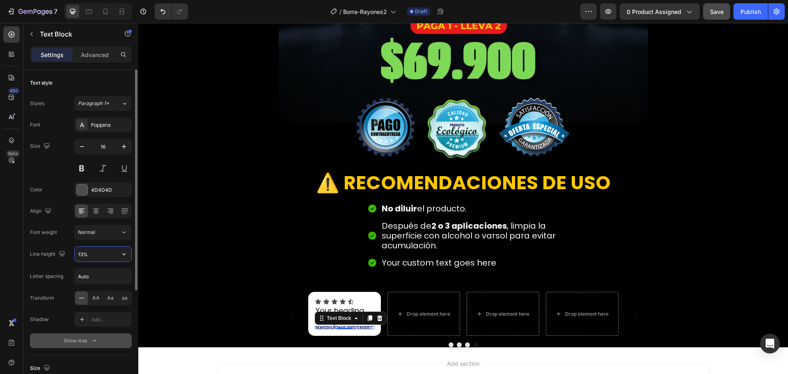
type input "130%"
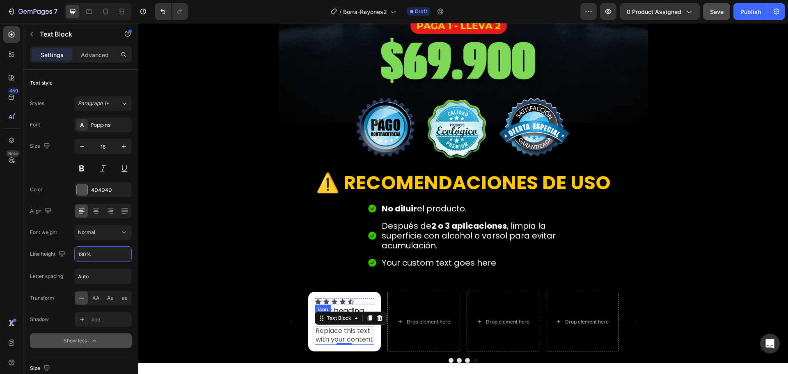
click at [315, 299] on icon at bounding box center [318, 301] width 6 height 5
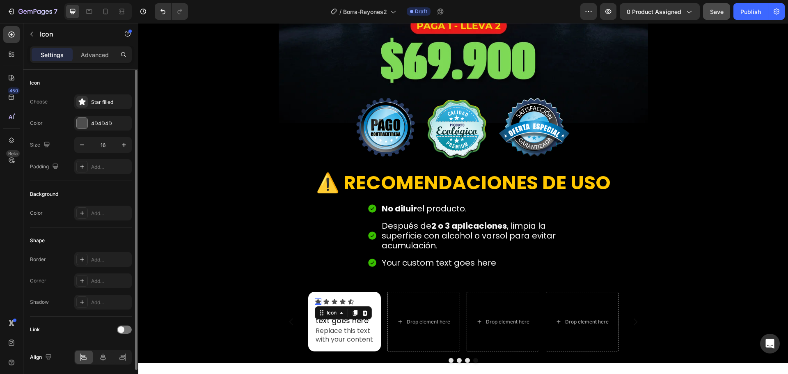
click at [99, 115] on div "Choose Star filled Color 4D4D4D Size 16 Padding Add..." at bounding box center [81, 134] width 102 height 80
click at [100, 119] on div "4D4D4D" at bounding box center [102, 123] width 57 height 15
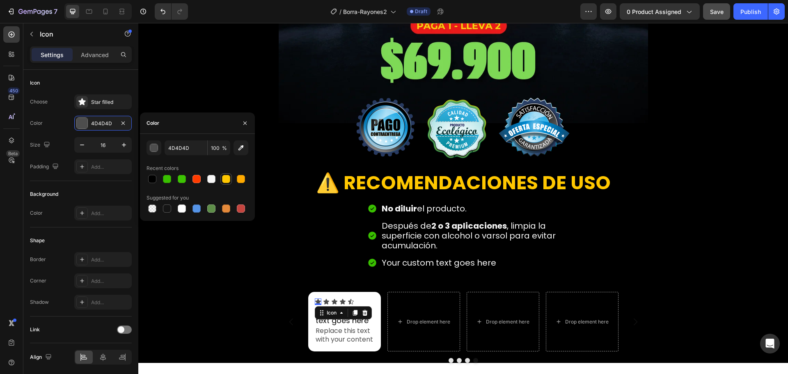
click at [224, 178] on div at bounding box center [226, 179] width 8 height 8
type input "FFC700"
click at [324, 303] on div "Icon 0" at bounding box center [326, 301] width 7 height 7
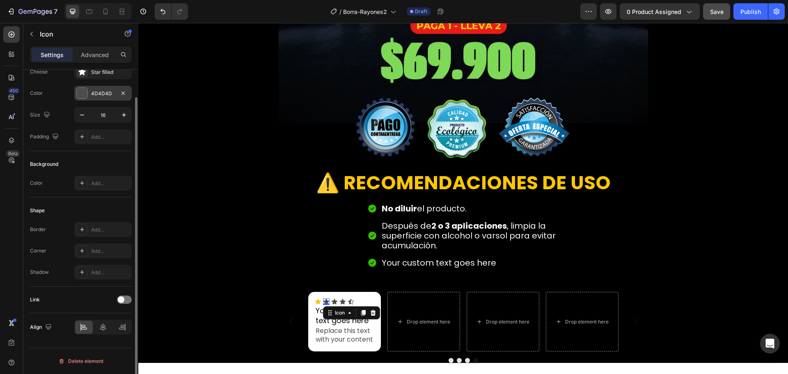
click at [103, 97] on div "4D4D4D" at bounding box center [103, 93] width 24 height 7
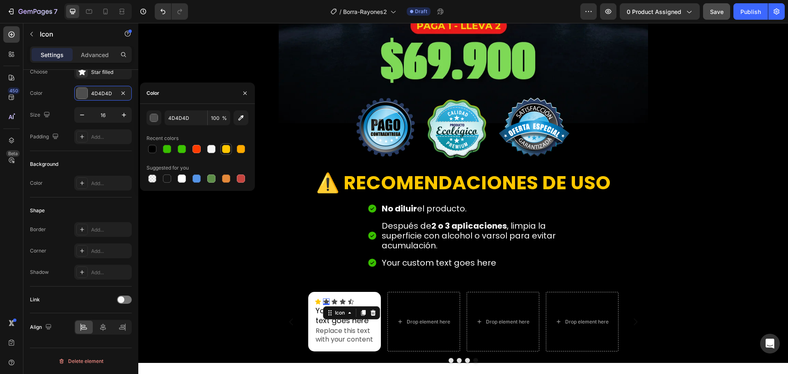
click at [229, 146] on div at bounding box center [226, 149] width 8 height 8
type input "FFC700"
click at [331, 302] on div "Icon 0" at bounding box center [334, 301] width 7 height 7
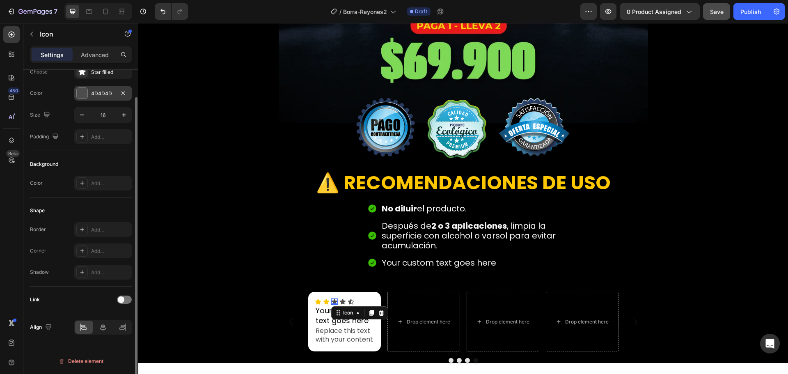
click at [96, 94] on div "4D4D4D" at bounding box center [103, 93] width 24 height 7
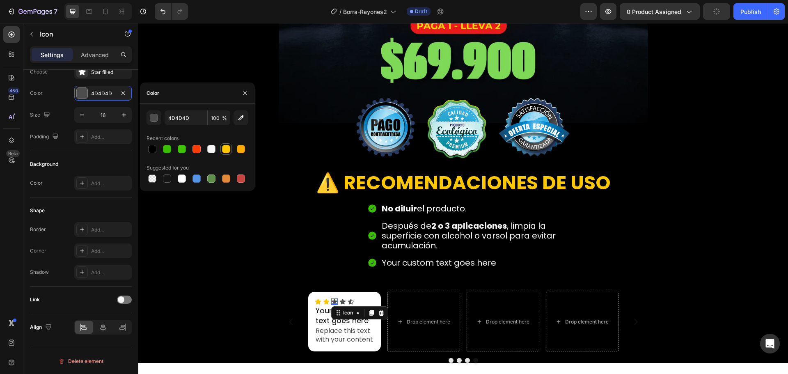
click at [229, 151] on div at bounding box center [226, 149] width 8 height 8
type input "FFC700"
click at [341, 302] on div "Icon" at bounding box center [342, 301] width 7 height 7
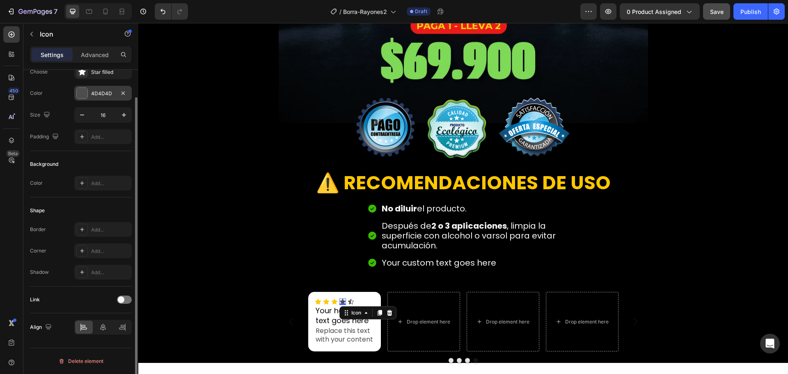
click at [101, 95] on div "4D4D4D" at bounding box center [103, 93] width 24 height 7
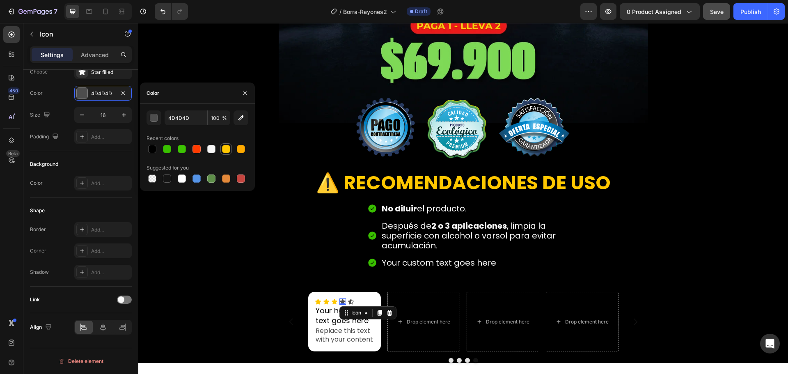
click at [229, 147] on div at bounding box center [226, 149] width 8 height 8
type input "FFC700"
click at [349, 299] on icon at bounding box center [351, 301] width 7 height 7
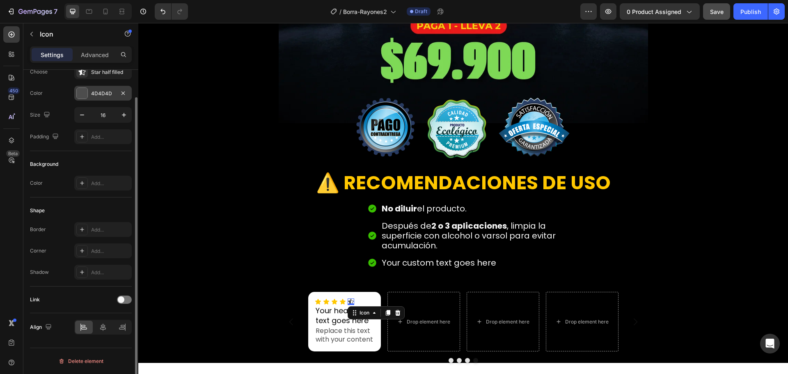
click at [102, 90] on div "4D4D4D" at bounding box center [103, 93] width 24 height 7
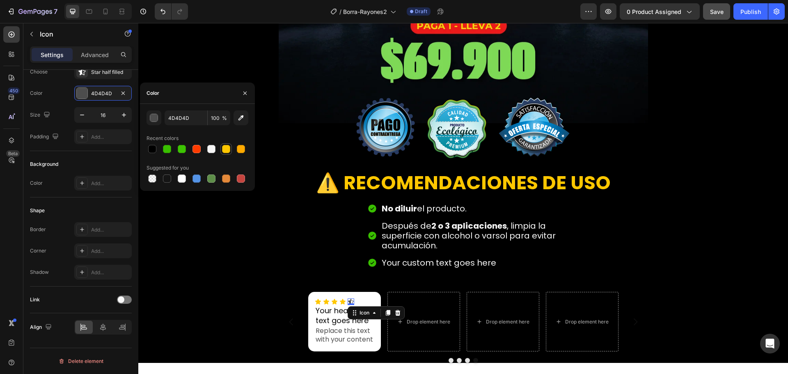
click at [227, 145] on div at bounding box center [226, 149] width 8 height 8
type input "FFC700"
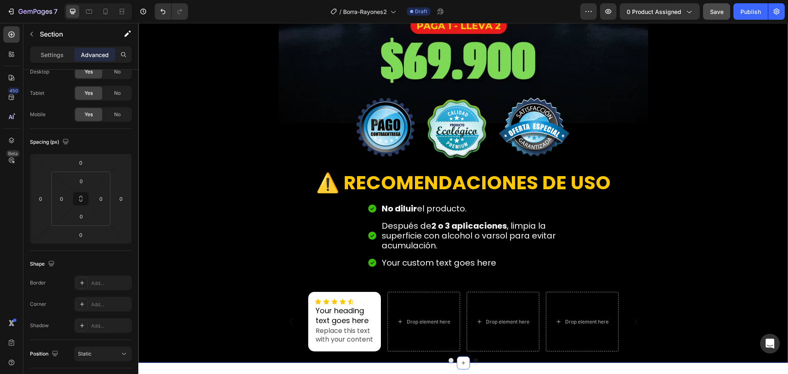
scroll to position [0, 0]
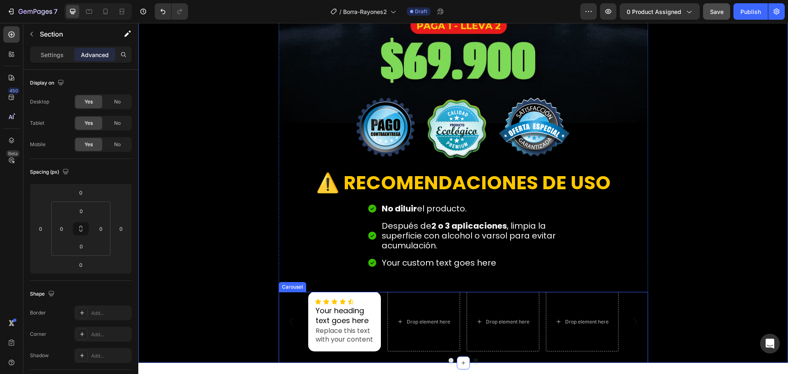
click at [380, 301] on div "Drop element here Drop element here Drop element here Icon Icon Icon Icon Icon …" at bounding box center [463, 321] width 310 height 59
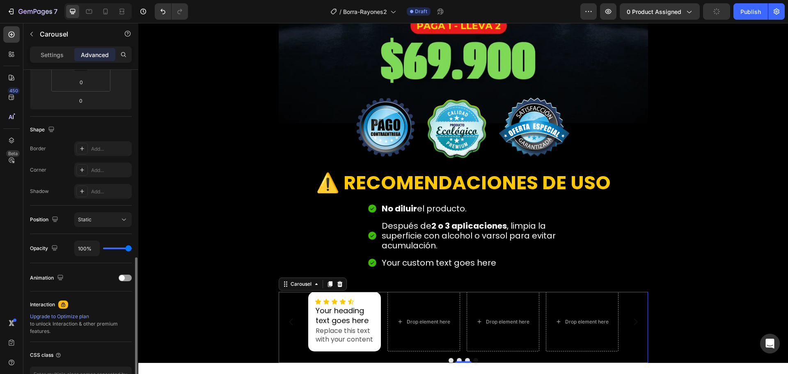
scroll to position [220, 0]
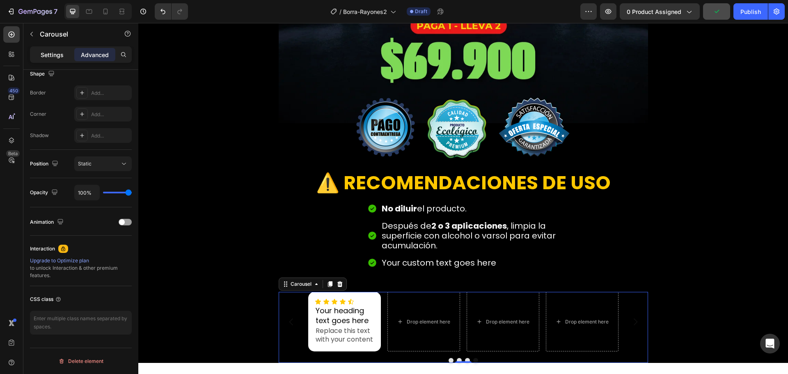
click at [52, 57] on p "Settings" at bounding box center [52, 54] width 23 height 9
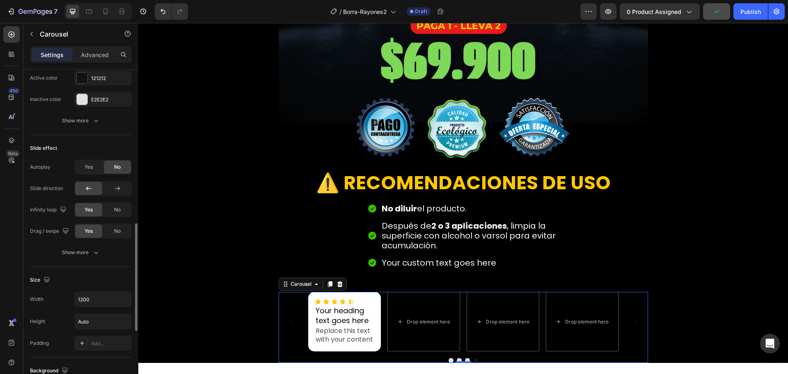
scroll to position [507, 0]
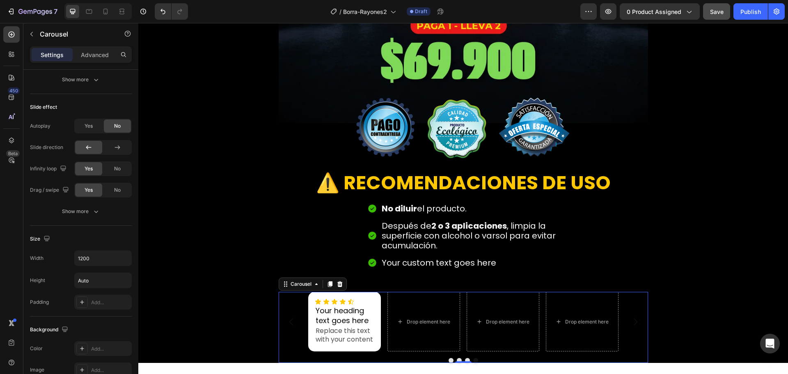
click at [381, 303] on div "Drop element here Drop element here Drop element here Icon Icon Icon Icon Icon …" at bounding box center [463, 321] width 310 height 59
click at [302, 284] on div "Carousel" at bounding box center [301, 283] width 24 height 7
click at [89, 130] on div "Yes" at bounding box center [88, 125] width 27 height 13
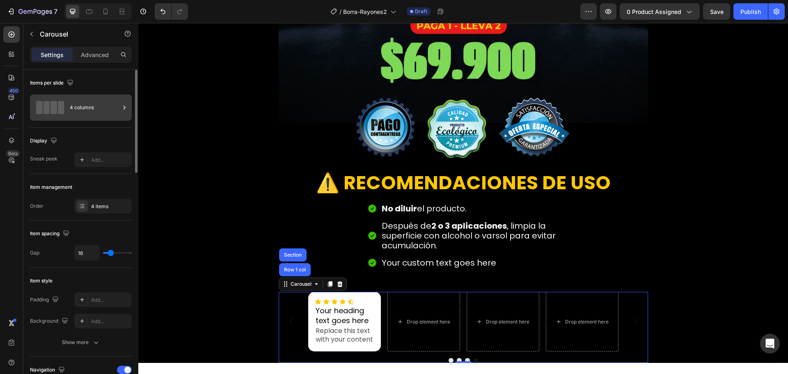
click at [75, 106] on div "4 columns" at bounding box center [95, 107] width 50 height 19
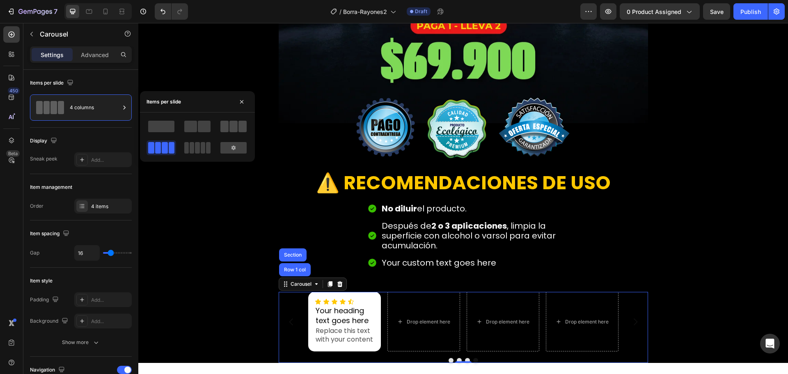
click at [234, 123] on span at bounding box center [233, 126] width 8 height 11
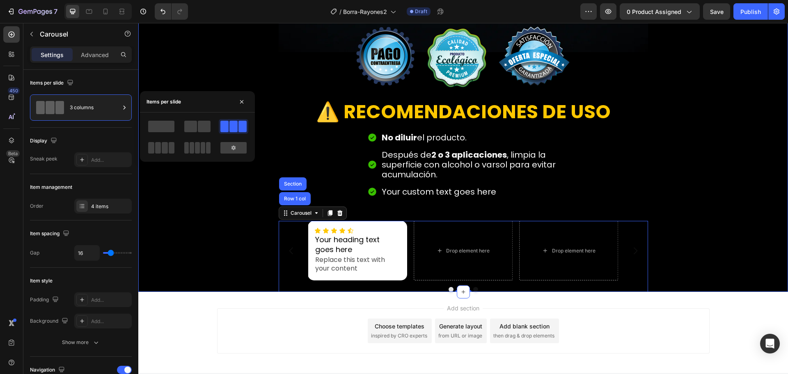
scroll to position [2017, 0]
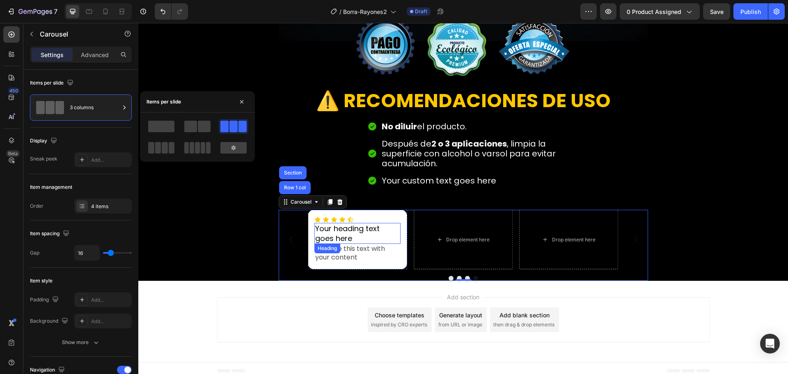
click at [342, 234] on h2 "Your heading text goes here" at bounding box center [357, 233] width 86 height 21
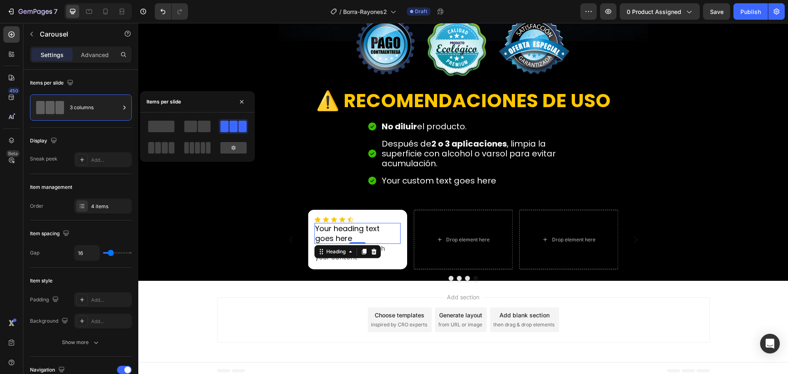
click at [342, 234] on h2 "Your heading text goes here" at bounding box center [357, 233] width 86 height 21
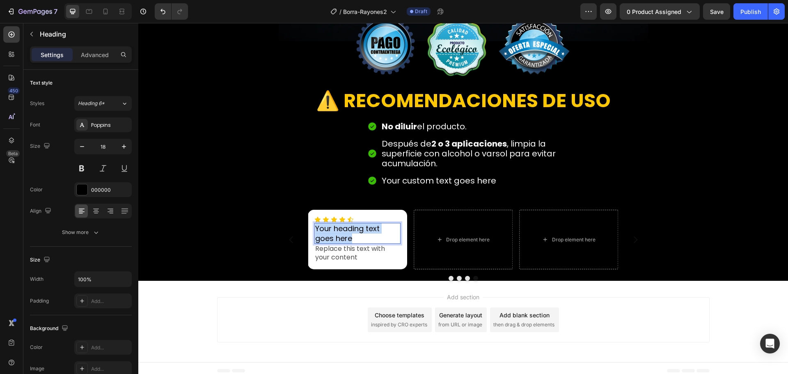
click at [342, 234] on p "Your heading text goes here" at bounding box center [357, 233] width 84 height 19
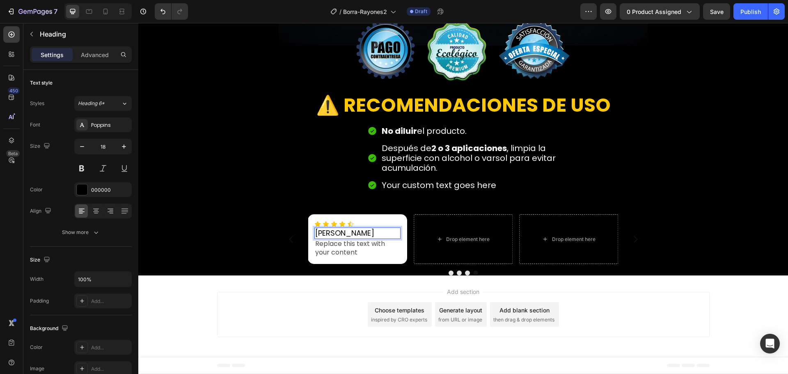
scroll to position [2012, 0]
click at [98, 234] on icon "button" at bounding box center [96, 232] width 8 height 8
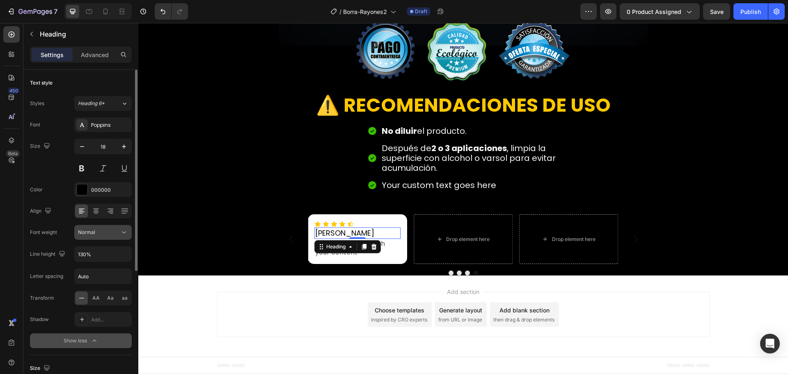
drag, startPoint x: 108, startPoint y: 233, endPoint x: 108, endPoint y: 240, distance: 7.0
click at [108, 233] on div "Normal" at bounding box center [99, 232] width 42 height 7
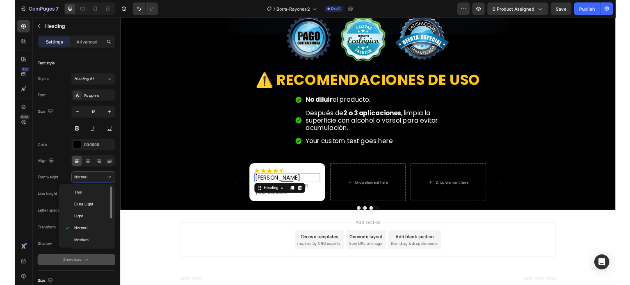
scroll to position [41, 0]
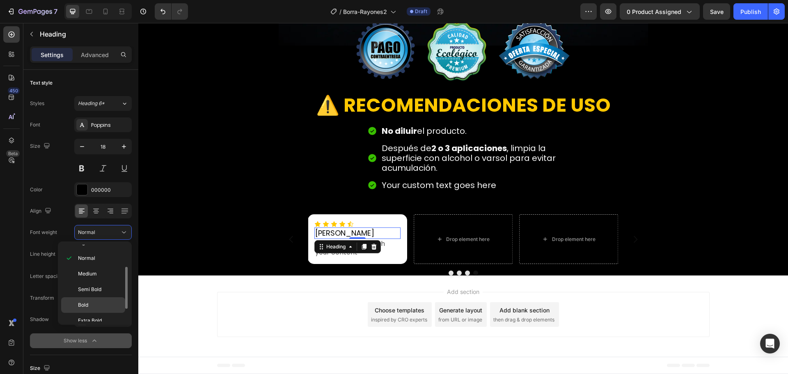
click at [99, 304] on p "Bold" at bounding box center [100, 304] width 44 height 7
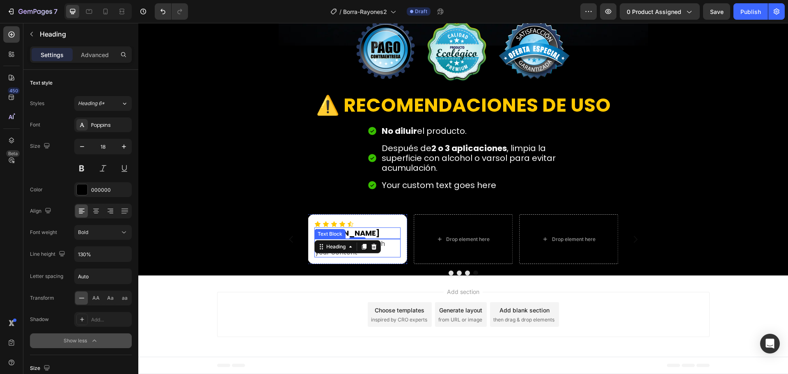
click at [334, 257] on div "Replace this text with your content" at bounding box center [357, 248] width 86 height 19
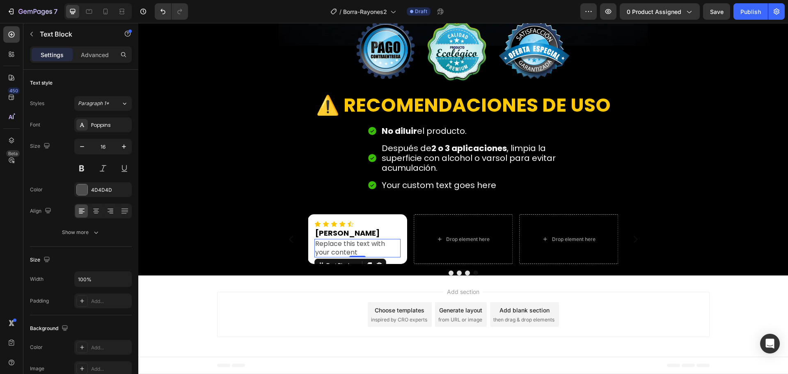
click at [333, 246] on div "Replace this text with your content" at bounding box center [357, 248] width 86 height 19
click at [333, 246] on p "Replace this text with your content" at bounding box center [357, 248] width 84 height 17
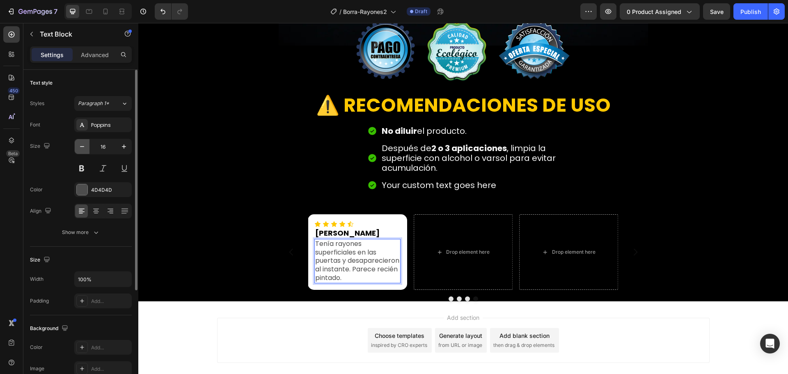
click at [82, 147] on icon "button" at bounding box center [82, 146] width 8 height 8
type input "15"
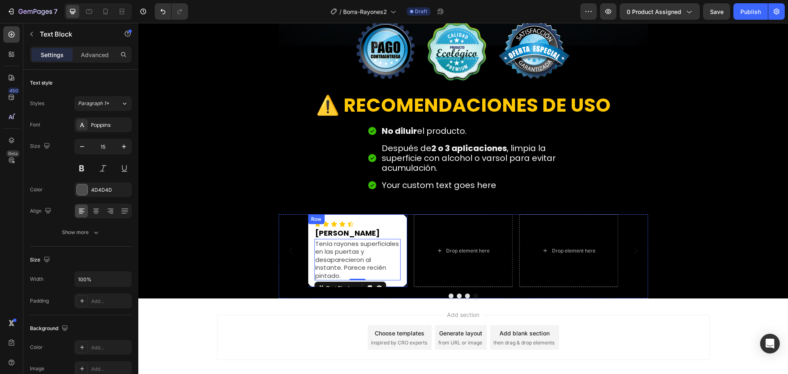
click at [308, 236] on div "Icon Icon Icon Icon Icon Icon List CARLOS Heading Tenía rayones superficiales e…" at bounding box center [357, 250] width 99 height 73
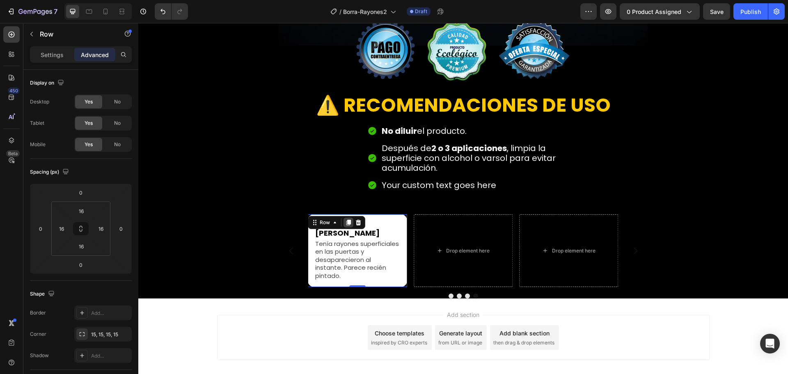
click at [344, 222] on div at bounding box center [349, 223] width 10 height 10
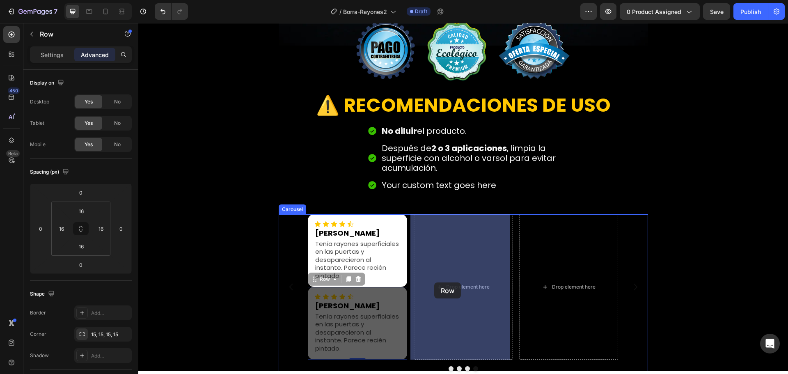
drag, startPoint x: 322, startPoint y: 282, endPoint x: 434, endPoint y: 282, distance: 112.1
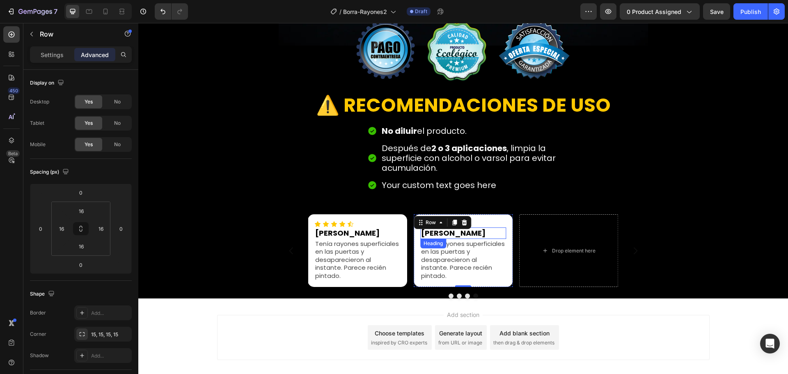
click at [436, 236] on h2 "CARLOS" at bounding box center [463, 232] width 86 height 11
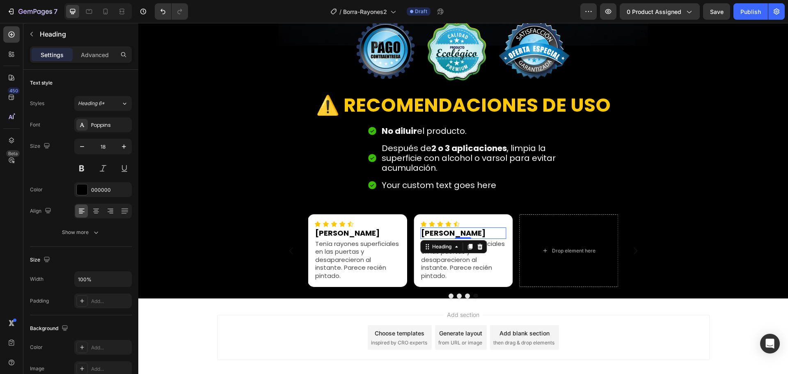
click at [436, 236] on h2 "CARLOS" at bounding box center [463, 232] width 86 height 11
click at [439, 260] on p "Tenía rayones superficiales en las puertas y desaparecieron al instante. Parece…" at bounding box center [463, 260] width 84 height 40
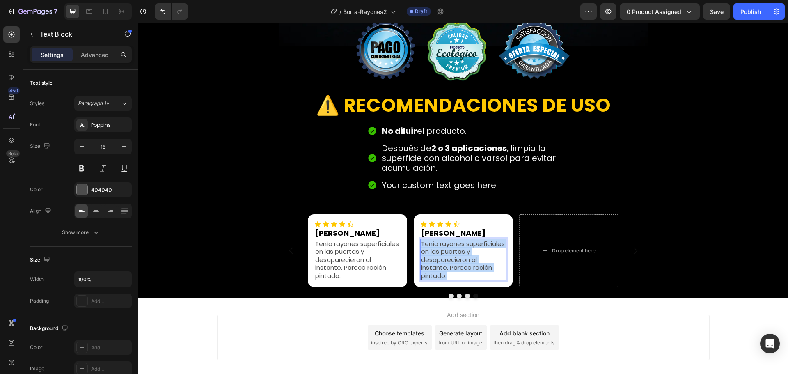
click at [439, 260] on p "Tenía rayones superficiales en las puertas y desaparecieron al instante. Parece…" at bounding box center [463, 260] width 84 height 40
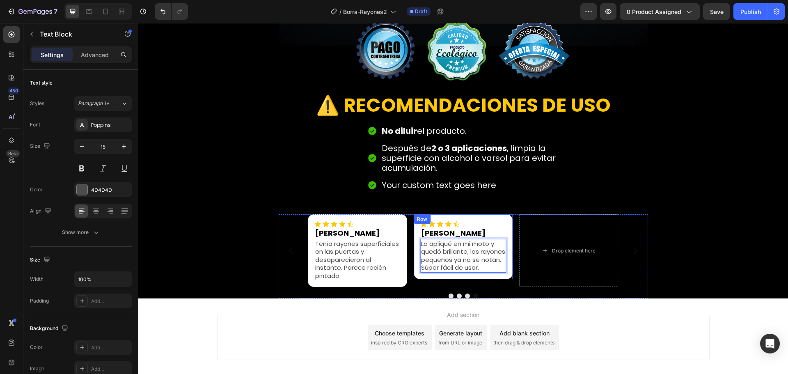
click at [414, 232] on div "Icon Icon Icon Icon Icon Icon List ANDREA Heading Lo apliqué en mi moto y quedó…" at bounding box center [463, 246] width 99 height 64
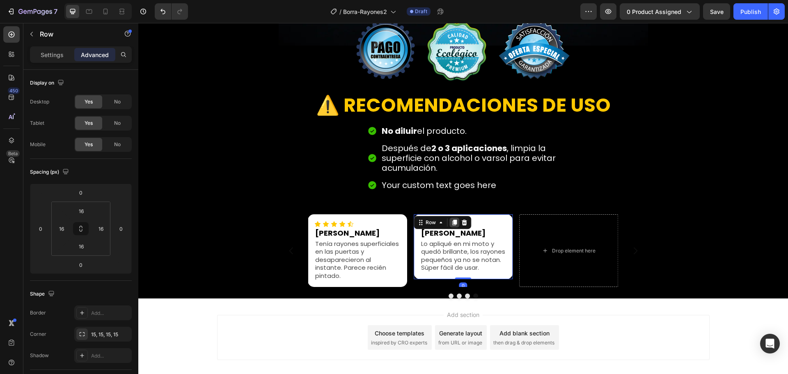
click at [451, 224] on icon at bounding box center [454, 222] width 7 height 7
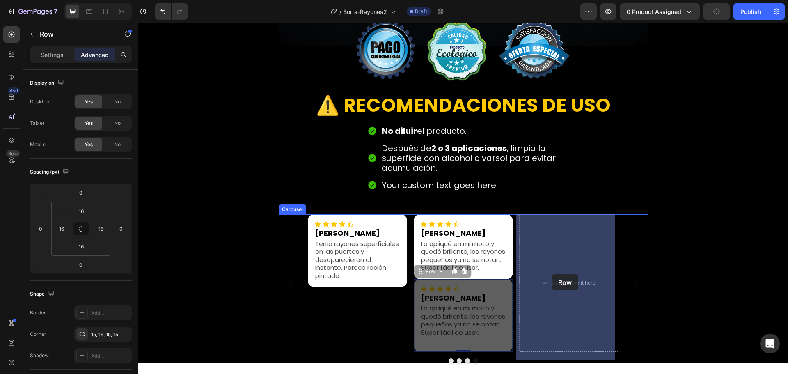
drag, startPoint x: 429, startPoint y: 284, endPoint x: 551, endPoint y: 274, distance: 122.7
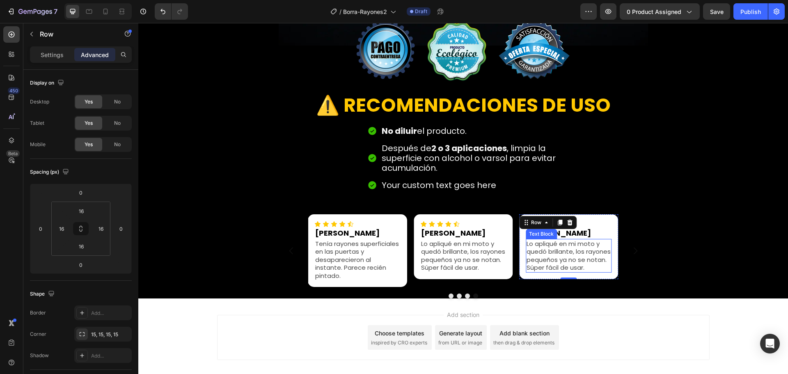
click at [534, 258] on p "Lo apliqué en mi moto y quedó brillante, los rayones pequeños ya no se notan. S…" at bounding box center [569, 256] width 84 height 32
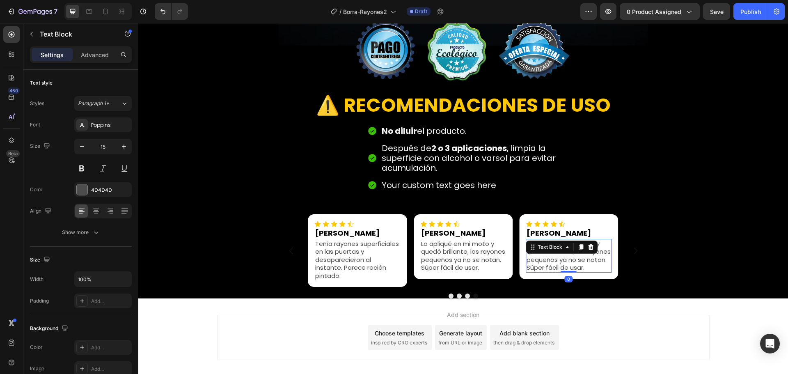
click at [534, 258] on p "Lo apliqué en mi moto y quedó brillante, los rayones pequeños ya no se notan. S…" at bounding box center [569, 256] width 84 height 32
click at [537, 235] on h2 "ANDREA" at bounding box center [569, 232] width 86 height 11
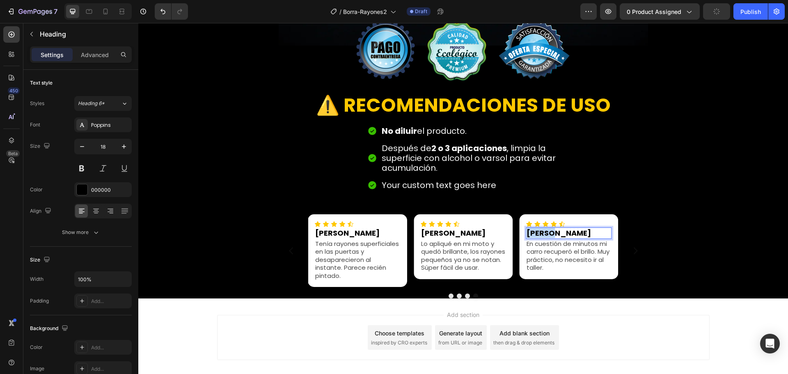
click at [537, 235] on p "ANDREA" at bounding box center [569, 232] width 84 height 9
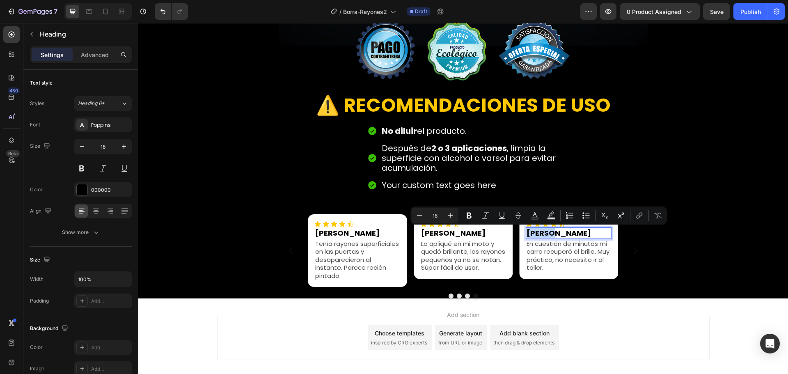
click at [537, 235] on p "ANDREA" at bounding box center [569, 232] width 84 height 9
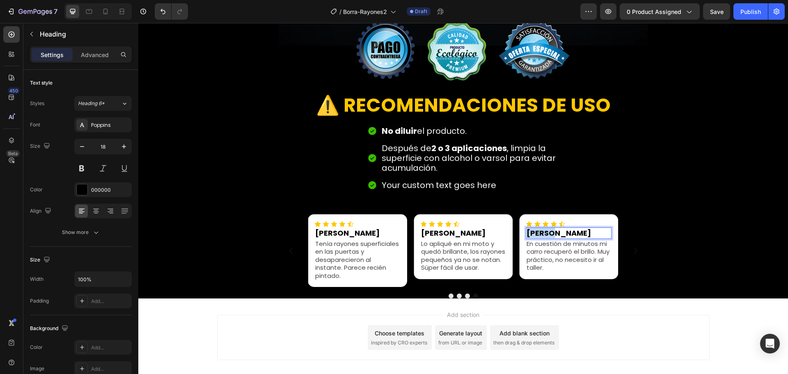
click at [537, 235] on p "ANDREA" at bounding box center [569, 232] width 84 height 9
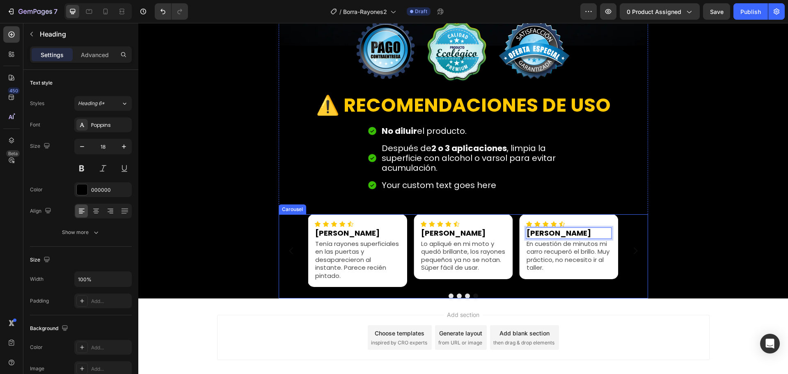
click at [512, 282] on div "Icon Icon Icon Icon Icon Icon List ANDREA Heading Lo apliqué en mi moto y quedó…" at bounding box center [463, 250] width 310 height 73
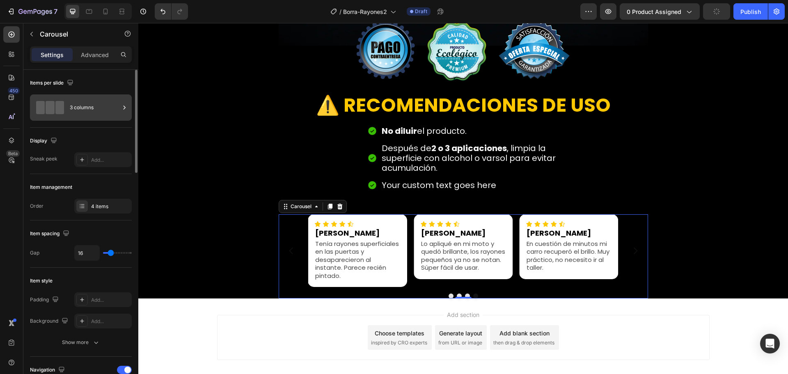
click at [98, 116] on div "3 columns" at bounding box center [95, 107] width 50 height 19
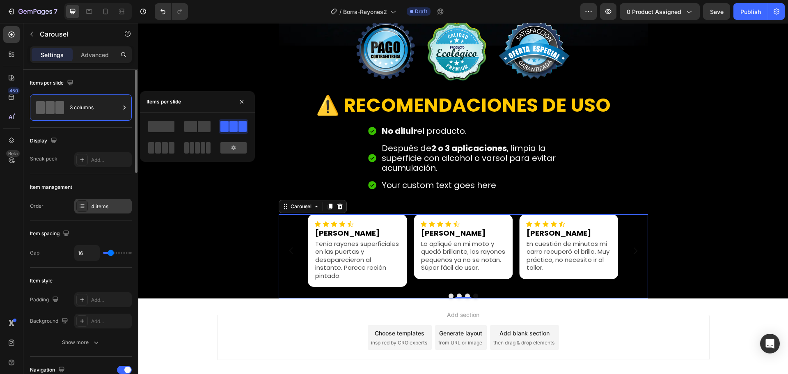
click at [101, 207] on div "4 items" at bounding box center [110, 206] width 39 height 7
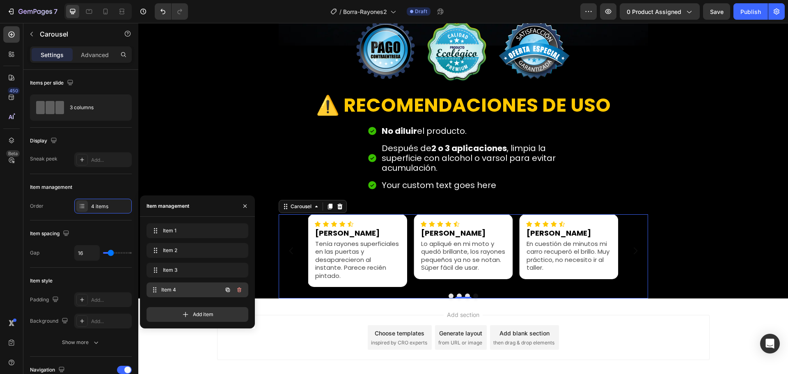
click at [206, 286] on span "Item 4" at bounding box center [191, 289] width 61 height 7
click at [465, 294] on button "Dot" at bounding box center [467, 295] width 5 height 5
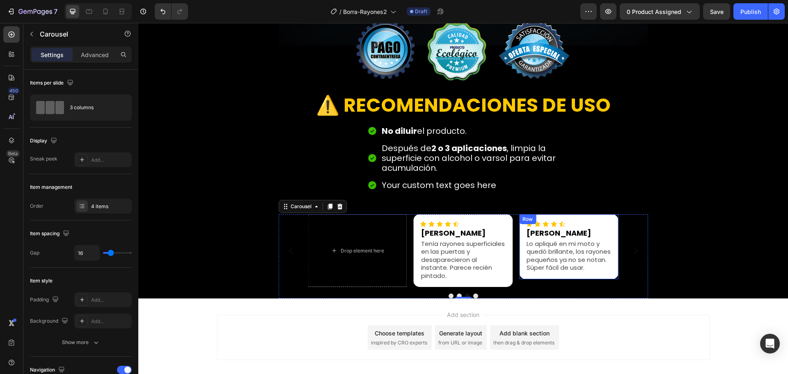
click at [519, 233] on div "Icon Icon Icon Icon Icon Icon List ANDREA Heading Lo apliqué en mi moto y quedó…" at bounding box center [568, 246] width 99 height 64
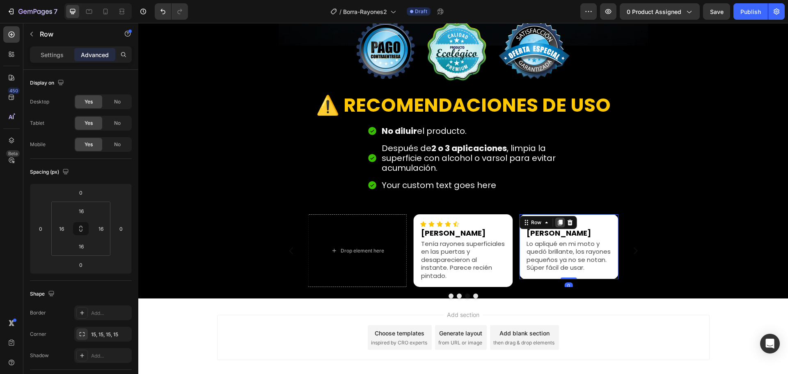
click at [560, 222] on icon at bounding box center [560, 222] width 7 height 7
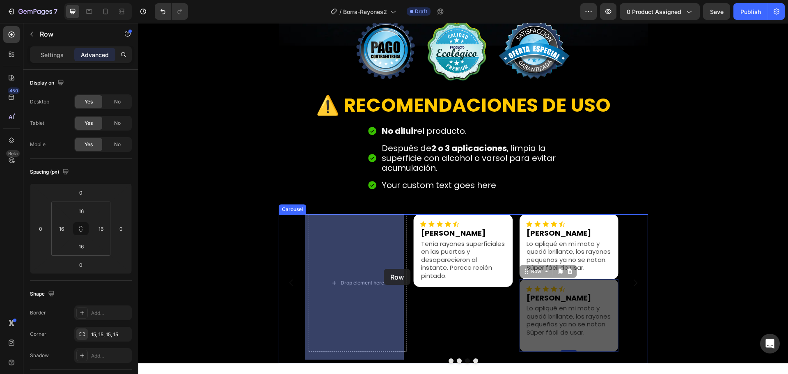
drag, startPoint x: 534, startPoint y: 280, endPoint x: 377, endPoint y: 270, distance: 157.9
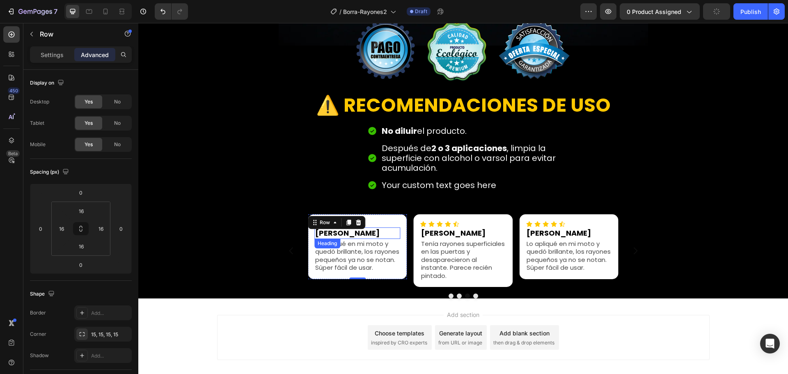
click at [341, 234] on h2 "ANDREA" at bounding box center [357, 232] width 86 height 11
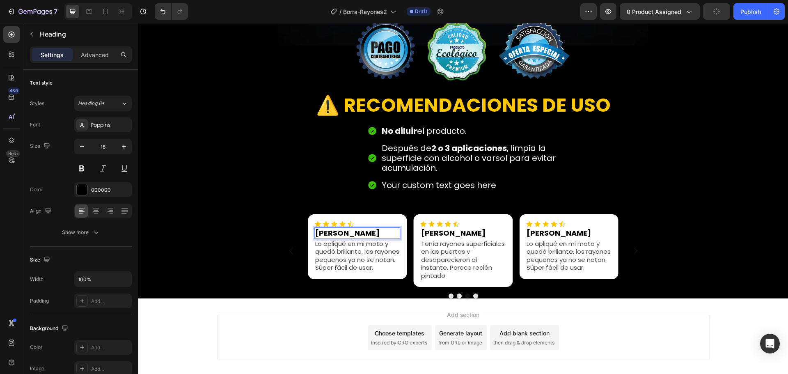
click at [341, 234] on h2 "ANDREA" at bounding box center [357, 232] width 86 height 11
click at [341, 234] on p "ANDREA" at bounding box center [357, 232] width 84 height 9
click at [325, 261] on p "Lo apliqué en mi moto y quedó brillante, los rayones pequeños ya no se notan. S…" at bounding box center [357, 256] width 84 height 32
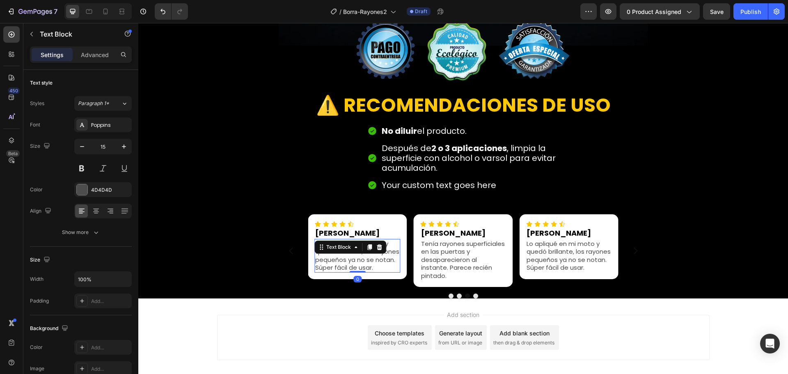
click at [325, 261] on p "Lo apliqué en mi moto y quedó brillante, los rayones pequeños ya no se notan. S…" at bounding box center [357, 256] width 84 height 32
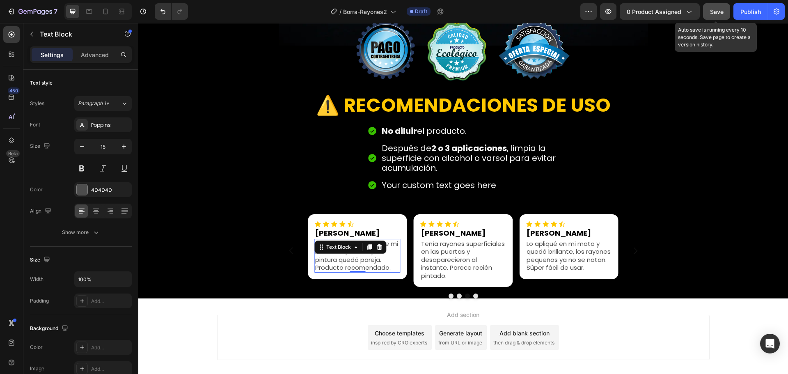
click at [713, 11] on span "Save" at bounding box center [717, 11] width 14 height 7
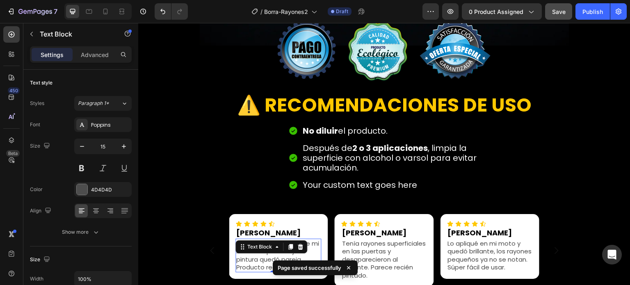
scroll to position [2012, 0]
